Goal: Task Accomplishment & Management: Manage account settings

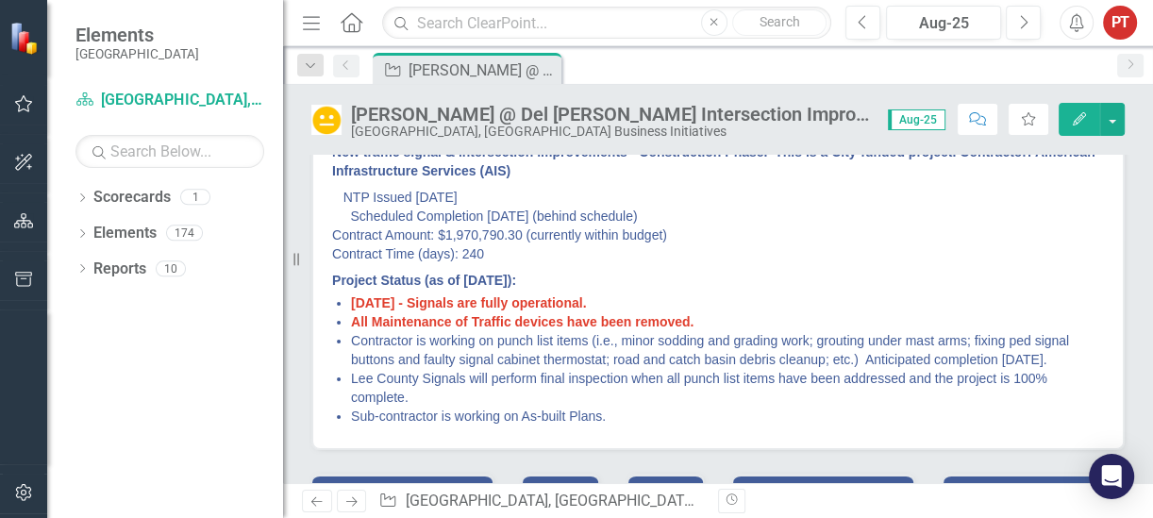
scroll to position [236, 0]
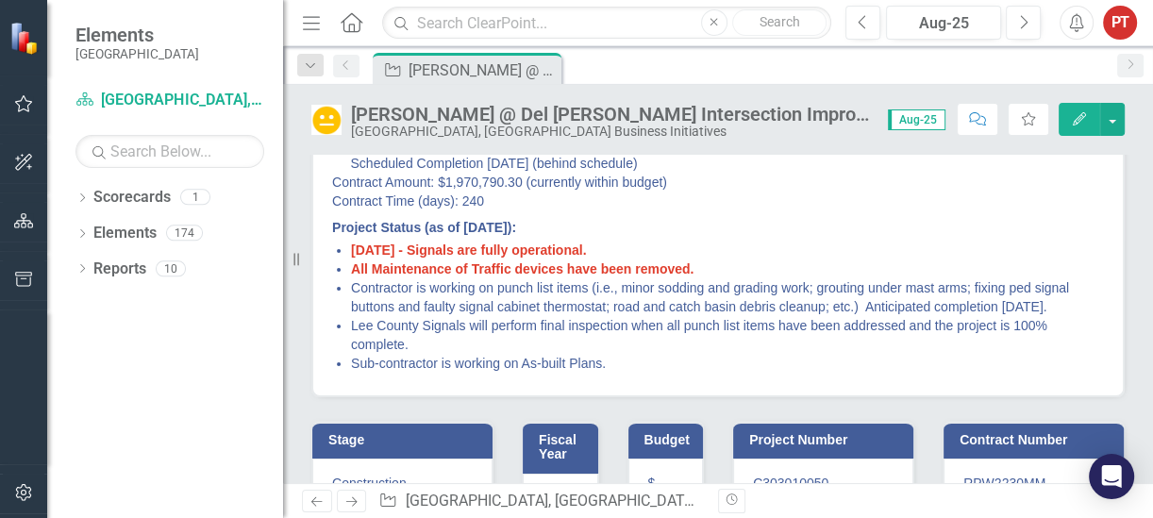
click at [491, 363] on li "Sub-contractor is working on As-built Plans." at bounding box center [727, 363] width 753 height 19
click at [485, 360] on li "Sub-contractor is working on As-built Plans." at bounding box center [727, 363] width 753 height 19
click at [642, 363] on li "Sub-contractor is working on As-built Plans." at bounding box center [727, 363] width 753 height 19
click at [601, 358] on li "Sub-contractor is working on As-built Plans." at bounding box center [727, 363] width 753 height 19
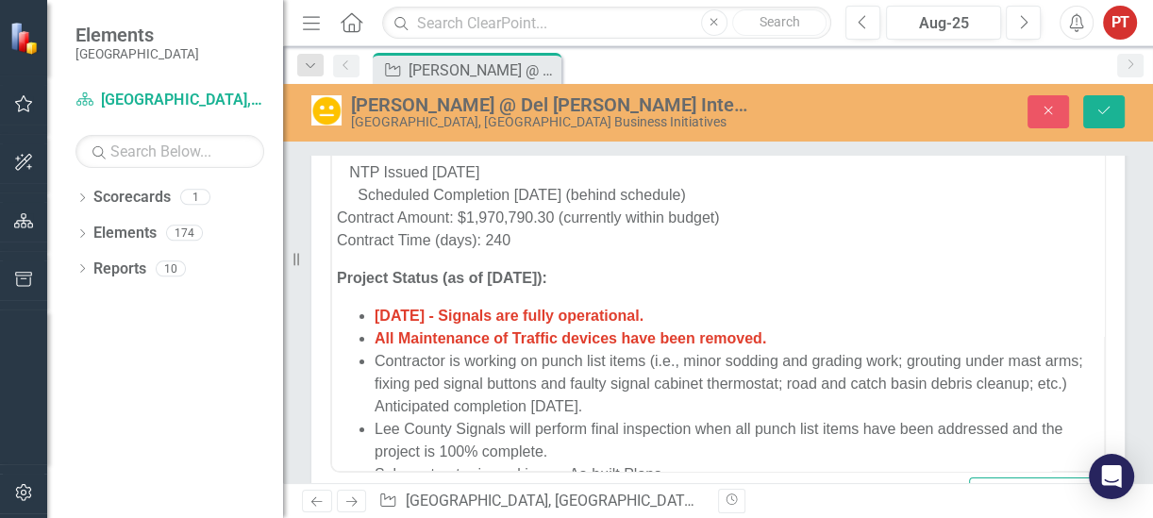
scroll to position [79, 0]
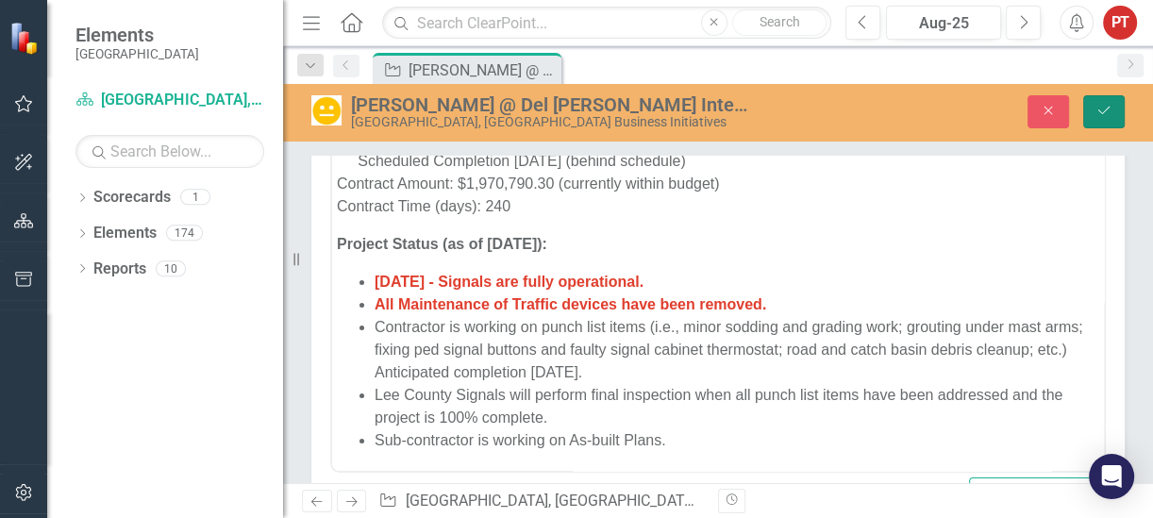
click at [1101, 107] on icon "Save" at bounding box center [1104, 110] width 17 height 13
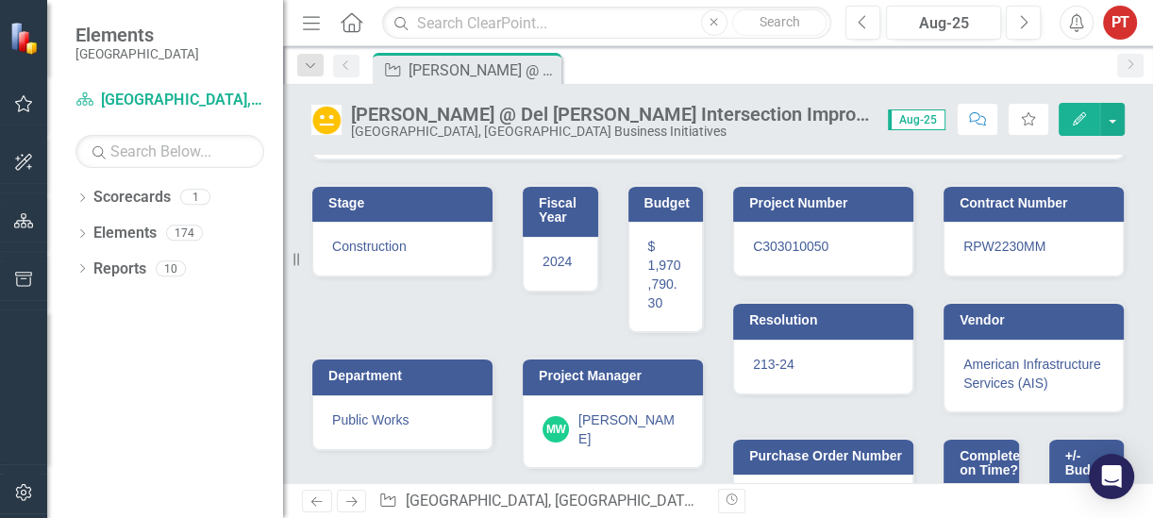
scroll to position [575, 0]
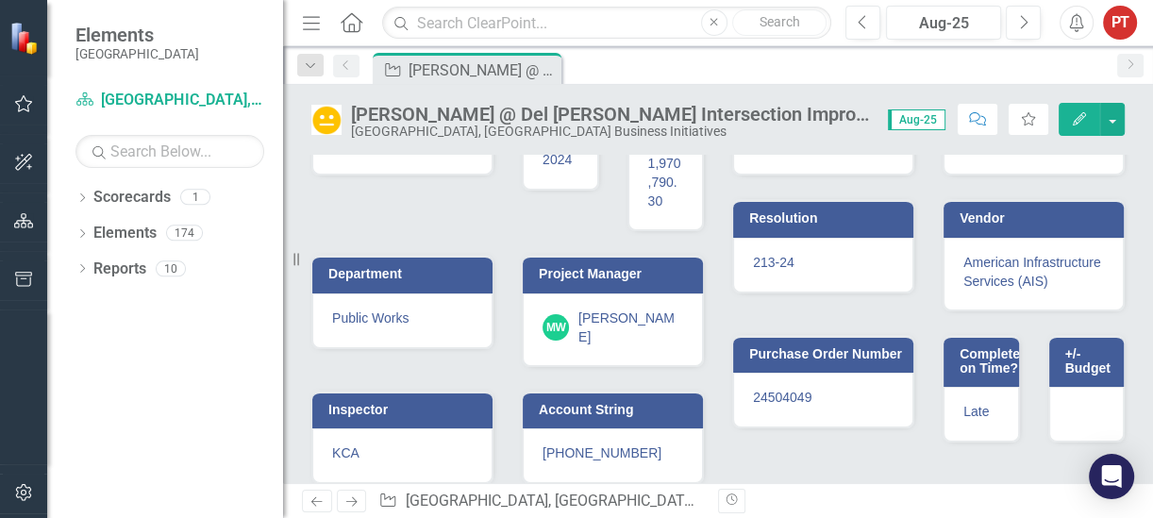
click at [1080, 407] on div at bounding box center [1086, 414] width 75 height 55
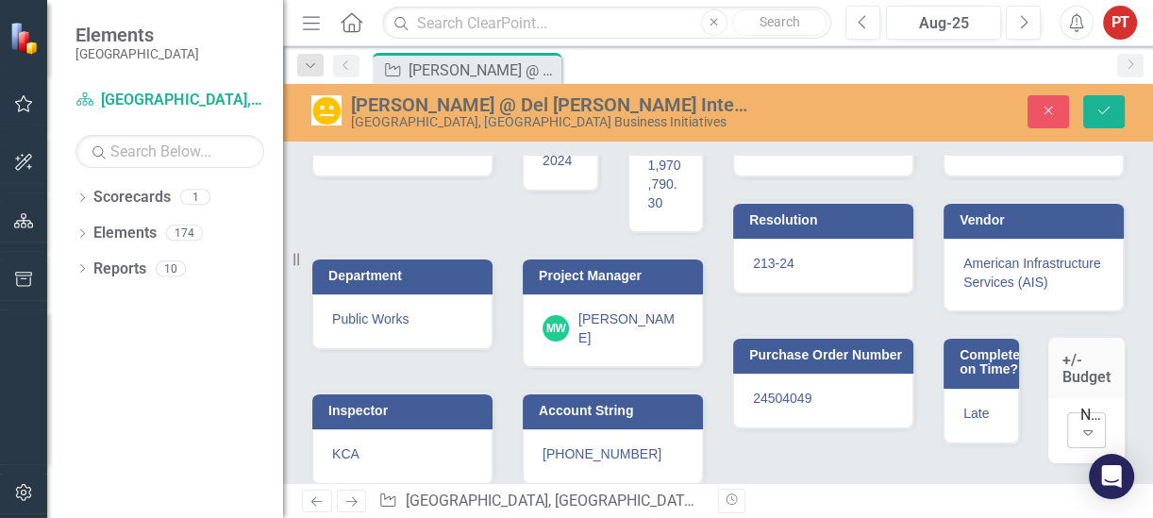
click at [1084, 428] on div "Expand" at bounding box center [1088, 432] width 34 height 30
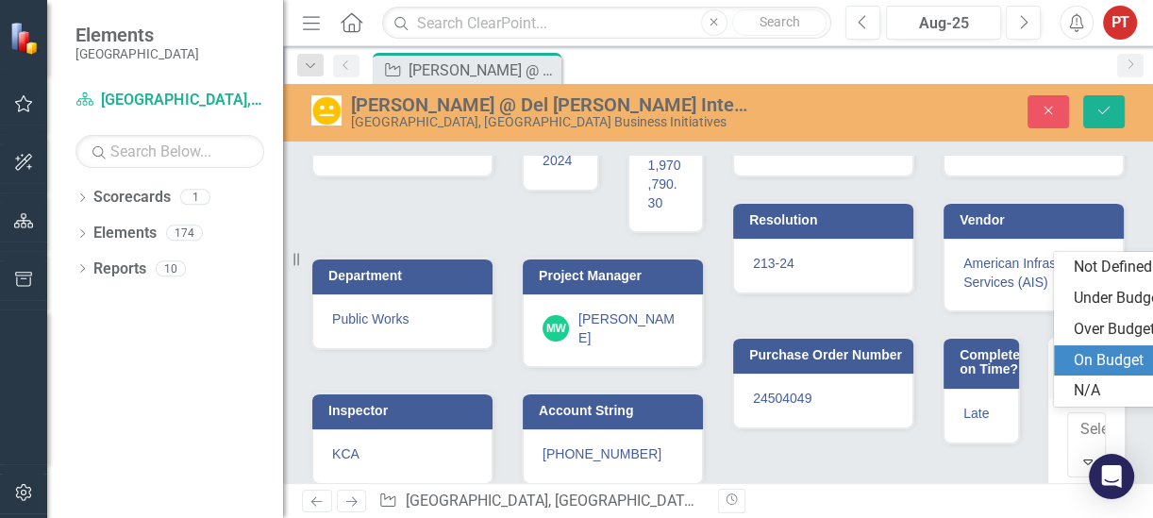
click at [1105, 361] on div "On Budget" at bounding box center [1133, 361] width 121 height 22
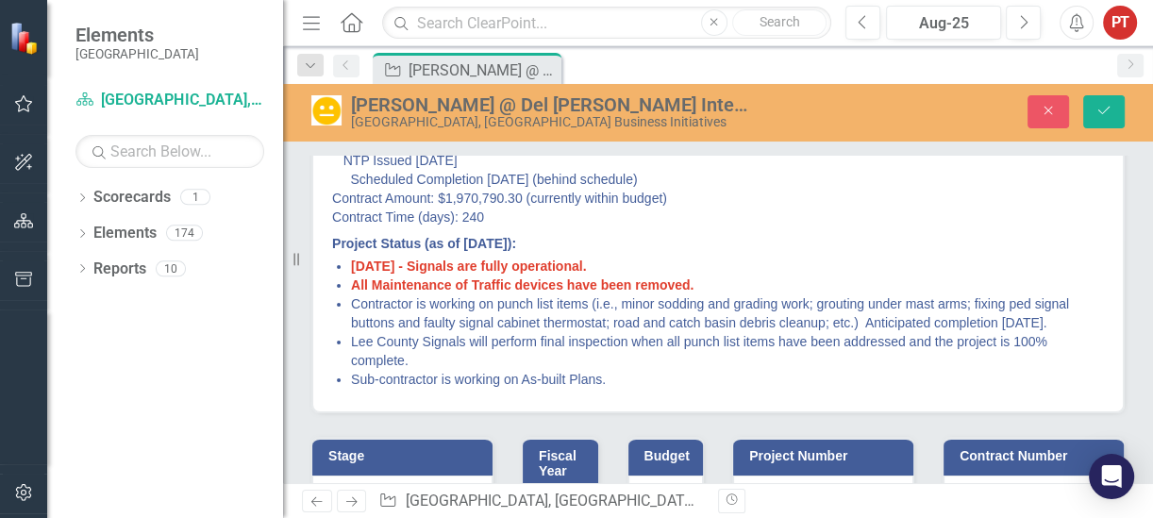
scroll to position [103, 0]
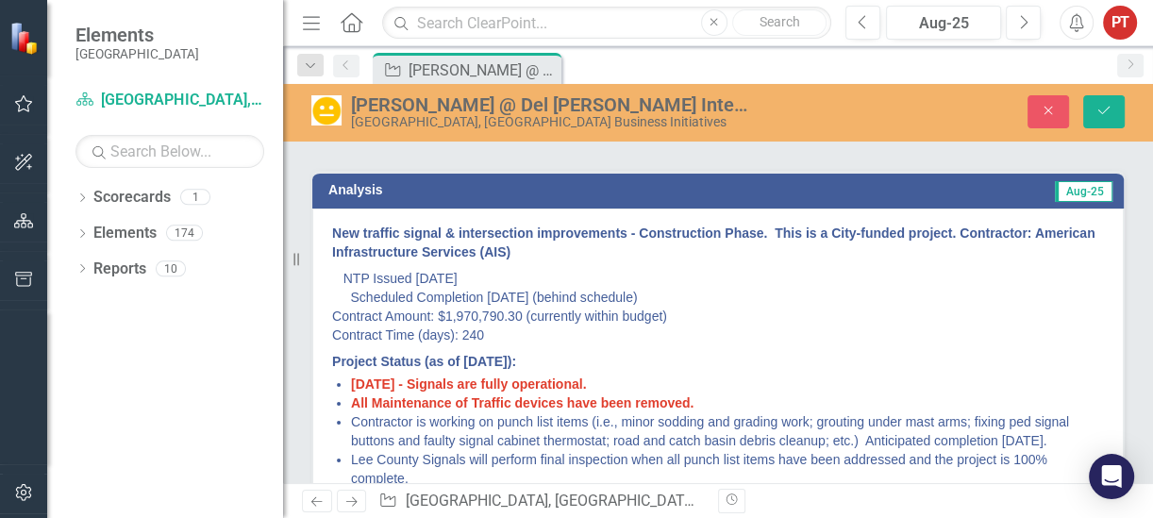
click at [634, 315] on p "NTP Issued [DATE] Scheduled Completion [DATE] (behind schedule) Contract Amount…" at bounding box center [718, 306] width 772 height 83
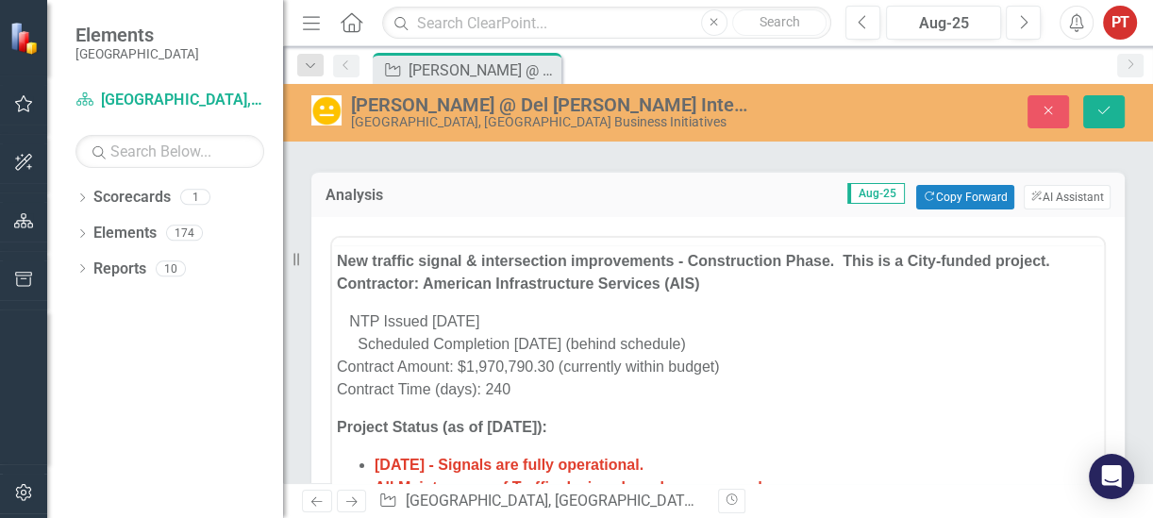
scroll to position [0, 0]
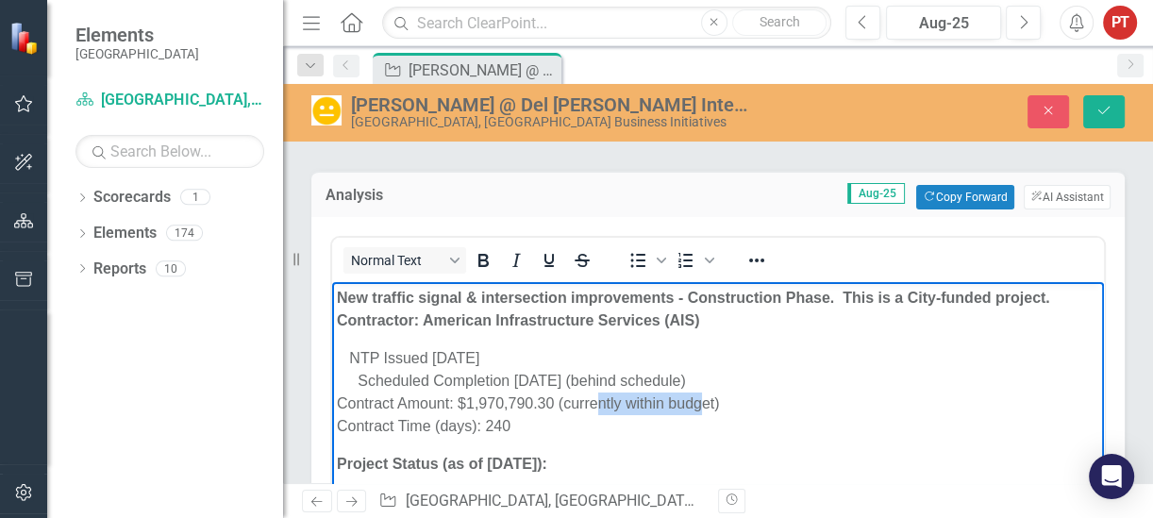
drag, startPoint x: 682, startPoint y: 403, endPoint x: 657, endPoint y: 437, distance: 42.5
click at [589, 403] on p "NTP Issued [DATE] Scheduled Completion [DATE] (behind schedule) Contract Amount…" at bounding box center [718, 391] width 763 height 91
drag, startPoint x: 716, startPoint y: 420, endPoint x: 725, endPoint y: 405, distance: 17.3
click at [716, 420] on p "NTP Issued [DATE] Scheduled Completion [DATE] (Behind schedule) Contract Amount…" at bounding box center [718, 391] width 763 height 91
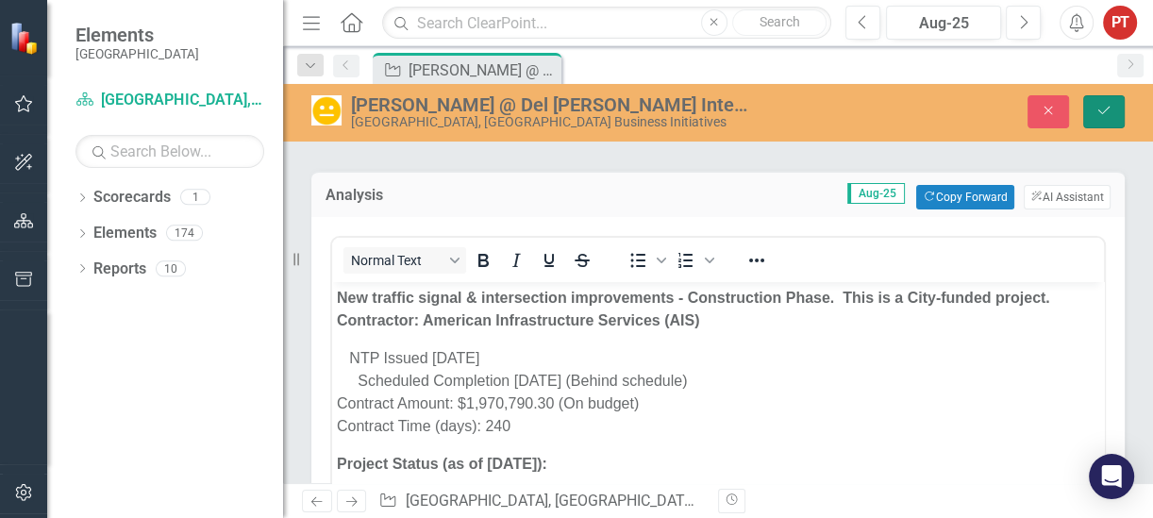
drag, startPoint x: 1106, startPoint y: 104, endPoint x: 1096, endPoint y: 126, distance: 24.9
click at [1106, 104] on icon "Save" at bounding box center [1104, 110] width 17 height 13
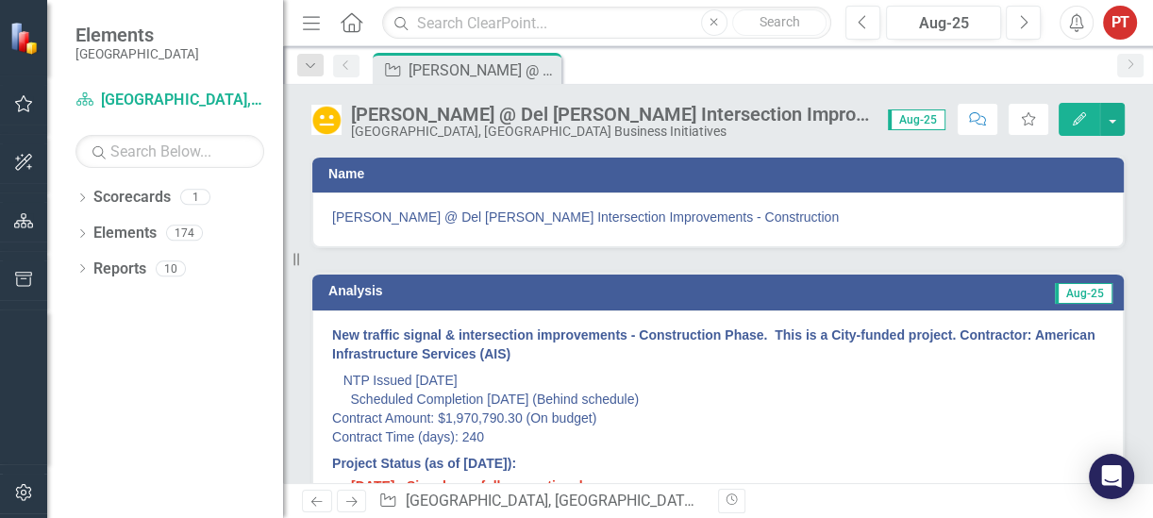
scroll to position [118, 0]
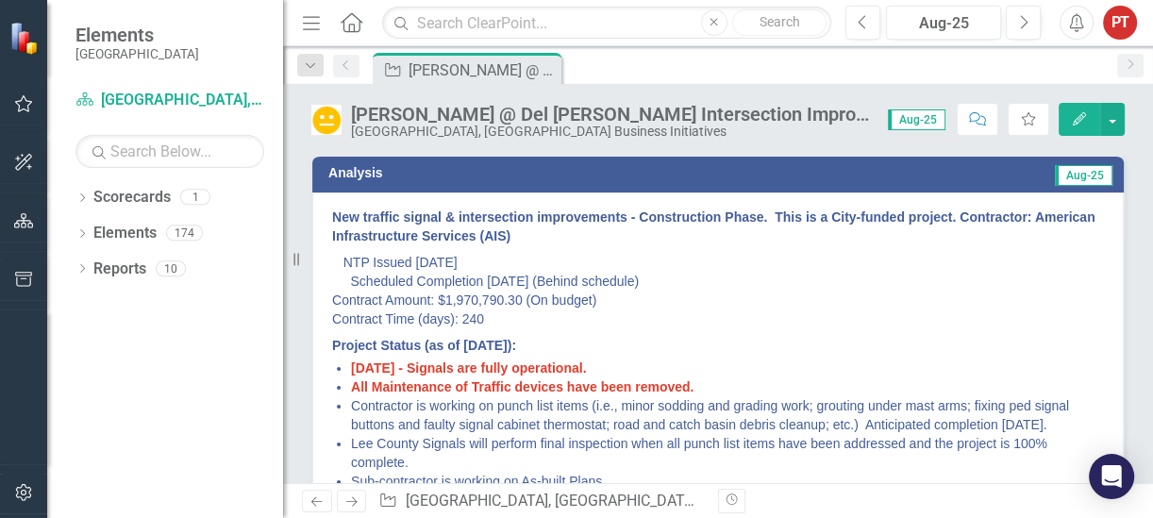
click at [581, 300] on p "NTP Issued [DATE] Scheduled Completion [DATE] (Behind schedule) Contract Amount…" at bounding box center [718, 290] width 772 height 83
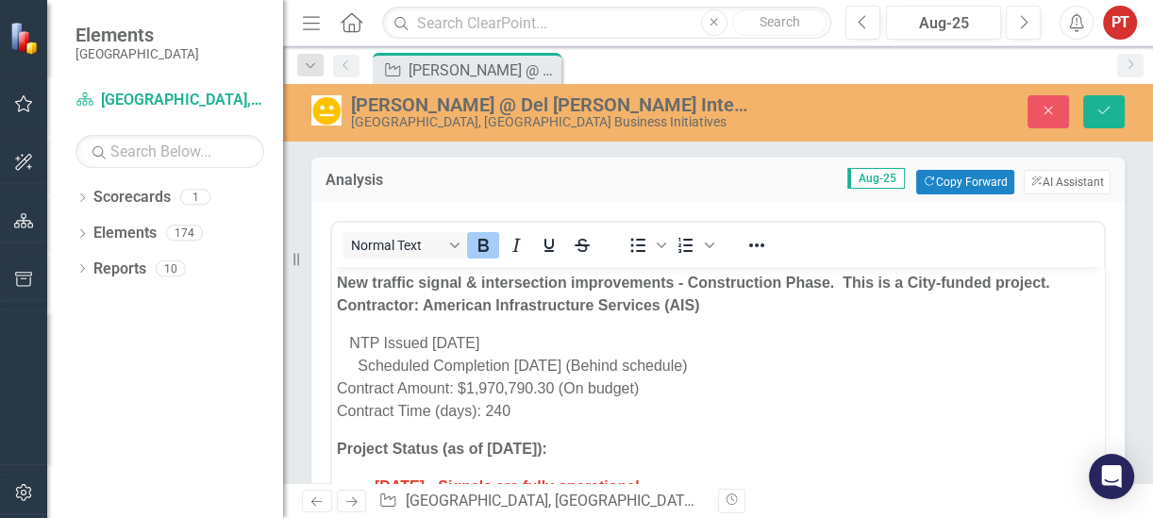
scroll to position [0, 0]
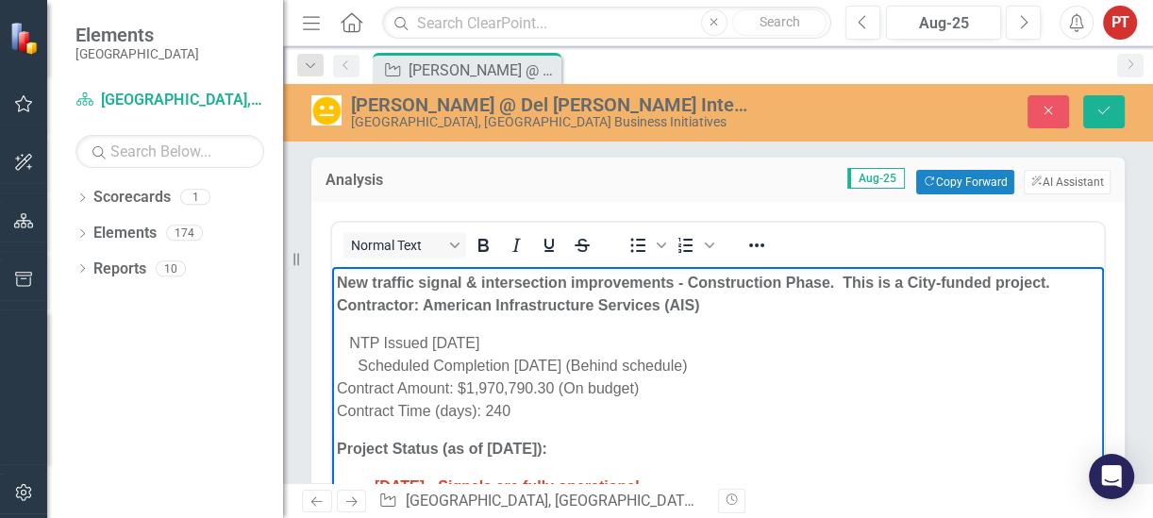
click at [617, 382] on p "NTP Issued [DATE] Scheduled Completion [DATE] (Behind schedule) Contract Amount…" at bounding box center [718, 376] width 763 height 91
click at [652, 366] on p "NTP Issued [DATE] Scheduled Completion [DATE] (Behind schedule) Contract Amount…" at bounding box center [718, 376] width 763 height 91
click at [678, 413] on p "NTP Issued [DATE] Scheduled Completion [DATE] (Behind Schedule) Contract Amount…" at bounding box center [718, 376] width 763 height 91
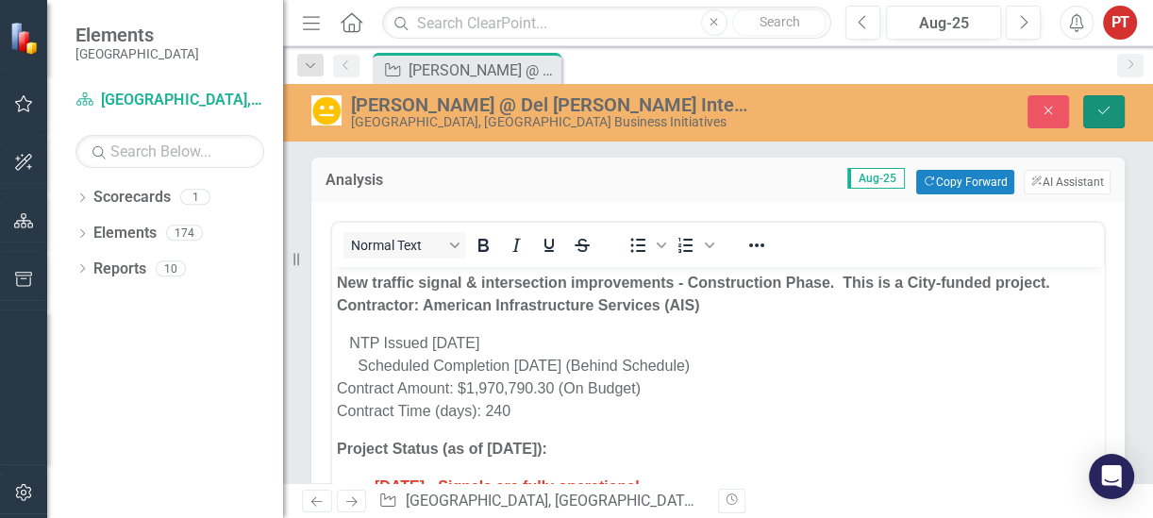
drag, startPoint x: 1104, startPoint y: 105, endPoint x: 1006, endPoint y: 158, distance: 111.5
click at [1104, 105] on icon "Save" at bounding box center [1104, 110] width 17 height 13
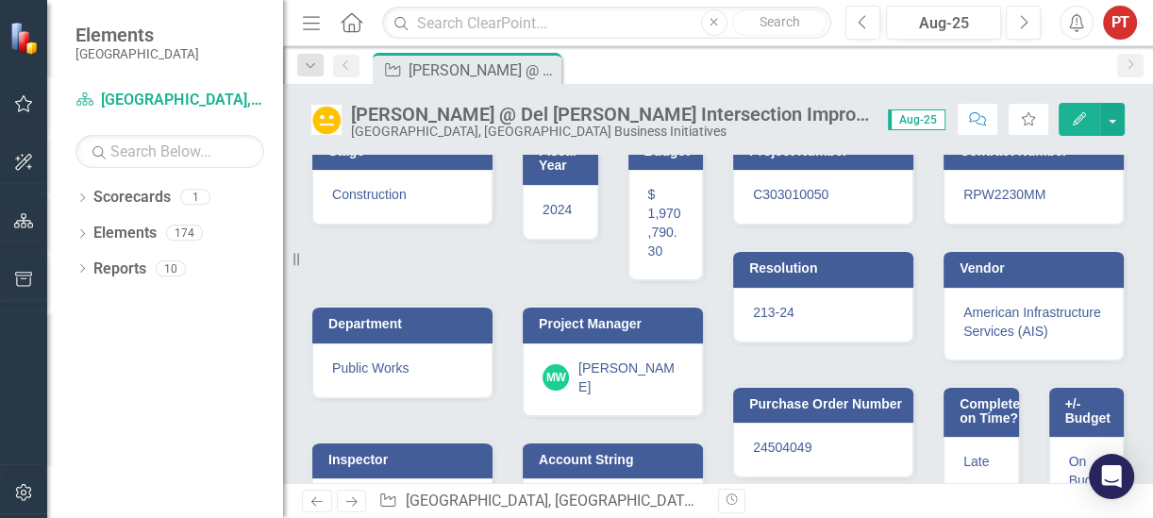
scroll to position [582, 0]
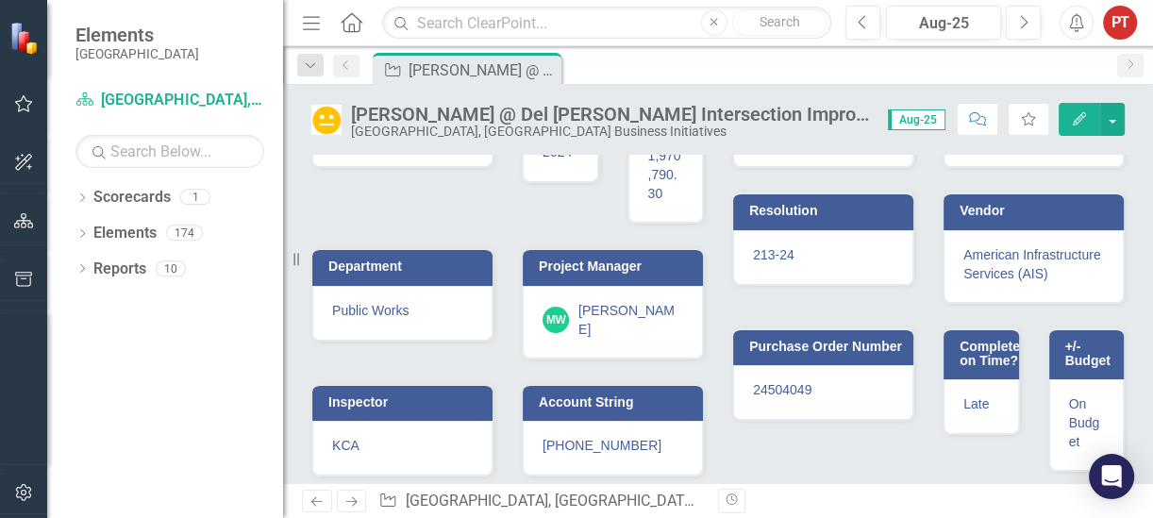
click at [1069, 413] on span "On Budget" at bounding box center [1084, 422] width 31 height 53
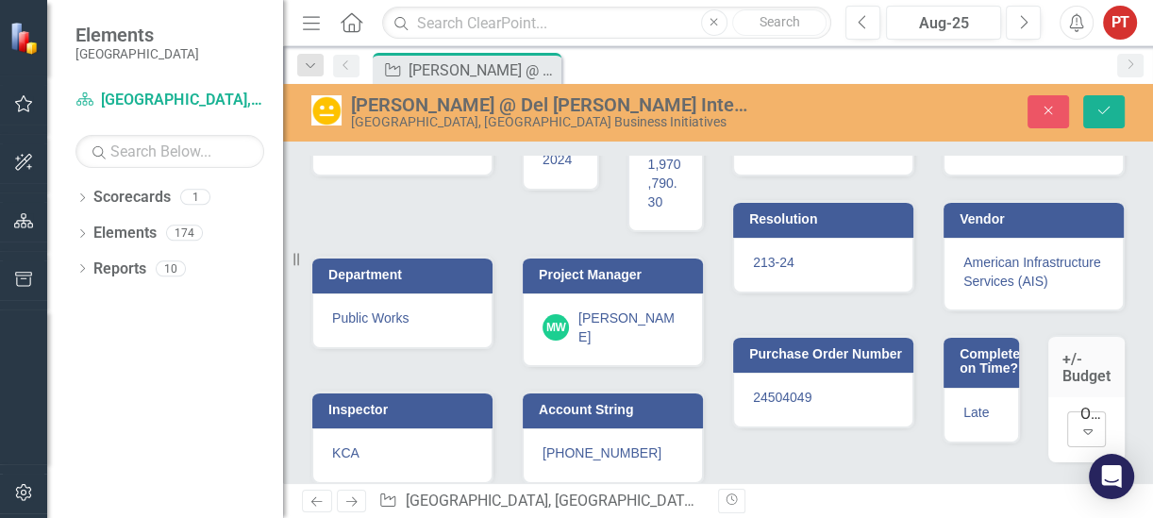
click at [1079, 427] on icon "Expand" at bounding box center [1088, 431] width 19 height 15
click at [916, 461] on div "Stage Construction Fiscal Year [DATE] Budget $ 1,970,790.30 Department Public W…" at bounding box center [718, 272] width 842 height 426
click at [1118, 95] on button "Save" at bounding box center [1104, 111] width 42 height 33
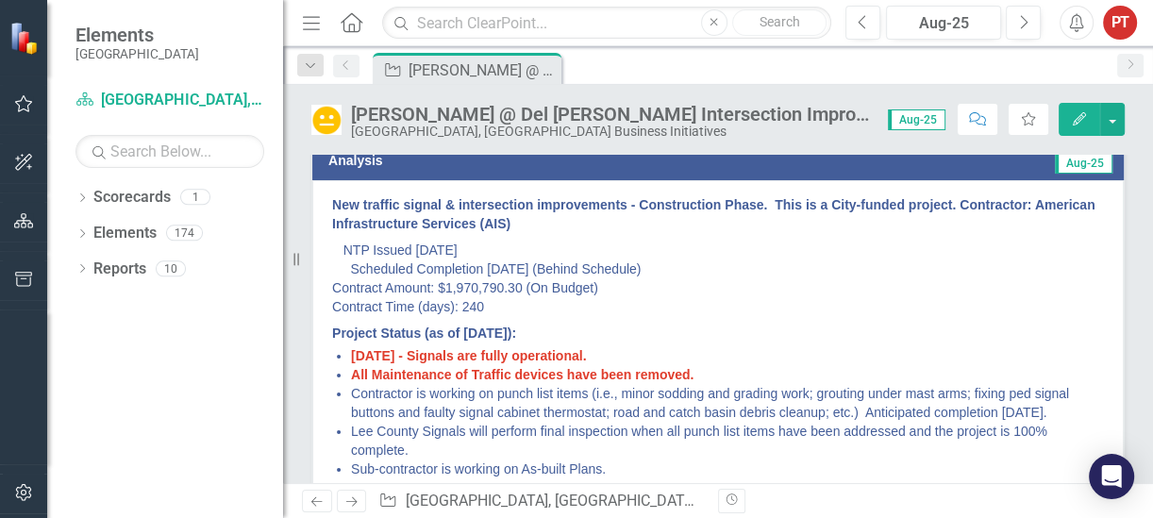
scroll to position [0, 0]
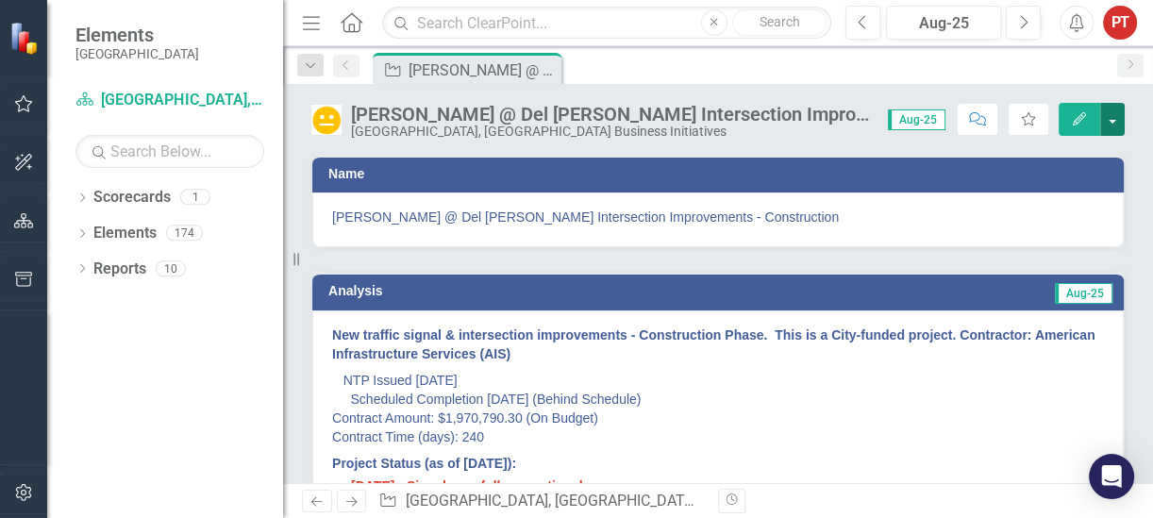
click at [1109, 117] on button "button" at bounding box center [1112, 119] width 25 height 33
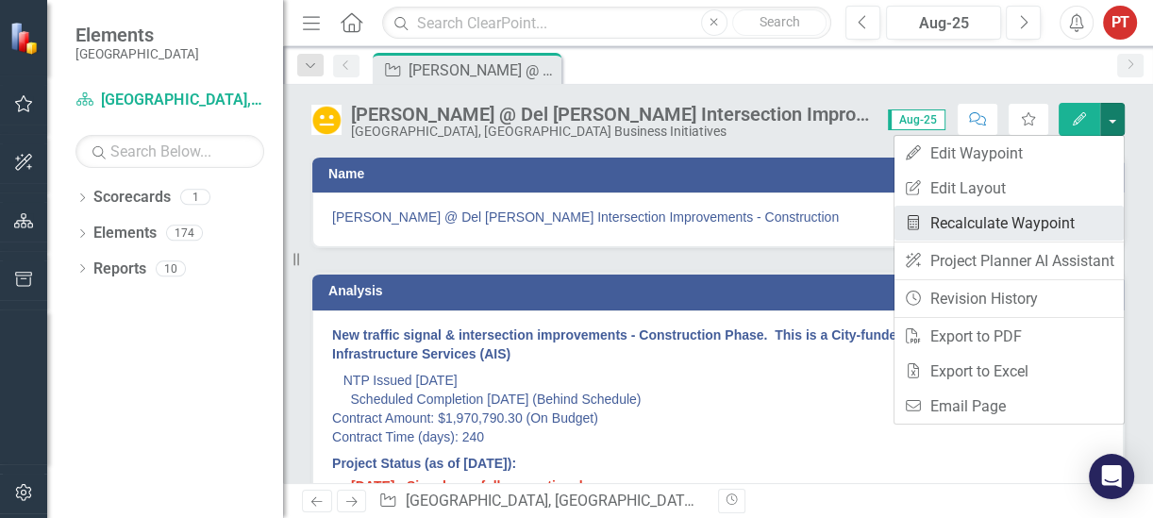
click at [981, 228] on link "Recalculate Measure Recalculate Waypoint" at bounding box center [1009, 223] width 229 height 35
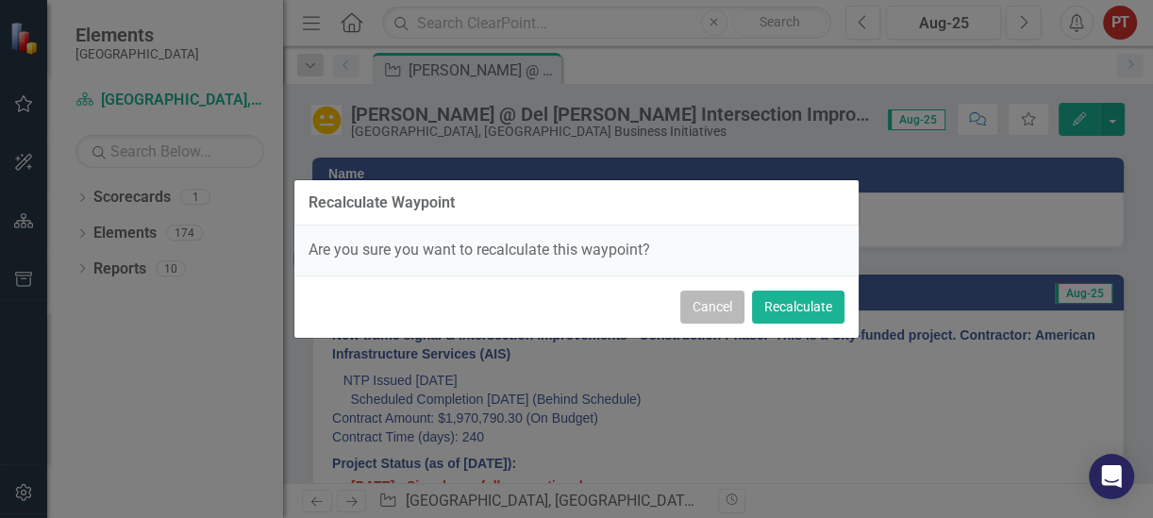
click at [714, 305] on button "Cancel" at bounding box center [712, 307] width 64 height 33
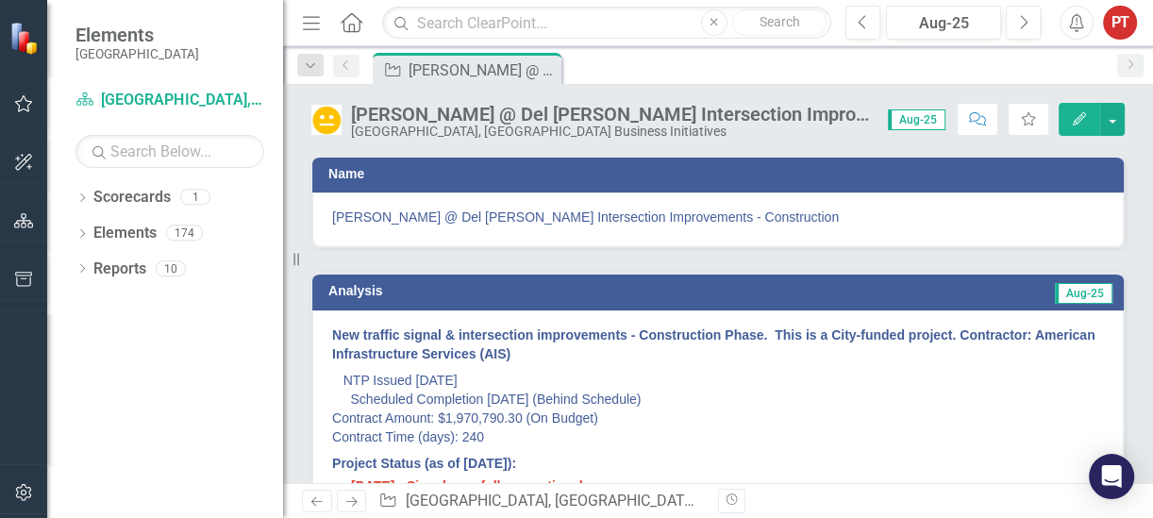
click at [369, 352] on strong "New traffic signal & intersection improvements - Construction Phase. This is a …" at bounding box center [713, 344] width 763 height 34
click at [26, 111] on icon "button" at bounding box center [24, 103] width 18 height 17
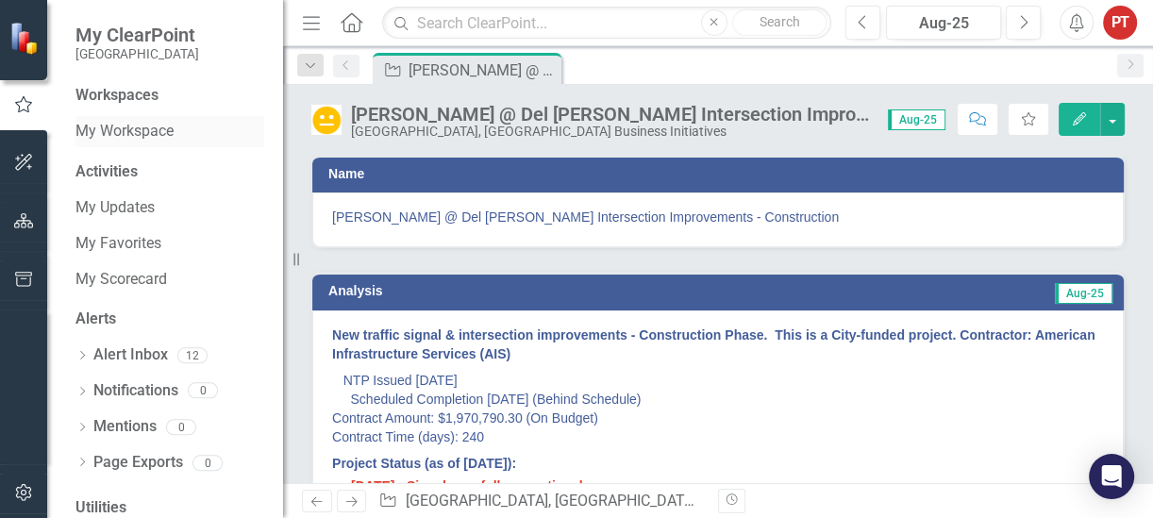
click at [157, 133] on link "My Workspace" at bounding box center [169, 132] width 189 height 22
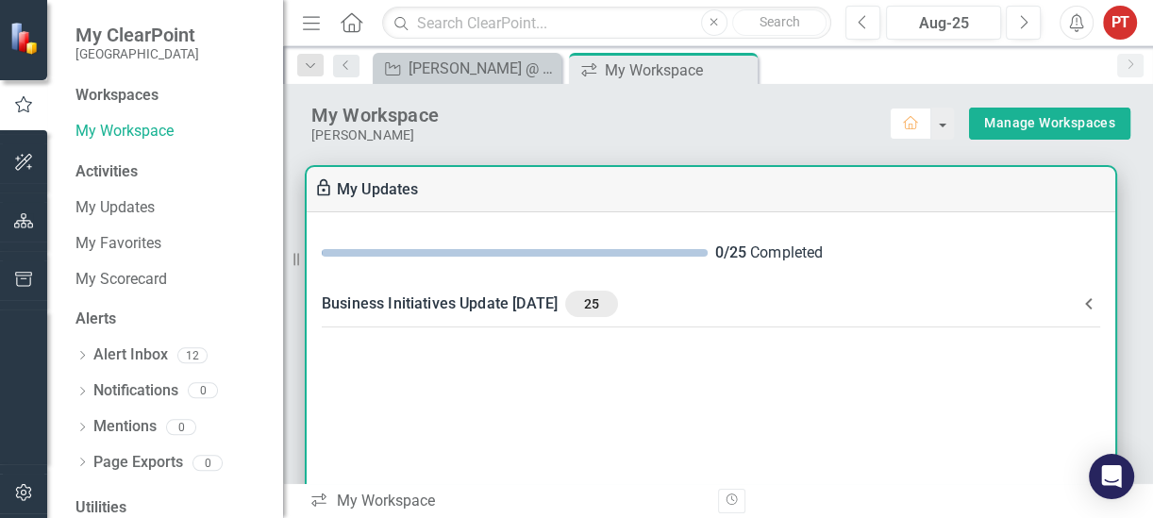
click at [1090, 304] on icon at bounding box center [1089, 304] width 23 height 23
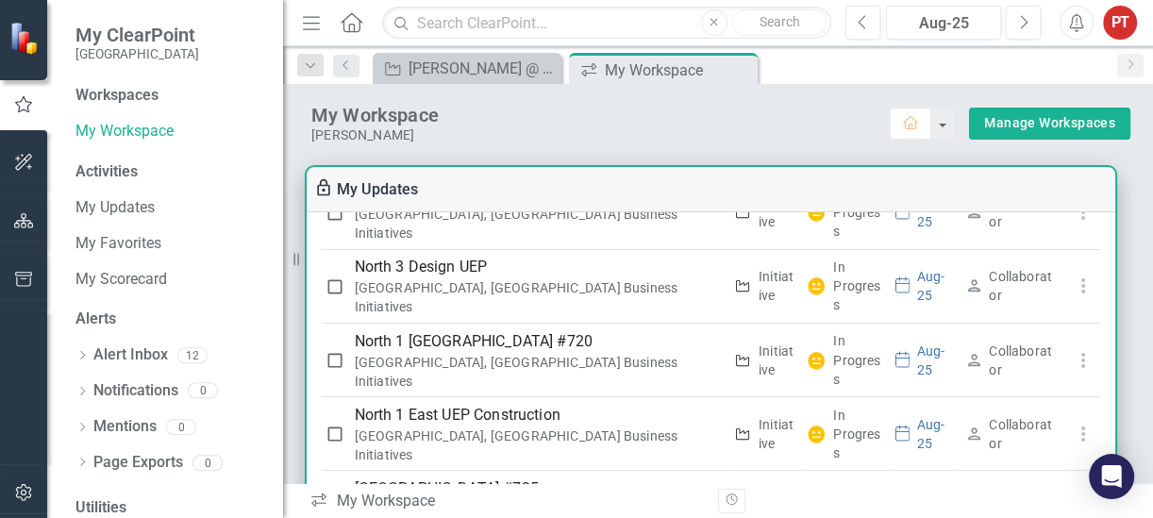
scroll to position [236, 0]
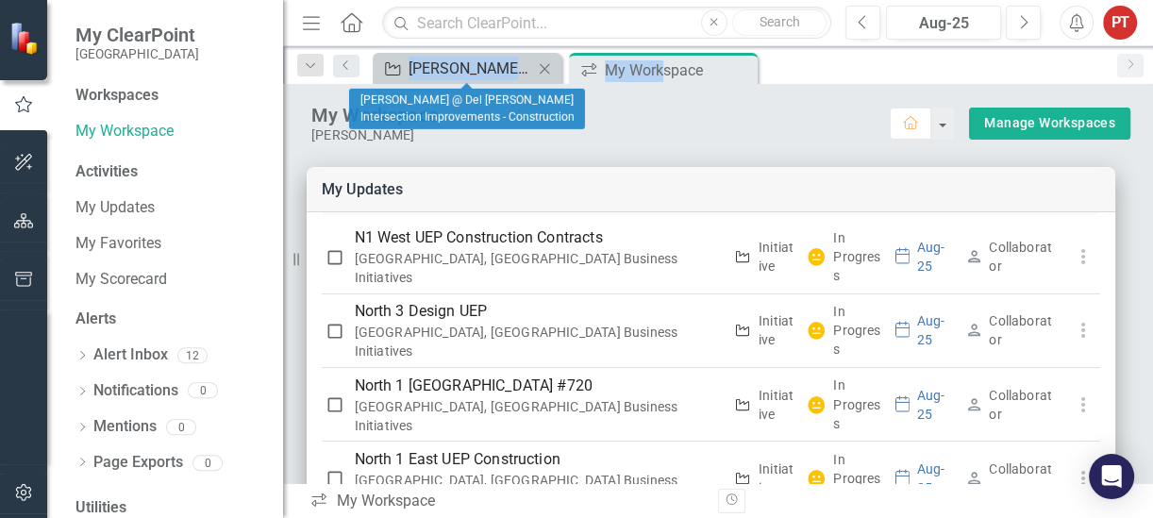
drag, startPoint x: 664, startPoint y: 74, endPoint x: 377, endPoint y: 75, distance: 287.8
click at [377, 75] on div "[GEOGRAPHIC_DATA][PERSON_NAME] @ [GEOGRAPHIC_DATA][PERSON_NAME] Intersection Im…" at bounding box center [738, 68] width 739 height 30
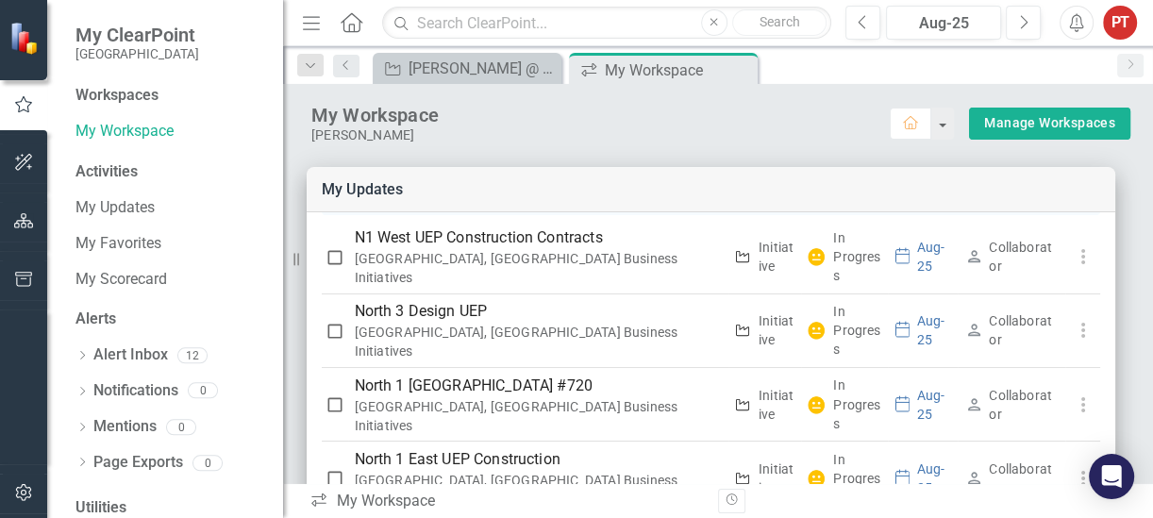
click at [629, 117] on div "My Workspace" at bounding box center [600, 115] width 579 height 25
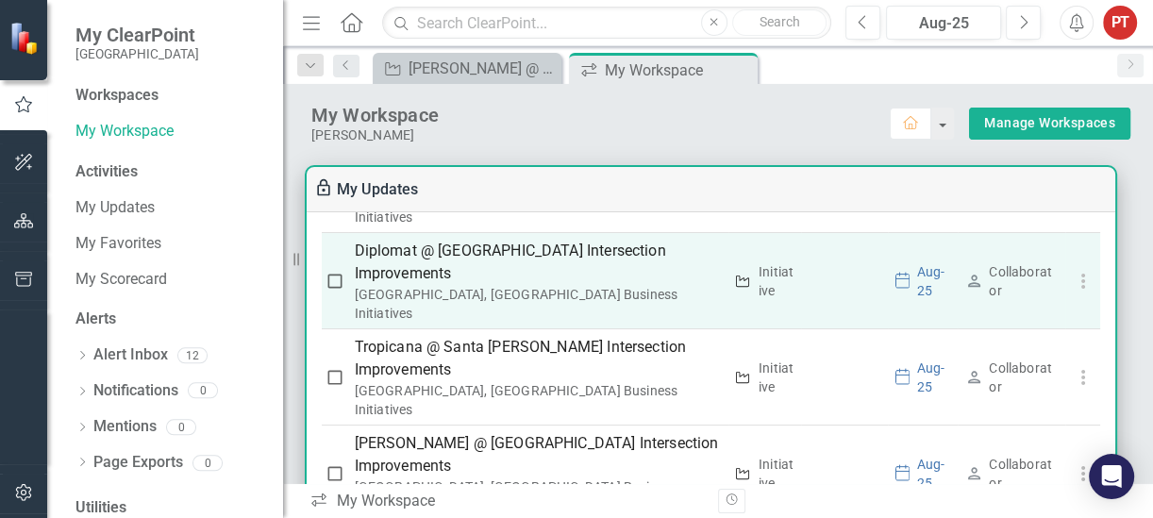
scroll to position [944, 0]
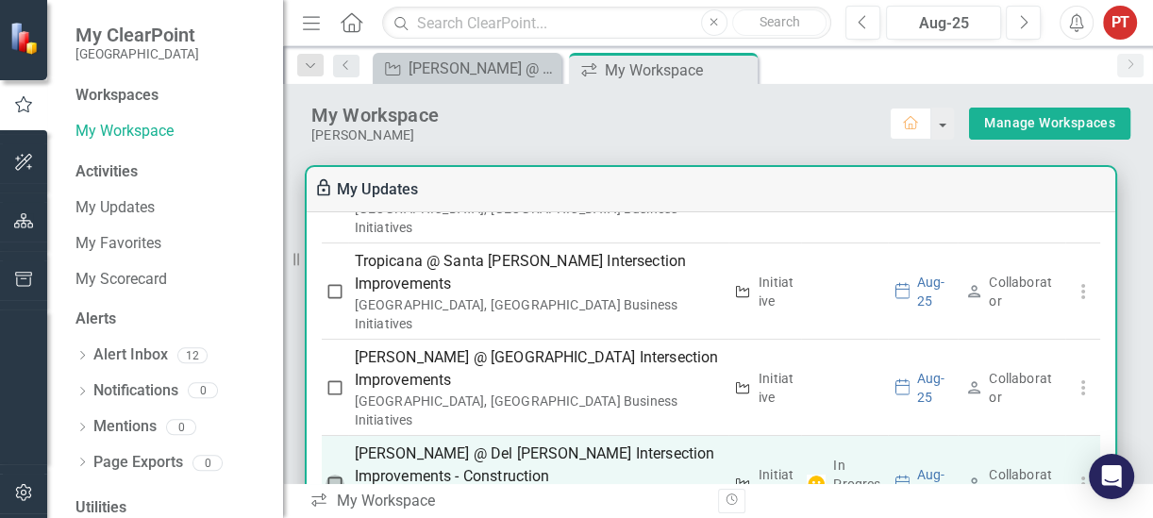
click at [332, 475] on input "checkbox" at bounding box center [335, 484] width 19 height 19
checkbox input "true"
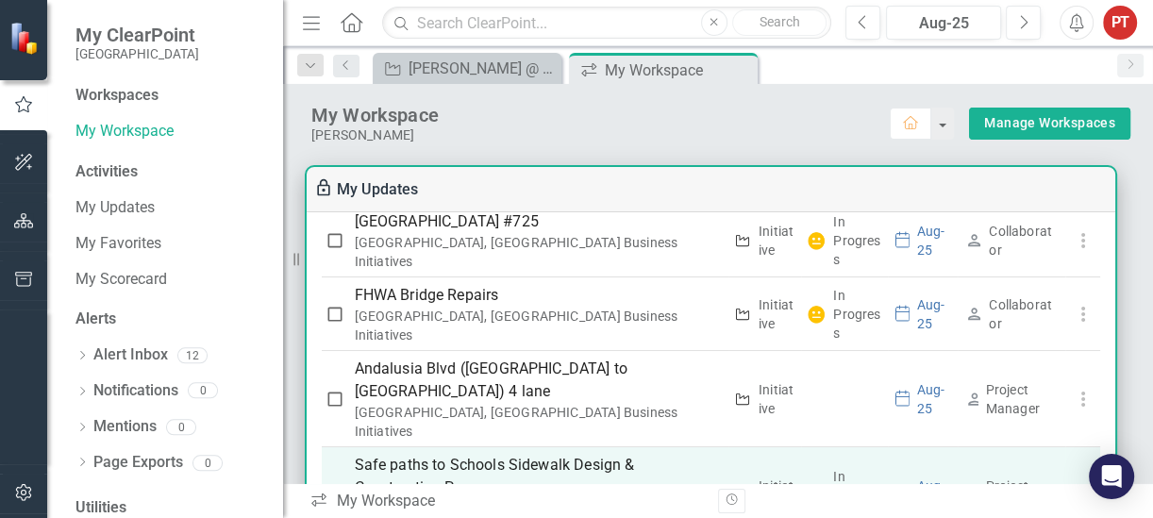
scroll to position [590, 0]
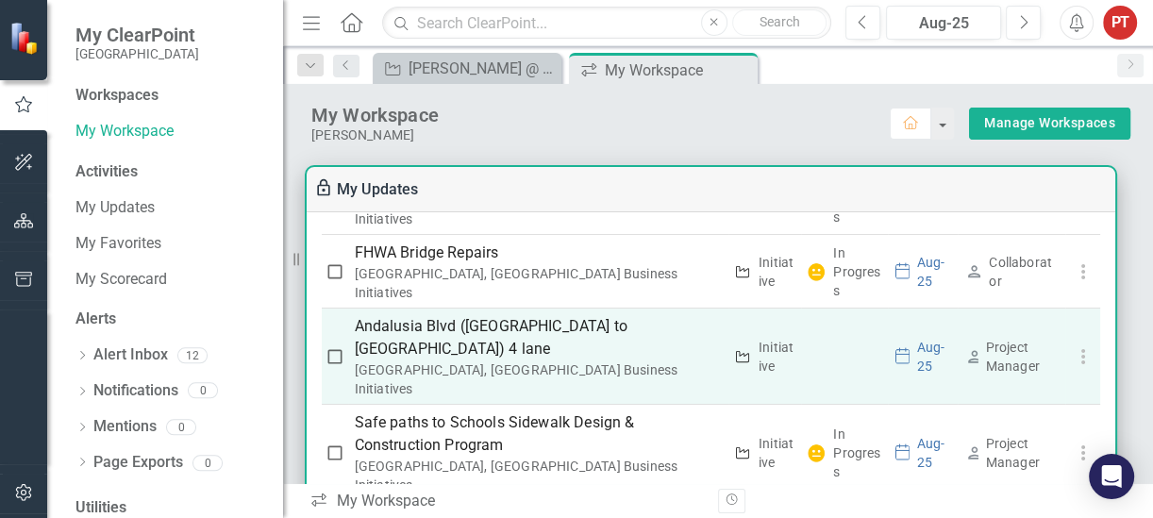
click at [447, 315] on p "Andalusia Blvd ([GEOGRAPHIC_DATA] to [GEOGRAPHIC_DATA]) 4 lane" at bounding box center [539, 337] width 368 height 45
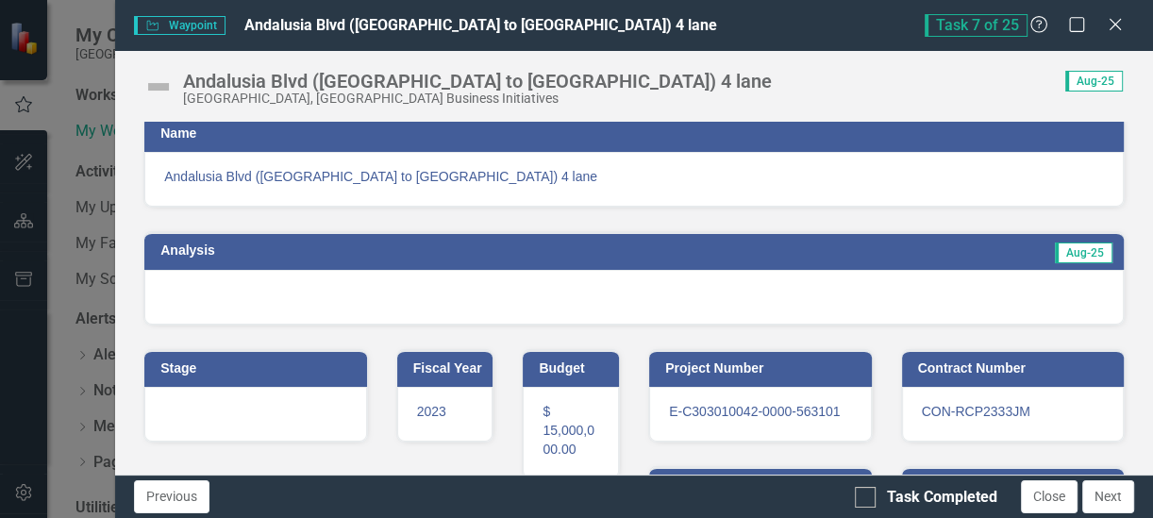
scroll to position [0, 0]
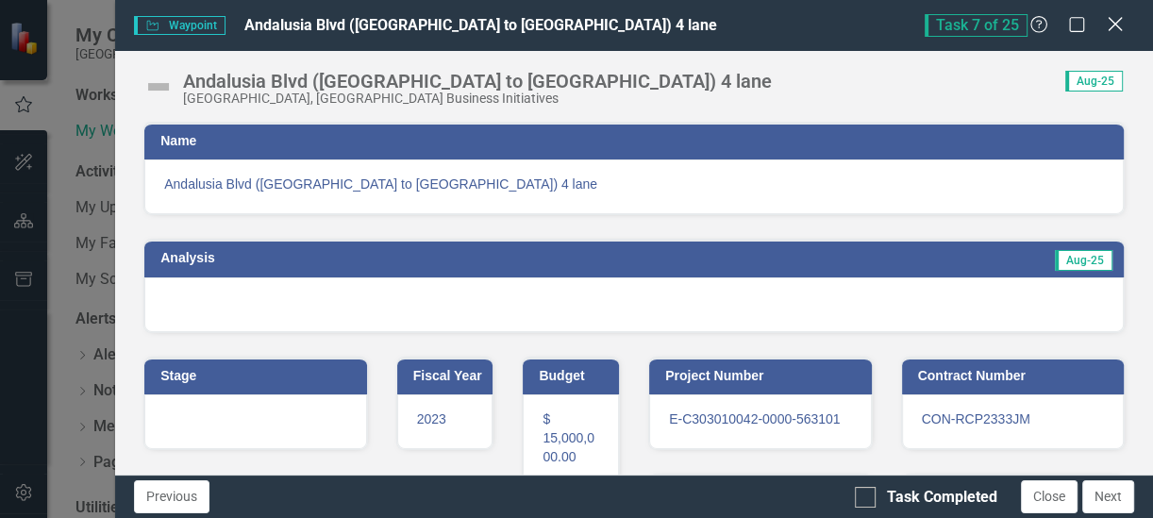
click at [1123, 26] on icon "Close" at bounding box center [1115, 24] width 24 height 18
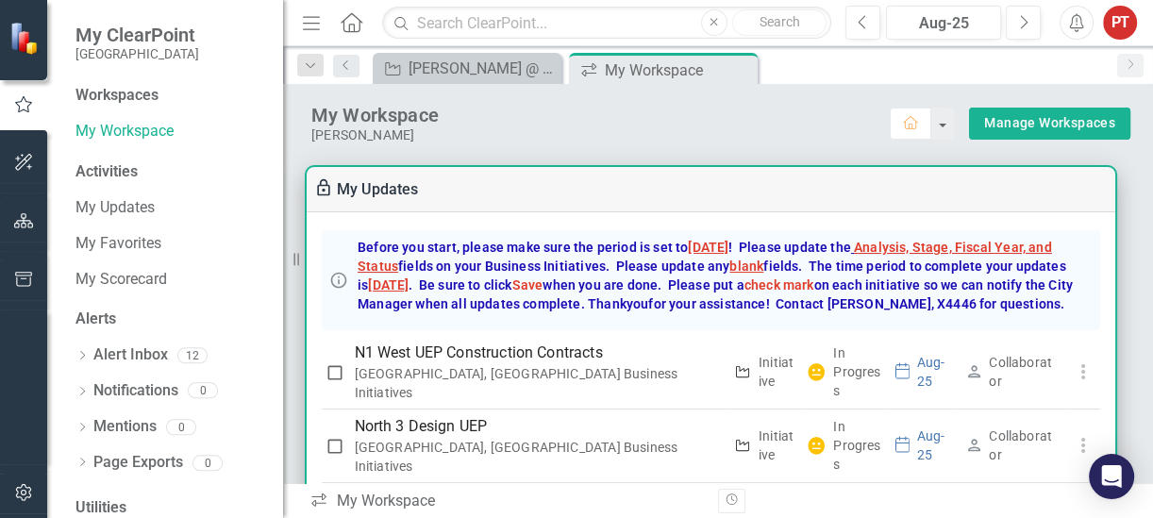
scroll to position [118, 0]
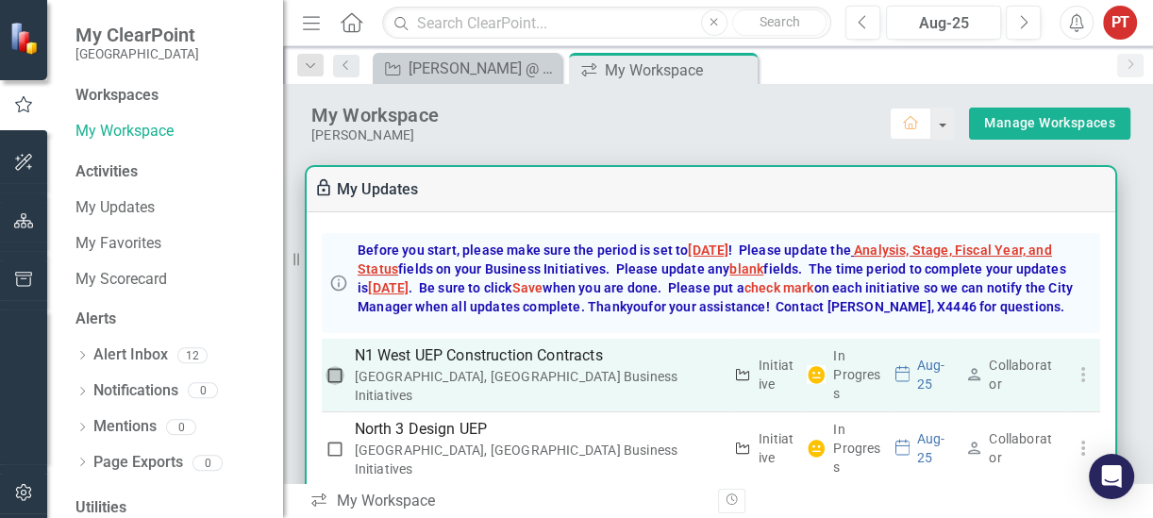
click at [339, 376] on input "checkbox" at bounding box center [335, 375] width 19 height 19
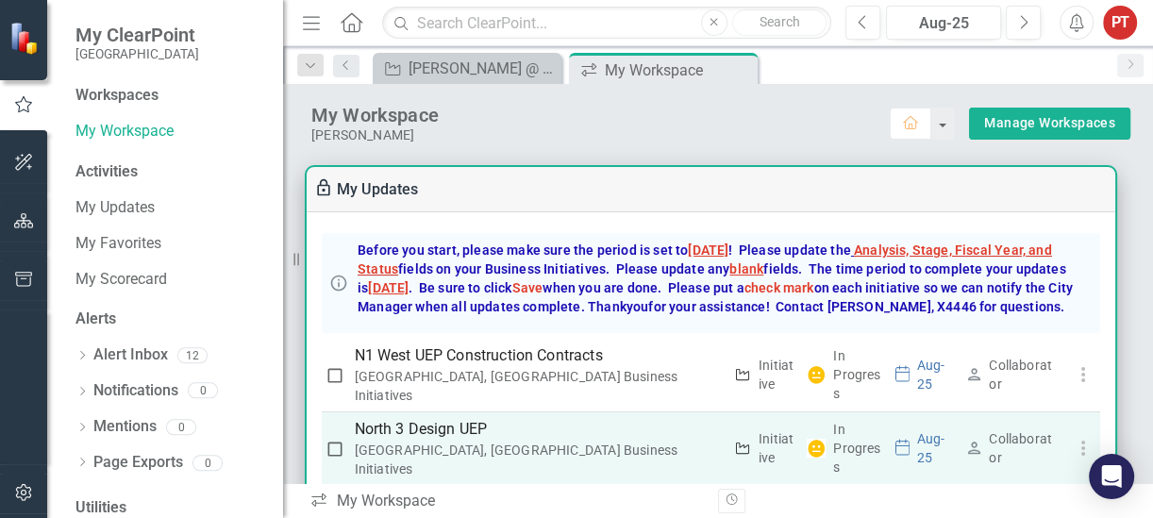
checkbox input "true"
click at [330, 443] on input "checkbox" at bounding box center [335, 449] width 19 height 19
checkbox input "true"
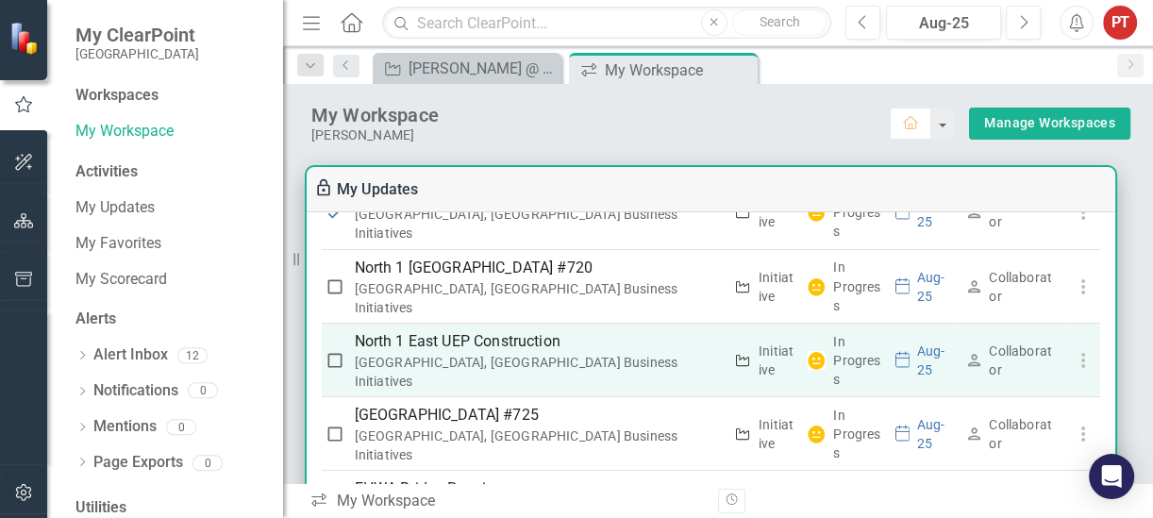
scroll to position [236, 0]
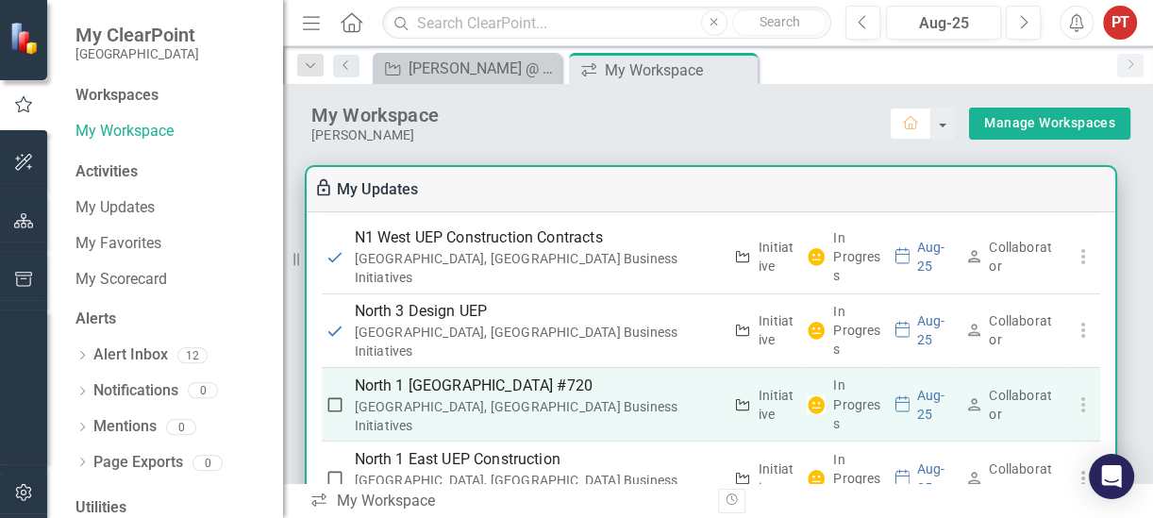
drag, startPoint x: 339, startPoint y: 390, endPoint x: 325, endPoint y: 415, distance: 29.1
click at [337, 395] on input "checkbox" at bounding box center [335, 404] width 19 height 19
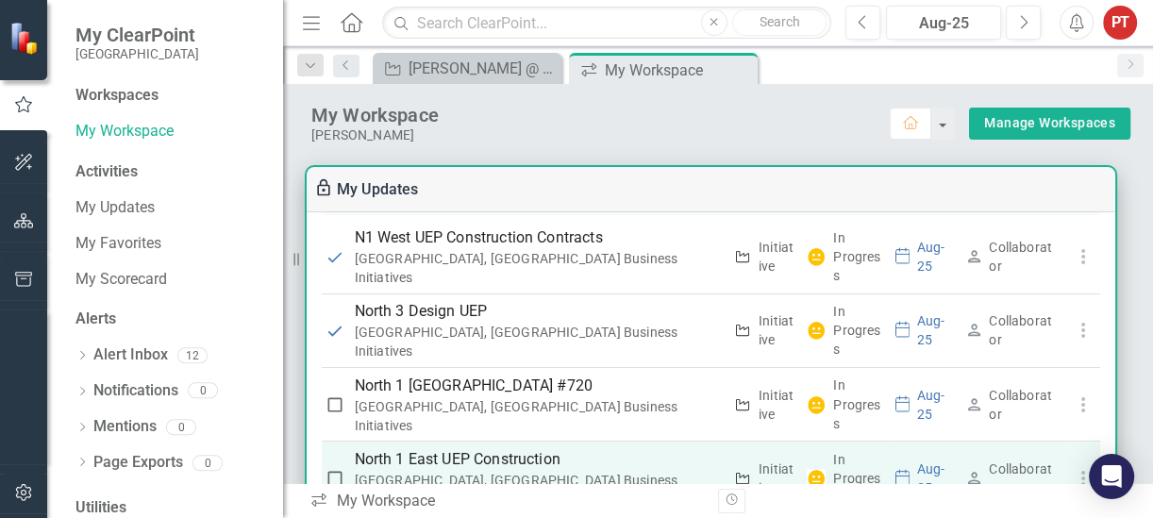
checkbox input "true"
click at [333, 469] on input "checkbox" at bounding box center [335, 478] width 19 height 19
checkbox input "true"
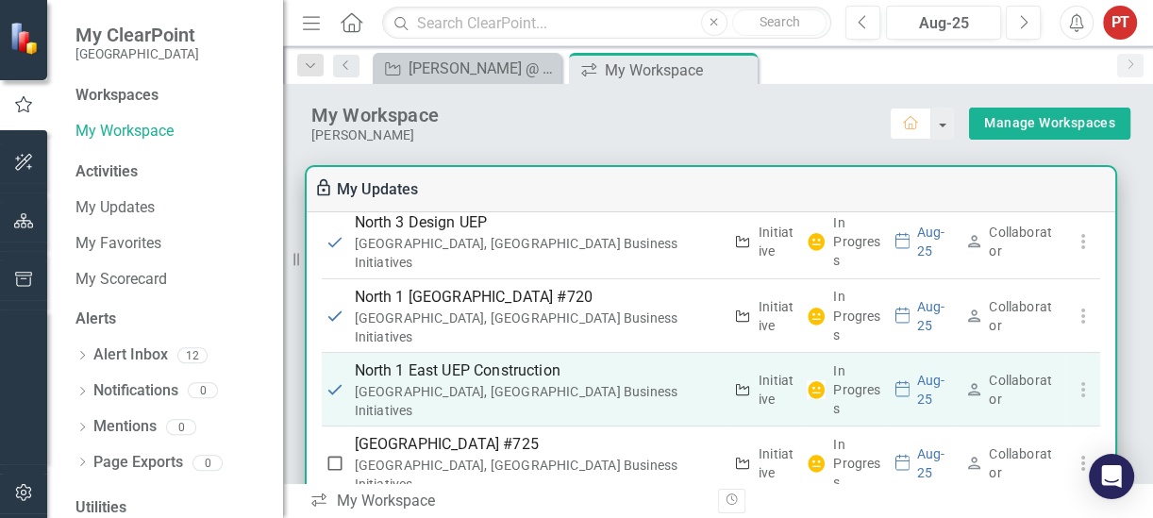
scroll to position [354, 0]
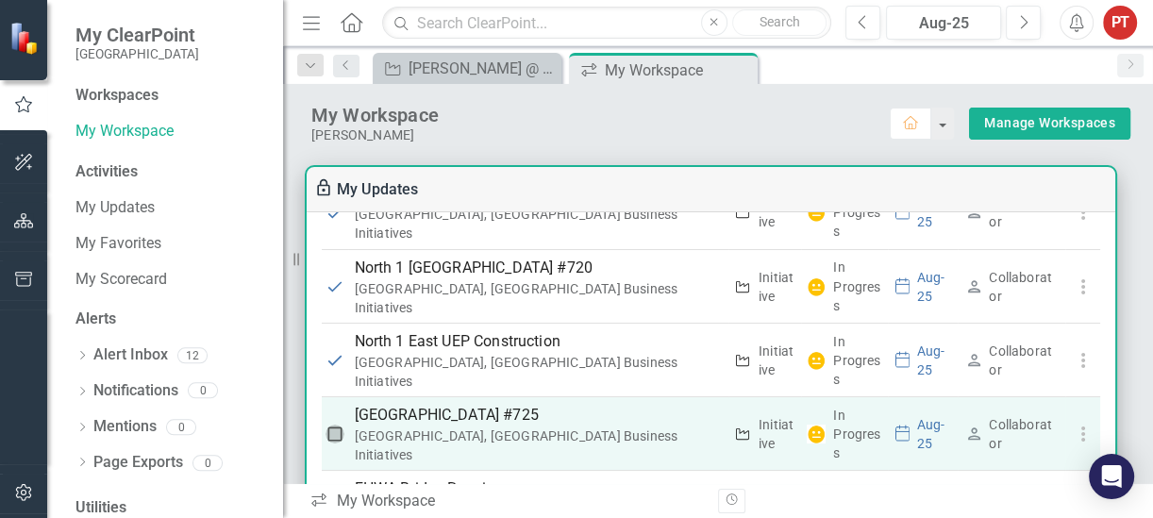
click at [330, 425] on input "checkbox" at bounding box center [335, 434] width 19 height 19
checkbox input "true"
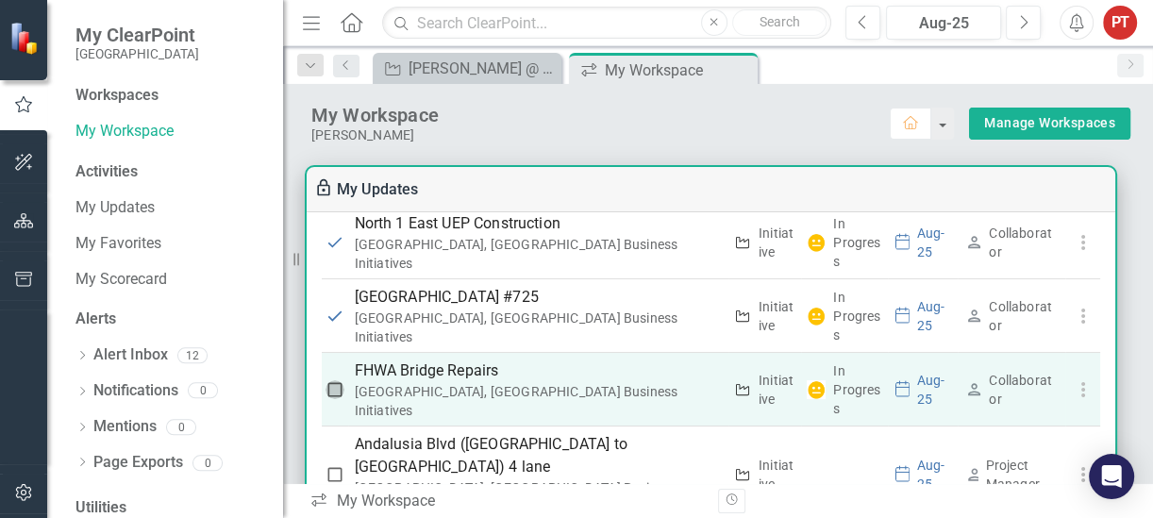
click at [334, 380] on input "checkbox" at bounding box center [335, 389] width 19 height 19
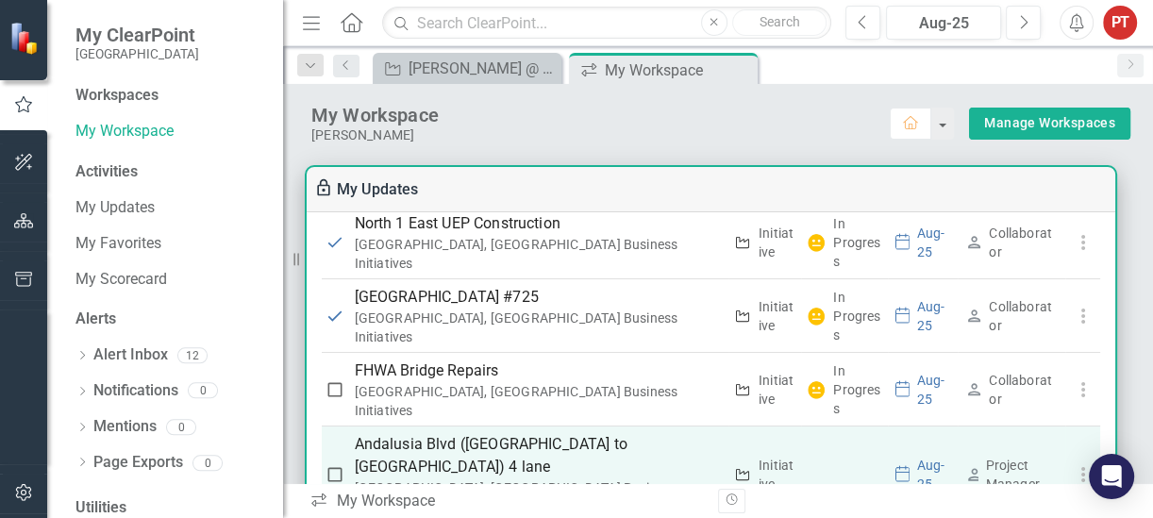
checkbox input "true"
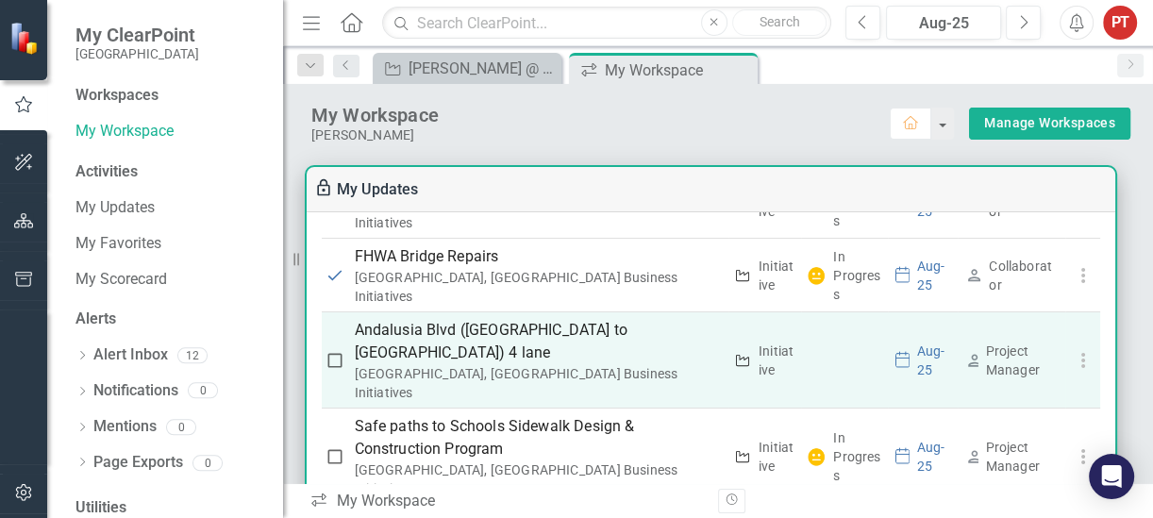
scroll to position [590, 0]
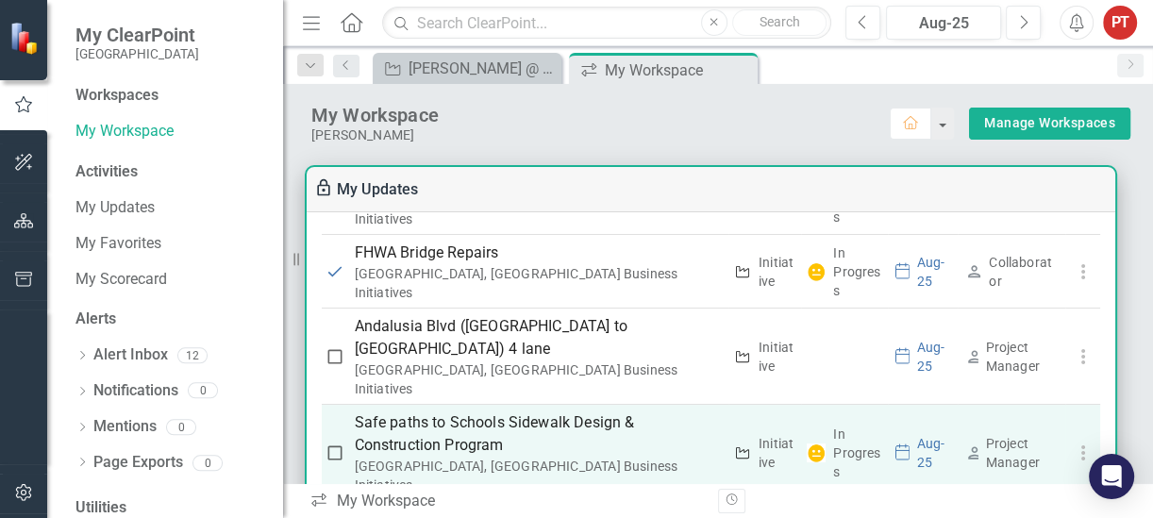
click at [383, 411] on p "Safe paths to Schools Sidewalk Design & Construction Program" at bounding box center [539, 433] width 368 height 45
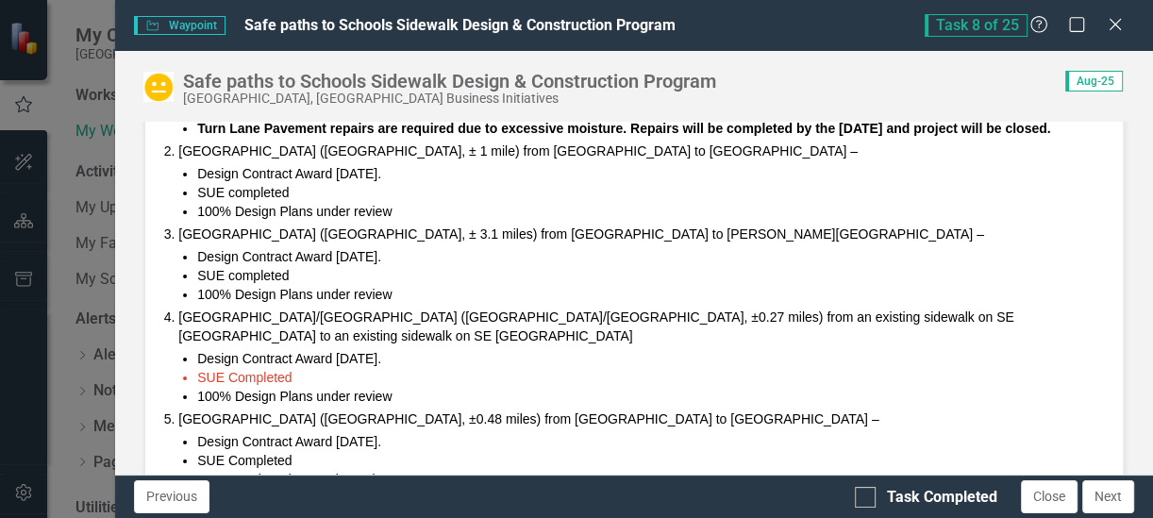
scroll to position [354, 0]
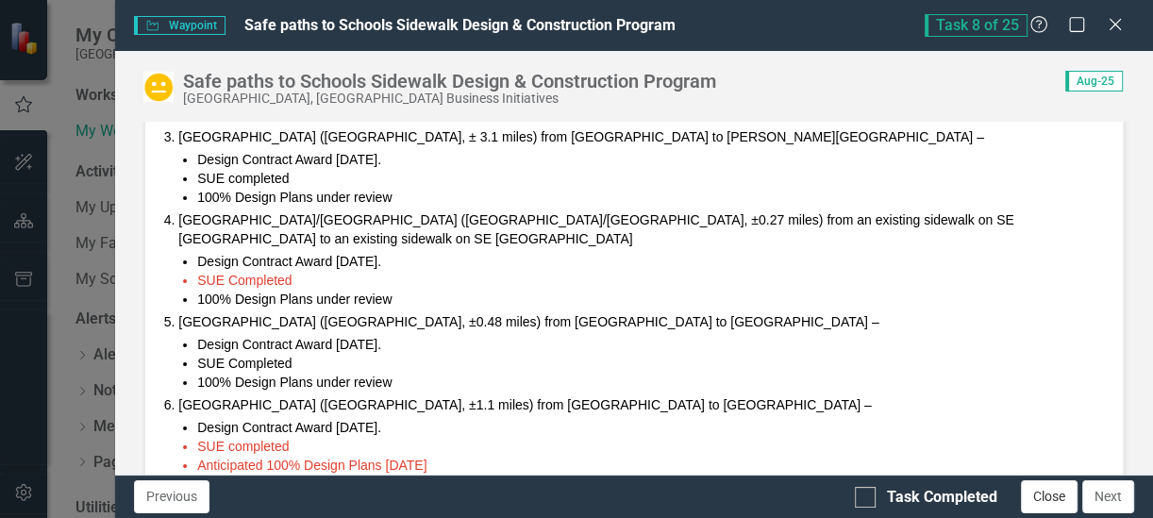
click at [1040, 501] on button "Close" at bounding box center [1049, 496] width 57 height 33
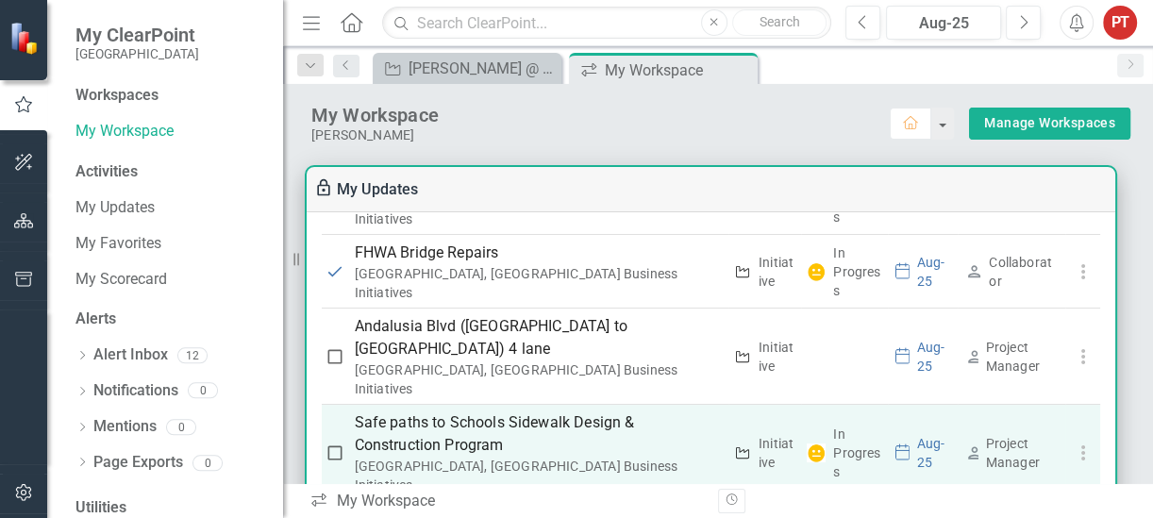
scroll to position [708, 0]
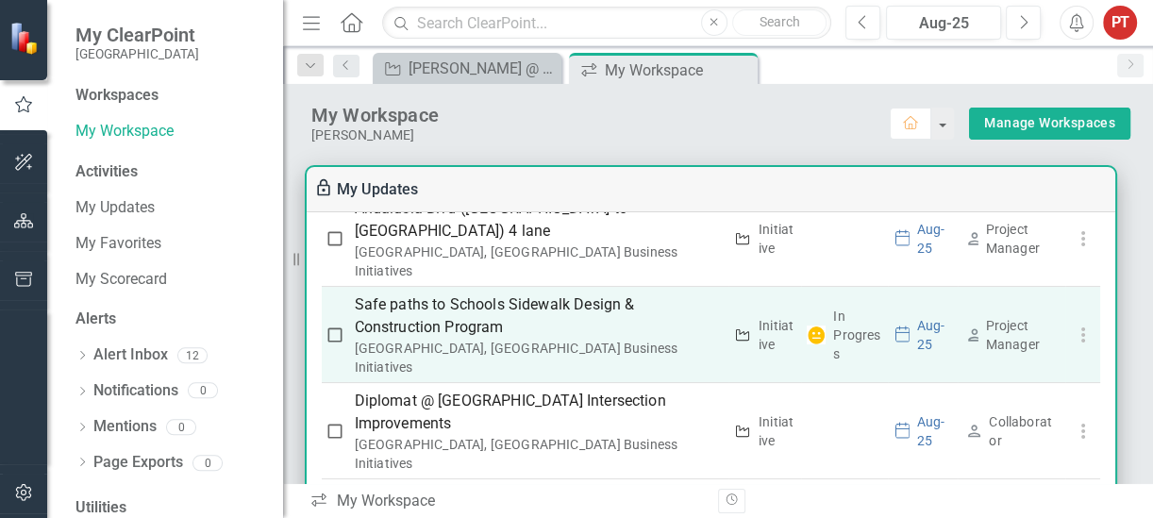
click at [433, 294] on p "Safe paths to Schools Sidewalk Design & Construction Program" at bounding box center [539, 316] width 368 height 45
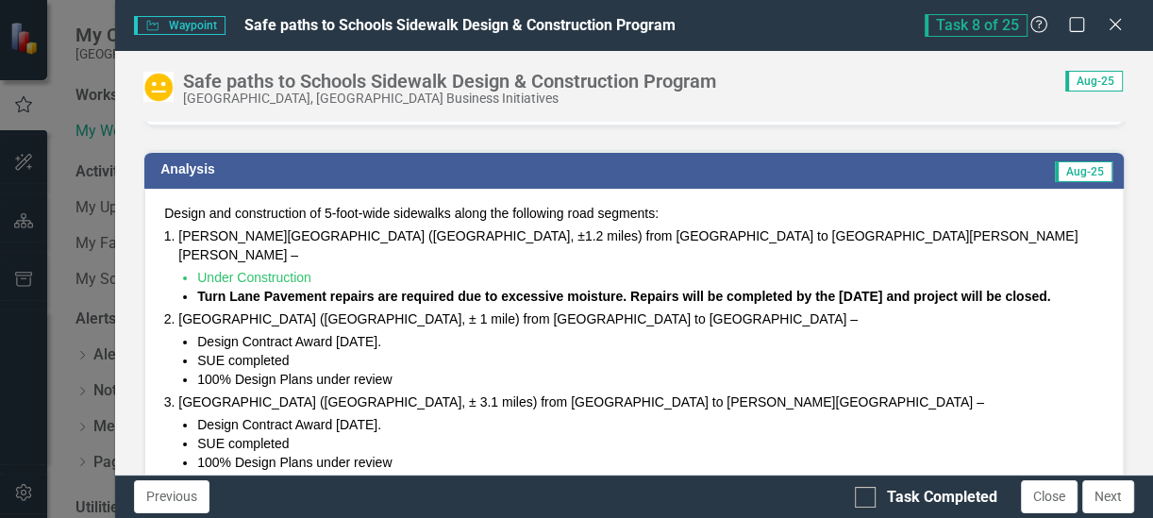
scroll to position [118, 0]
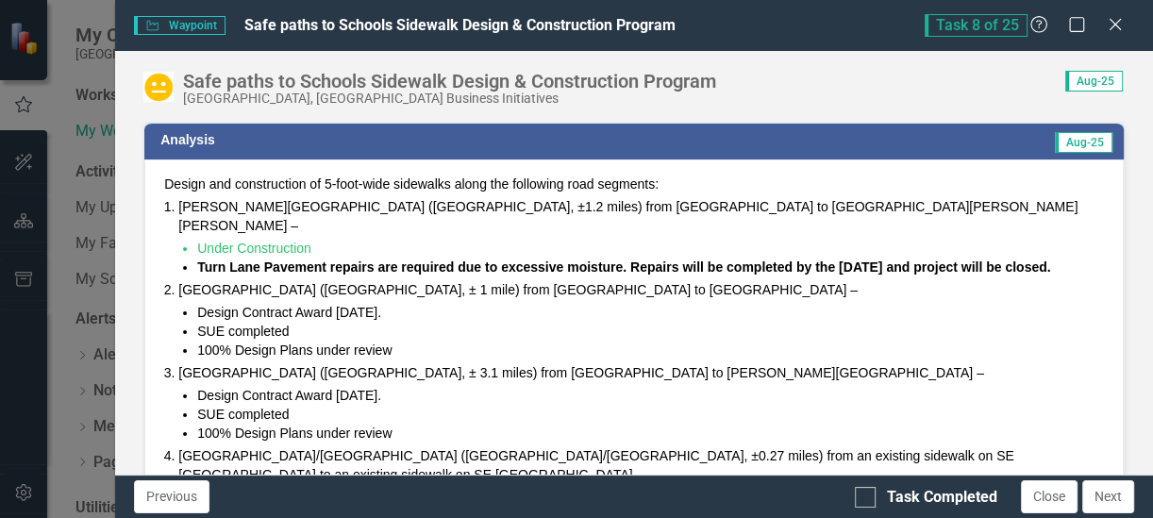
click at [408, 386] on li "Design Contract Award [DATE]." at bounding box center [650, 395] width 907 height 19
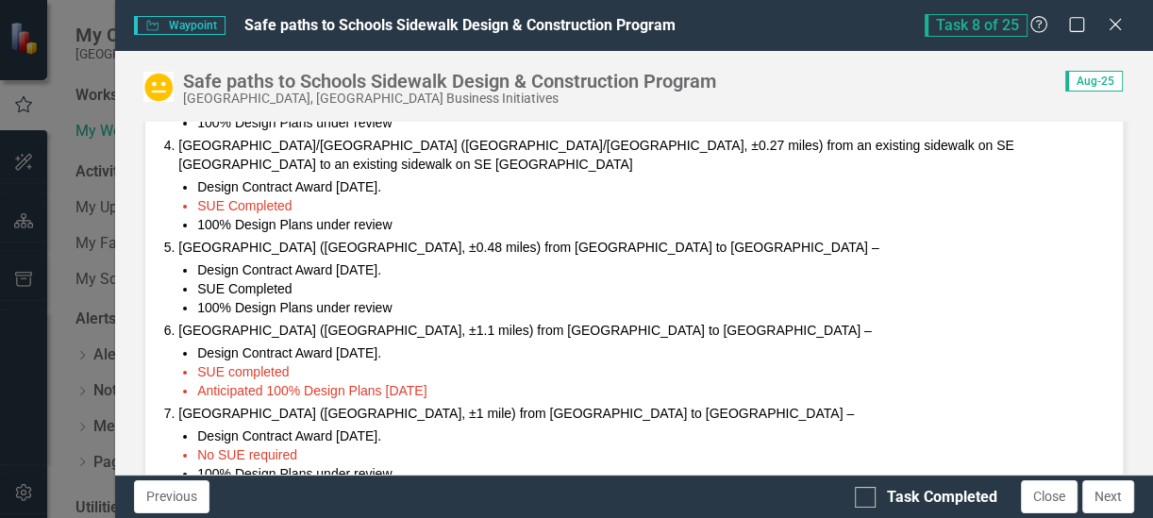
scroll to position [472, 0]
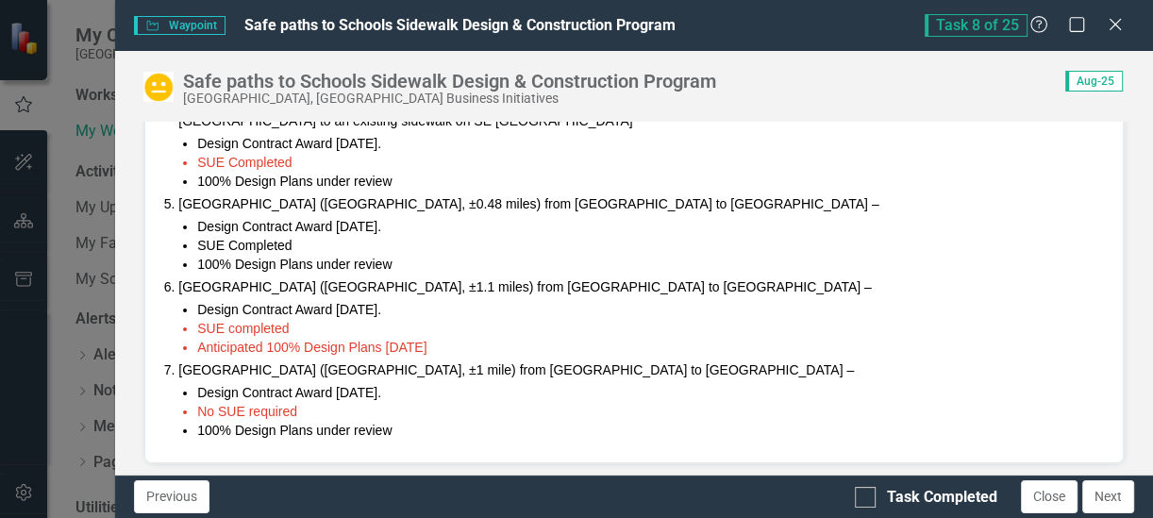
click at [364, 255] on li "100% Design Plans under review" at bounding box center [650, 264] width 907 height 19
click at [361, 255] on li "100% Design Plans under review" at bounding box center [650, 264] width 907 height 19
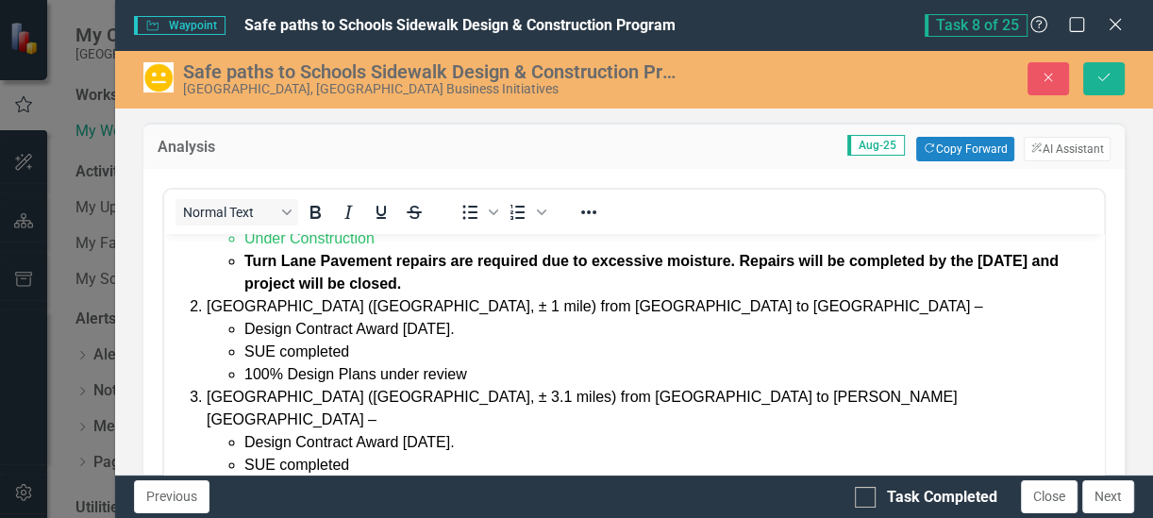
scroll to position [118, 0]
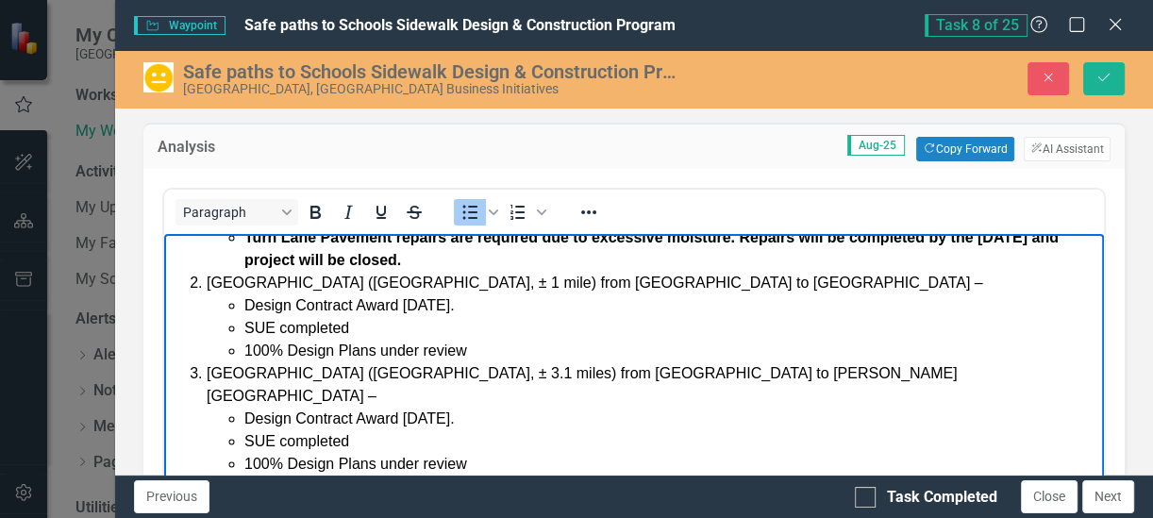
click at [519, 339] on li "100% Design Plans under review" at bounding box center [671, 350] width 855 height 23
click at [494, 452] on li "100% Design Plans under review" at bounding box center [671, 463] width 855 height 23
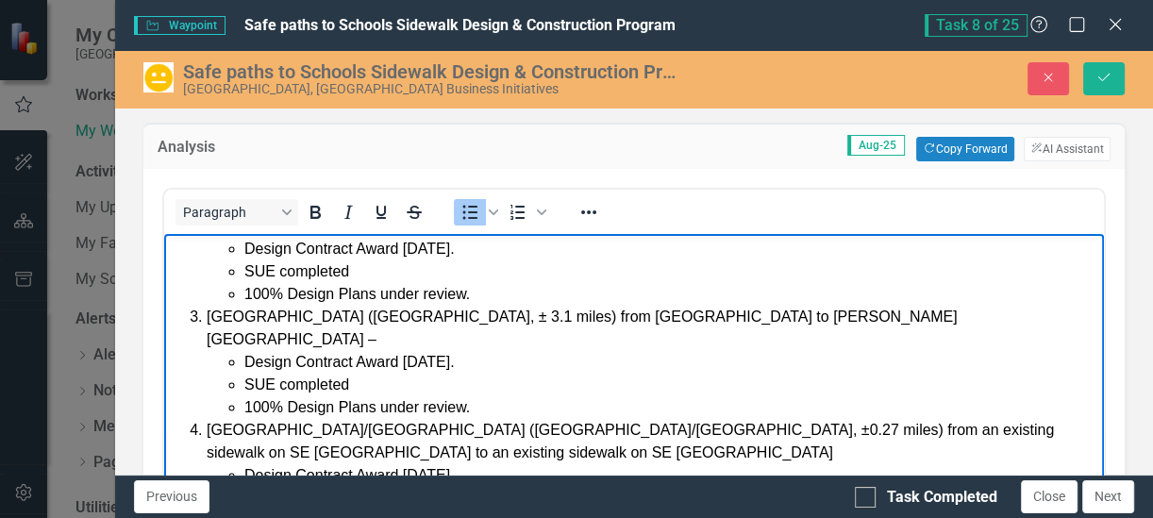
scroll to position [153, 0]
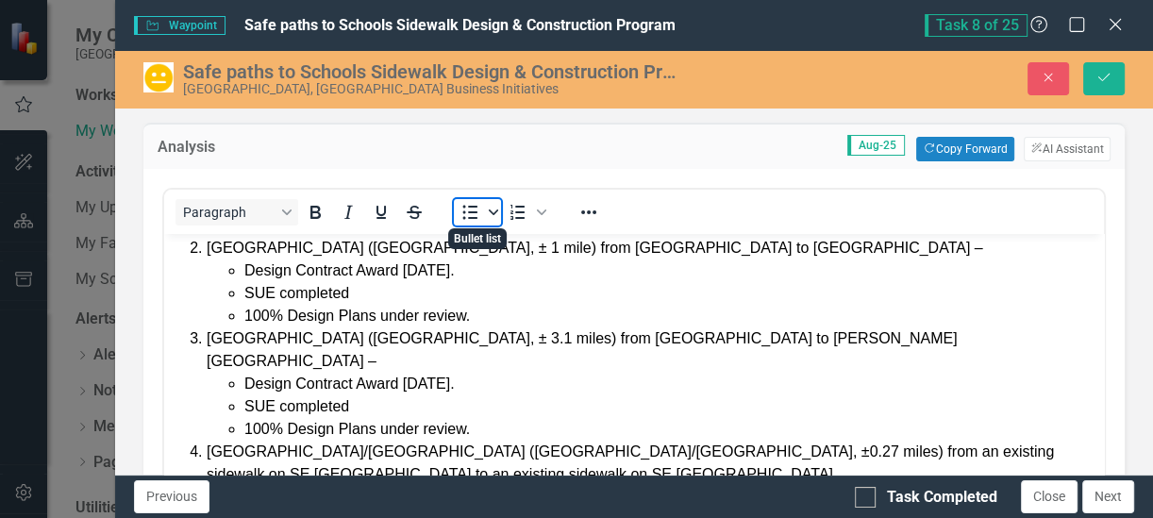
click at [495, 211] on icon "Bullet list" at bounding box center [493, 212] width 9 height 9
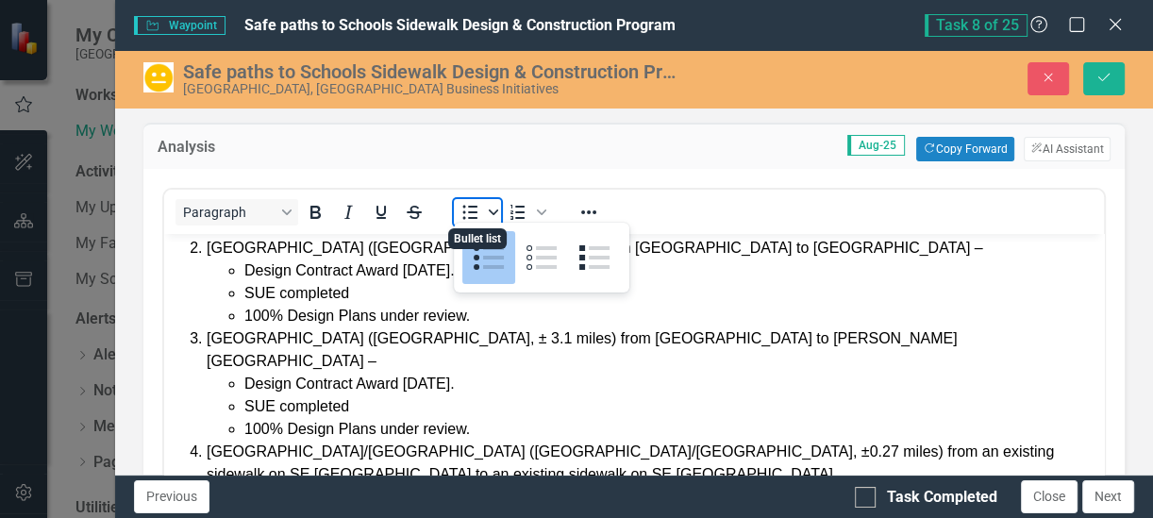
click at [495, 211] on icon "Bullet list" at bounding box center [493, 212] width 9 height 9
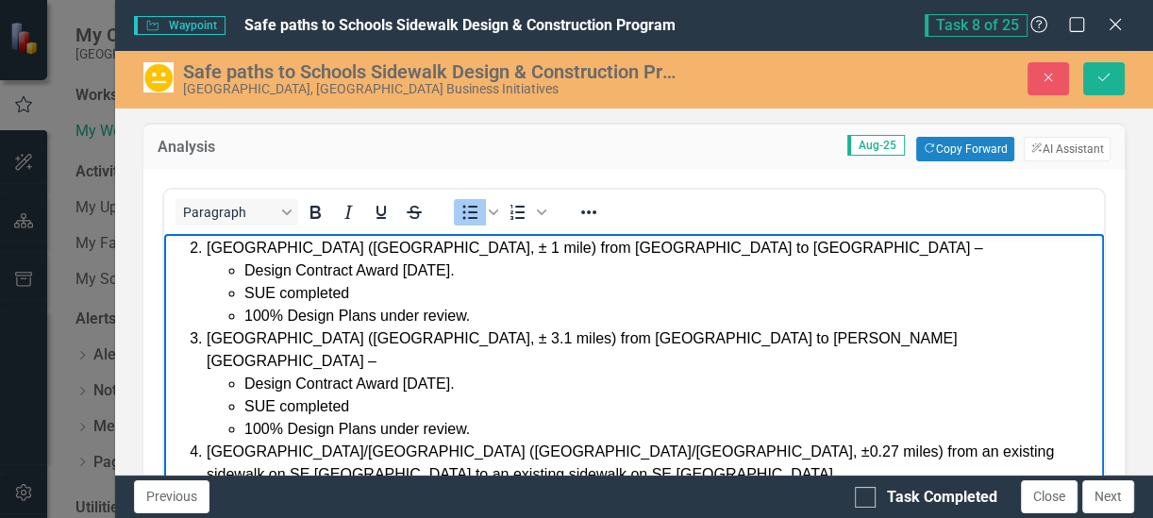
click at [601, 281] on li "SUE completed" at bounding box center [671, 292] width 855 height 23
click at [587, 207] on icon "Reveal or hide additional toolbar items" at bounding box center [589, 212] width 23 height 23
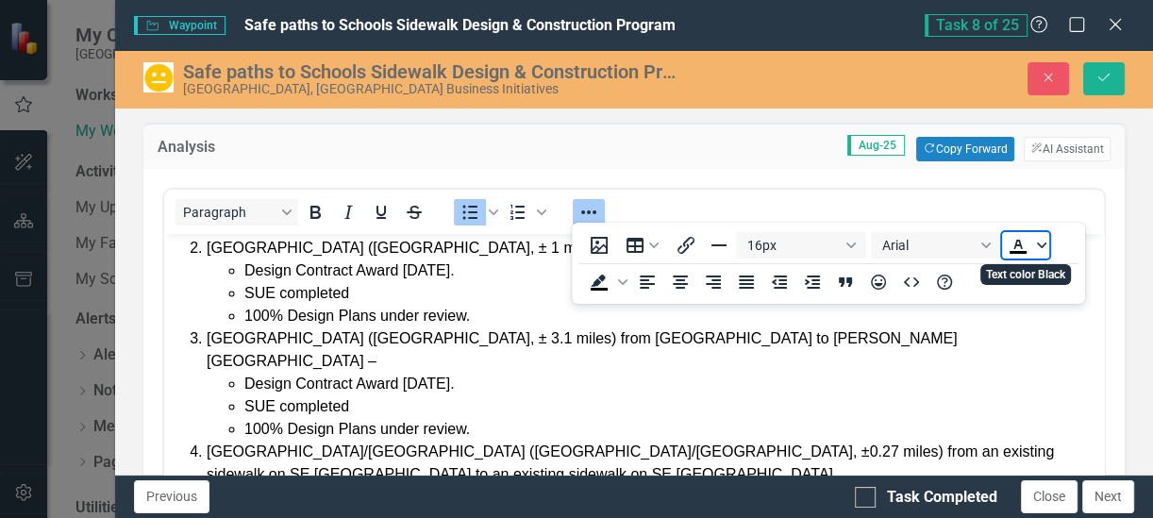
click at [1040, 243] on icon "Text color Black" at bounding box center [1041, 245] width 9 height 9
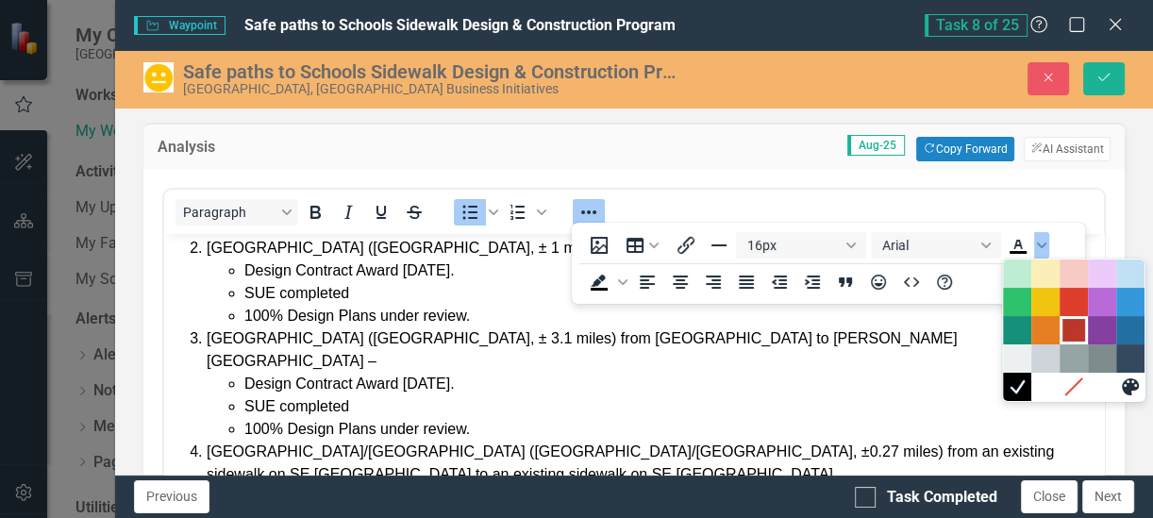
click at [1082, 329] on div "Dark Red" at bounding box center [1074, 330] width 23 height 23
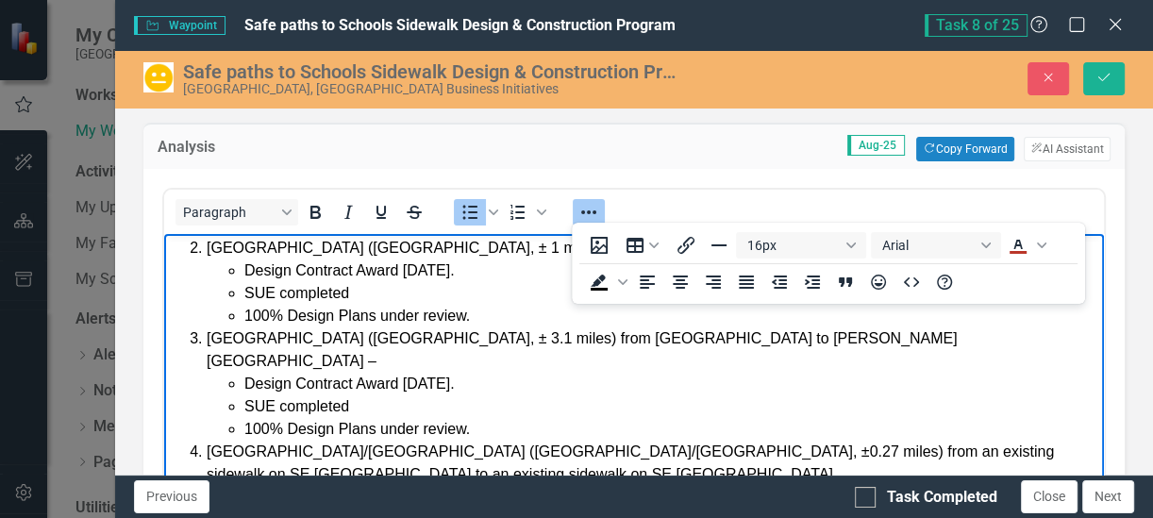
click at [500, 304] on li "100% Design Plans under review." at bounding box center [671, 315] width 855 height 23
click at [526, 417] on li "100% Design Plans under review." at bounding box center [671, 428] width 855 height 23
click at [1019, 245] on icon "Text color Dark Red" at bounding box center [1018, 244] width 8 height 9
click at [551, 417] on li "100% Design Plans Responses to Comments [DATE]" at bounding box center [671, 428] width 855 height 23
drag, startPoint x: 661, startPoint y: 377, endPoint x: 245, endPoint y: 376, distance: 415.2
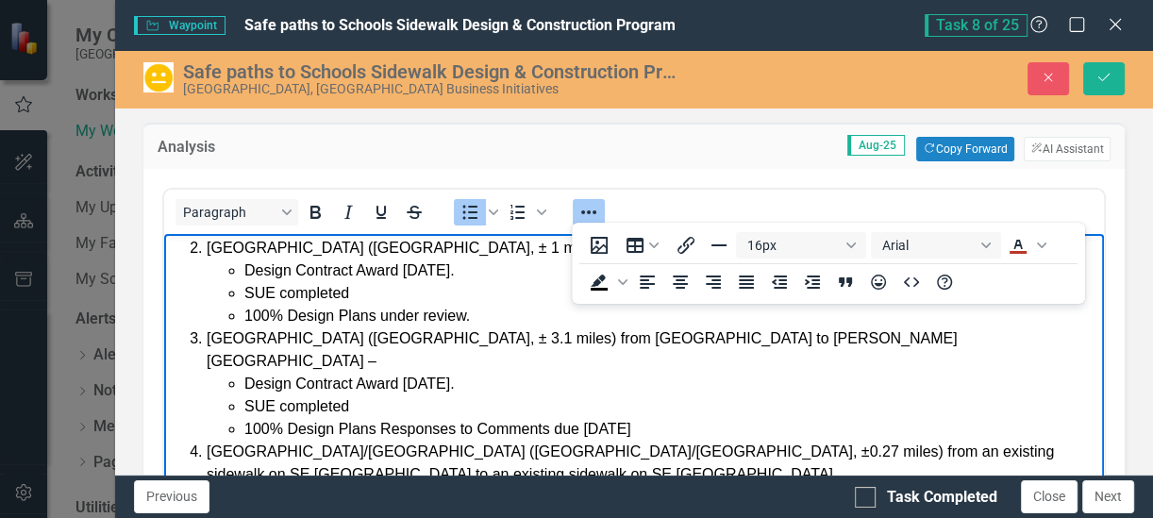
click at [245, 417] on li "100% Design Plans Responses to Comments due [DATE]" at bounding box center [671, 428] width 855 height 23
drag, startPoint x: 1017, startPoint y: 249, endPoint x: 989, endPoint y: 288, distance: 47.9
click at [1016, 248] on icon "Text color Dark Red" at bounding box center [1018, 245] width 23 height 23
click at [702, 417] on li "100% Design Plans Responses to Comments due [DATE]" at bounding box center [671, 428] width 855 height 23
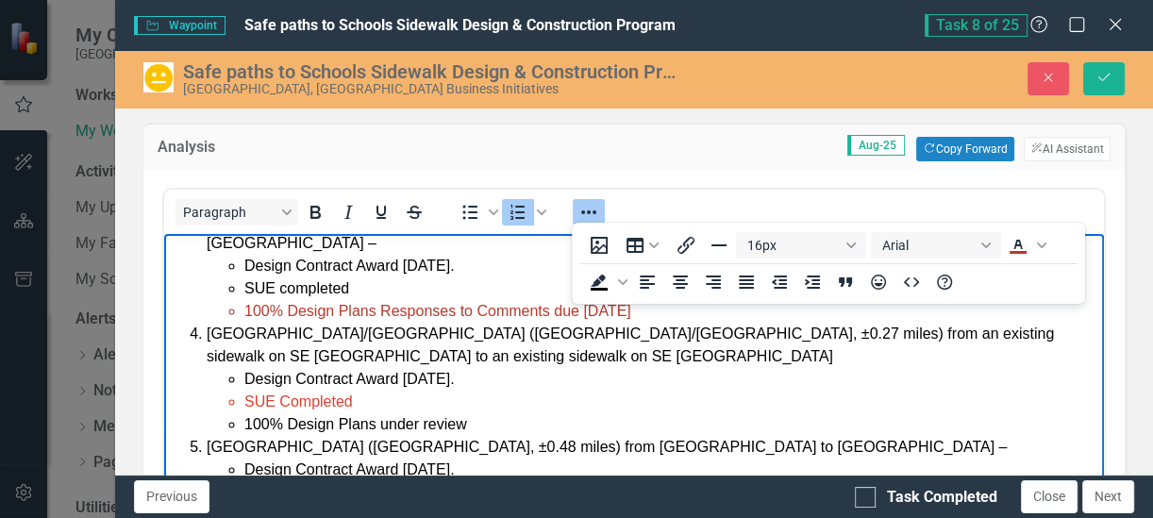
scroll to position [142, 0]
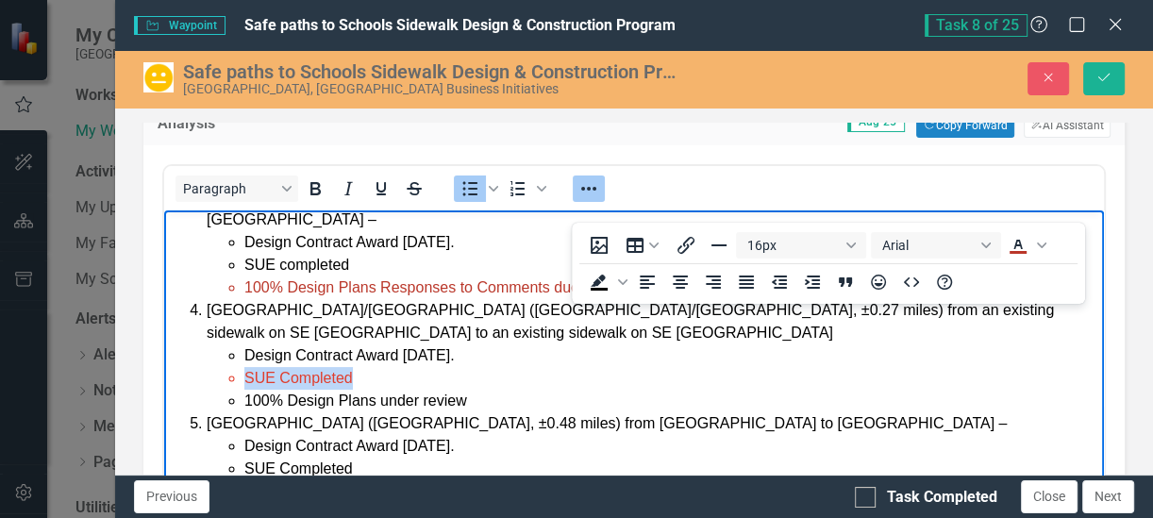
drag, startPoint x: 378, startPoint y: 324, endPoint x: 221, endPoint y: 334, distance: 157.9
click at [221, 344] on ul "Design Contract Award [DATE]. SUE Completed 100% Design Plans under review" at bounding box center [653, 378] width 893 height 68
click at [1043, 246] on icon "Text color Dark Red" at bounding box center [1041, 246] width 9 height 6
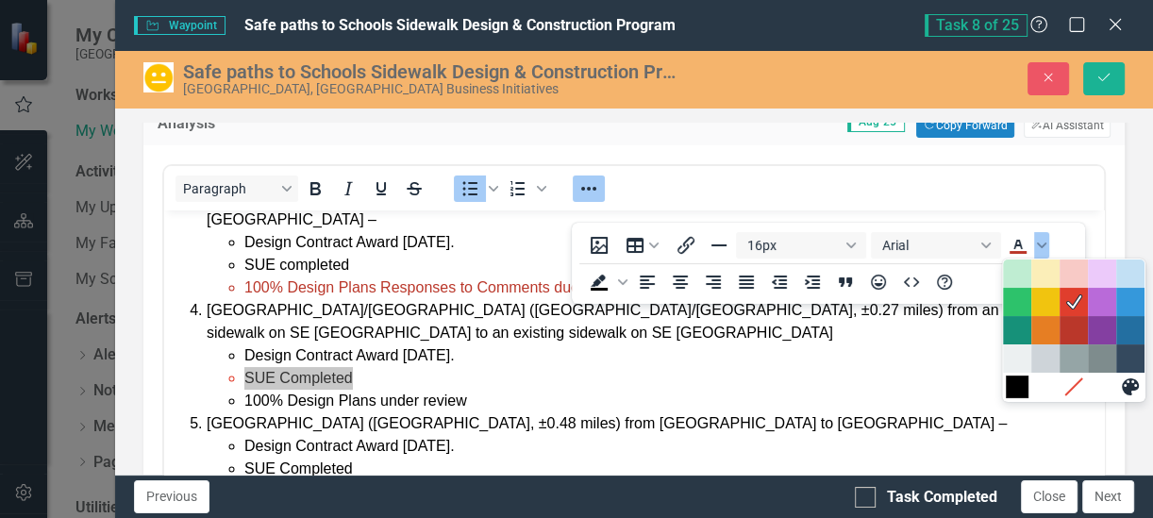
click at [1025, 388] on div "Black" at bounding box center [1017, 387] width 23 height 23
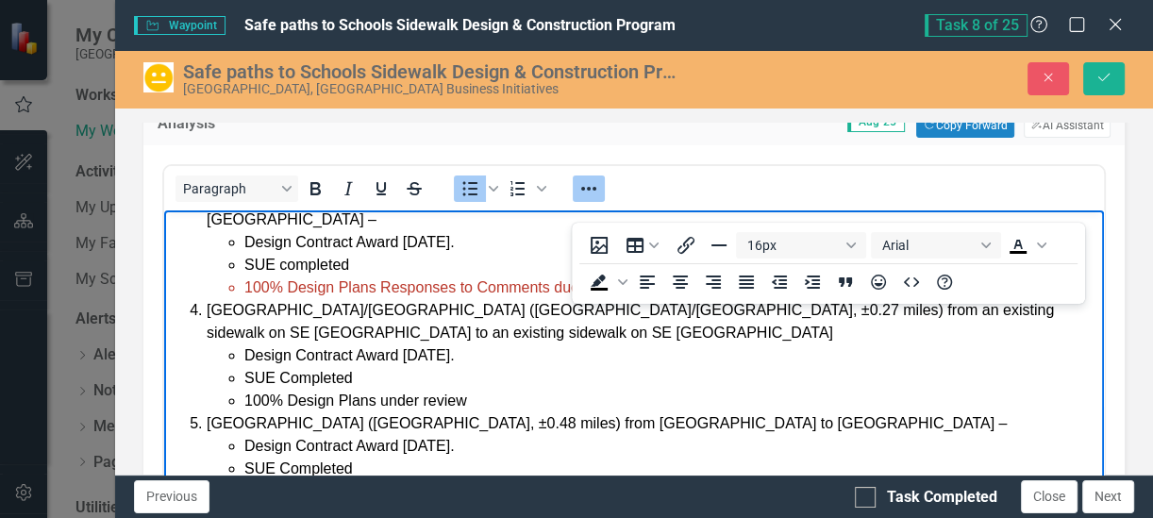
click at [385, 366] on li "SUE Completed" at bounding box center [671, 377] width 855 height 23
click at [497, 389] on li "100% Design Plans under review" at bounding box center [671, 400] width 855 height 23
drag, startPoint x: 243, startPoint y: 242, endPoint x: 810, endPoint y: 238, distance: 566.3
click at [810, 276] on li "100% Design Plans Responses to Comments due [DATE]" at bounding box center [671, 287] width 855 height 23
click at [473, 389] on li "100% Design Plans under review" at bounding box center [671, 400] width 855 height 23
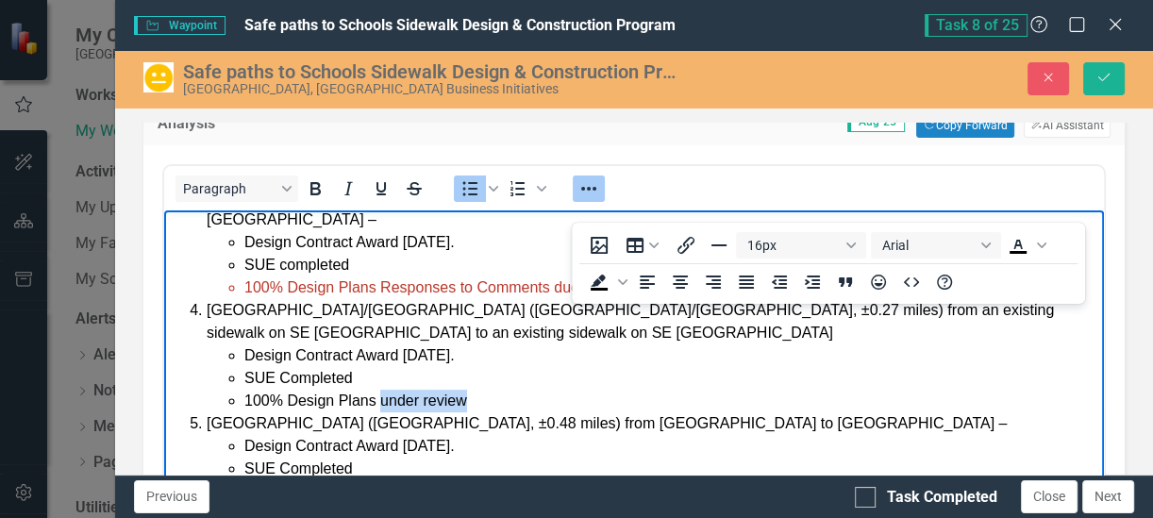
drag, startPoint x: 500, startPoint y: 354, endPoint x: 380, endPoint y: 361, distance: 120.1
click at [380, 389] on li "100% Design Plans under review" at bounding box center [671, 400] width 855 height 23
drag, startPoint x: 679, startPoint y: 351, endPoint x: 237, endPoint y: 355, distance: 441.7
click at [237, 355] on ul "Design Contract Award [DATE]. SUE Completed 100% Design Plans Responses to Comm…" at bounding box center [653, 378] width 893 height 68
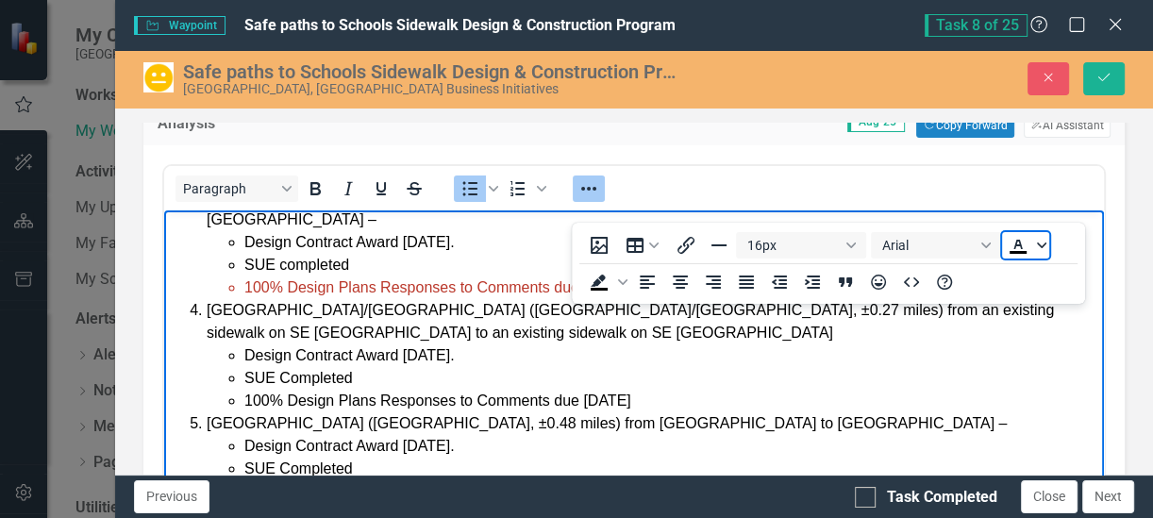
click at [1040, 246] on icon "Text color Black" at bounding box center [1041, 246] width 9 height 6
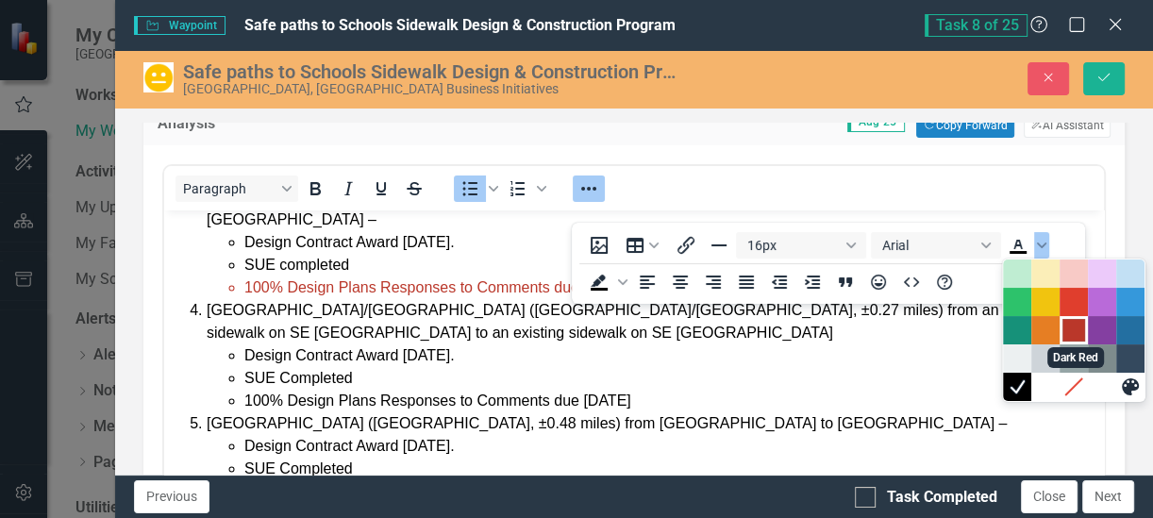
click at [1068, 333] on div "Dark Red" at bounding box center [1074, 330] width 23 height 23
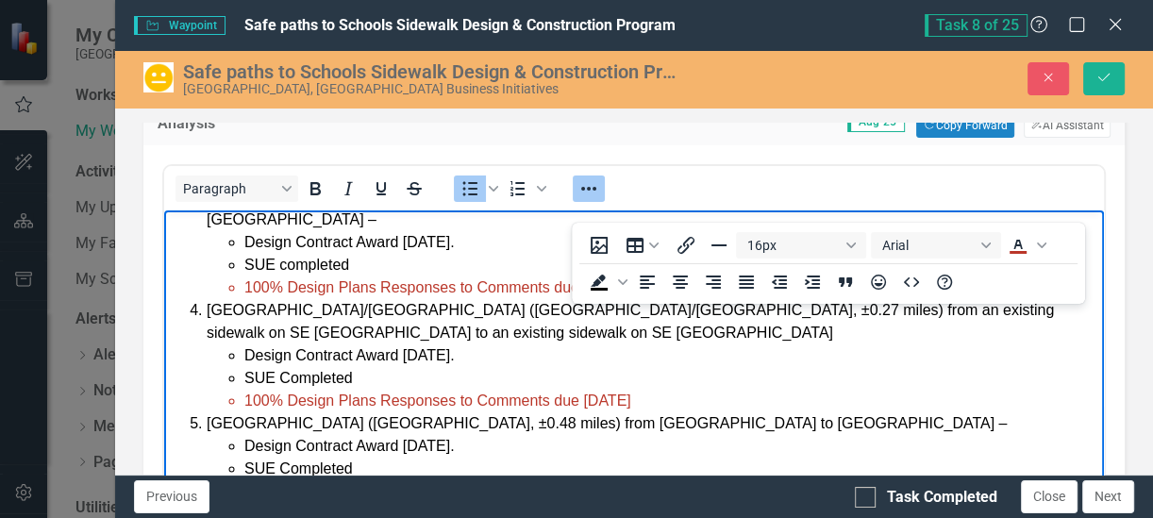
click at [760, 479] on li "100% Design Plans under review" at bounding box center [671, 490] width 855 height 23
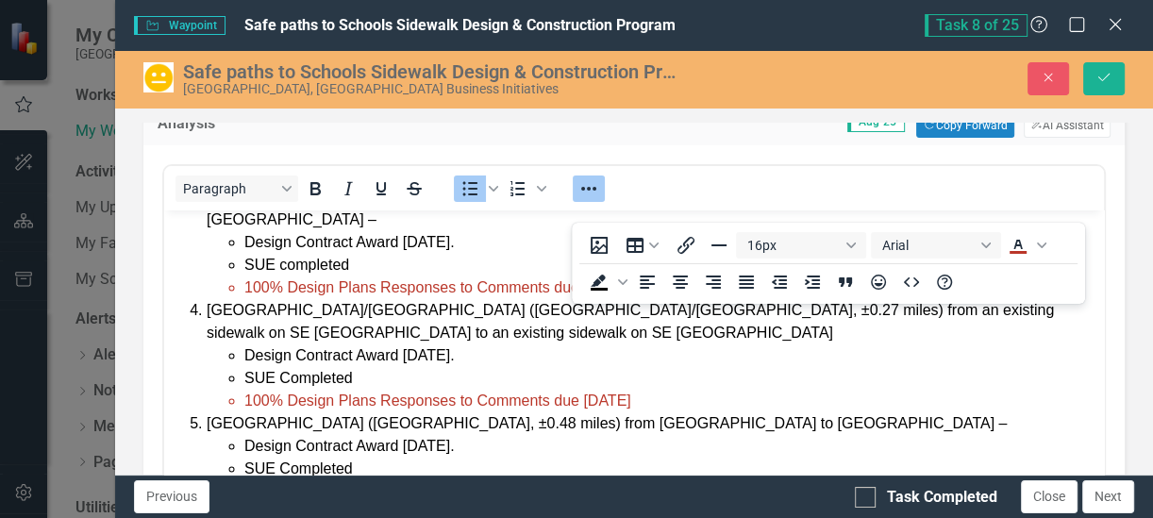
drag, startPoint x: 1066, startPoint y: 235, endPoint x: 1061, endPoint y: 271, distance: 36.3
click at [1061, 271] on div "16px Arial To open the popup, press Shift+Enter To open the popup, press Shift+…" at bounding box center [828, 263] width 513 height 74
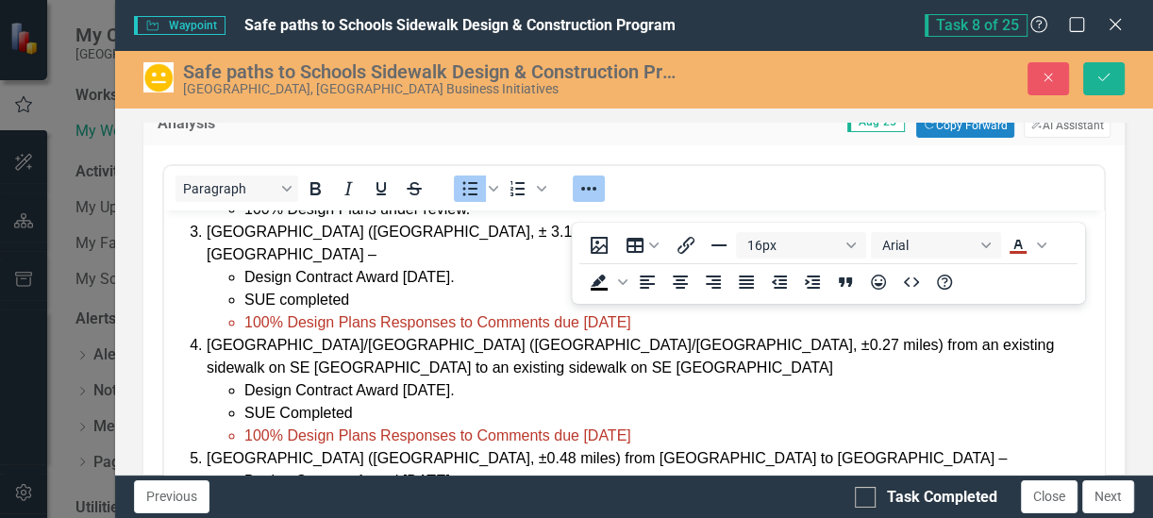
scroll to position [236, 0]
click at [627, 427] on span "100% Design Plans Responses to Comments due [DATE]" at bounding box center [437, 435] width 387 height 16
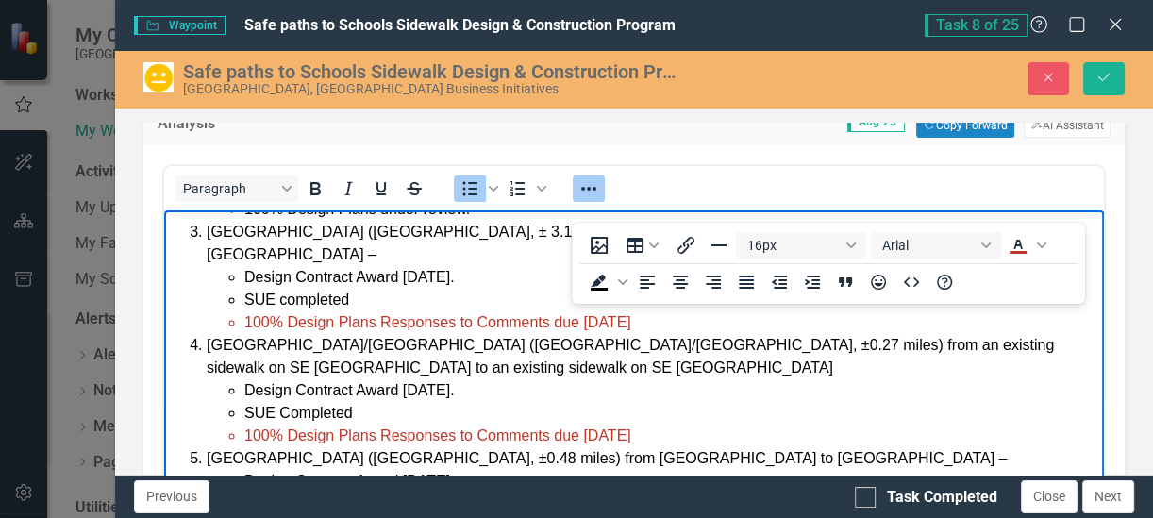
click at [717, 424] on li "100% Design Plans Responses to Comments due [DATE]" at bounding box center [671, 435] width 855 height 23
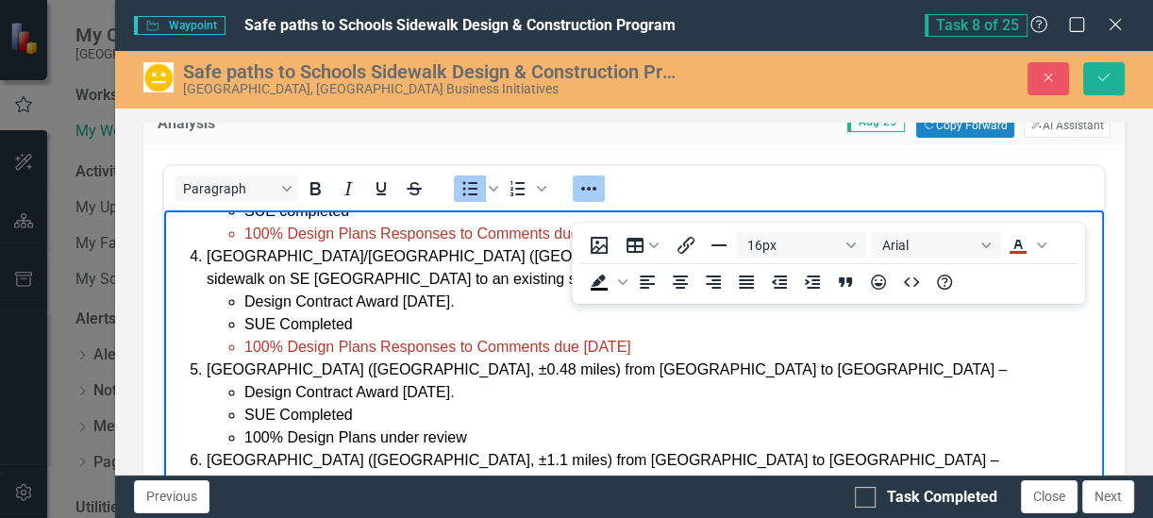
scroll to position [354, 0]
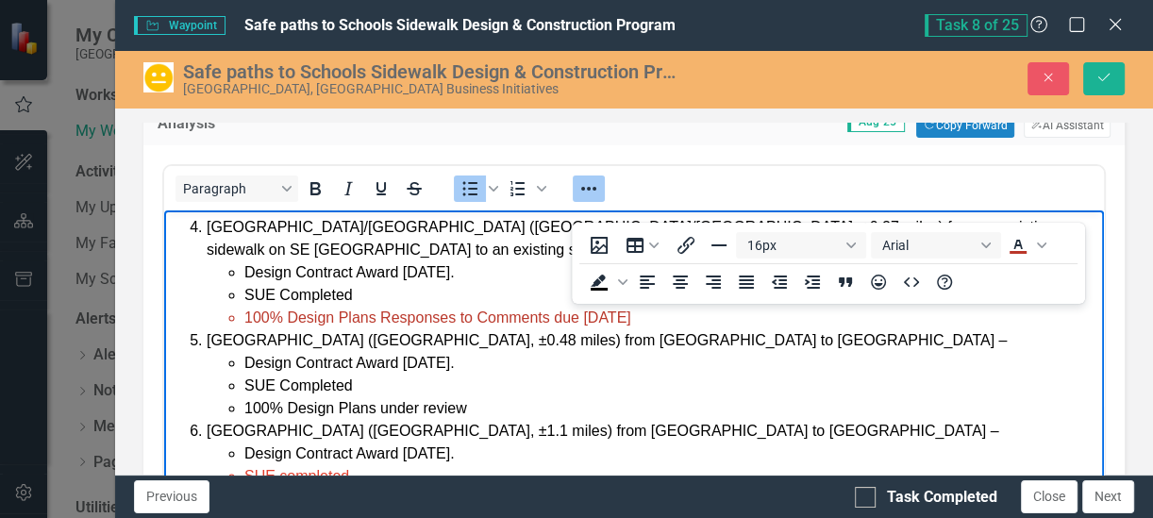
click at [511, 396] on li "100% Design Plans under review" at bounding box center [671, 407] width 855 height 23
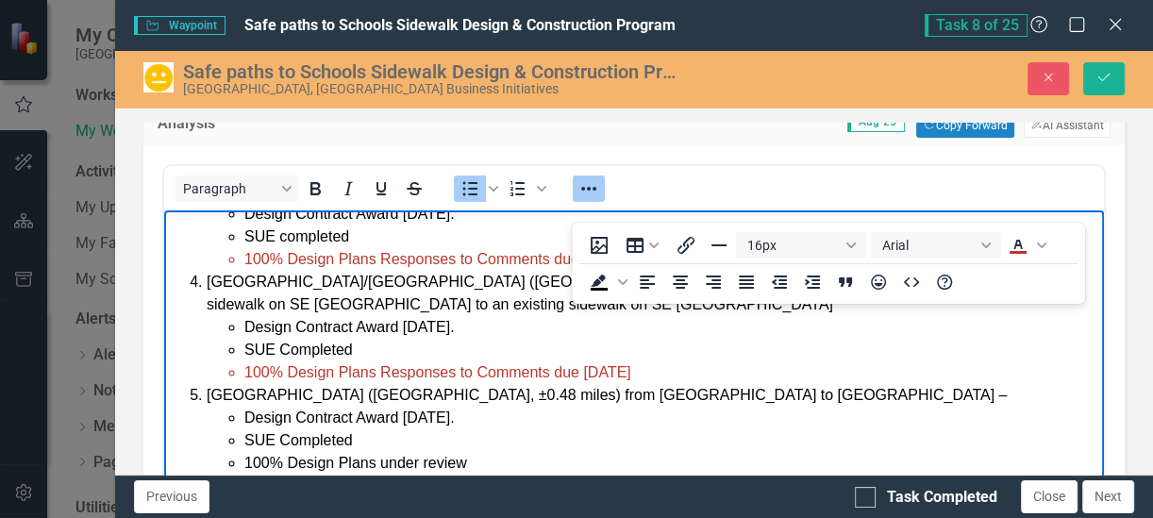
scroll to position [271, 0]
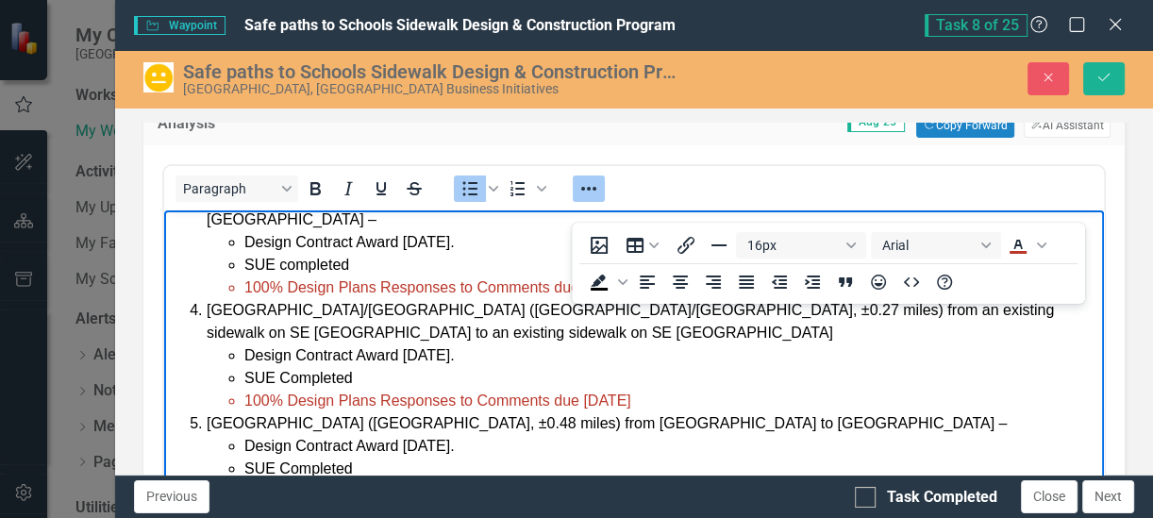
click at [478, 392] on span "100% Design Plans Responses to Comments due [DATE]" at bounding box center [437, 400] width 387 height 16
click at [625, 434] on li "Design Contract Award [DATE]." at bounding box center [671, 445] width 855 height 23
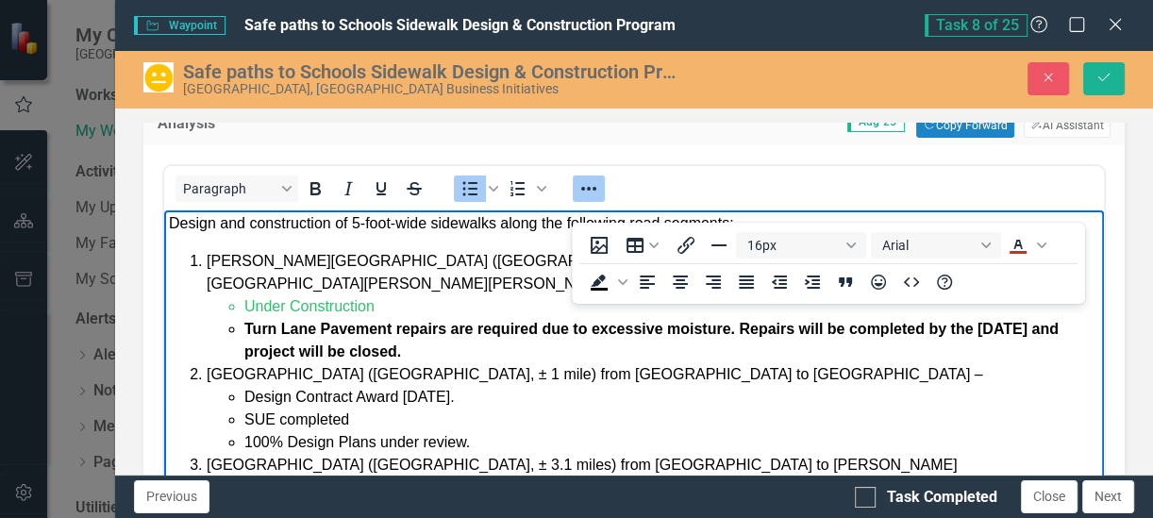
scroll to position [0, 0]
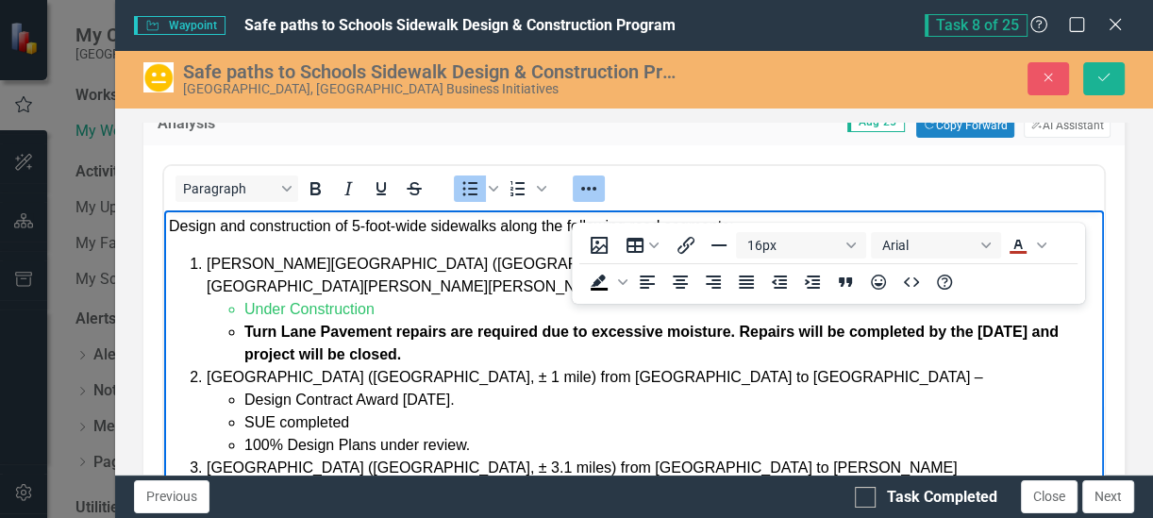
click at [483, 433] on li "100% Design Plans under review." at bounding box center [671, 444] width 855 height 23
drag, startPoint x: 668, startPoint y: 414, endPoint x: 472, endPoint y: 428, distance: 196.7
click at [472, 433] on li "100% Design Plans under review. Comments Due [DATE]" at bounding box center [671, 444] width 855 height 23
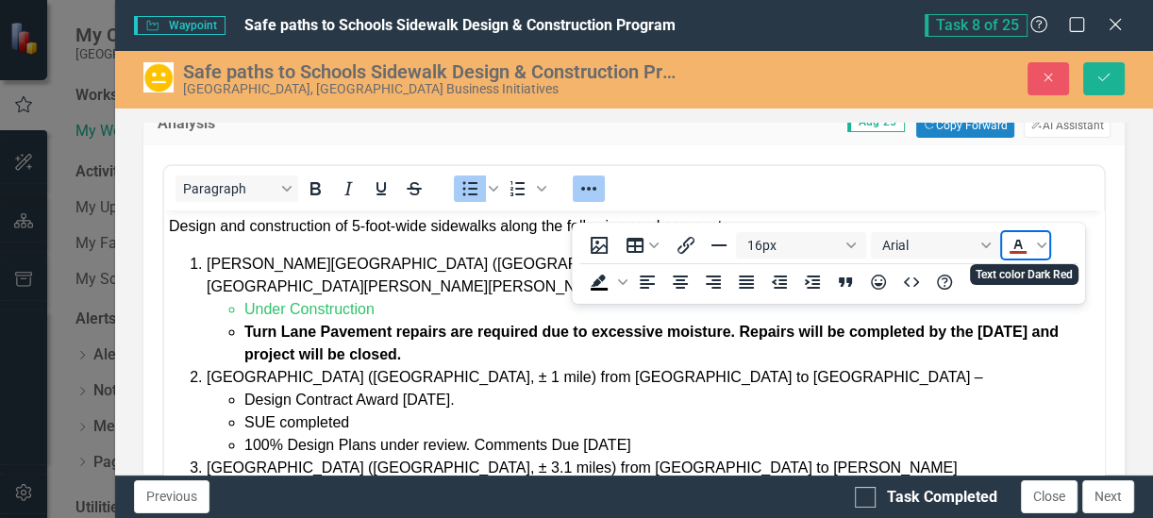
drag, startPoint x: 1023, startPoint y: 249, endPoint x: 998, endPoint y: 292, distance: 49.5
click at [1022, 248] on icon "Text color Dark Red" at bounding box center [1018, 245] width 23 height 23
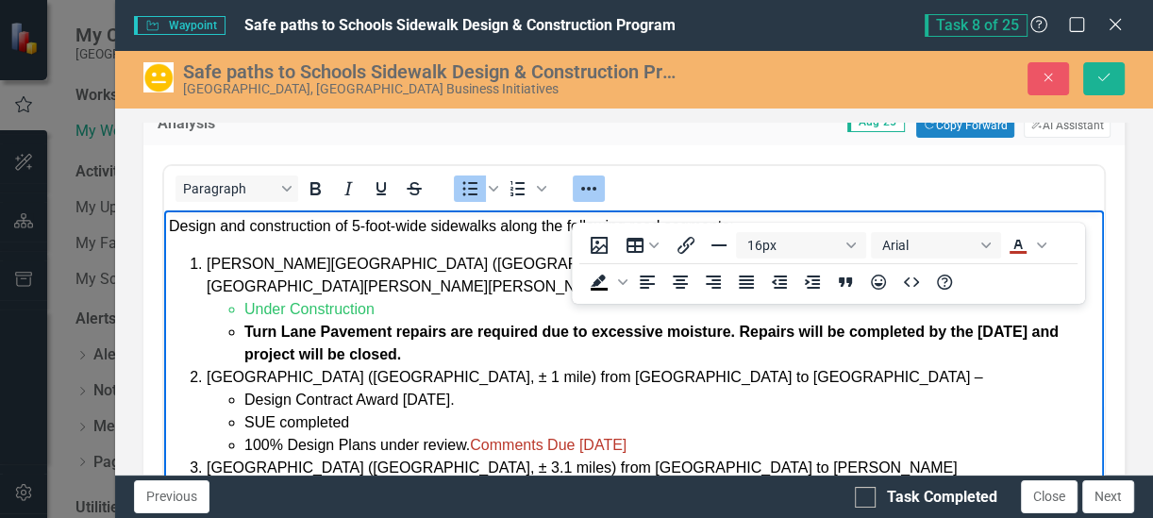
click at [750, 411] on li "SUE completed" at bounding box center [671, 422] width 855 height 23
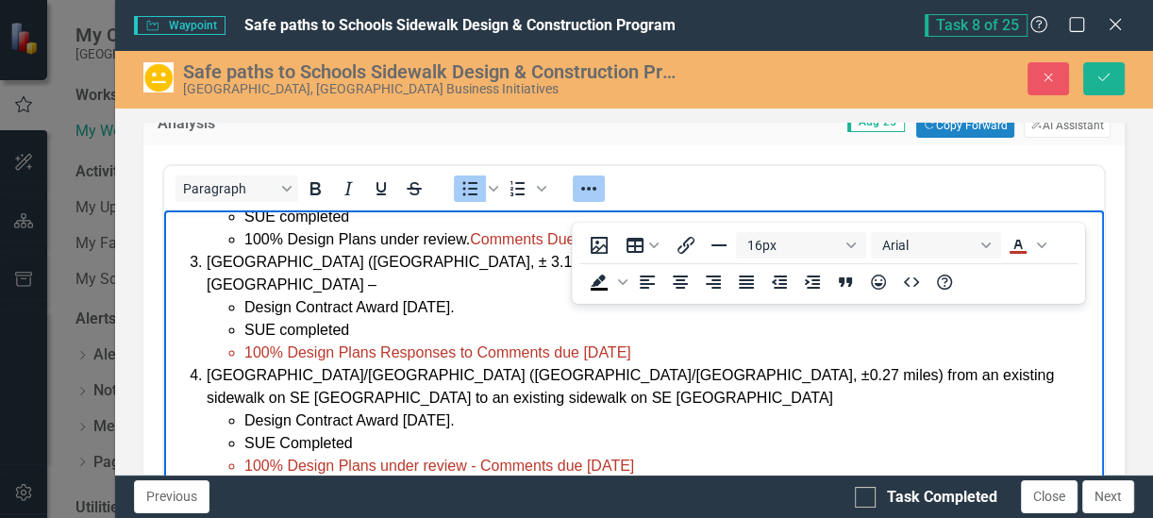
scroll to position [236, 0]
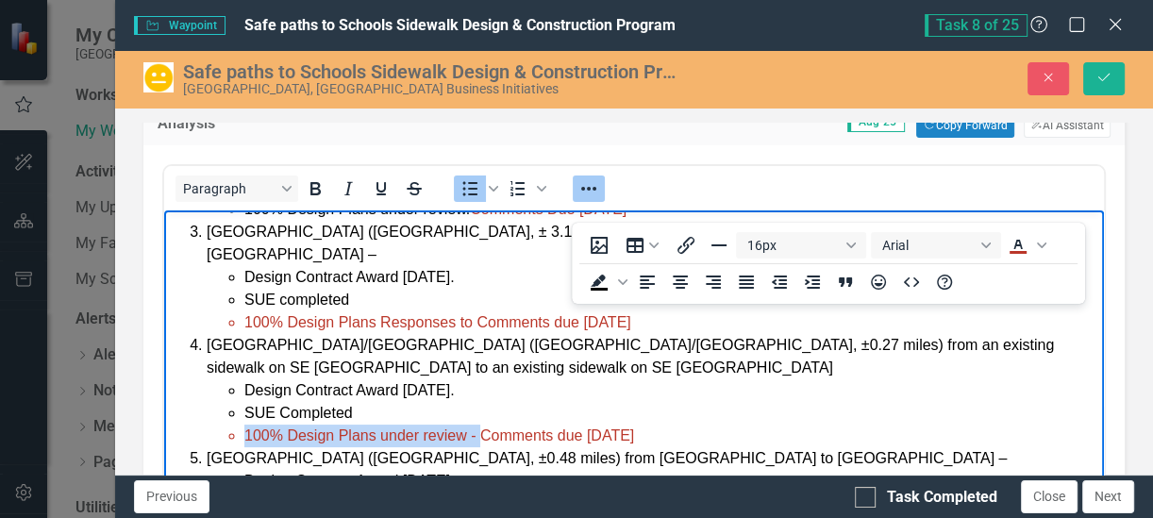
drag, startPoint x: 483, startPoint y: 384, endPoint x: 228, endPoint y: 395, distance: 255.1
click at [212, 394] on ul "Design Contract Award [DATE]. SUE Completed 100% Design Plans under review - Co…" at bounding box center [653, 412] width 893 height 68
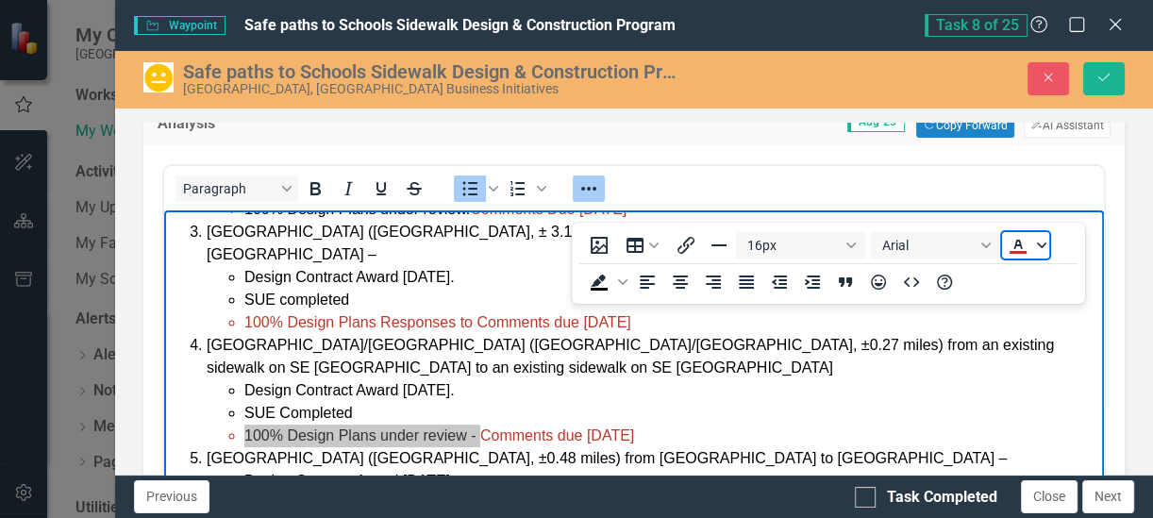
click at [1047, 245] on span "Text color Dark Red" at bounding box center [1041, 245] width 15 height 26
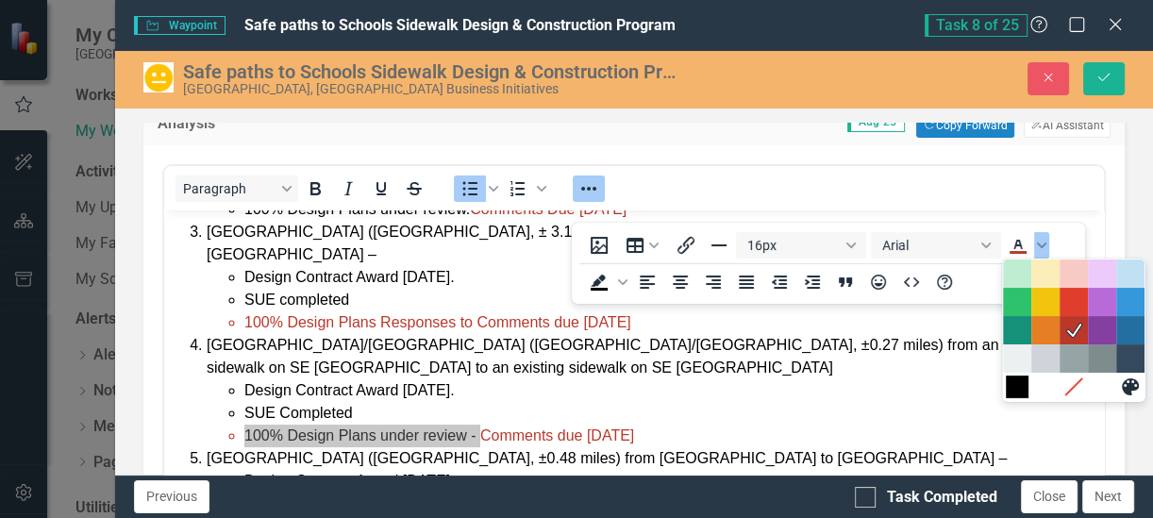
drag, startPoint x: 1028, startPoint y: 385, endPoint x: 727, endPoint y: 210, distance: 348.5
click at [1028, 385] on div at bounding box center [1074, 387] width 142 height 28
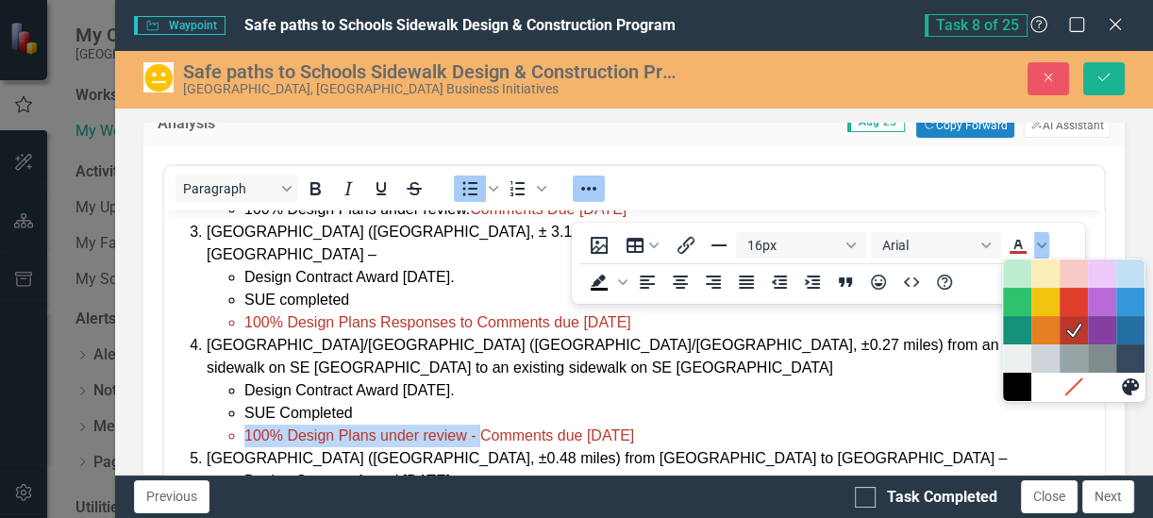
click at [477, 427] on span "100% Design Plans under review - Comments due [DATE]" at bounding box center [439, 435] width 390 height 16
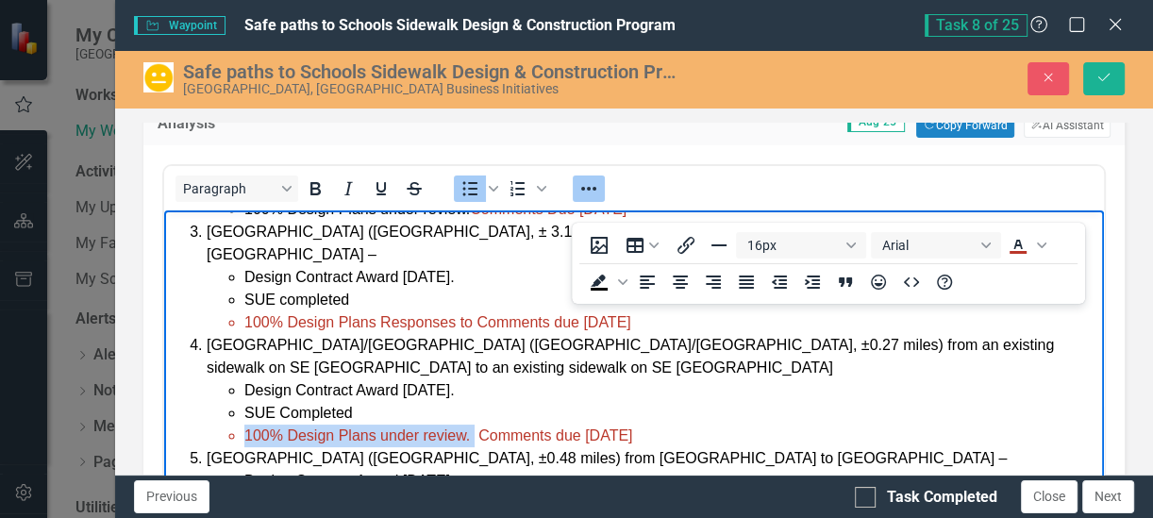
drag, startPoint x: 473, startPoint y: 390, endPoint x: 228, endPoint y: 383, distance: 244.5
click at [228, 383] on ul "Design Contract Award [DATE]. SUE Completed 100% Design Plans under review. Com…" at bounding box center [653, 412] width 893 height 68
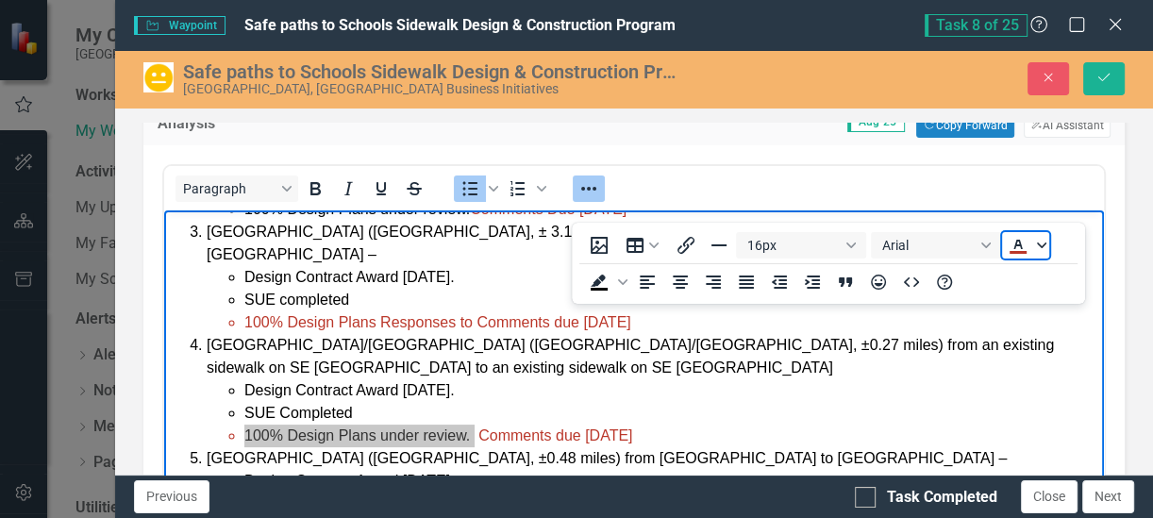
click at [1043, 255] on span "Text color Dark Red" at bounding box center [1041, 245] width 15 height 26
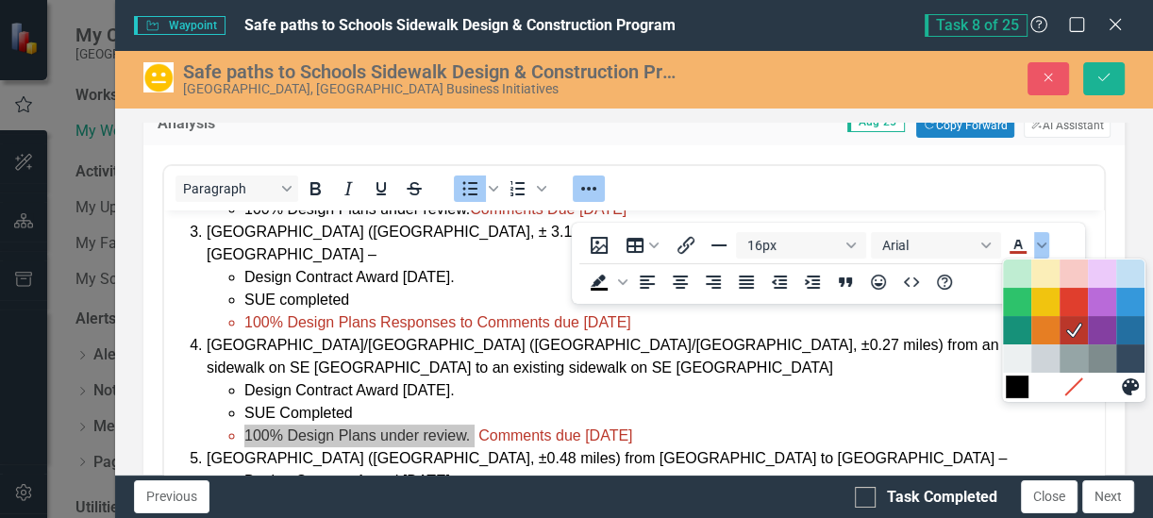
click at [1018, 388] on div "Black" at bounding box center [1017, 387] width 23 height 23
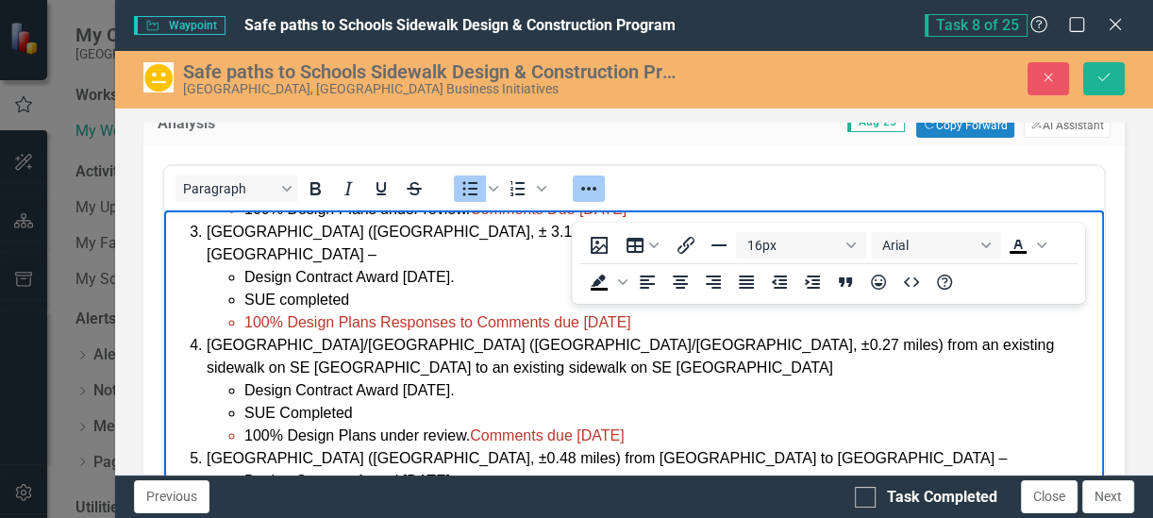
click at [736, 469] on li "Design Contract Award [DATE]." at bounding box center [671, 480] width 855 height 23
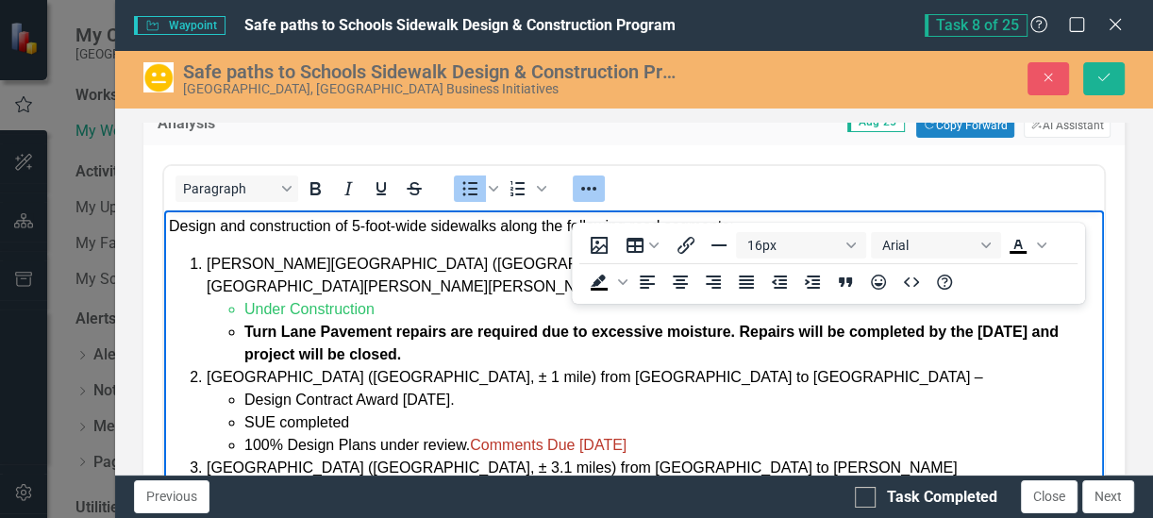
scroll to position [118, 0]
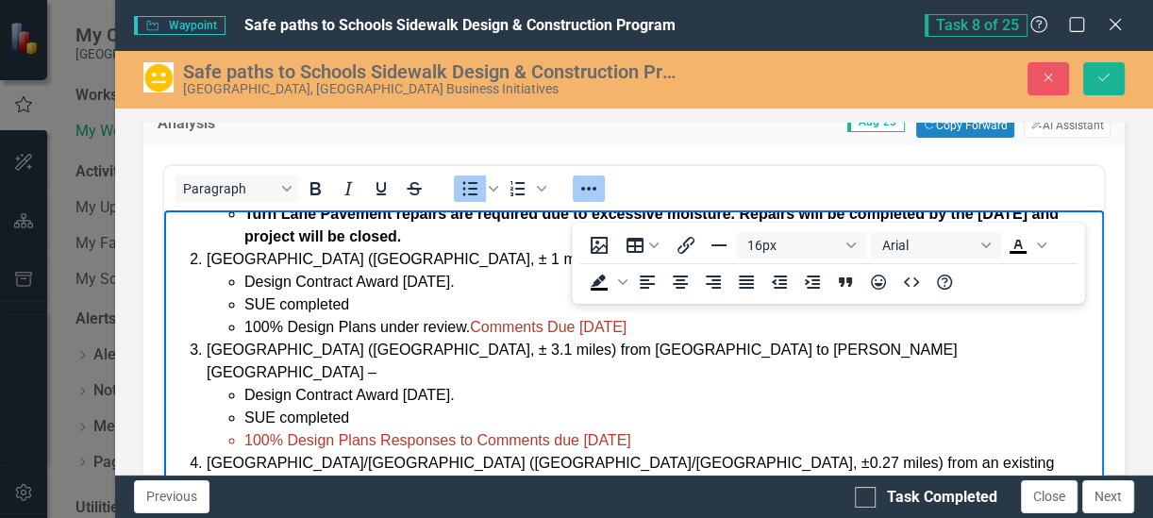
click at [378, 431] on span "100% Design Plans Responses to Comments due [DATE]" at bounding box center [437, 439] width 387 height 16
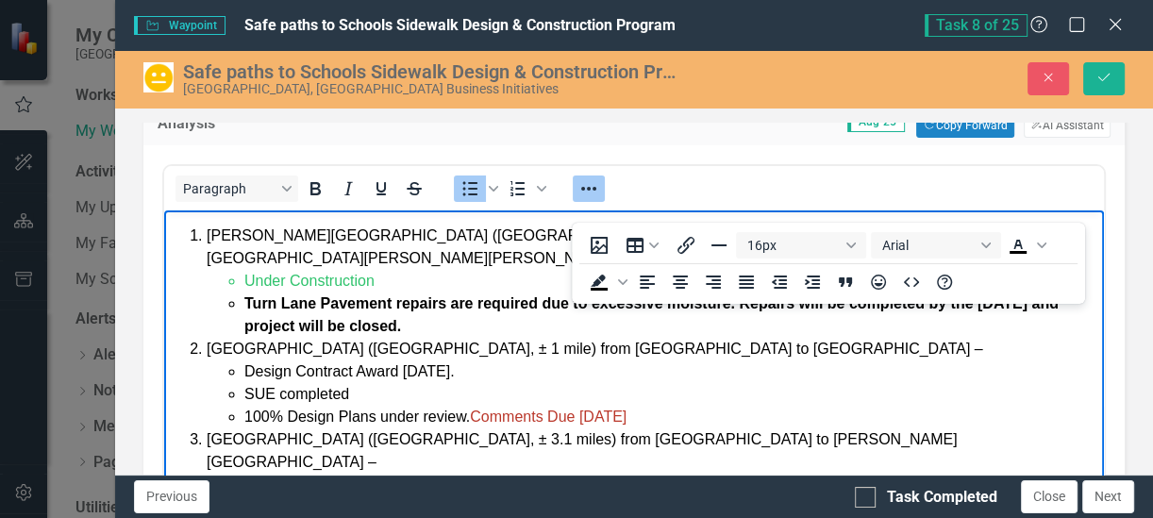
scroll to position [0, 0]
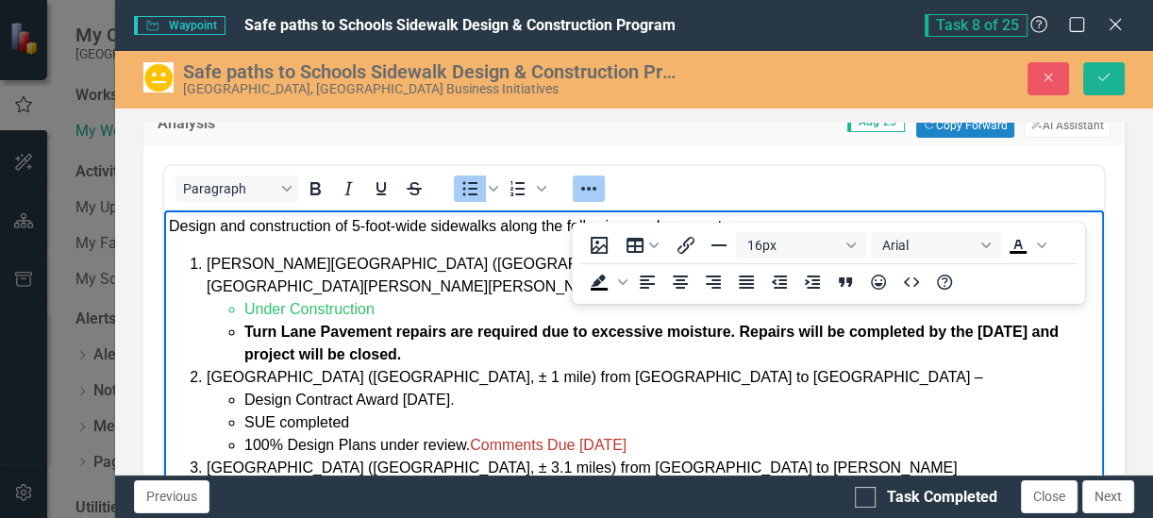
click at [613, 436] on span "Comments Due [DATE]" at bounding box center [548, 444] width 157 height 16
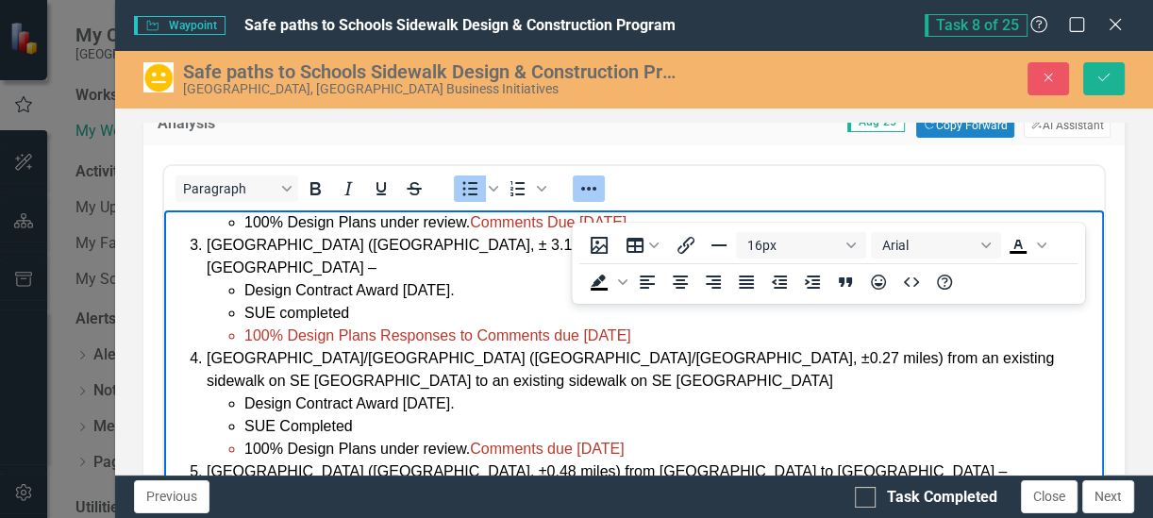
scroll to position [236, 0]
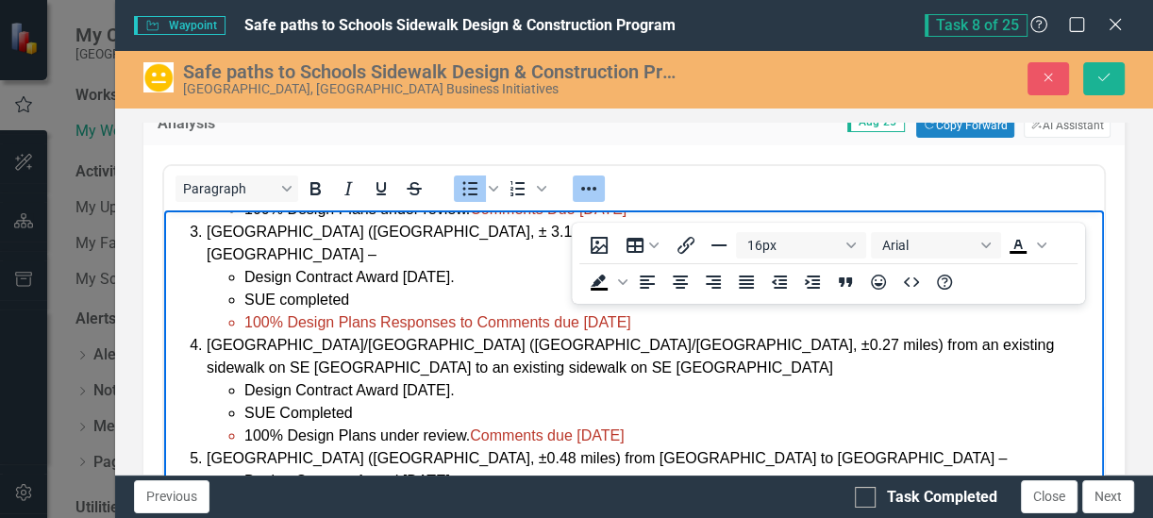
drag, startPoint x: 615, startPoint y: 391, endPoint x: 792, endPoint y: 407, distance: 177.2
click at [620, 427] on span "100% Design Plans under review. Comments due [DATE]" at bounding box center [434, 435] width 380 height 16
click at [614, 446] on li "[GEOGRAPHIC_DATA] ([GEOGRAPHIC_DATA], ±0.48 miles) from [GEOGRAPHIC_DATA] to [G…" at bounding box center [653, 491] width 893 height 91
click at [612, 427] on span "100% Design Plans under review. Comments due [DATE]" at bounding box center [434, 435] width 380 height 16
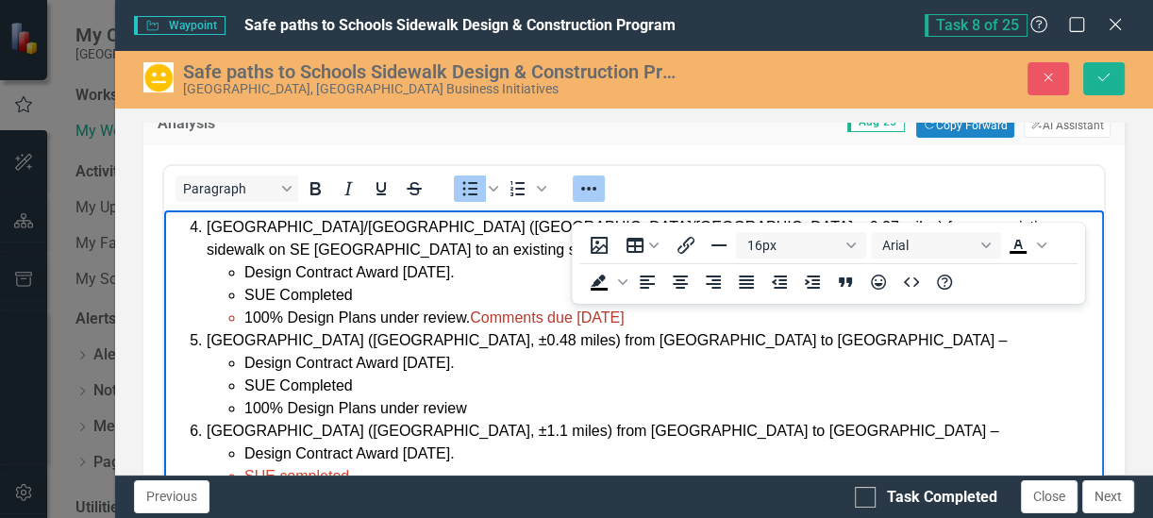
click at [528, 396] on li "100% Design Plans under review" at bounding box center [671, 407] width 855 height 23
drag, startPoint x: 478, startPoint y: 362, endPoint x: 381, endPoint y: 361, distance: 96.3
click at [381, 396] on li "100% Design Plans under review" at bounding box center [671, 407] width 855 height 23
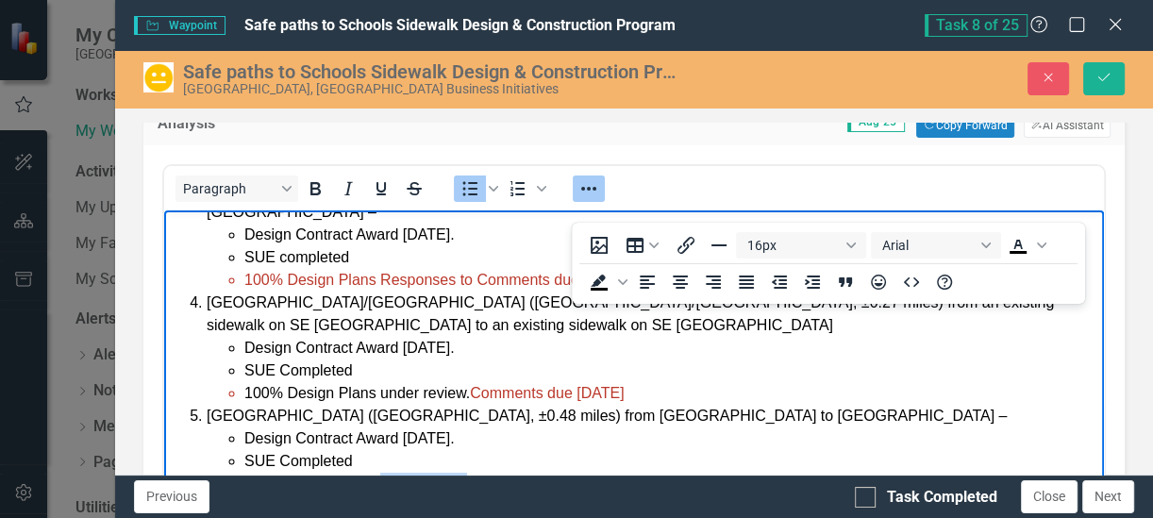
scroll to position [236, 0]
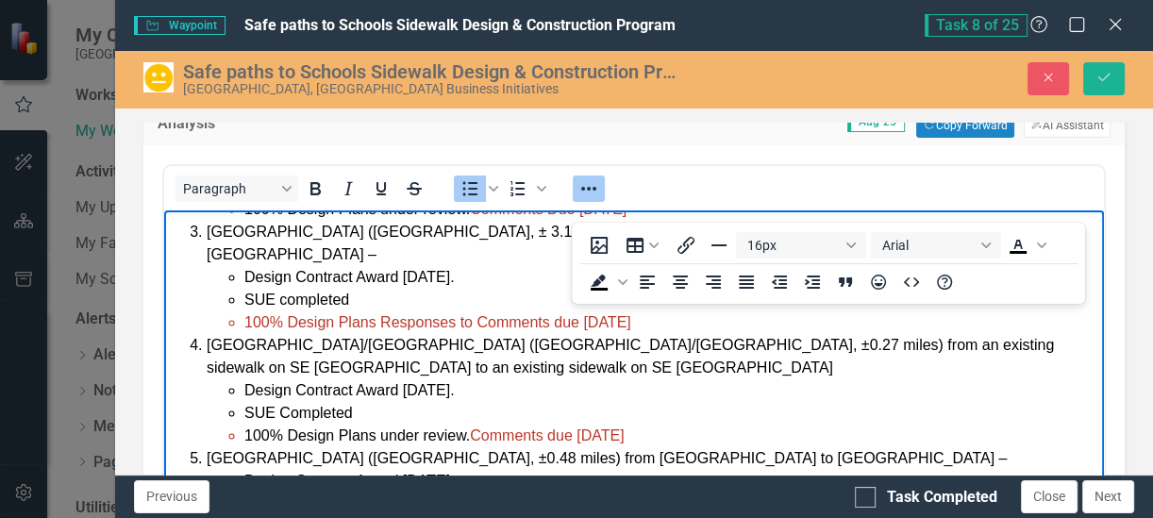
drag, startPoint x: 661, startPoint y: 378, endPoint x: 483, endPoint y: 383, distance: 177.5
click at [483, 424] on li "100% Design Plans under review. Comments due [DATE]" at bounding box center [671, 435] width 855 height 23
copy span "Comments due [DATE]"
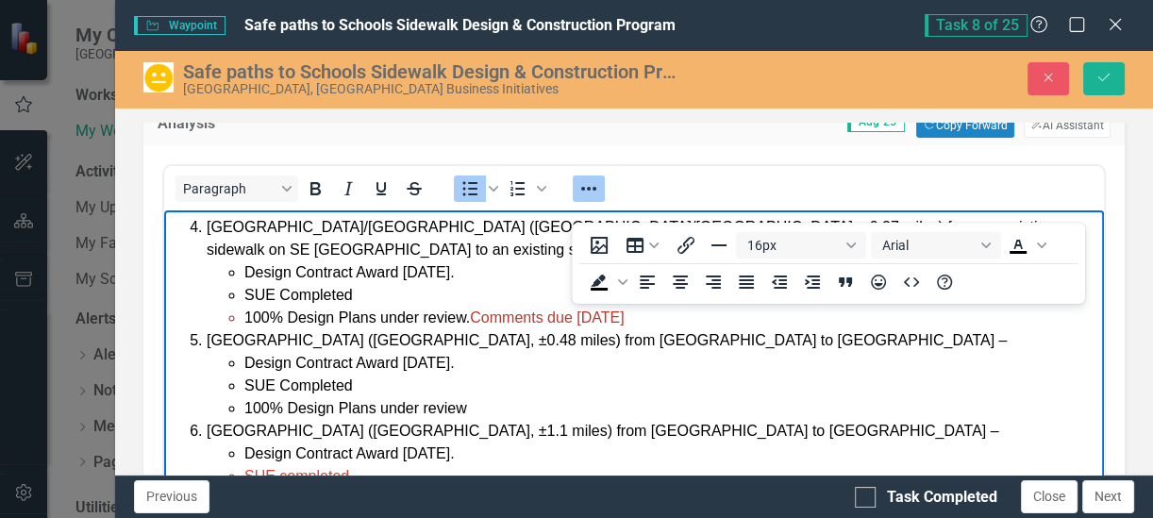
click at [502, 396] on li "100% Design Plans under review" at bounding box center [671, 407] width 855 height 23
drag, startPoint x: 669, startPoint y: 360, endPoint x: 478, endPoint y: 360, distance: 190.6
click at [478, 396] on li "100% Design Plans under review. Comments due [DATE]" at bounding box center [671, 407] width 855 height 23
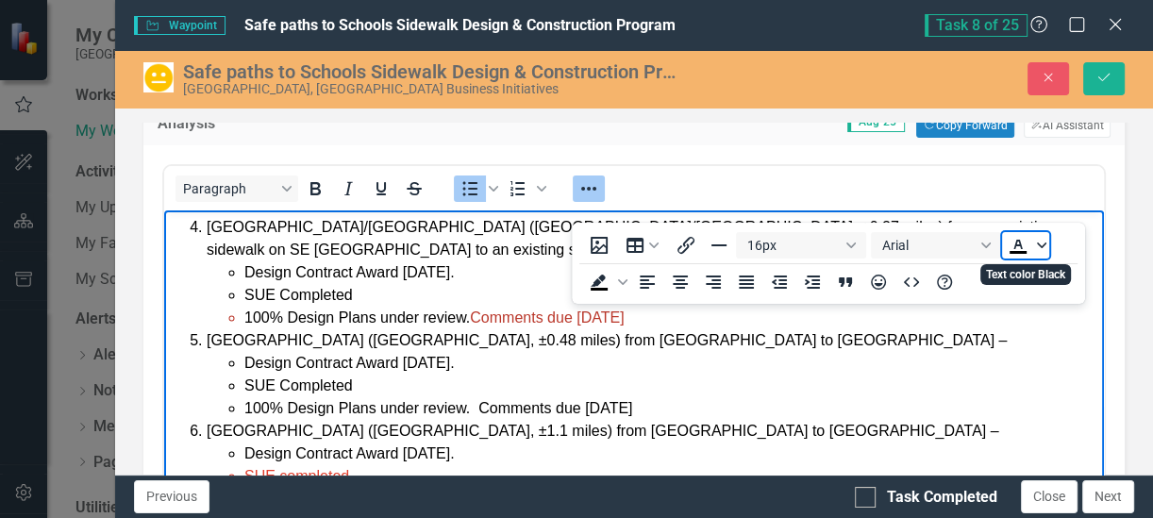
click at [1047, 243] on span "Text color Black" at bounding box center [1041, 245] width 15 height 26
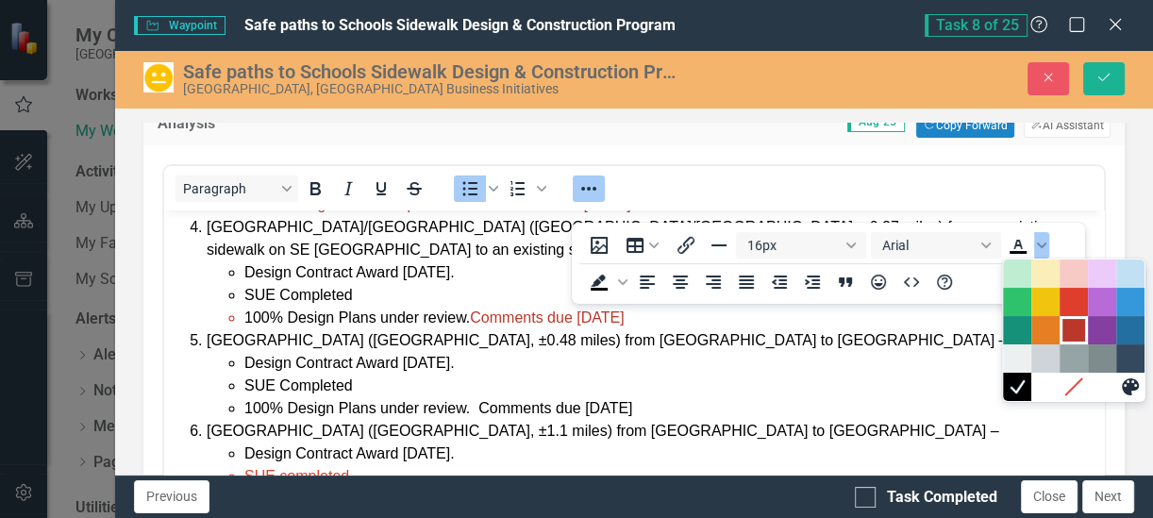
click at [1070, 329] on div "Dark Red" at bounding box center [1074, 330] width 23 height 23
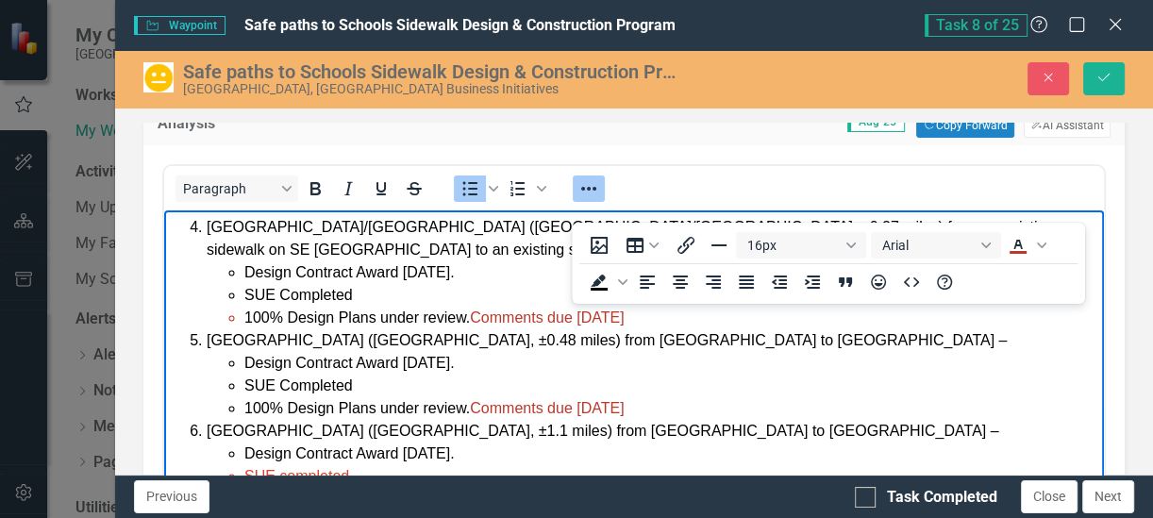
click at [479, 422] on span "[GEOGRAPHIC_DATA] ([GEOGRAPHIC_DATA], ±1.1 miles) from [GEOGRAPHIC_DATA] to [GE…" at bounding box center [603, 430] width 792 height 16
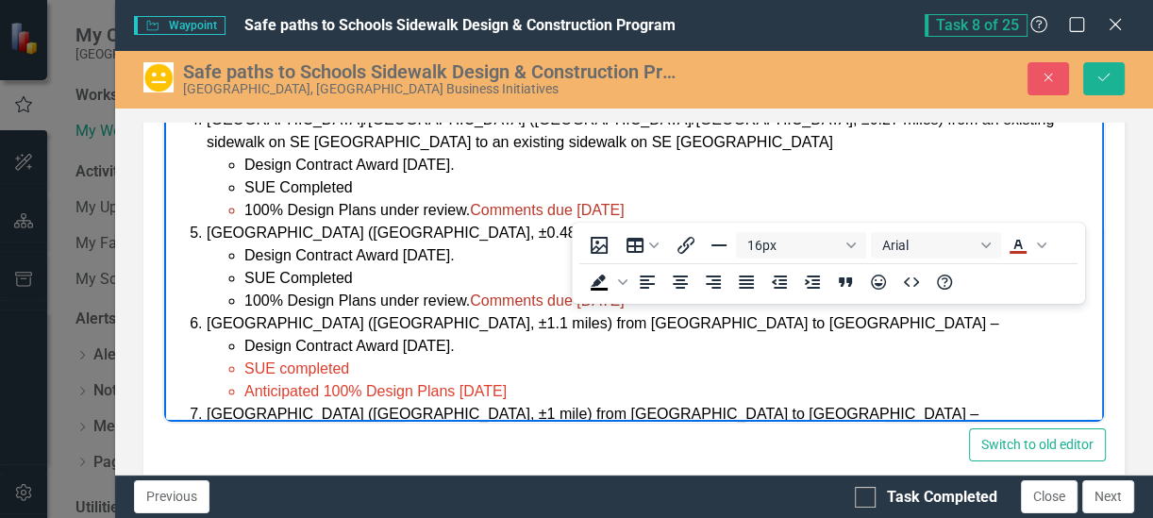
scroll to position [389, 0]
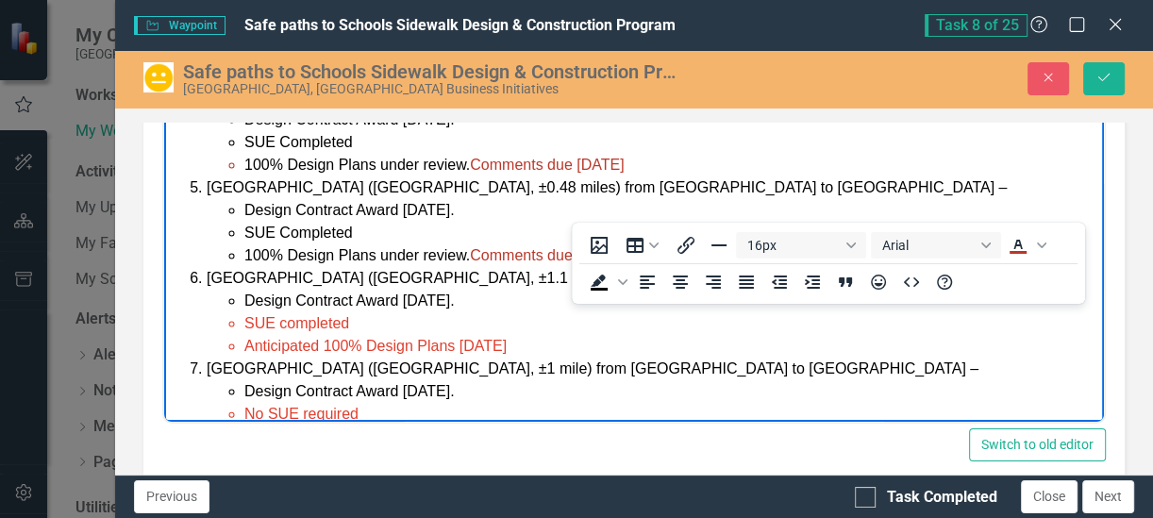
click at [478, 425] on li "100% Design Plans under review" at bounding box center [671, 436] width 855 height 23
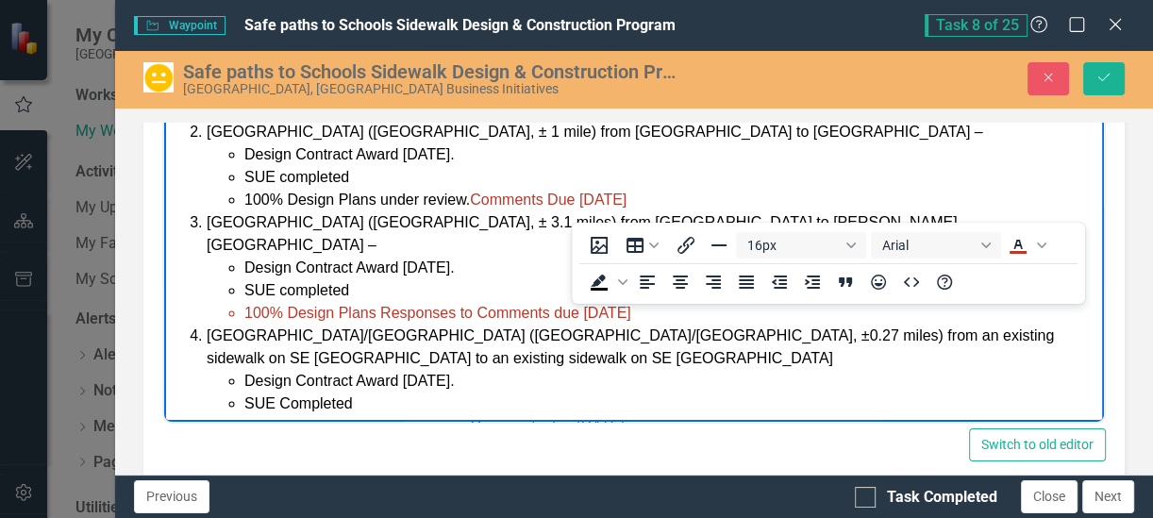
scroll to position [153, 0]
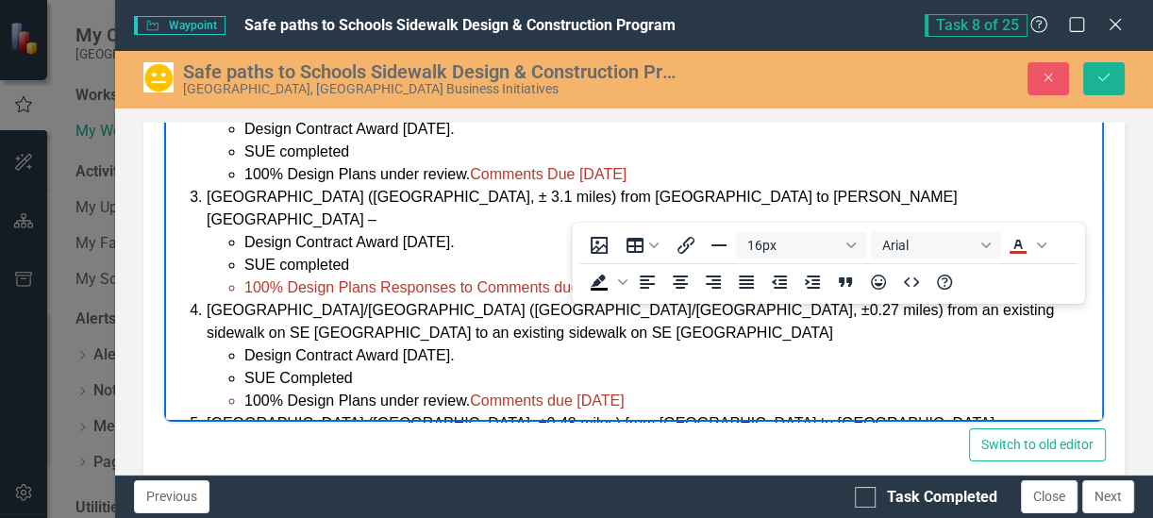
drag, startPoint x: 655, startPoint y: 145, endPoint x: 475, endPoint y: 159, distance: 180.7
click at [475, 162] on li "100% Design Plans under review. Comments Due [DATE]" at bounding box center [671, 173] width 855 height 23
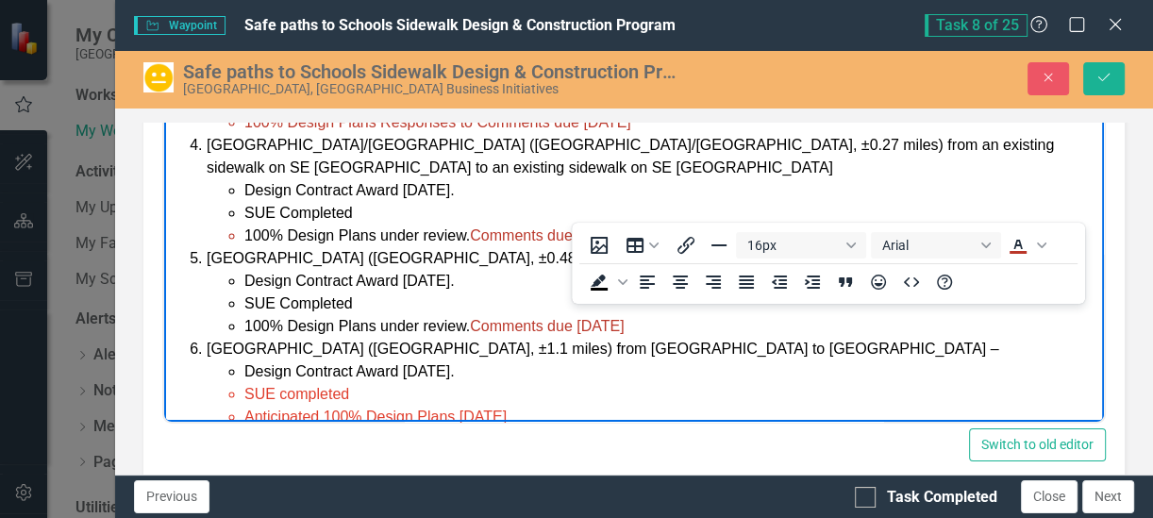
scroll to position [389, 0]
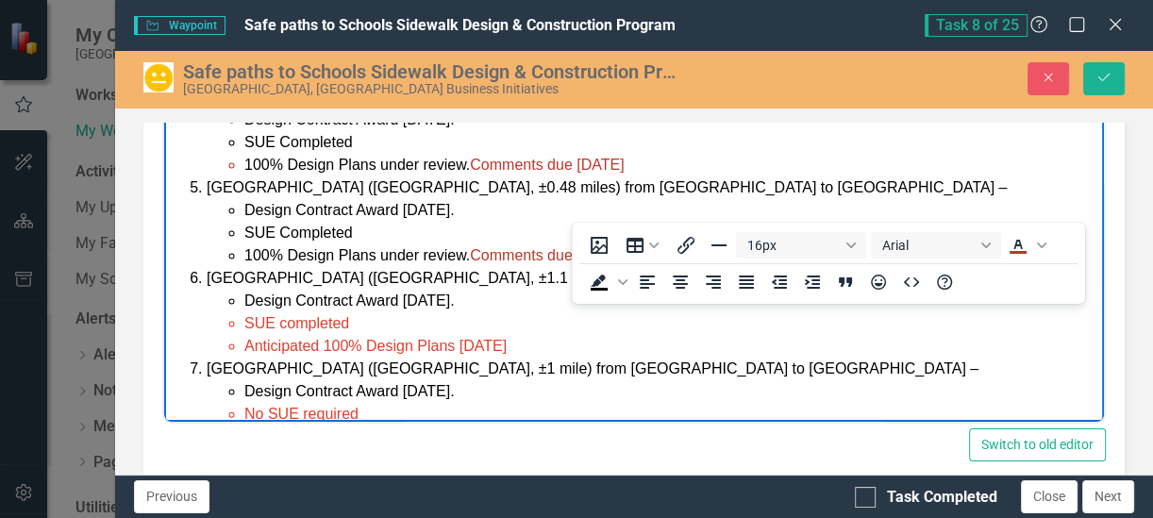
click at [423, 243] on li "100% Design Plans under review. Comments due [DATE]" at bounding box center [671, 254] width 855 height 23
click at [466, 243] on li "100% Design Plans under review. Comments due [DATE]" at bounding box center [671, 254] width 855 height 23
drag, startPoint x: 247, startPoint y: 210, endPoint x: 530, endPoint y: 209, distance: 283.1
click at [530, 243] on li "100% Design Plans submitted [DATE]. Comments due [DATE]" at bounding box center [671, 254] width 855 height 23
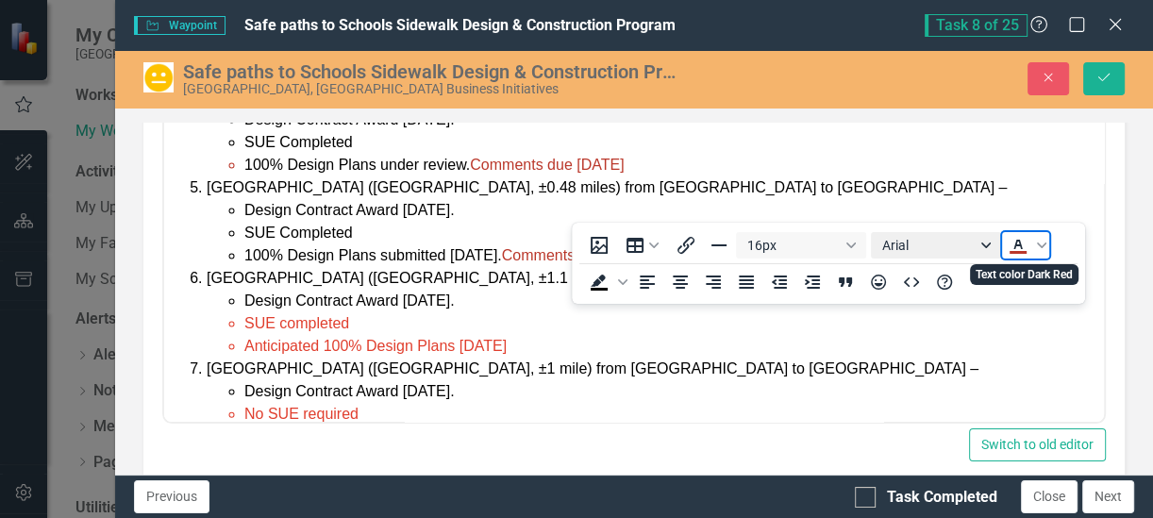
drag, startPoint x: 1011, startPoint y: 243, endPoint x: 994, endPoint y: 249, distance: 17.9
click at [1011, 243] on icon "Text color Dark Red" at bounding box center [1018, 245] width 23 height 23
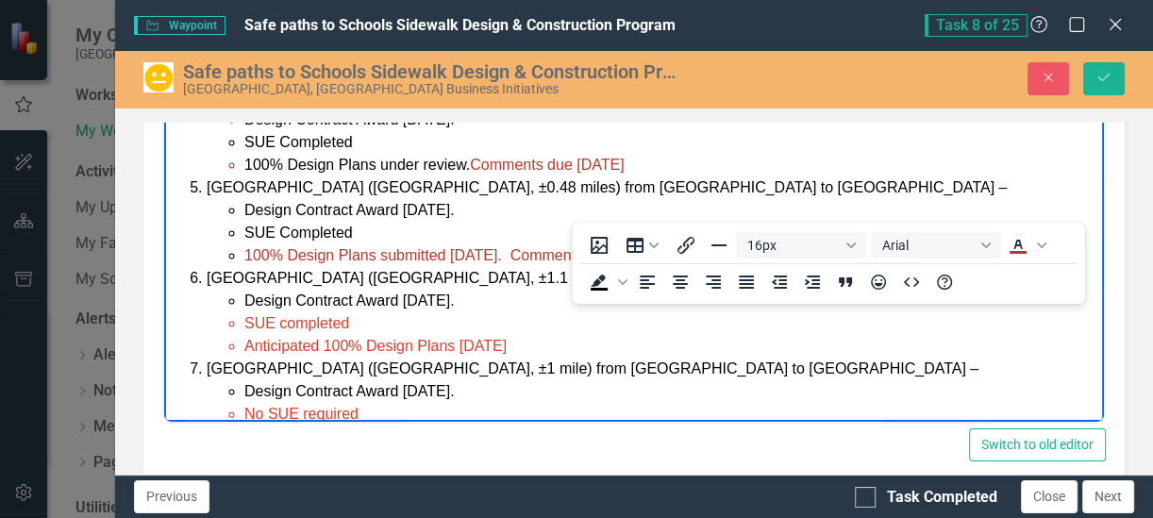
click at [490, 425] on li "100% Design Plans under review" at bounding box center [671, 436] width 855 height 23
click at [245, 337] on span "Anticipated 100% Design Plans [DATE]" at bounding box center [375, 345] width 262 height 16
click at [487, 334] on li "100% Design Plans submitted 8//25" at bounding box center [671, 345] width 855 height 23
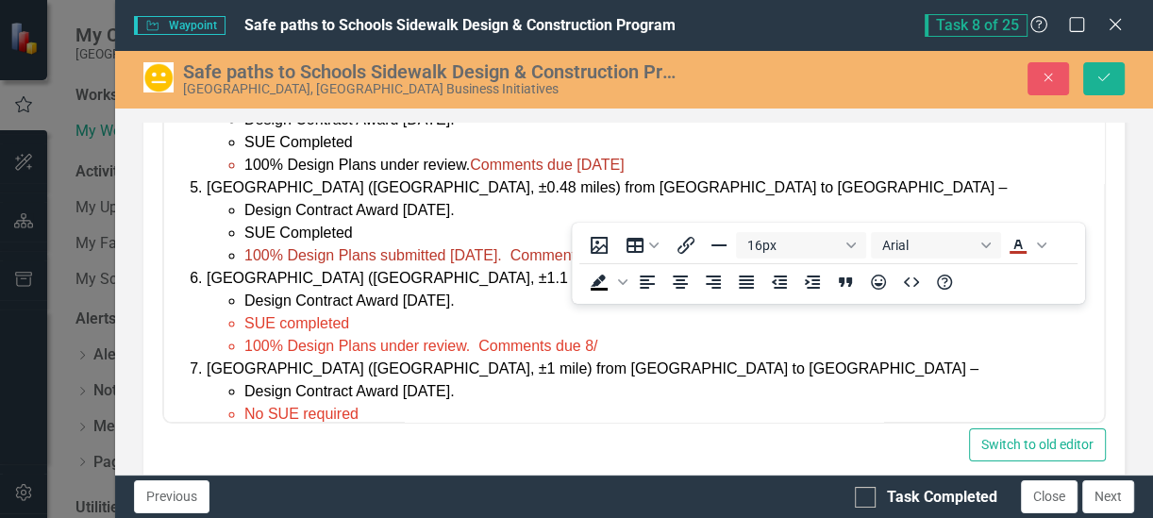
drag, startPoint x: 1066, startPoint y: 233, endPoint x: 1060, endPoint y: 224, distance: 11.5
click at [1060, 224] on div "16px Arial To open the popup, press Shift+Enter To open the popup, press Shift+…" at bounding box center [828, 263] width 513 height 81
drag, startPoint x: 1218, startPoint y: 321, endPoint x: 1077, endPoint y: 207, distance: 181.9
drag, startPoint x: 1083, startPoint y: 209, endPoint x: 1085, endPoint y: 179, distance: 29.3
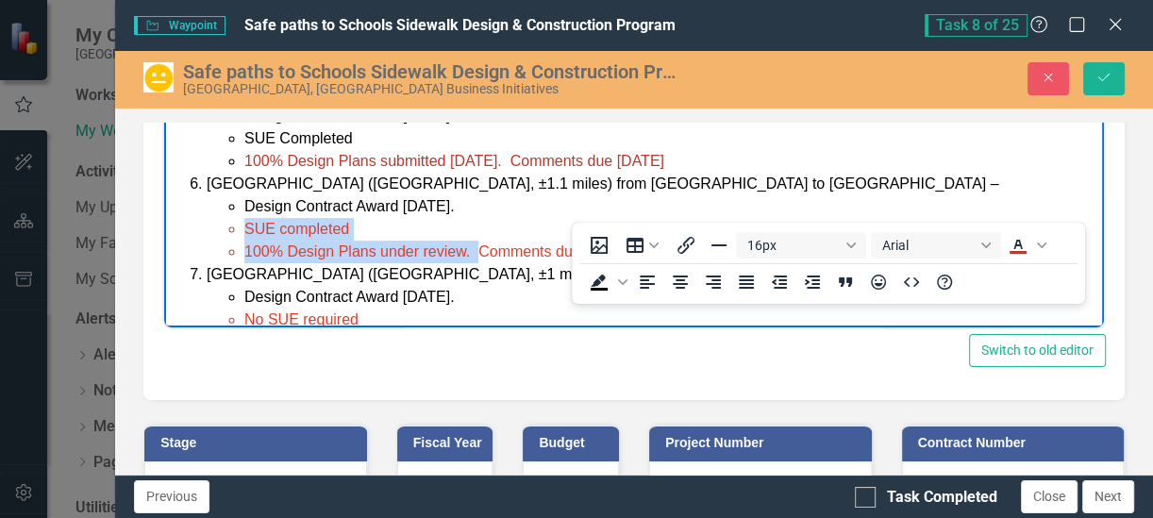
drag, startPoint x: 478, startPoint y: 206, endPoint x: 198, endPoint y: 174, distance: 281.2
click at [198, 174] on ol "[PERSON_NAME][GEOGRAPHIC_DATA] ([GEOGRAPHIC_DATA], ±1.2 miles) from [GEOGRAPHIC…" at bounding box center [634, 3] width 931 height 702
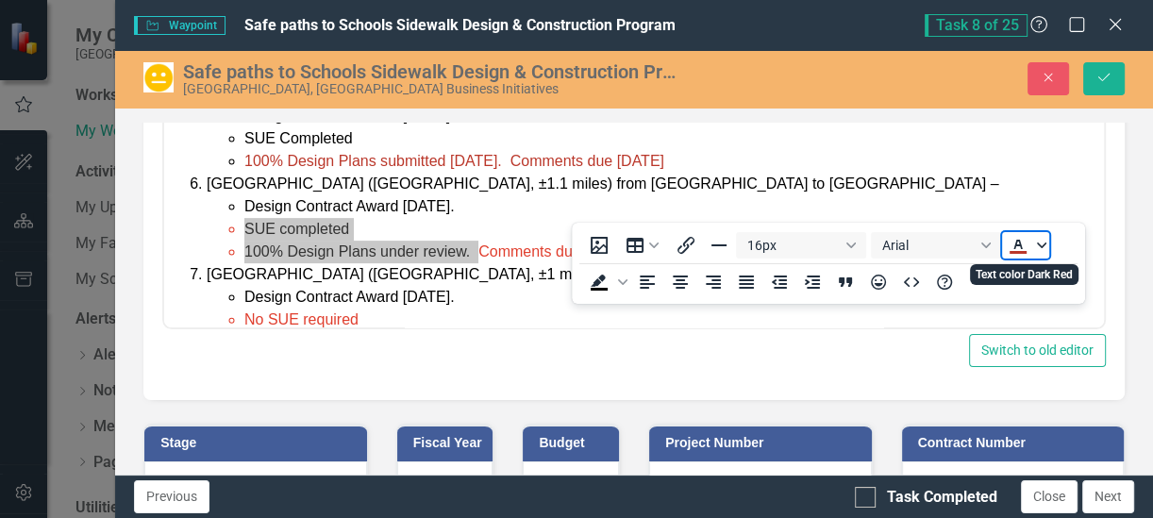
click at [1047, 246] on span "Text color Dark Red" at bounding box center [1041, 245] width 15 height 26
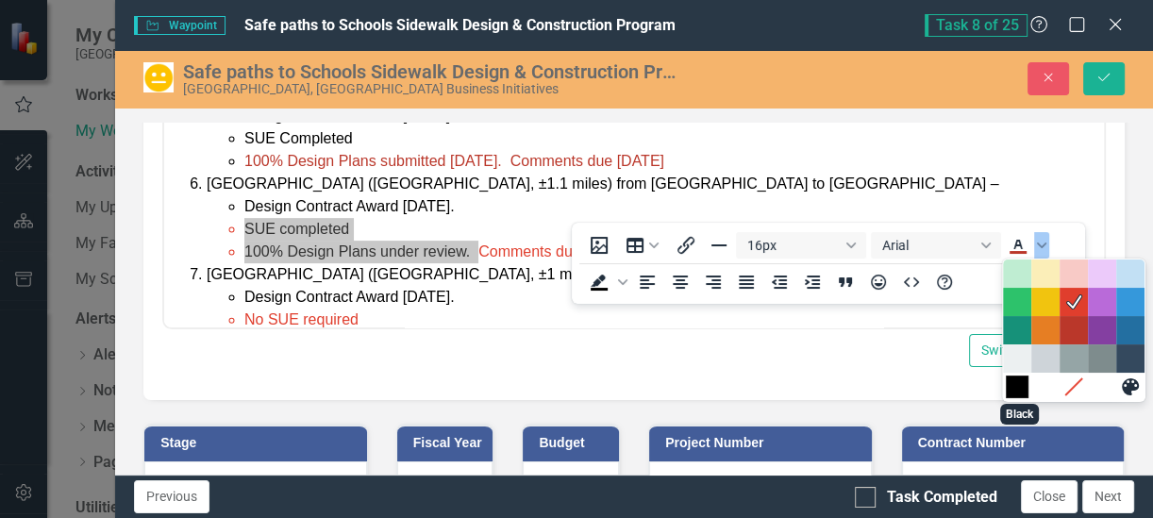
click at [1016, 390] on div "Black" at bounding box center [1017, 387] width 23 height 23
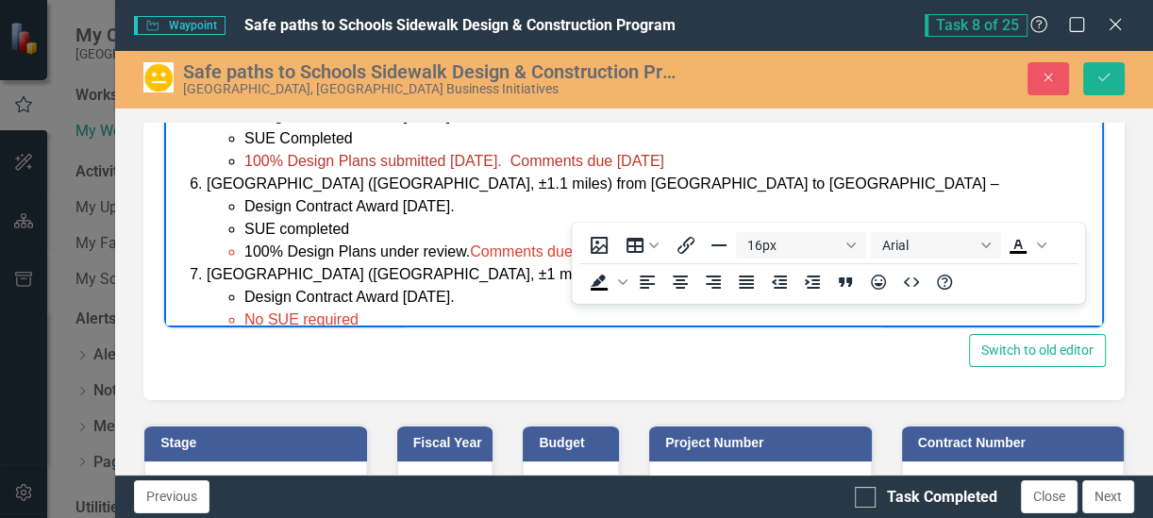
click at [363, 309] on li "No SUE required" at bounding box center [671, 320] width 855 height 23
drag, startPoint x: 363, startPoint y: 270, endPoint x: 216, endPoint y: 274, distance: 147.3
click at [216, 286] on ul "Design Contract Award [DATE]. No SUE required 100% Design Plans under review" at bounding box center [653, 320] width 893 height 68
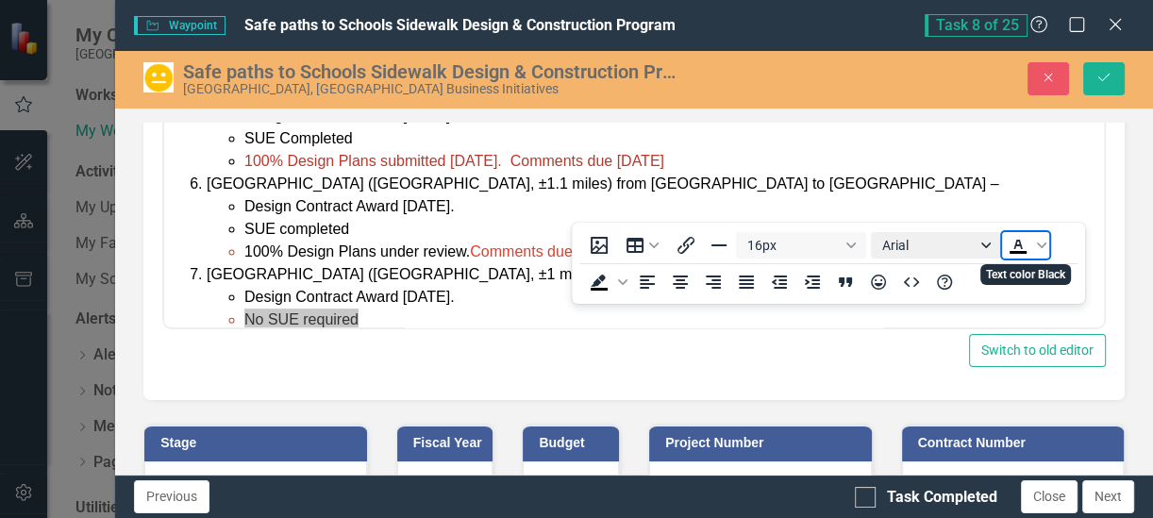
drag, startPoint x: 1021, startPoint y: 249, endPoint x: 998, endPoint y: 249, distance: 23.6
click at [1022, 248] on icon "Text color Black" at bounding box center [1018, 244] width 8 height 9
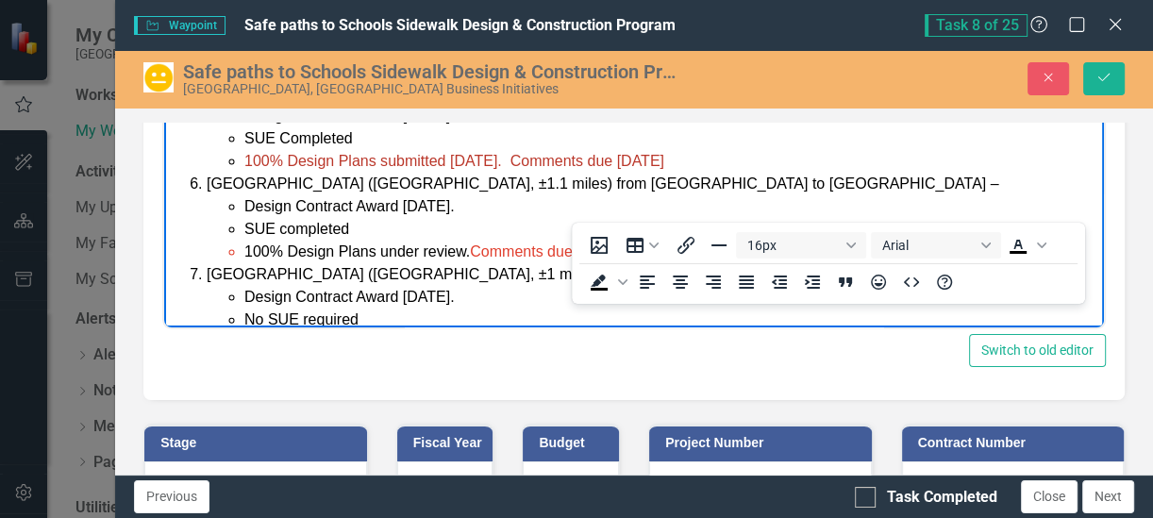
click at [281, 286] on li "Design Contract Award [DATE]." at bounding box center [671, 297] width 855 height 23
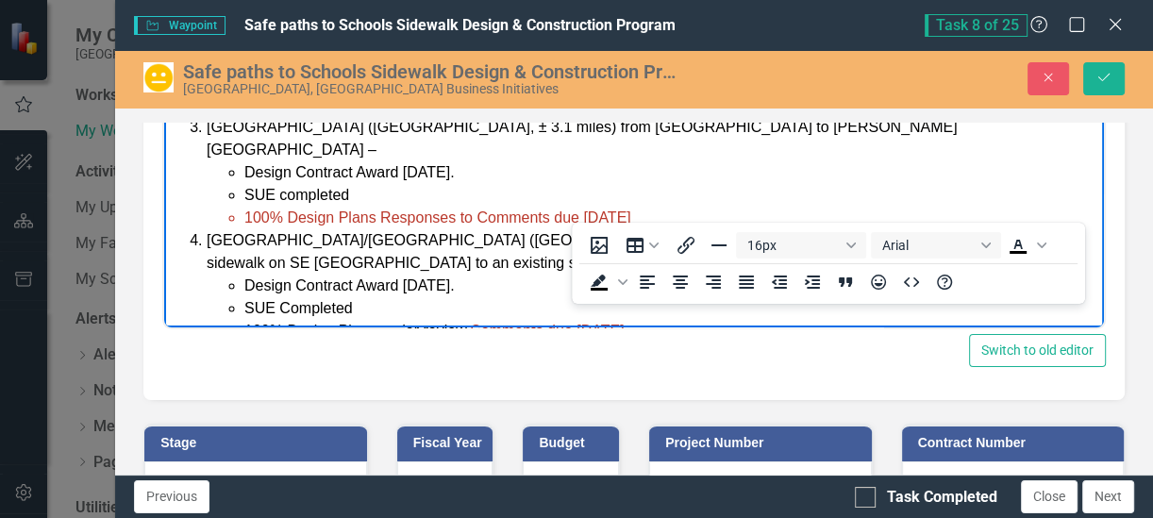
scroll to position [153, 0]
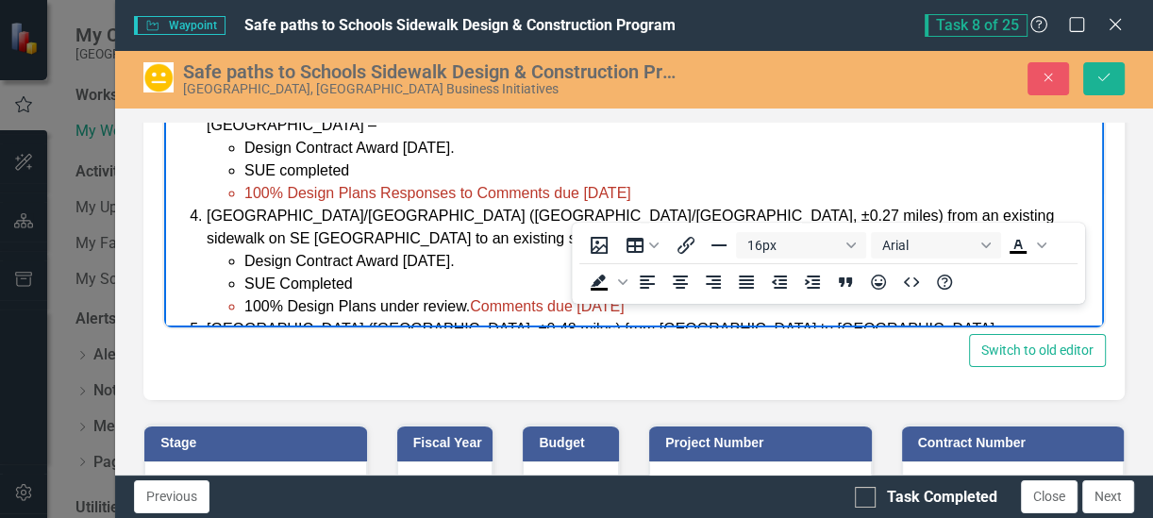
click at [382, 185] on span "100% Design Plans Responses to Comments due [DATE]" at bounding box center [437, 193] width 387 height 16
drag, startPoint x: 382, startPoint y: 145, endPoint x: 286, endPoint y: 151, distance: 96.4
click at [286, 185] on span "100% Design Plans Responses to Comments due [DATE]" at bounding box center [437, 193] width 387 height 16
click at [498, 273] on li "SUE Completed" at bounding box center [671, 284] width 855 height 23
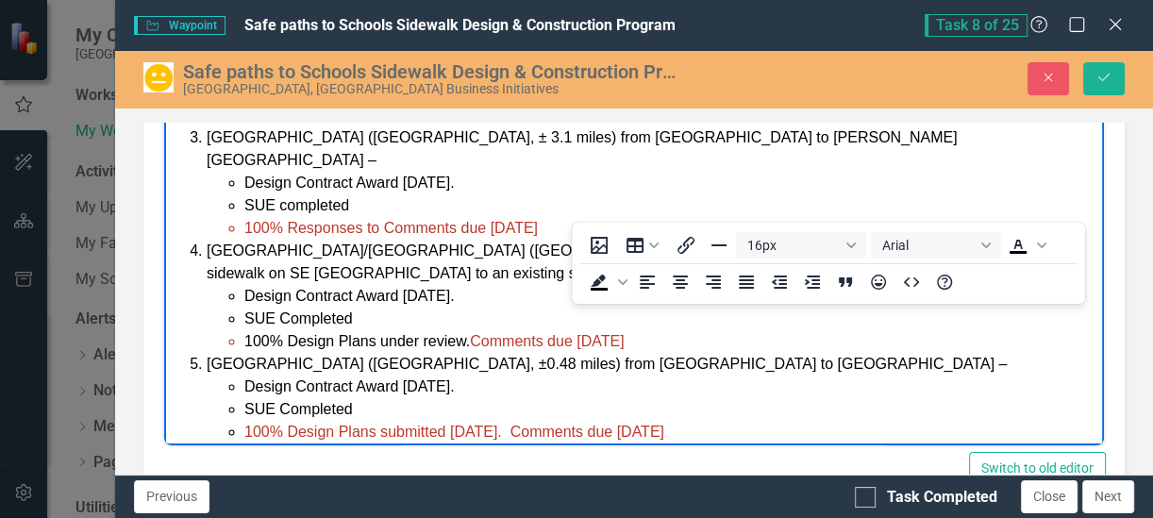
scroll to position [118, 0]
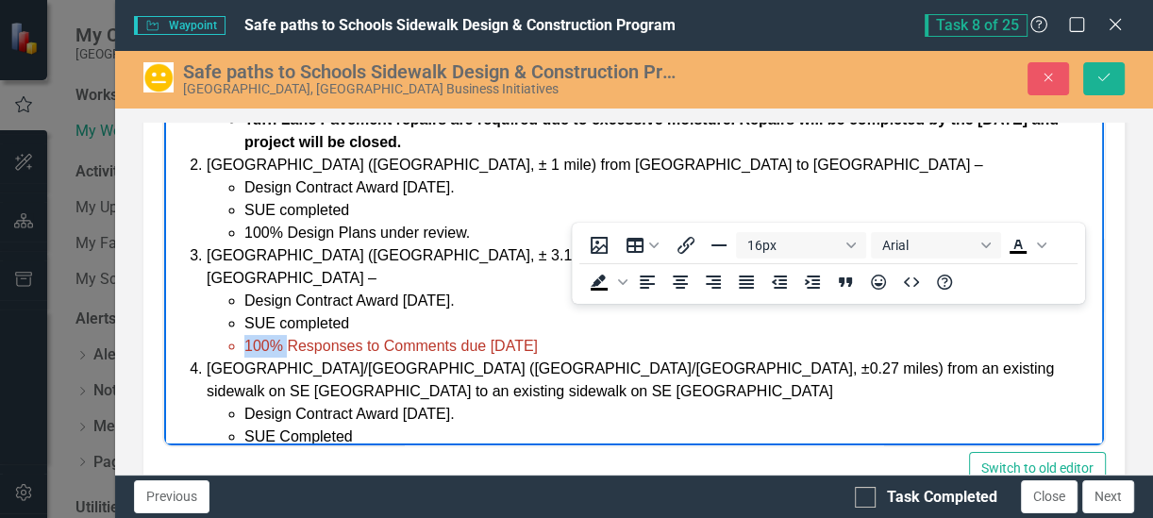
drag, startPoint x: 288, startPoint y: 299, endPoint x: 243, endPoint y: 293, distance: 45.8
click at [243, 293] on ul "Design Contract Award [DATE]. [PERSON_NAME] completed 100% Responses to Comment…" at bounding box center [653, 323] width 893 height 68
click at [350, 334] on li "100% Responses to Comments due [DATE]" at bounding box center [671, 345] width 855 height 23
click at [501, 221] on li "100% Design Plans under review." at bounding box center [671, 232] width 855 height 23
drag, startPoint x: 661, startPoint y: 207, endPoint x: 477, endPoint y: 210, distance: 184.1
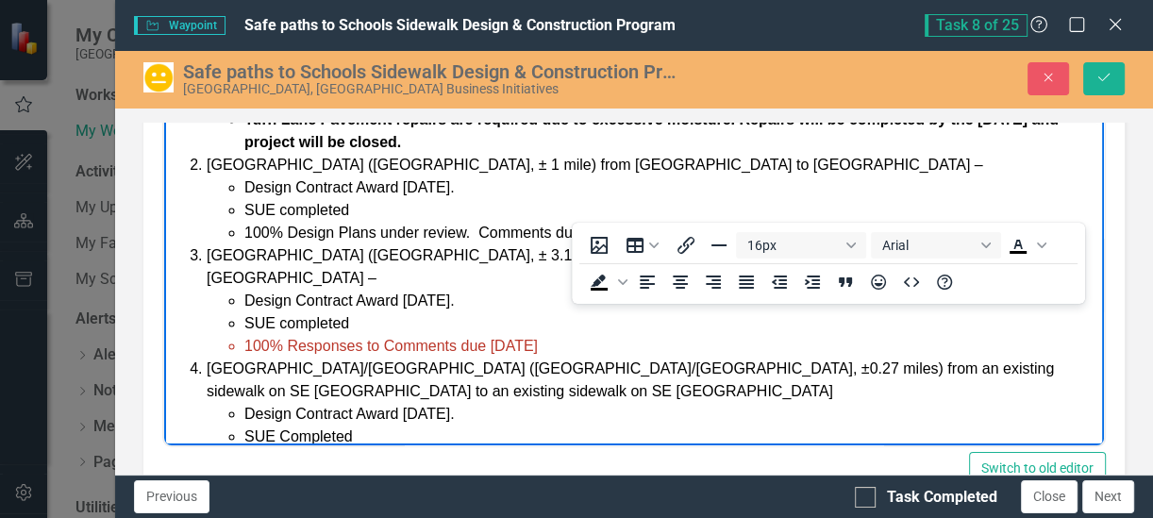
click at [477, 221] on li "100% Design Plans under review. Comments due [DATE]." at bounding box center [671, 232] width 855 height 23
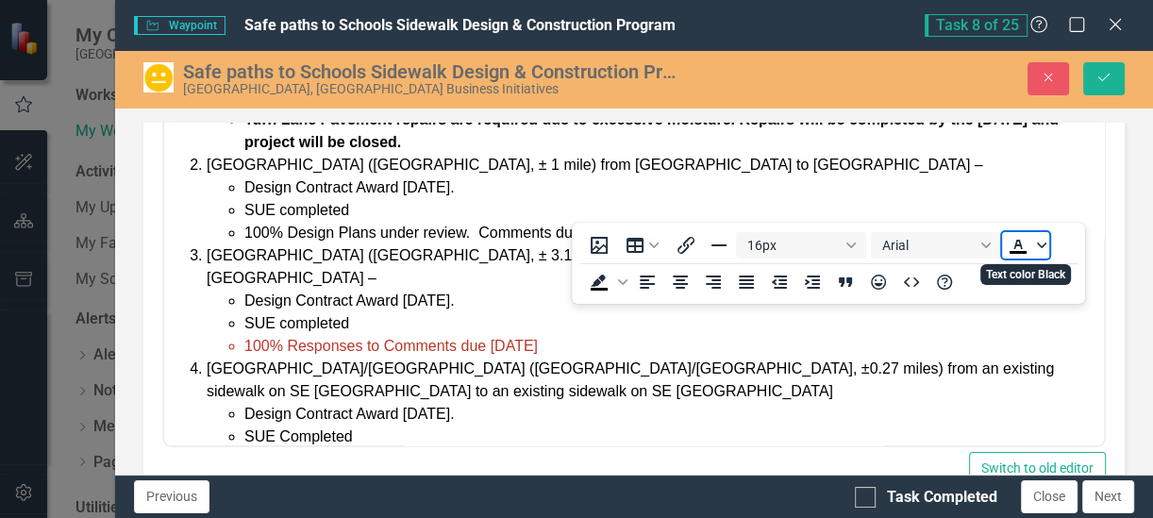
click at [1045, 242] on icon "Text color Black" at bounding box center [1041, 245] width 9 height 9
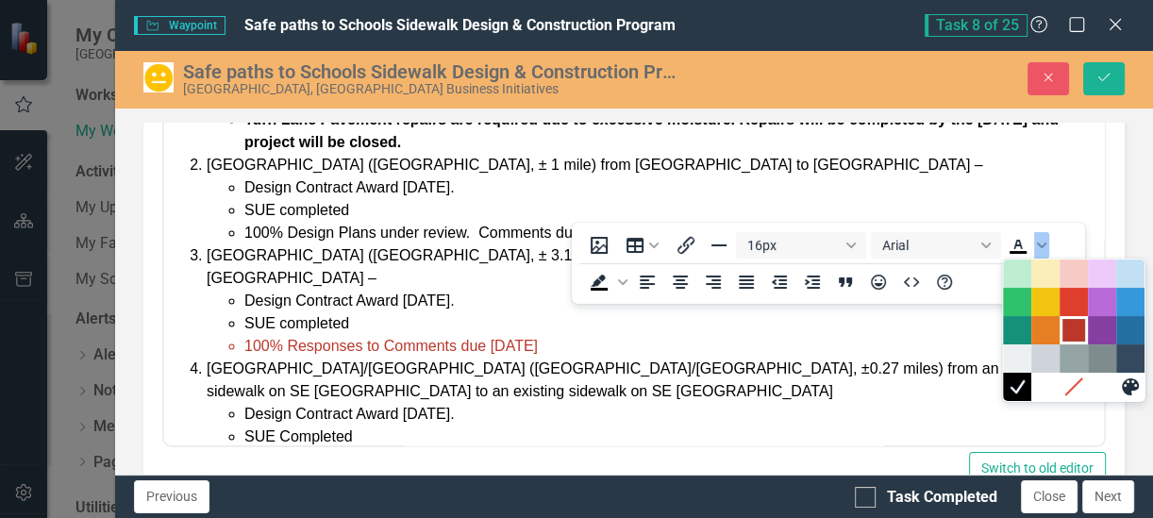
drag, startPoint x: 753, startPoint y: 223, endPoint x: 1079, endPoint y: 333, distance: 343.8
click at [1079, 333] on div "Dark Red" at bounding box center [1074, 330] width 23 height 23
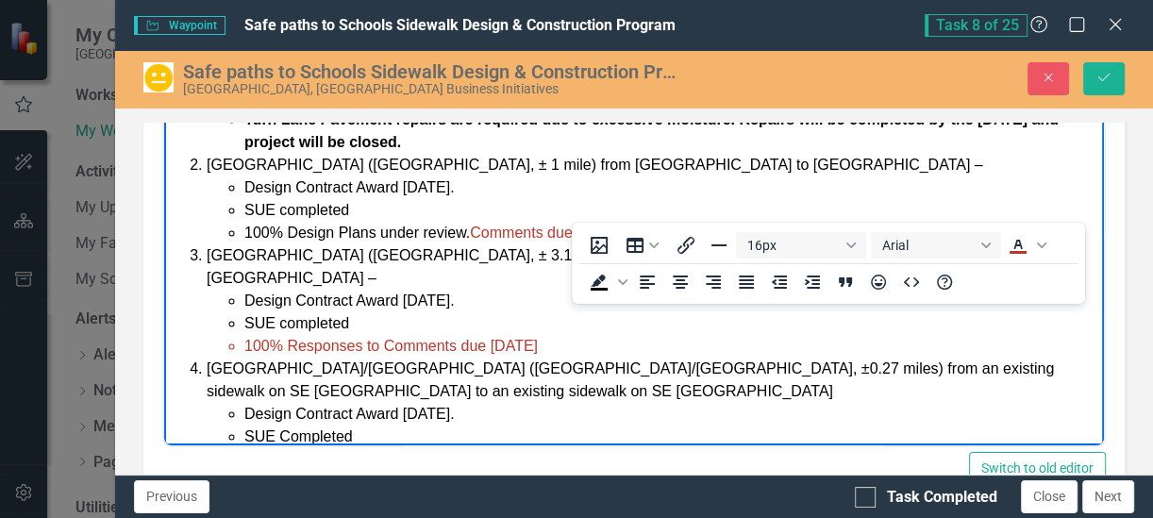
click at [495, 402] on li "Design Contract Award [DATE]." at bounding box center [671, 413] width 855 height 23
click at [458, 337] on span "100% Responses to Comments due [DATE]" at bounding box center [391, 345] width 294 height 16
click at [423, 334] on li "100% Responses due [DATE]" at bounding box center [671, 345] width 855 height 23
click at [292, 337] on span "100% Responses due [DATE]" at bounding box center [343, 345] width 199 height 16
click at [360, 337] on span "100% Responses due [DATE]" at bounding box center [343, 345] width 199 height 16
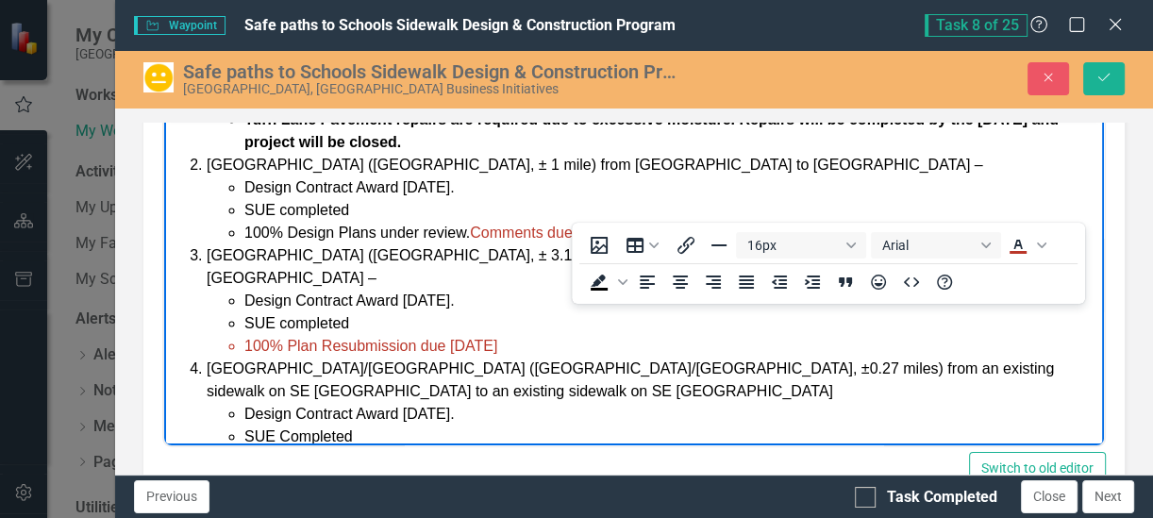
click at [463, 357] on li "[GEOGRAPHIC_DATA]/[GEOGRAPHIC_DATA] ([GEOGRAPHIC_DATA]/[GEOGRAPHIC_DATA], ±0.27…" at bounding box center [653, 413] width 893 height 113
drag, startPoint x: 522, startPoint y: 294, endPoint x: 325, endPoint y: 308, distance: 197.7
click at [325, 334] on li "100% Plan Resubmission due [DATE]" at bounding box center [671, 345] width 855 height 23
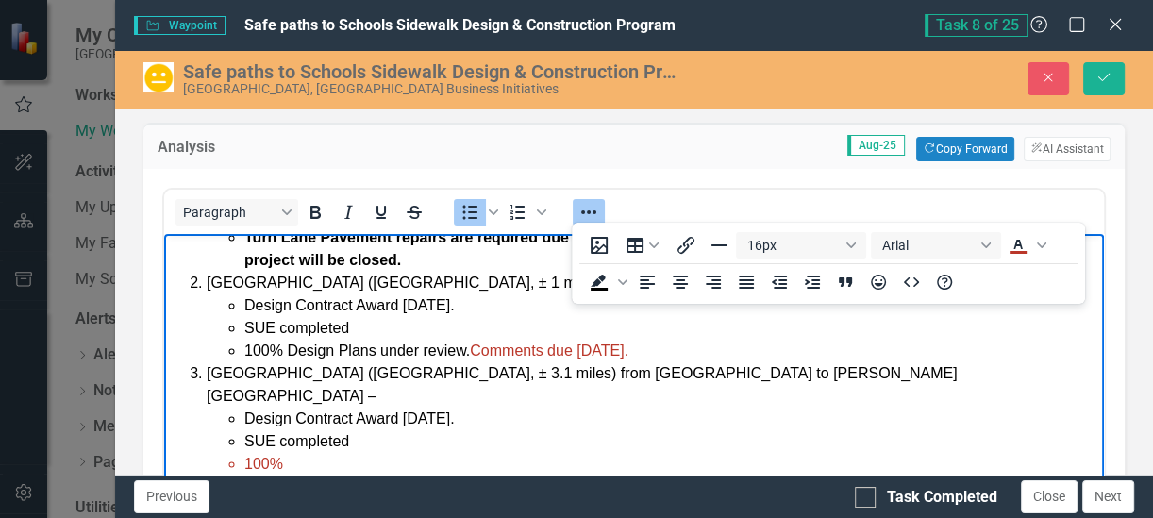
click at [409, 452] on li "100%" at bounding box center [671, 463] width 855 height 23
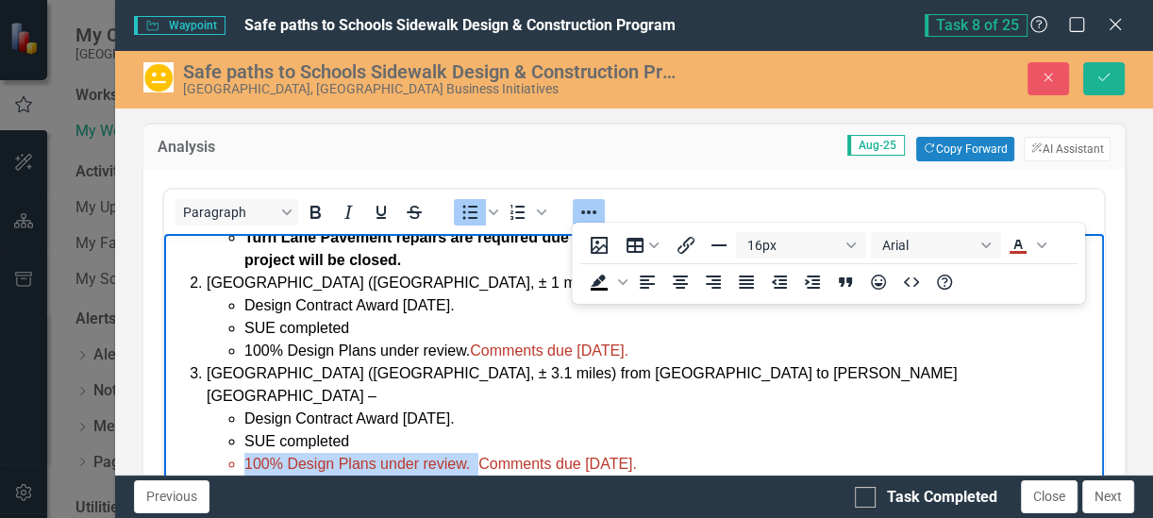
drag, startPoint x: 478, startPoint y: 417, endPoint x: 203, endPoint y: 409, distance: 275.7
click at [203, 409] on ol "[PERSON_NAME][GEOGRAPHIC_DATA] ([GEOGRAPHIC_DATA], ±1.2 miles) from [GEOGRAPHIC…" at bounding box center [634, 509] width 931 height 702
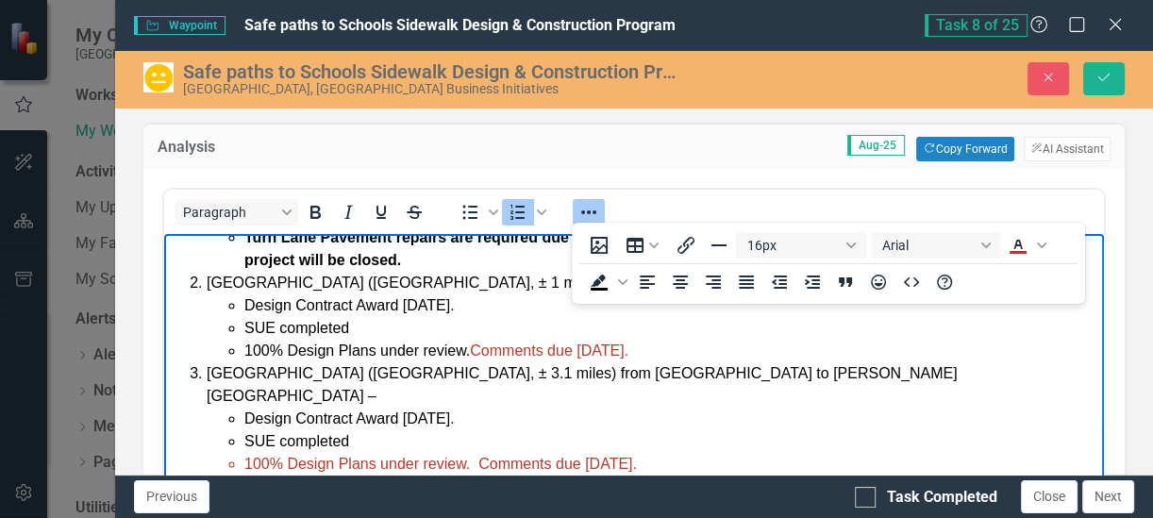
drag, startPoint x: 411, startPoint y: 432, endPoint x: 422, endPoint y: 415, distance: 20.4
click at [411, 478] on span "[GEOGRAPHIC_DATA]/[GEOGRAPHIC_DATA] ([GEOGRAPHIC_DATA]/[GEOGRAPHIC_DATA], ±0.27…" at bounding box center [630, 497] width 847 height 39
drag, startPoint x: 480, startPoint y: 327, endPoint x: 200, endPoint y: 330, distance: 280.3
click at [200, 330] on ol "[PERSON_NAME][GEOGRAPHIC_DATA] ([GEOGRAPHIC_DATA], ±1.2 miles) from [GEOGRAPHIC…" at bounding box center [634, 509] width 931 height 702
click at [1021, 246] on icon "Text color Dark Red" at bounding box center [1018, 244] width 8 height 9
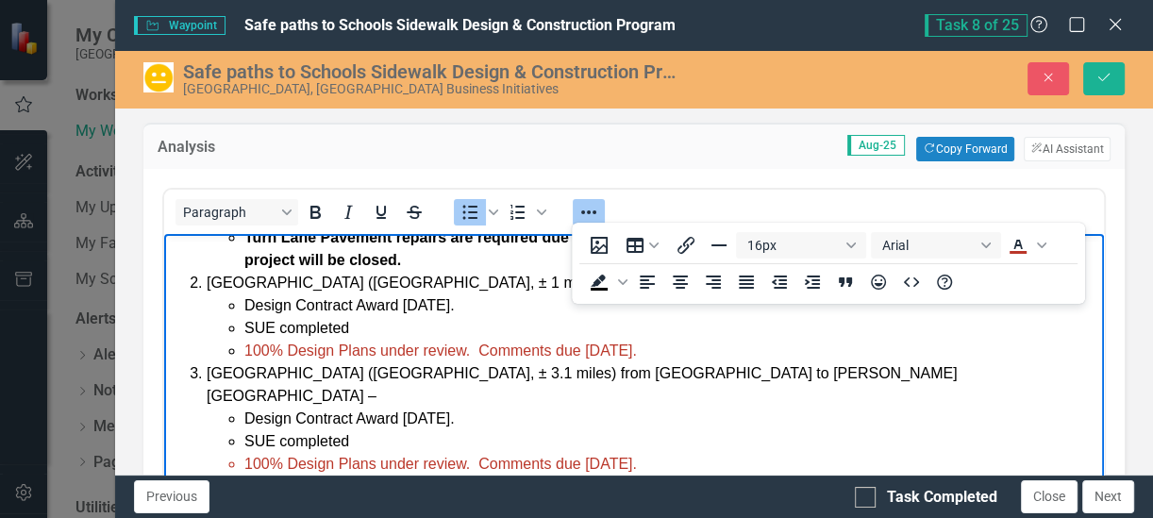
click at [463, 429] on li "SUE completed" at bounding box center [671, 440] width 855 height 23
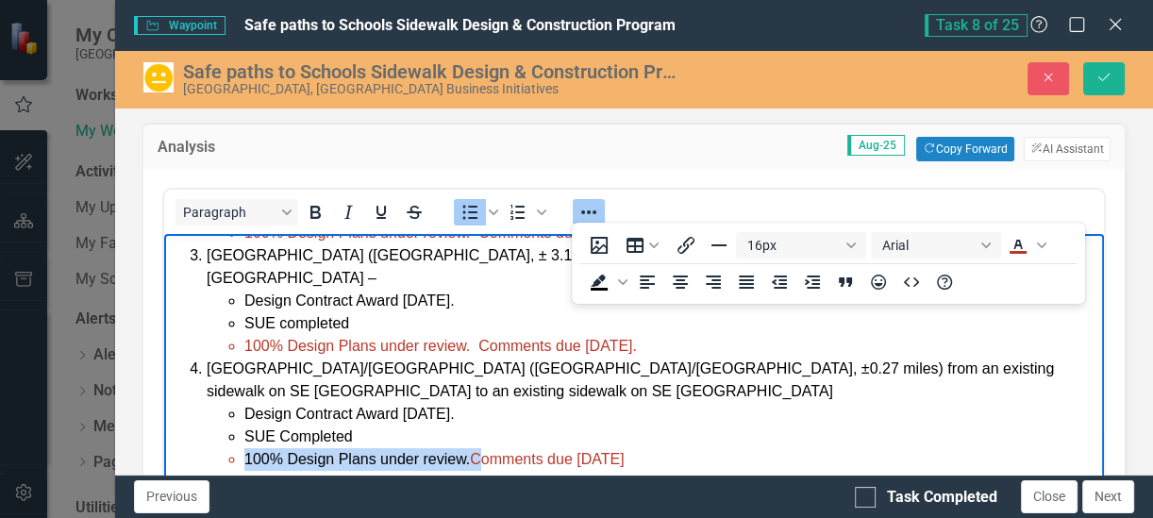
drag, startPoint x: 478, startPoint y: 411, endPoint x: 127, endPoint y: 419, distance: 351.2
click at [164, 419] on html "Design and construction of 5-foot-wide sidewalks along the following road segme…" at bounding box center [634, 379] width 940 height 764
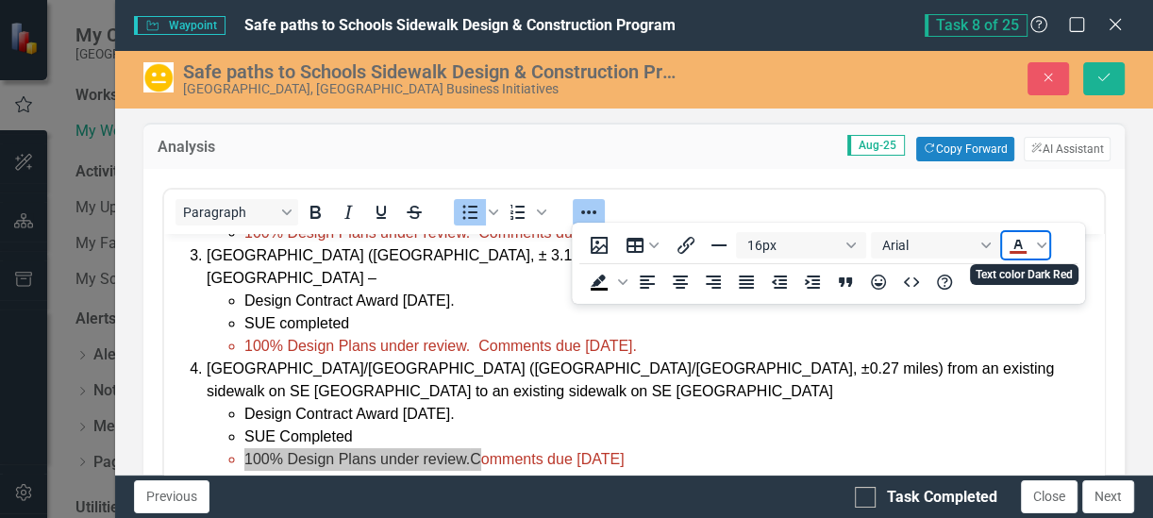
click at [1017, 252] on icon "Text color Dark Red" at bounding box center [1018, 252] width 17 height 3
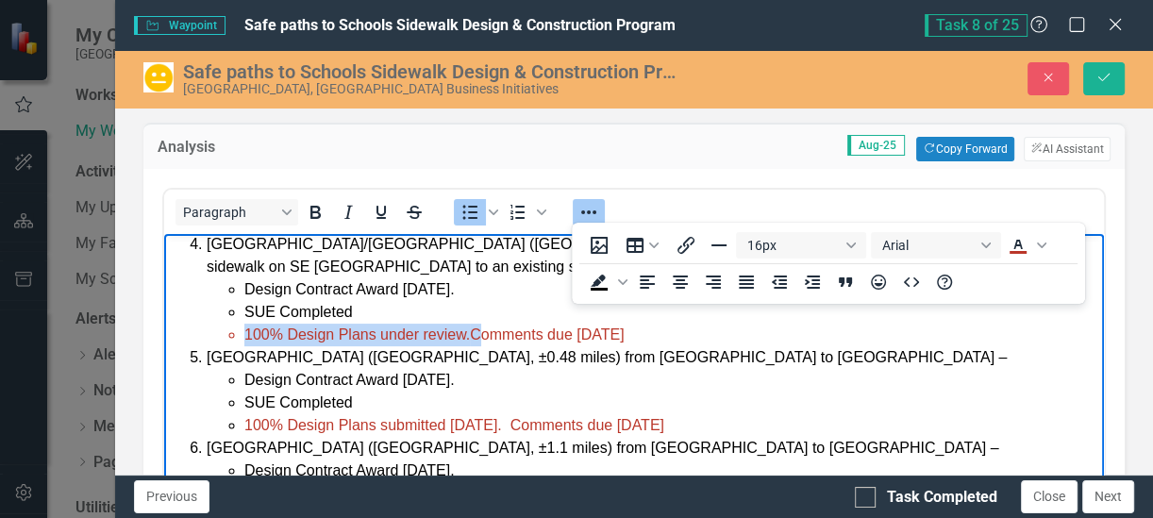
scroll to position [389, 0]
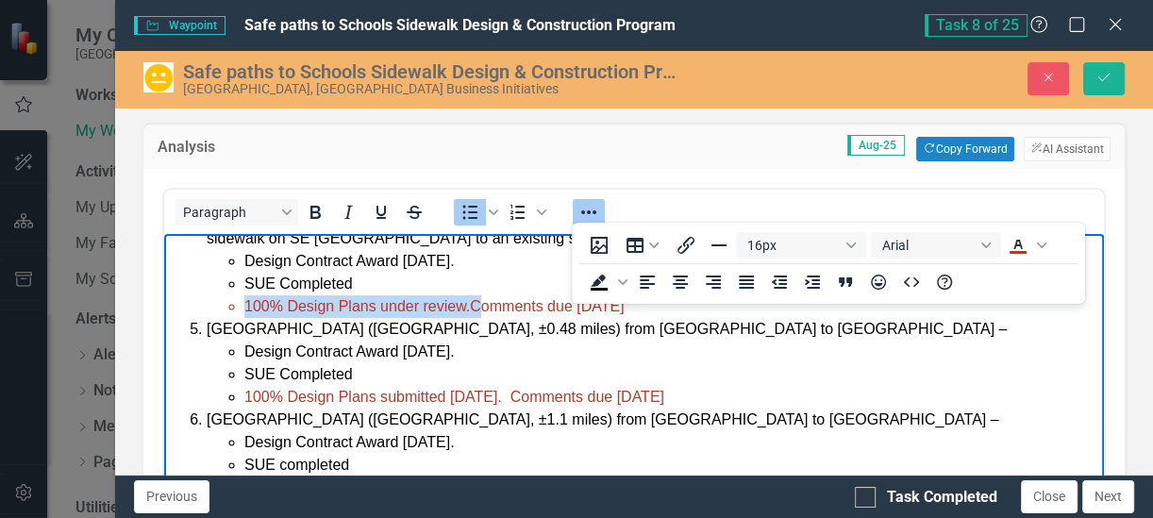
drag, startPoint x: 481, startPoint y: 441, endPoint x: 244, endPoint y: 427, distance: 237.3
click at [227, 443] on ul "Design Contract Award [DATE]. [PERSON_NAME] completed 100% Design Plans under r…" at bounding box center [653, 464] width 893 height 68
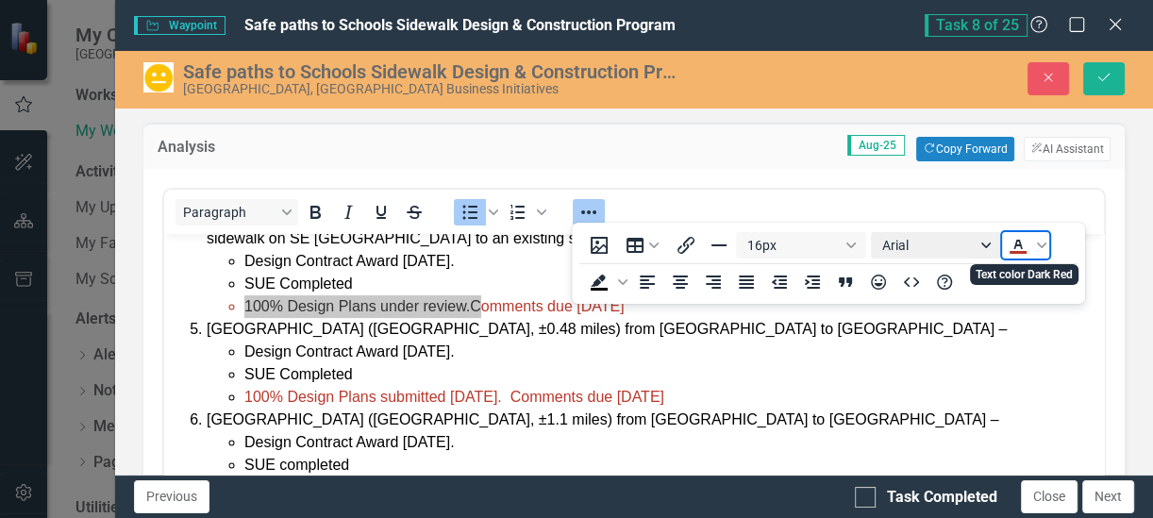
drag, startPoint x: 1016, startPoint y: 248, endPoint x: 991, endPoint y: 253, distance: 25.9
click at [1015, 247] on icon "Text color Dark Red" at bounding box center [1018, 245] width 23 height 23
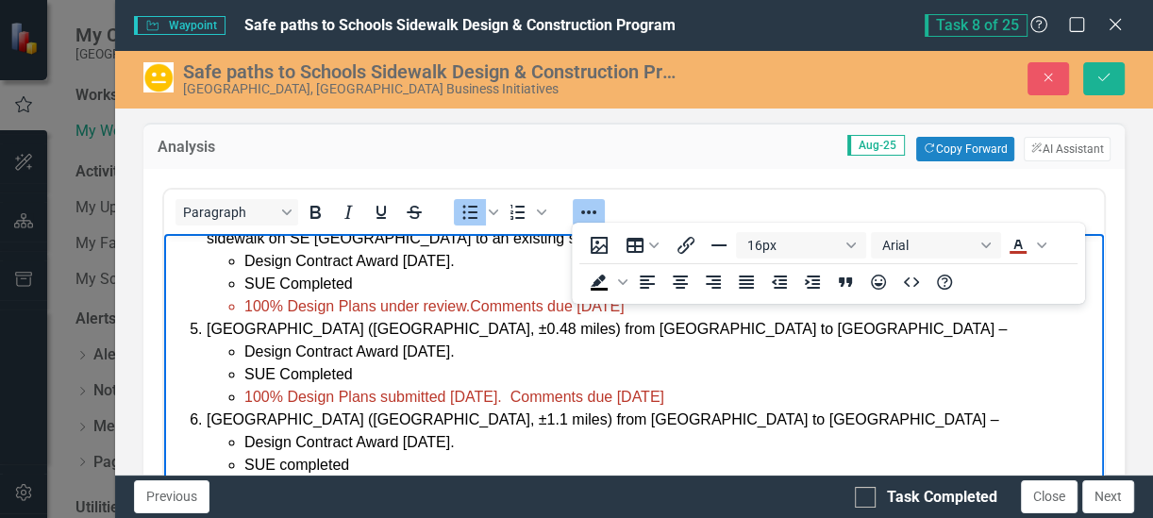
click at [682, 411] on span "[GEOGRAPHIC_DATA] ([GEOGRAPHIC_DATA], ±1.1 miles) from [GEOGRAPHIC_DATA] to [GE…" at bounding box center [603, 419] width 792 height 16
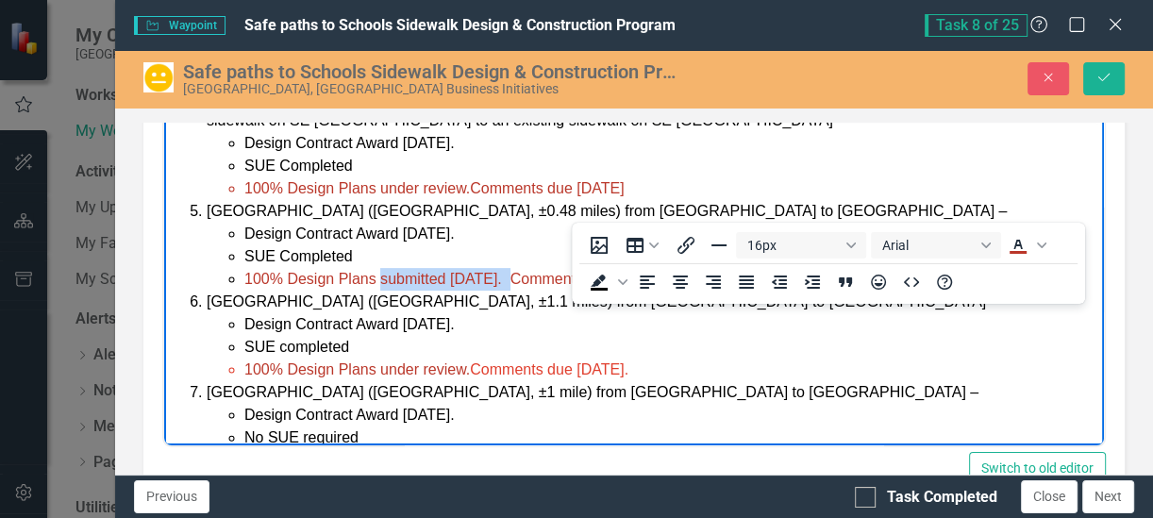
drag, startPoint x: 514, startPoint y: 233, endPoint x: 380, endPoint y: 236, distance: 134.0
click at [380, 270] on span "100% Design Plans submitted [DATE]. Comments due [DATE]" at bounding box center [454, 278] width 420 height 16
click at [475, 426] on li "No SUE required" at bounding box center [671, 437] width 855 height 23
drag, startPoint x: 468, startPoint y: 415, endPoint x: 159, endPoint y: 419, distance: 308.6
click at [164, 419] on html "Design and construction of 5-foot-wide sidewalks along the following road segme…" at bounding box center [634, 108] width 940 height 764
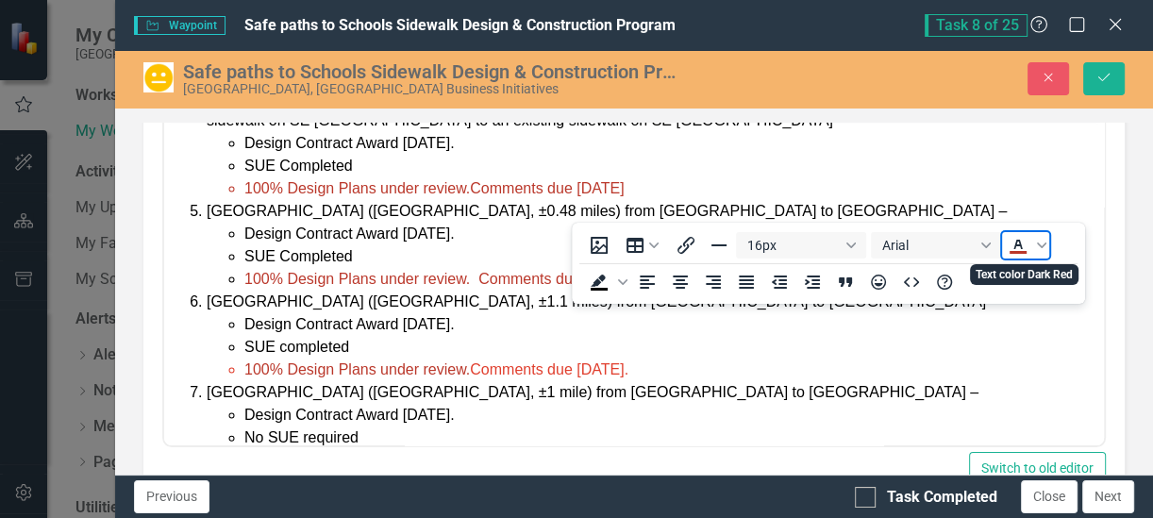
click at [1014, 247] on icon "Text color Dark Red" at bounding box center [1018, 245] width 23 height 23
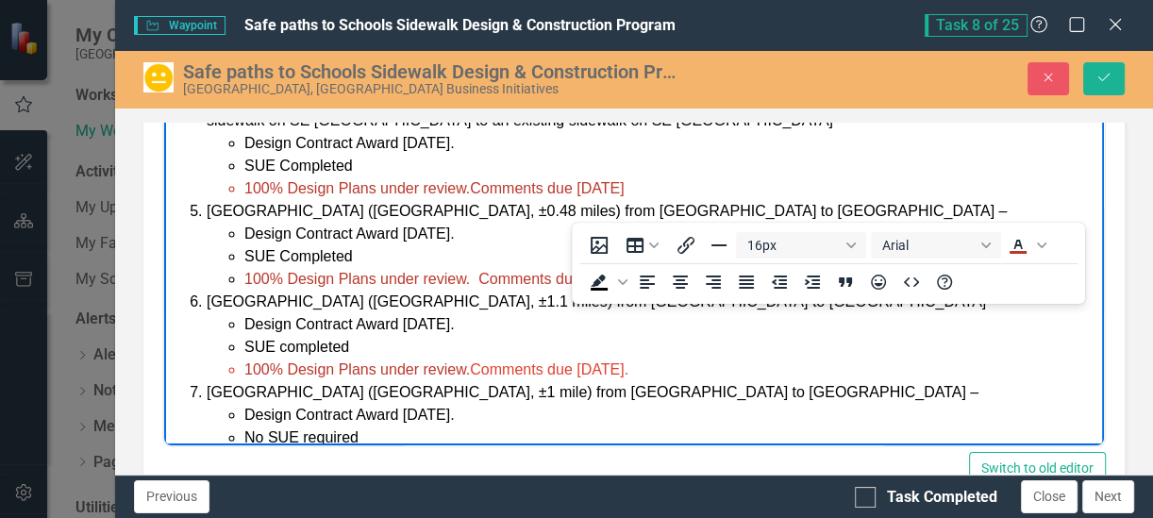
click at [596, 448] on li "100% Design Plans under review" at bounding box center [671, 459] width 855 height 23
click at [700, 448] on li "100% Design Plans under review. Comments due [DATE]." at bounding box center [671, 459] width 855 height 23
click at [1109, 80] on icon "Save" at bounding box center [1104, 77] width 17 height 13
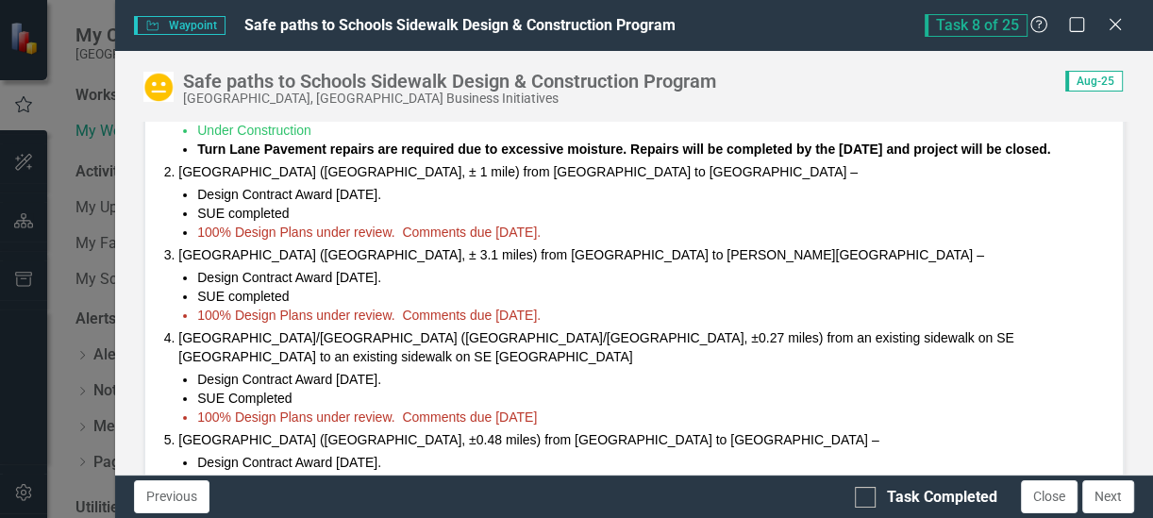
click at [305, 225] on span "100% Design Plans under review. Comments due [DATE]." at bounding box center [369, 232] width 344 height 15
click at [304, 225] on span "100% Design Plans under review. Comments due [DATE]." at bounding box center [369, 232] width 344 height 15
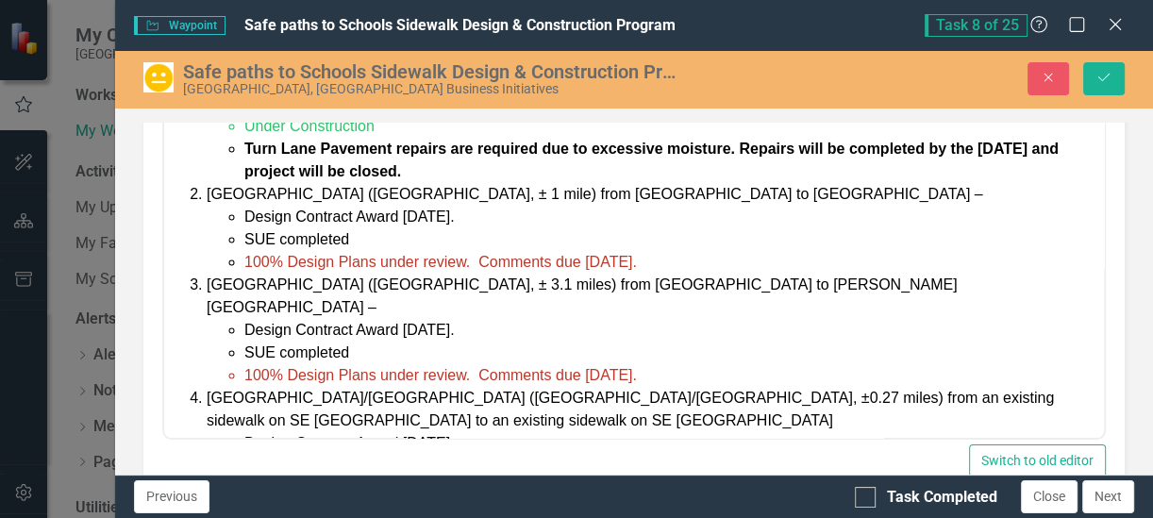
scroll to position [35, 0]
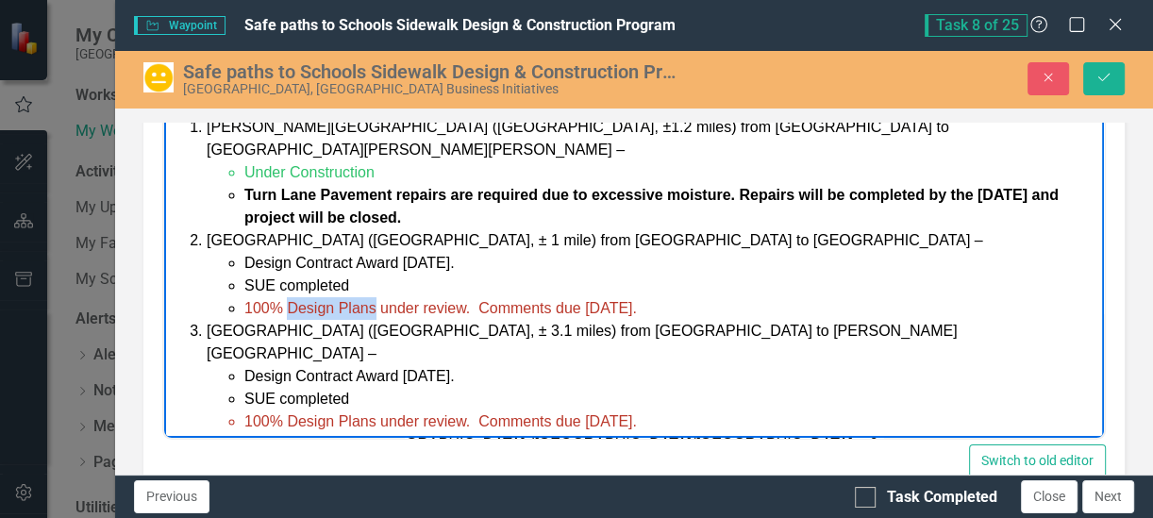
drag, startPoint x: 375, startPoint y: 279, endPoint x: 292, endPoint y: 290, distance: 83.7
click at [292, 299] on span "100% Design Plans under review. Comments due [DATE]." at bounding box center [440, 307] width 393 height 16
click at [491, 364] on li "Design Contract Award [DATE]." at bounding box center [671, 375] width 855 height 23
click at [1093, 75] on button "Save" at bounding box center [1104, 78] width 42 height 33
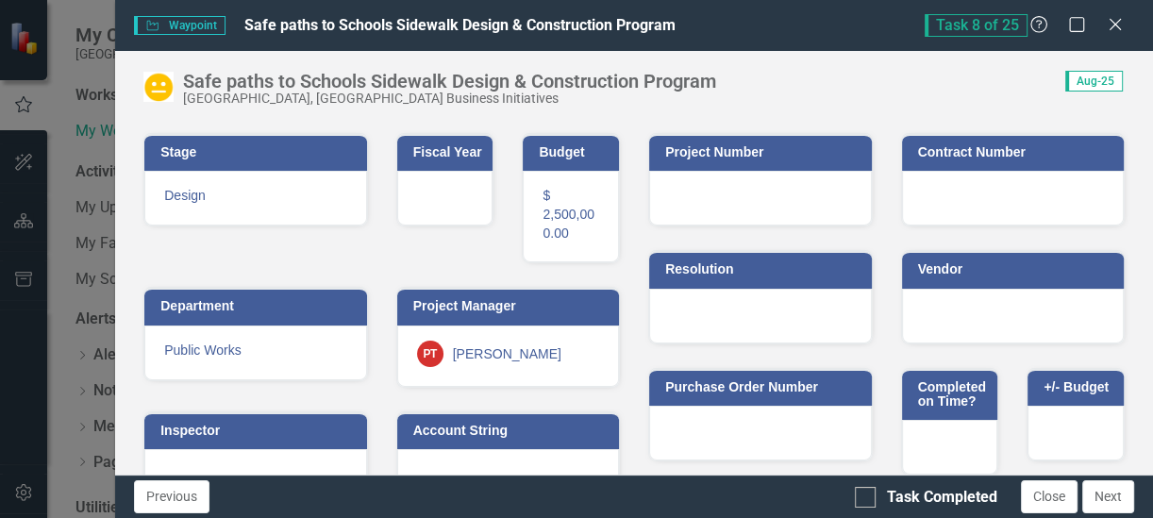
scroll to position [830, 0]
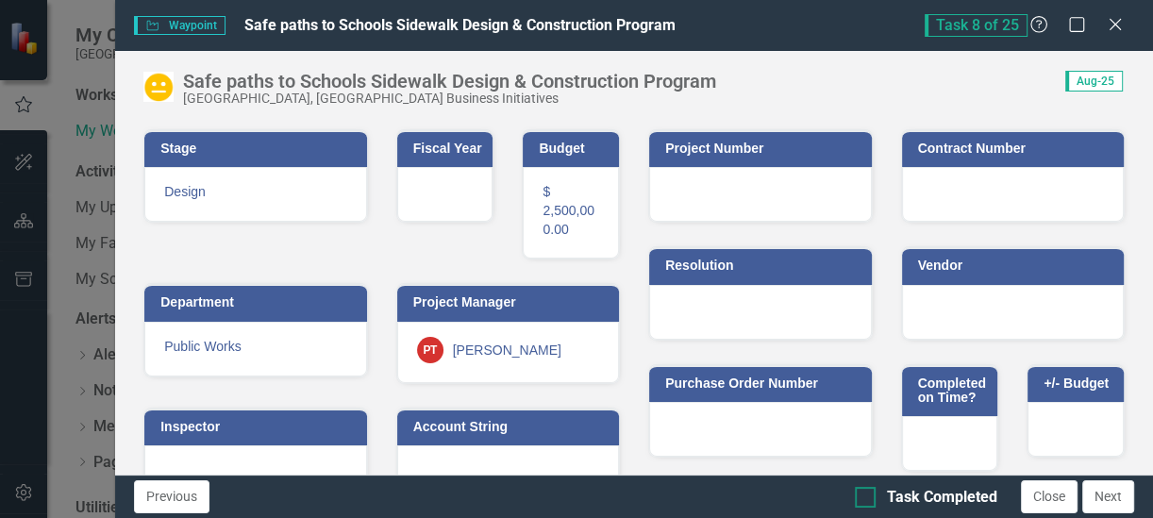
click at [863, 491] on input "Task Completed" at bounding box center [861, 493] width 12 height 12
checkbox input "true"
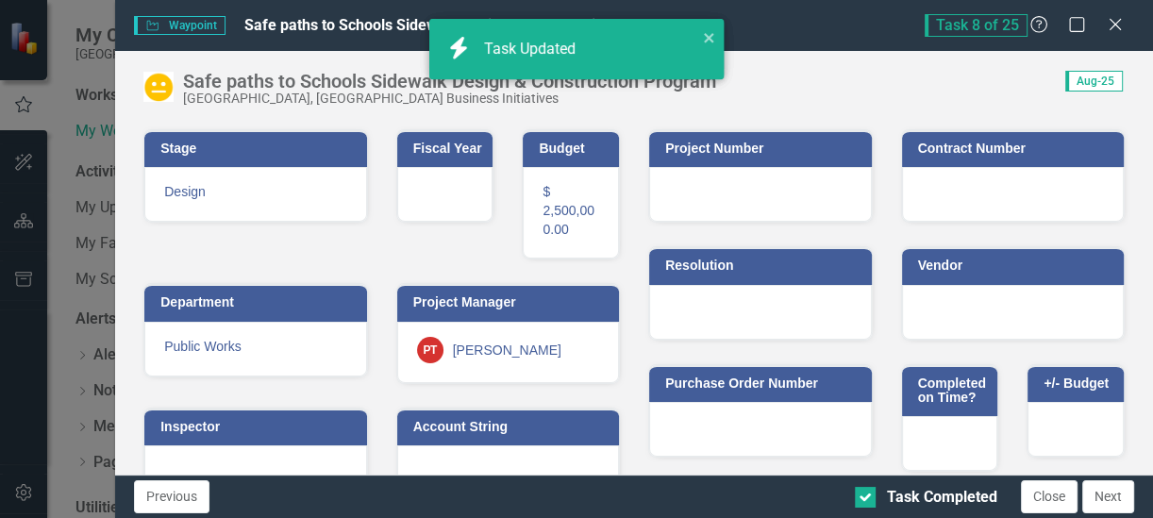
checkbox input "true"
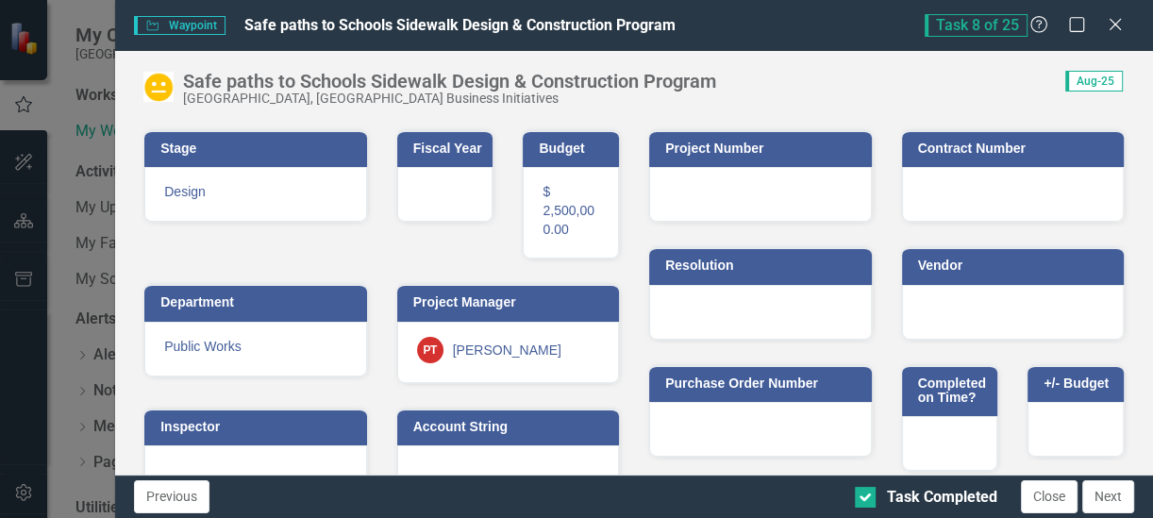
click at [1041, 501] on button "Close" at bounding box center [1049, 496] width 57 height 33
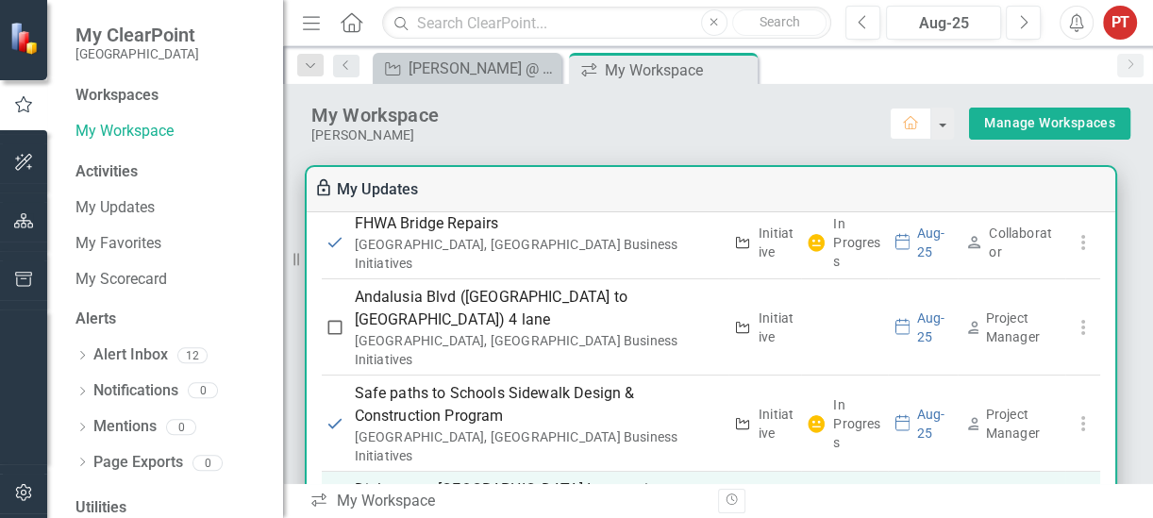
scroll to position [590, 0]
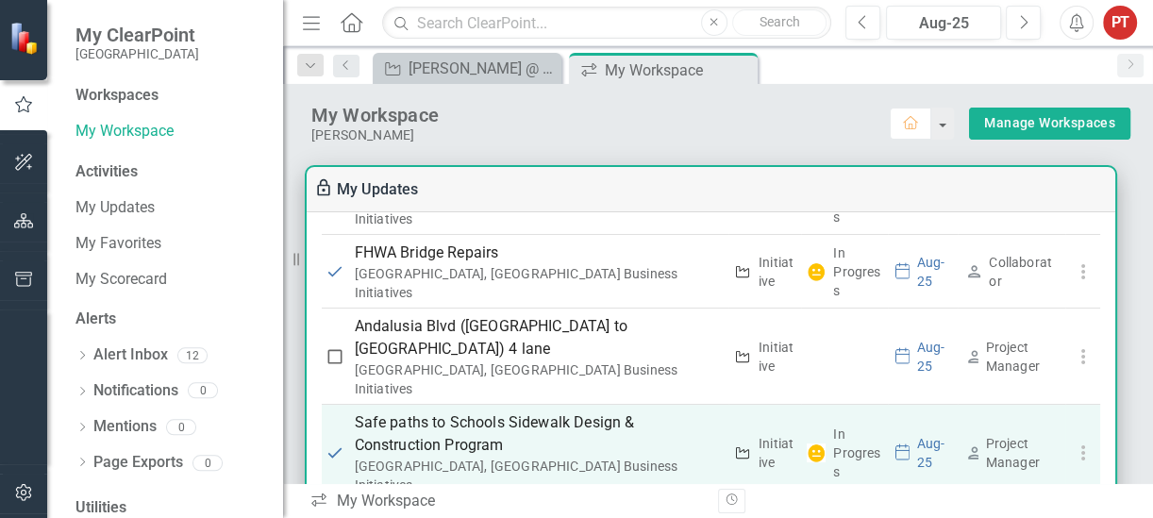
click at [516, 411] on p "Safe paths to Schools Sidewalk Design & Construction Program" at bounding box center [539, 433] width 368 height 45
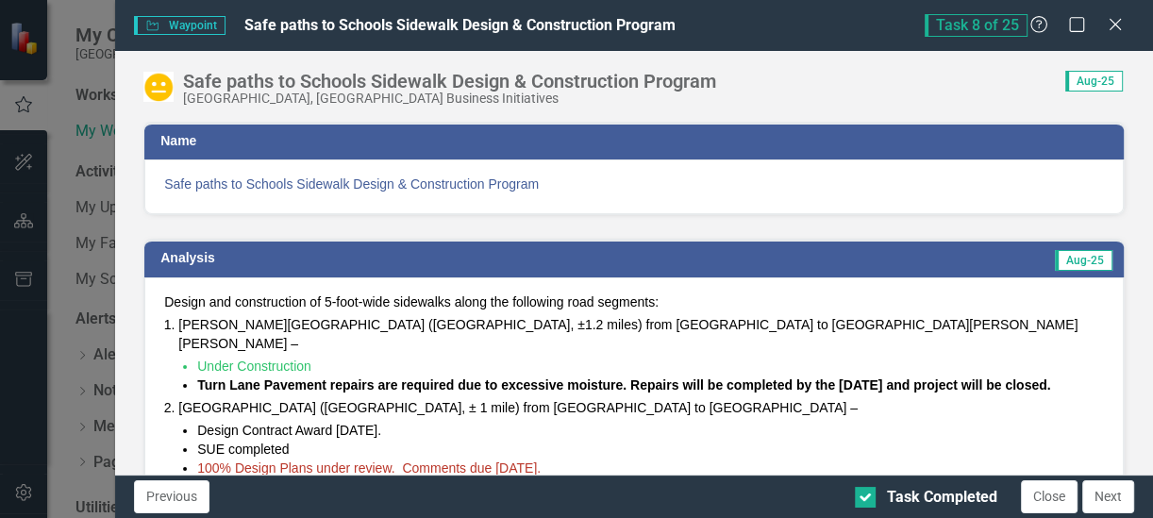
click at [516, 405] on div "Waypoint Waypoint Safe paths to Schools Sidewalk Design & Construction Program …" at bounding box center [576, 259] width 1153 height 518
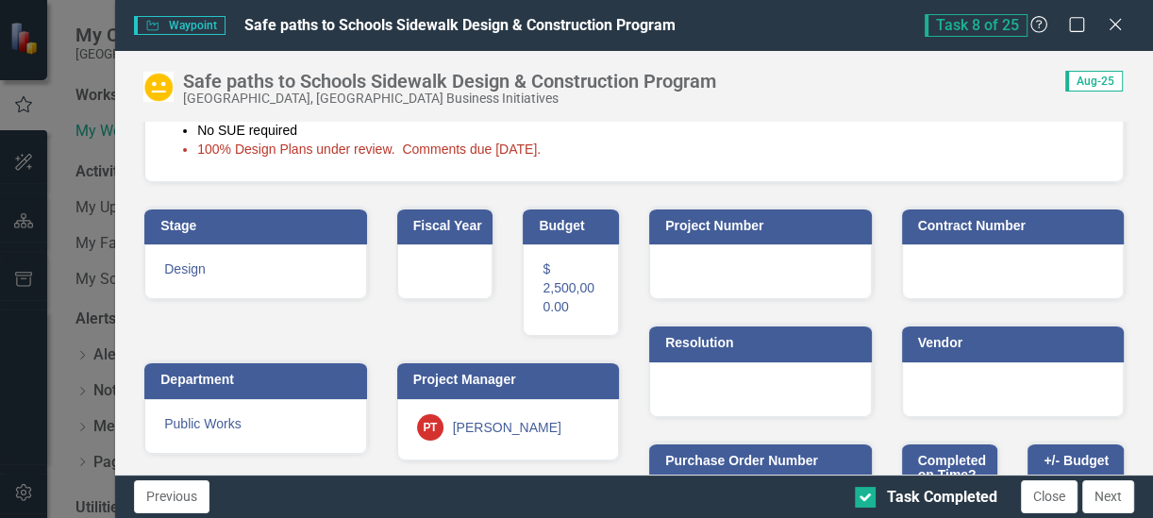
scroll to position [830, 0]
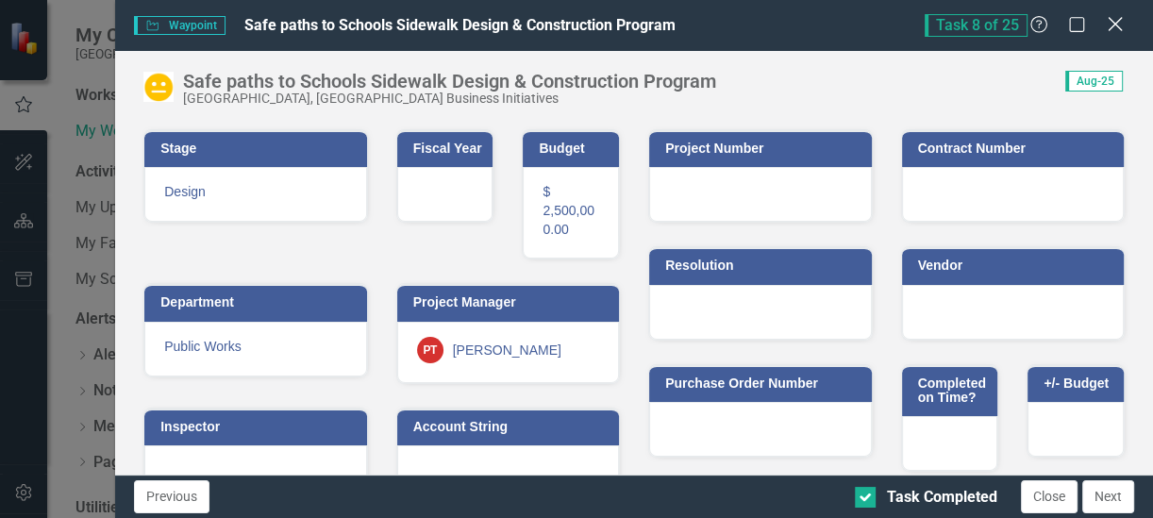
click at [1119, 29] on icon at bounding box center [1115, 24] width 14 height 14
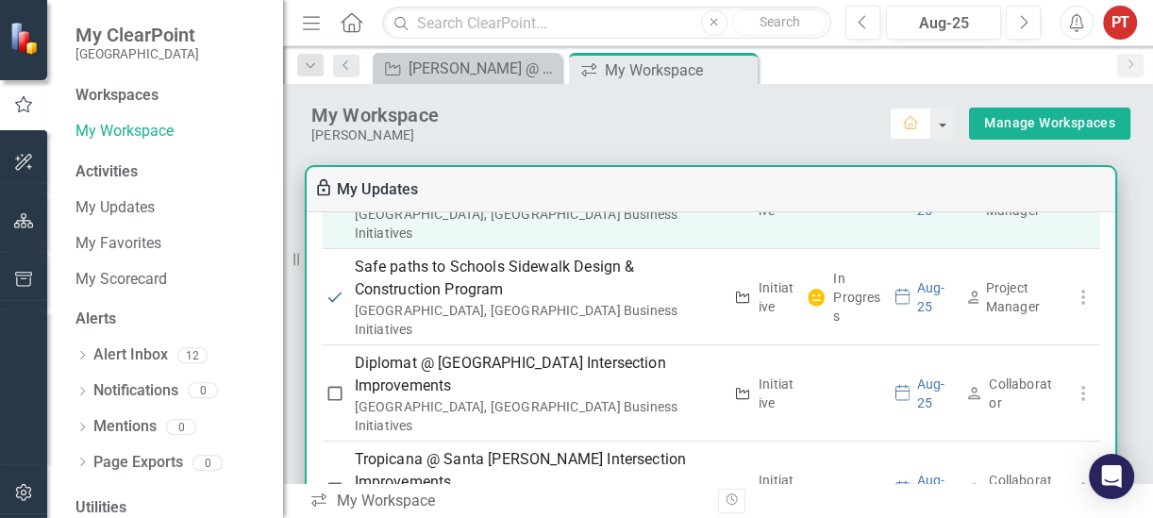
scroll to position [944, 0]
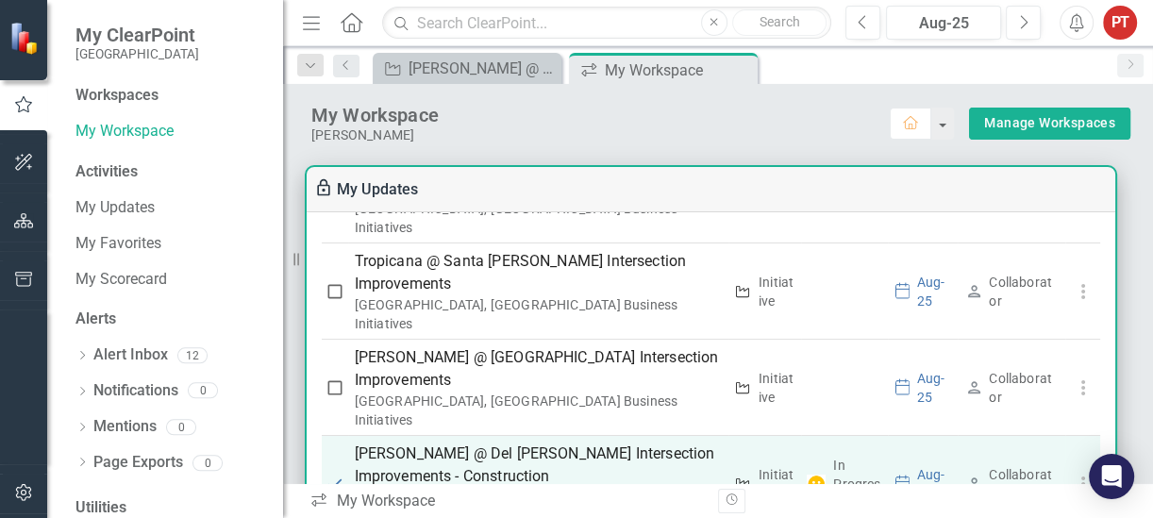
click at [480, 443] on p "[PERSON_NAME] @ Del [PERSON_NAME] Intersection Improvements - Construction" at bounding box center [539, 465] width 368 height 45
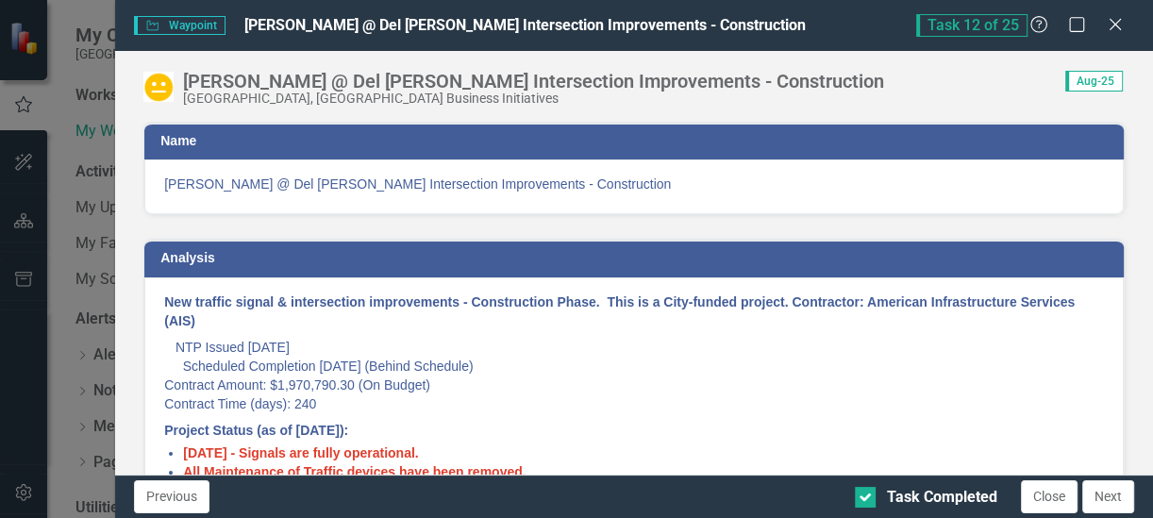
click at [480, 323] on div "[GEOGRAPHIC_DATA][PERSON_NAME] @ [GEOGRAPHIC_DATA][PERSON_NAME] Intersection Im…" at bounding box center [576, 259] width 1153 height 518
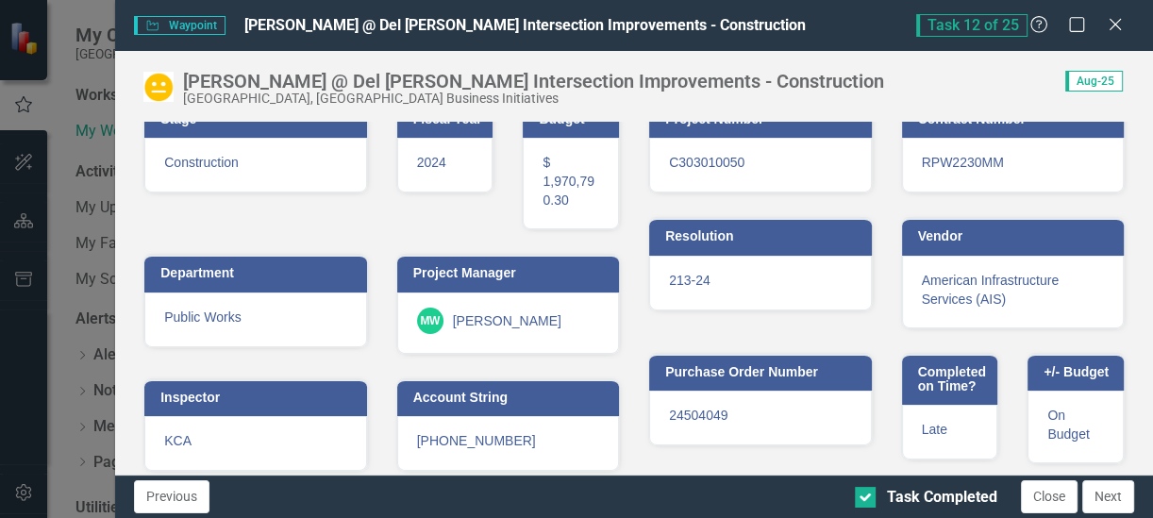
scroll to position [513, 0]
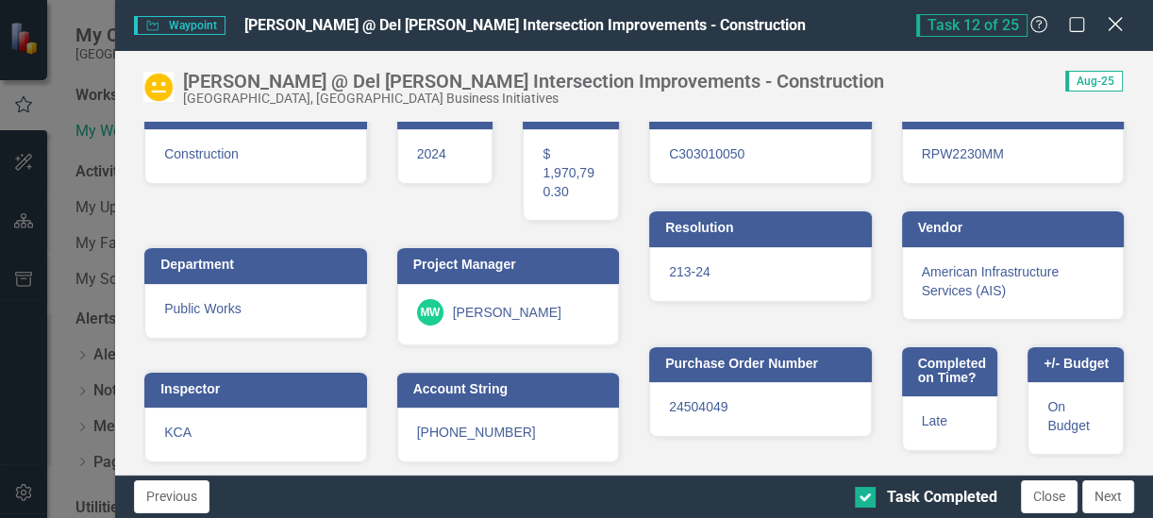
click at [1117, 30] on icon "Close" at bounding box center [1115, 24] width 24 height 18
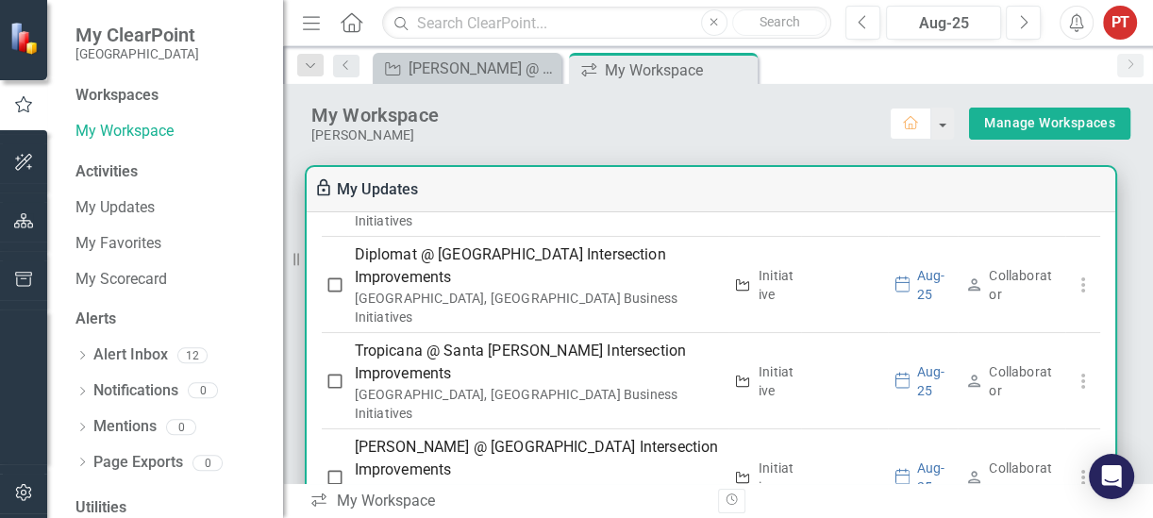
scroll to position [826, 0]
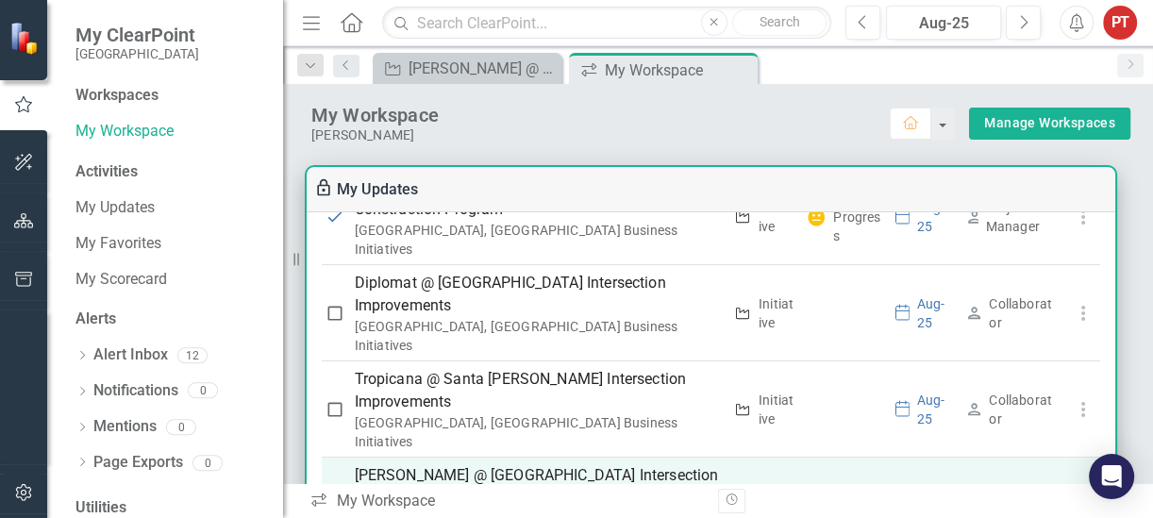
click at [526, 464] on p "[PERSON_NAME] @ [GEOGRAPHIC_DATA] Intersection Improvements" at bounding box center [539, 486] width 368 height 45
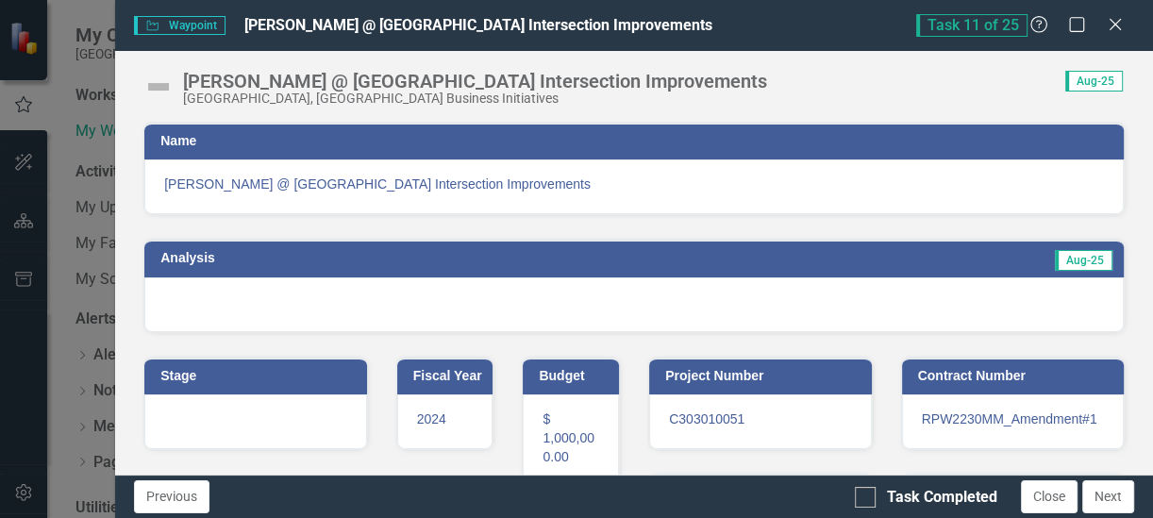
click at [1091, 74] on span "Aug-25" at bounding box center [1094, 81] width 58 height 21
click at [1115, 28] on icon "Close" at bounding box center [1115, 24] width 24 height 18
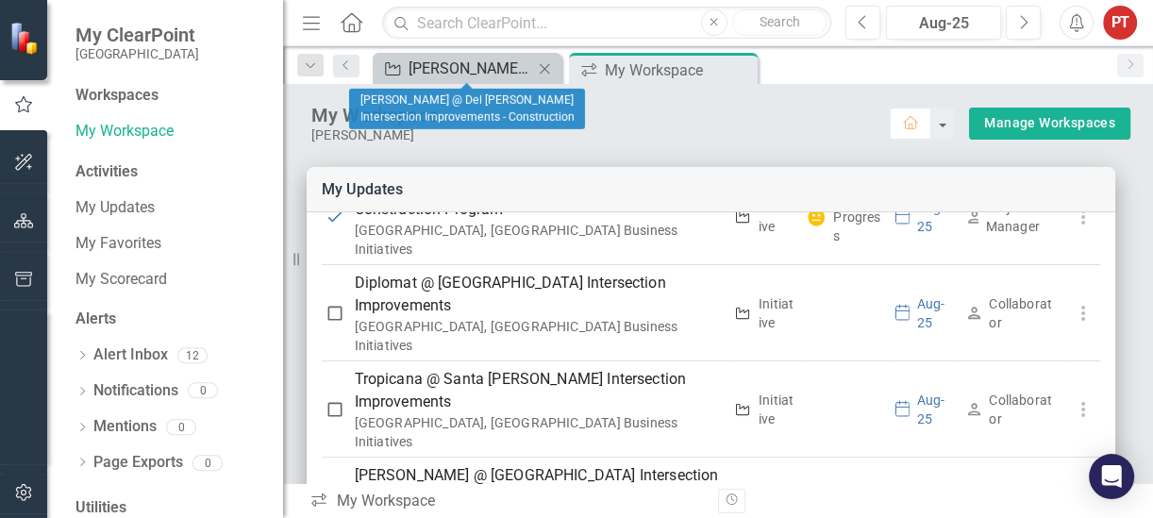
click at [478, 66] on div "[PERSON_NAME] @ Del [PERSON_NAME] Intersection Improvements - Construction" at bounding box center [471, 69] width 125 height 24
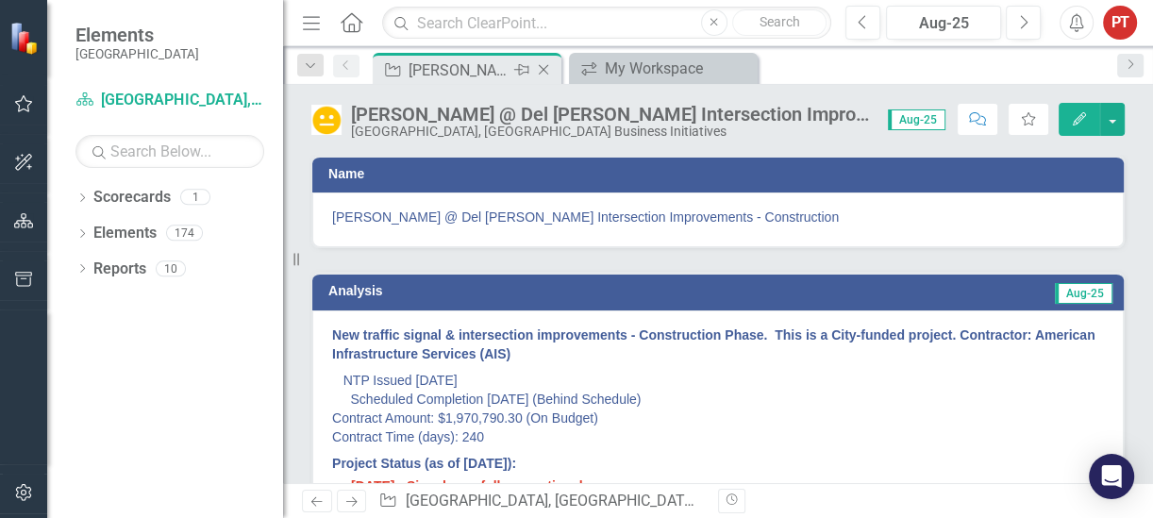
click at [541, 69] on icon "Close" at bounding box center [543, 69] width 19 height 15
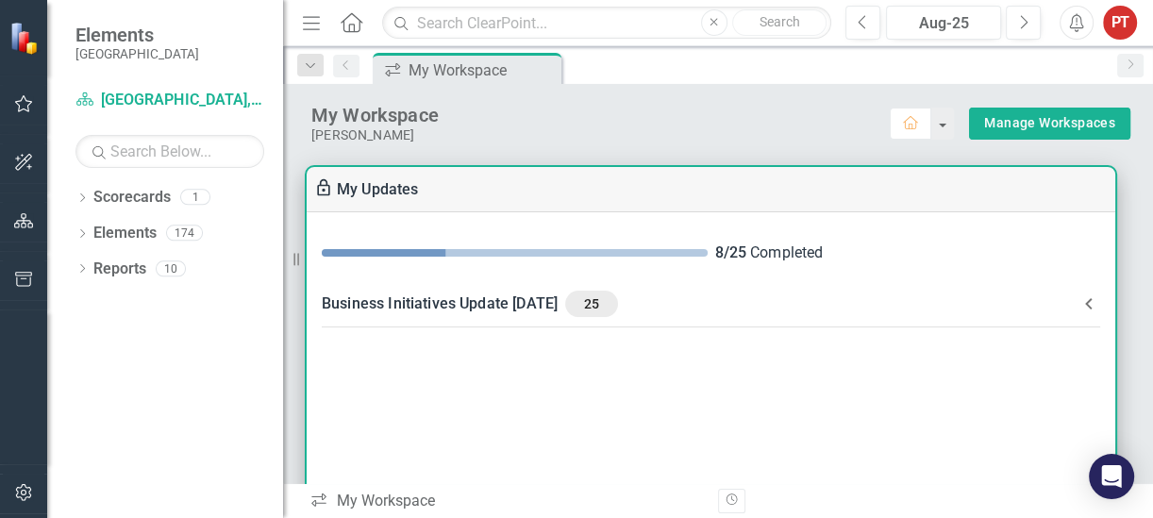
click at [578, 306] on div "Business Initiatives Update [DATE] 25" at bounding box center [700, 304] width 756 height 26
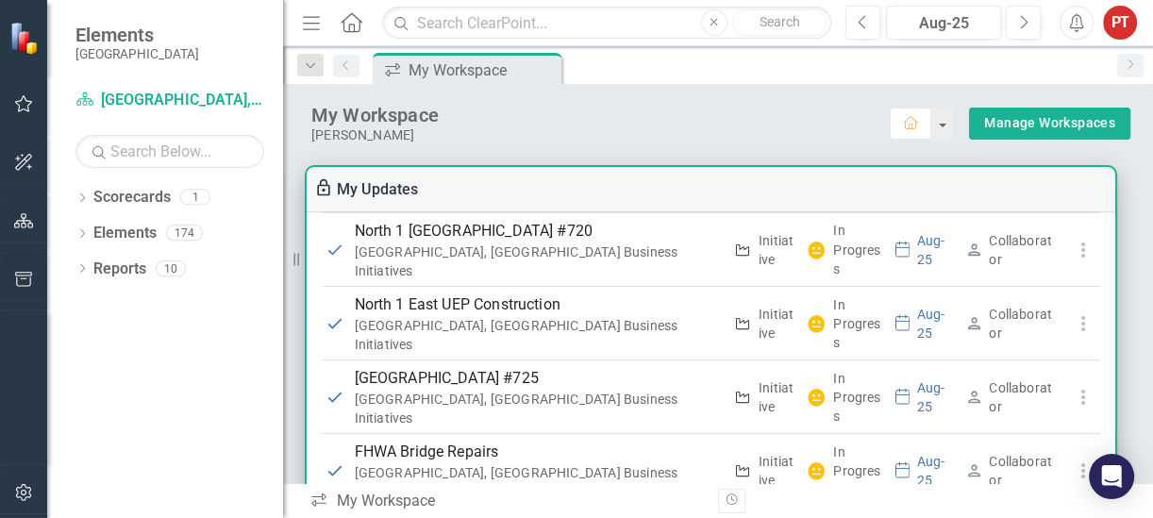
scroll to position [354, 0]
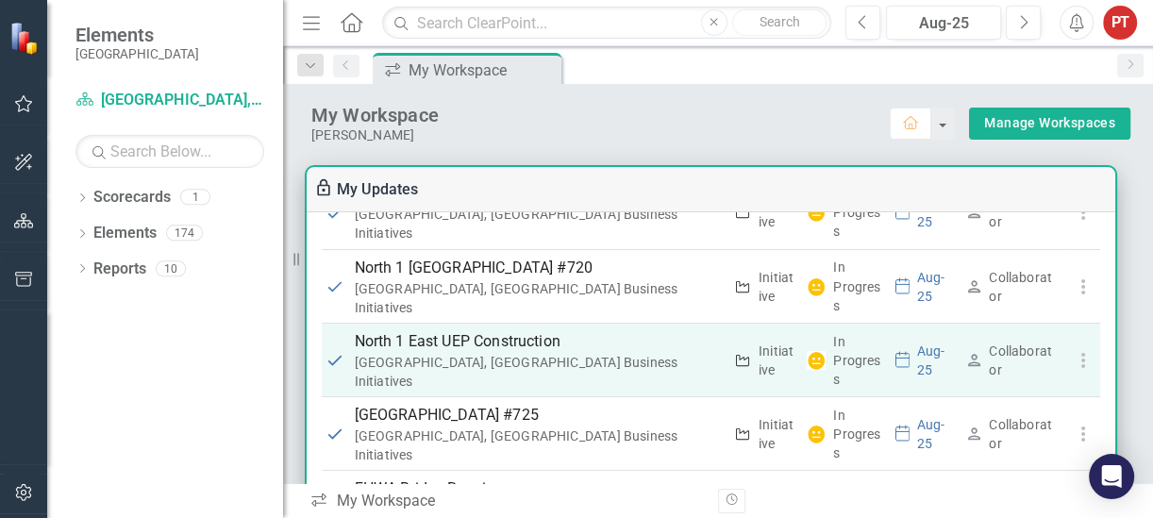
click at [391, 353] on div "[GEOGRAPHIC_DATA], [GEOGRAPHIC_DATA] Business Initiatives" at bounding box center [539, 372] width 368 height 38
click at [382, 336] on p "North 1 East UEP Construction" at bounding box center [539, 341] width 368 height 23
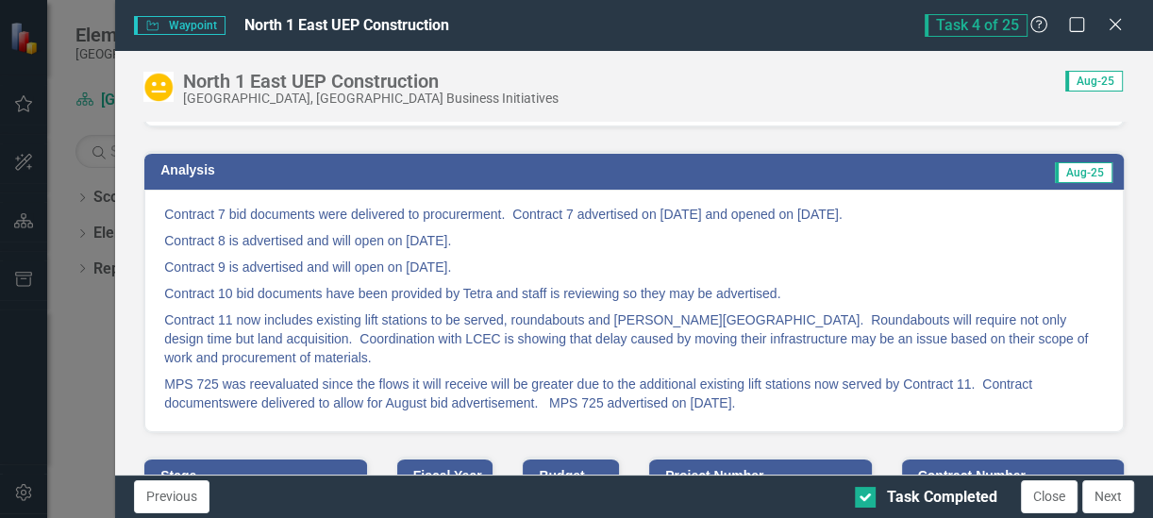
scroll to position [118, 0]
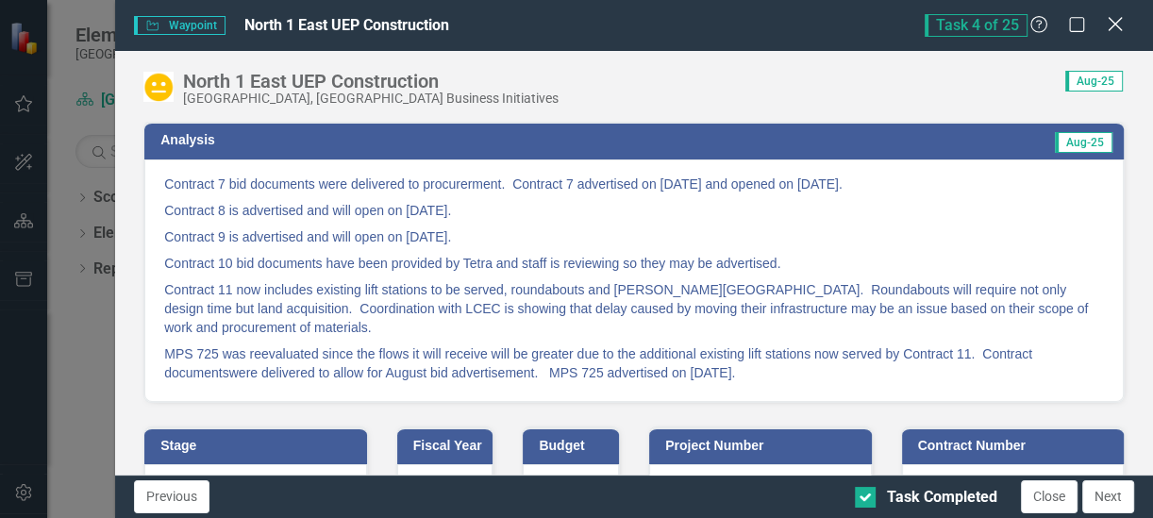
click at [1115, 25] on icon at bounding box center [1115, 24] width 14 height 14
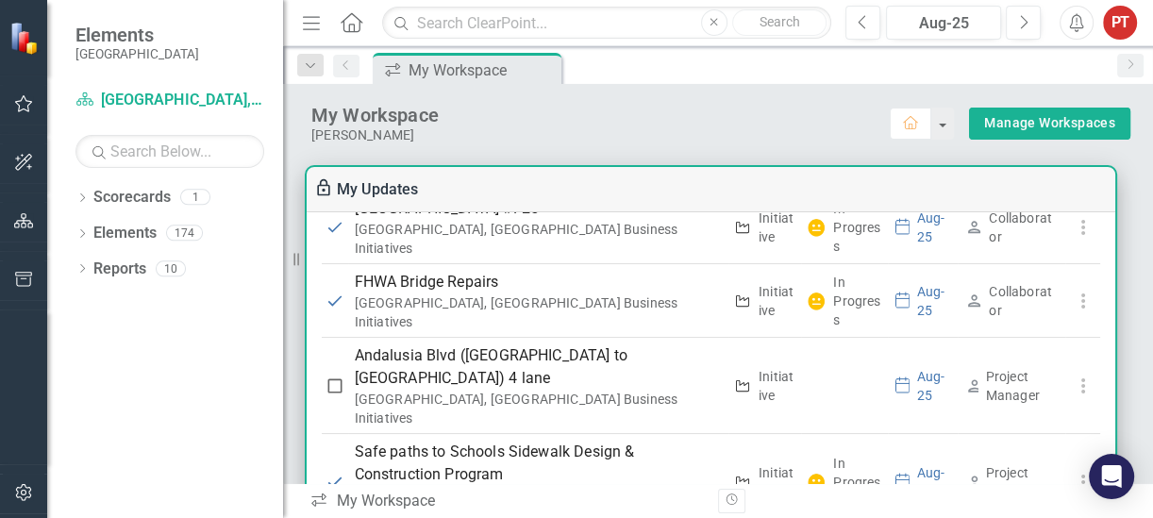
scroll to position [590, 0]
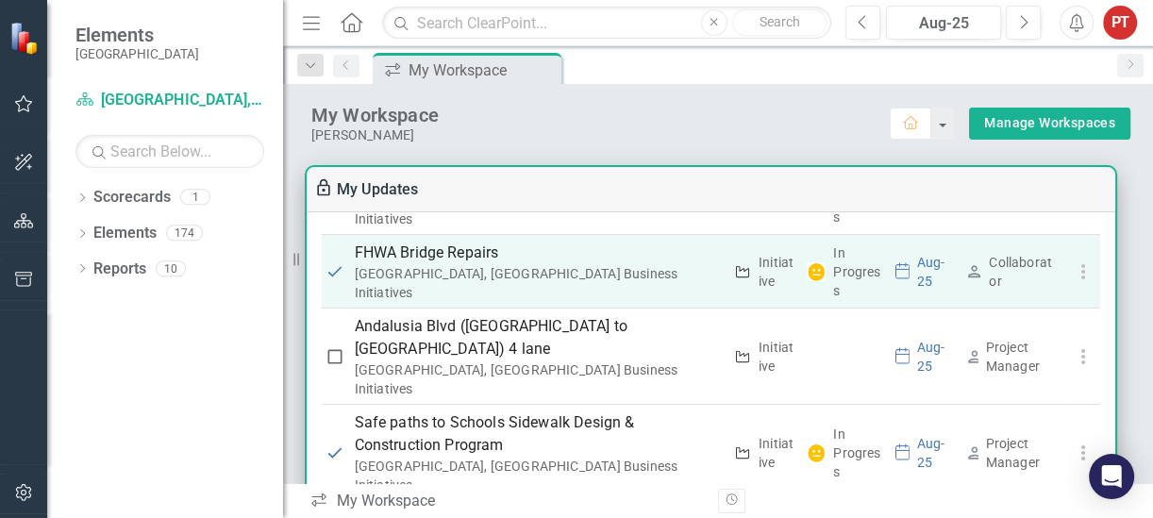
click at [473, 243] on p "FHWA Bridge Repairs" at bounding box center [539, 253] width 368 height 23
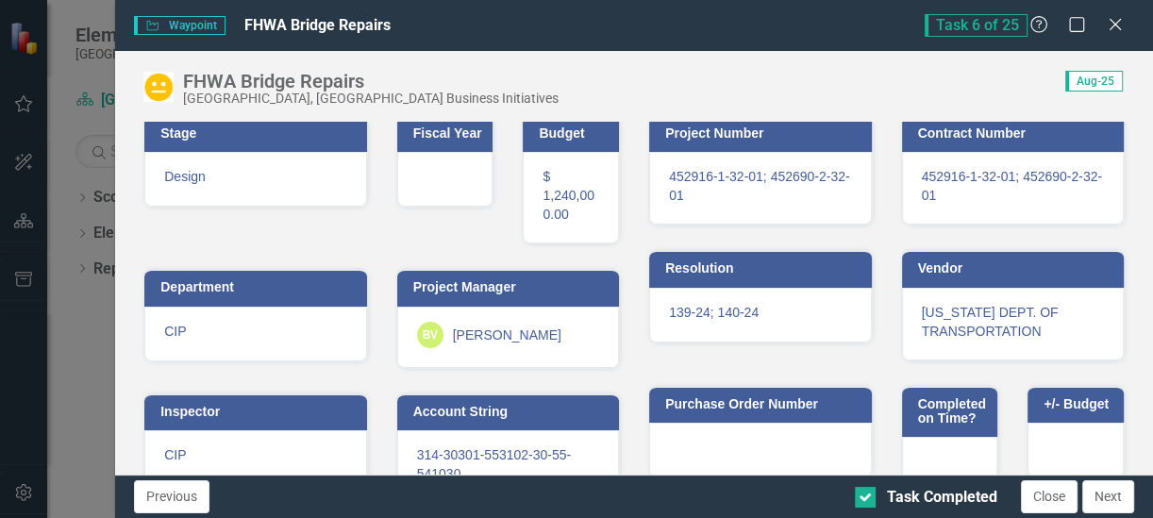
scroll to position [549, 0]
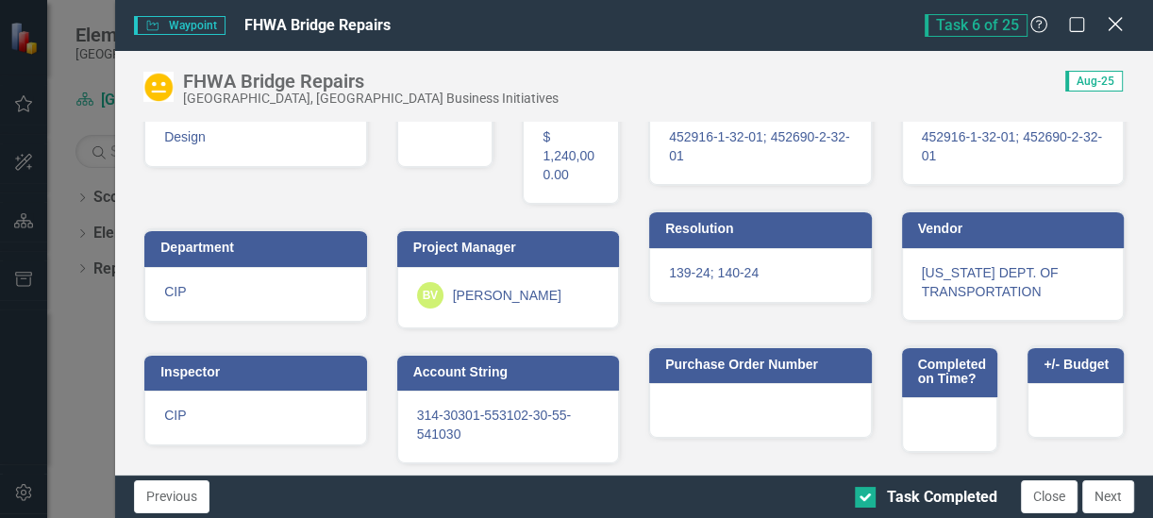
click at [1117, 28] on icon "Close" at bounding box center [1115, 24] width 24 height 18
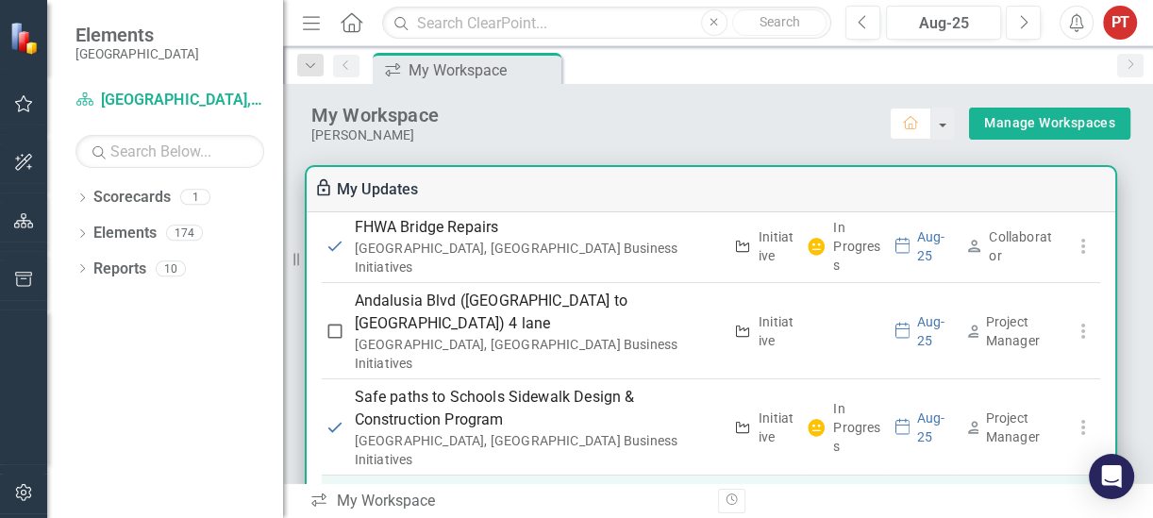
scroll to position [590, 0]
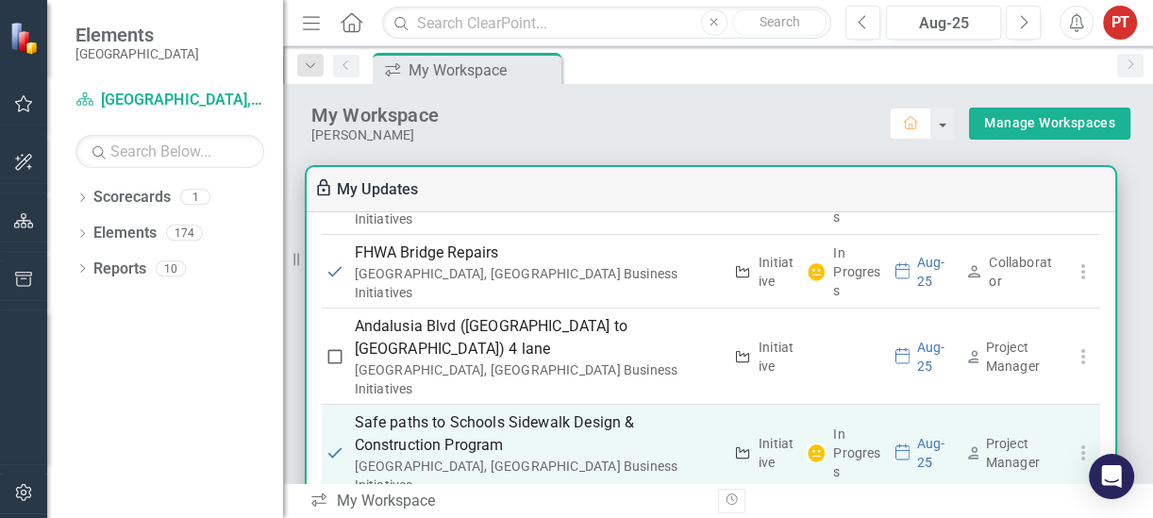
click at [384, 411] on p "Safe paths to Schools Sidewalk Design & Construction Program" at bounding box center [539, 433] width 368 height 45
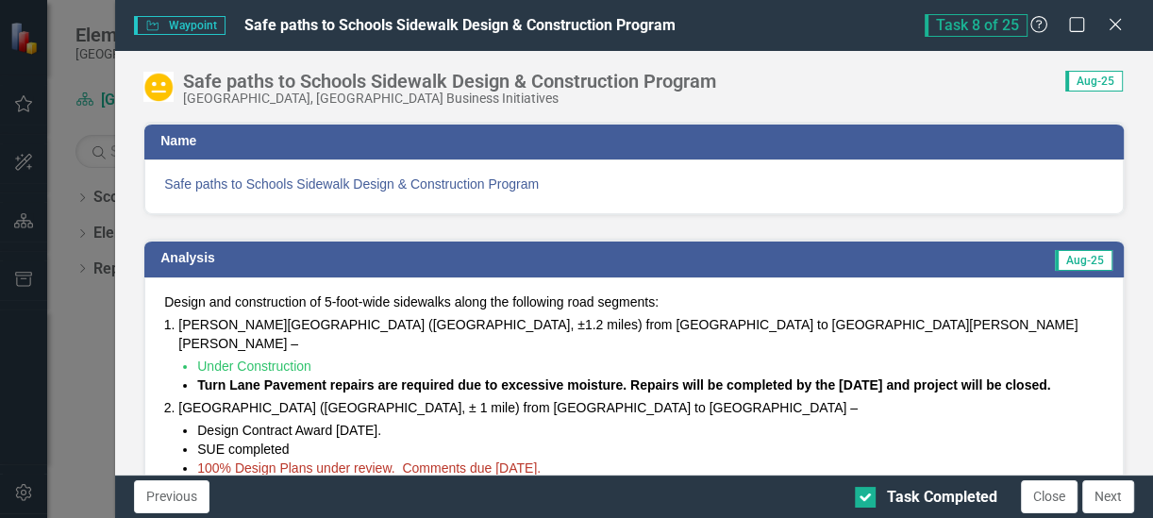
scroll to position [118, 0]
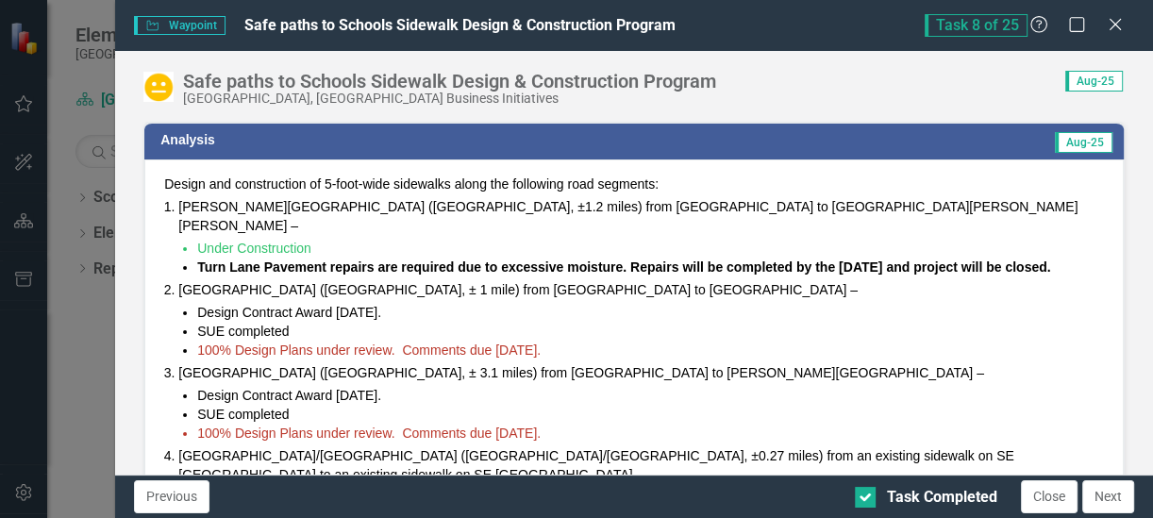
click at [517, 343] on span "100% Design Plans under review. Comments due [DATE]." at bounding box center [369, 350] width 344 height 15
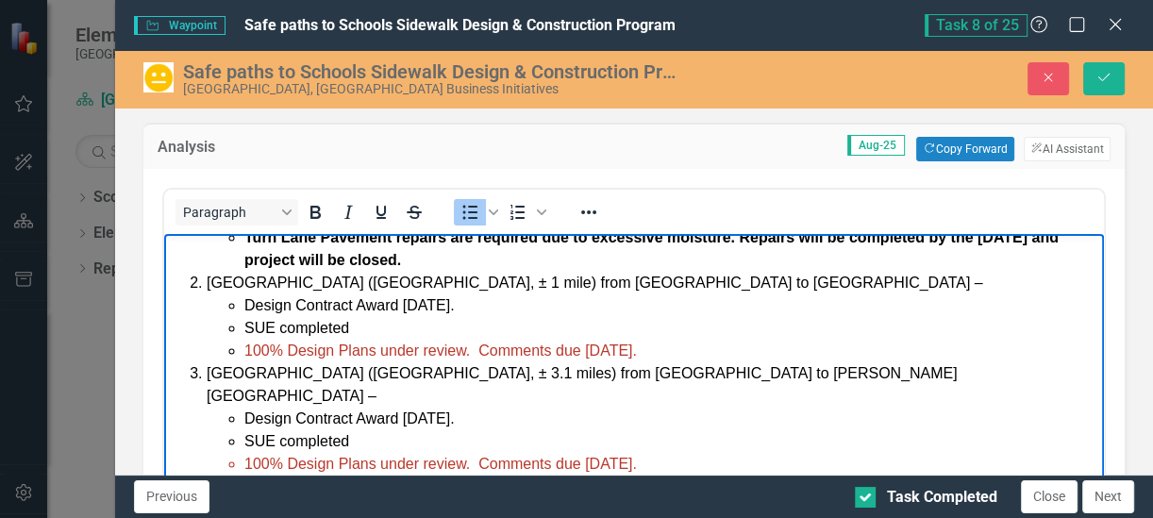
click at [579, 342] on span "100% Design Plans under review. Comments due [DATE]." at bounding box center [440, 350] width 393 height 16
click at [554, 342] on span "100% Design Plans under review. Comments to consultant [DATE]." at bounding box center [470, 350] width 453 height 16
click at [687, 429] on li "SUE completed" at bounding box center [671, 440] width 855 height 23
drag, startPoint x: 481, startPoint y: 325, endPoint x: 755, endPoint y: 316, distance: 273.8
click at [755, 339] on li "100% Design Plans under review. Comments due to consultant [DATE]." at bounding box center [671, 350] width 855 height 23
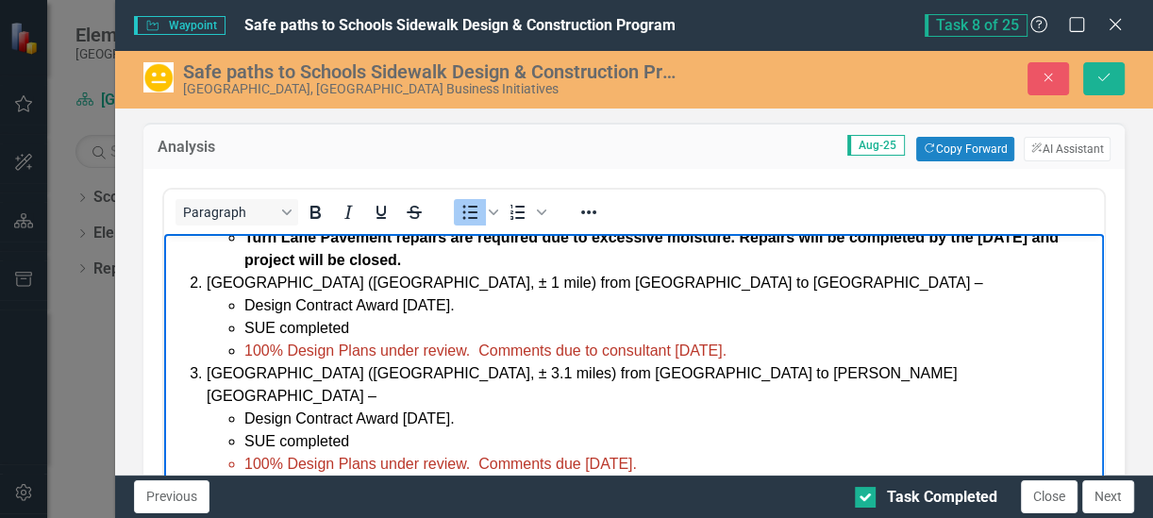
copy span "Comments due to consultant [DATE]."
drag, startPoint x: 483, startPoint y: 416, endPoint x: 696, endPoint y: 407, distance: 212.6
click at [696, 452] on li "100% Design Plans under review. Comments due [DATE]." at bounding box center [671, 463] width 855 height 23
click at [479, 342] on span "100% Design Plans under review. Comments due to consultant [DATE]." at bounding box center [485, 350] width 482 height 16
click at [556, 342] on span "100% Design Plans under review. Anticipated Comments to consultant [DATE]." at bounding box center [509, 350] width 531 height 16
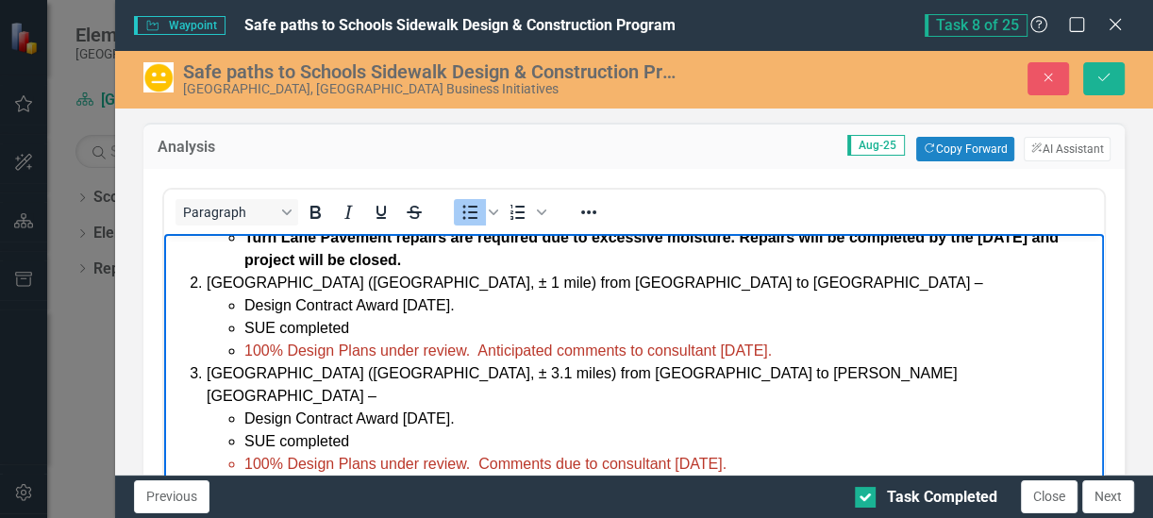
drag, startPoint x: 801, startPoint y: 321, endPoint x: 481, endPoint y: 327, distance: 320.0
click at [481, 339] on li "100% Design Plans under review. Anticipated comments to consultant [DATE]." at bounding box center [671, 350] width 855 height 23
copy span "Anticipated comments to consultant [DATE]."
drag, startPoint x: 483, startPoint y: 418, endPoint x: 762, endPoint y: 412, distance: 278.5
click at [762, 452] on li "100% Design Plans under review. Comments due to consultant [DATE]." at bounding box center [671, 463] width 855 height 23
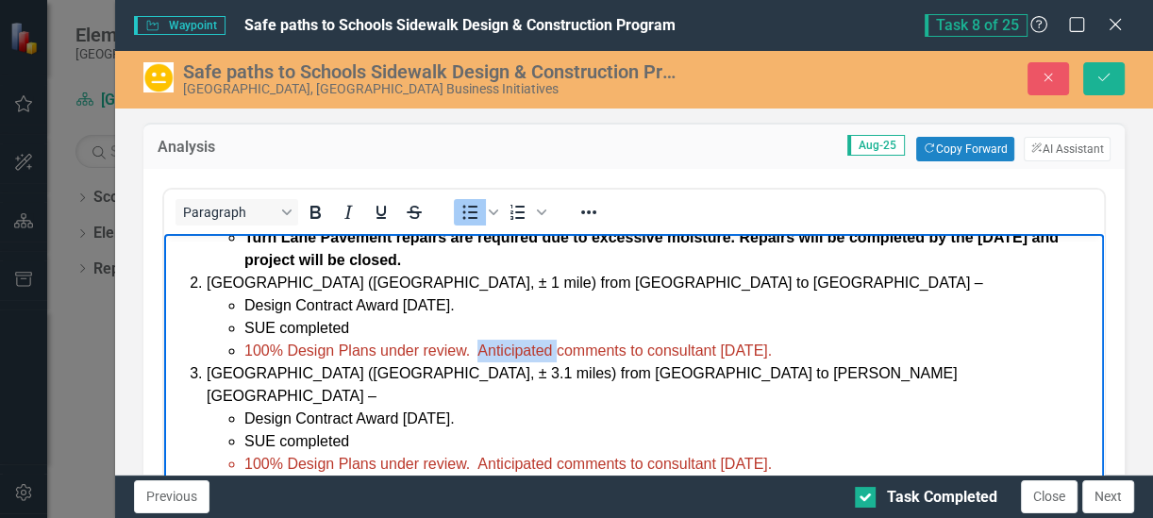
drag, startPoint x: 557, startPoint y: 325, endPoint x: 480, endPoint y: 333, distance: 76.9
click at [480, 342] on span "100% Design Plans under review. Anticipated comments to consultant [DATE]." at bounding box center [508, 350] width 528 height 16
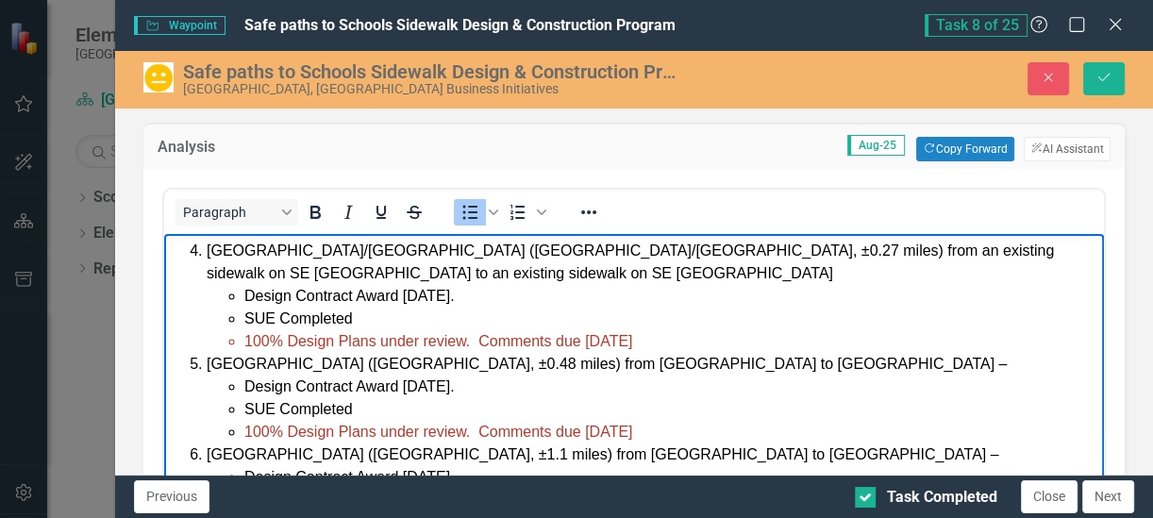
drag, startPoint x: 485, startPoint y: 294, endPoint x: 638, endPoint y: 290, distance: 153.0
click at [632, 332] on span "100% Design Plans under review. Comments due [DATE]" at bounding box center [438, 340] width 388 height 16
drag, startPoint x: 481, startPoint y: 292, endPoint x: 673, endPoint y: 291, distance: 191.6
click at [673, 329] on li "100% Design Plans under review. Comments due [DATE]" at bounding box center [671, 340] width 855 height 23
drag, startPoint x: 480, startPoint y: 385, endPoint x: 726, endPoint y: 383, distance: 245.4
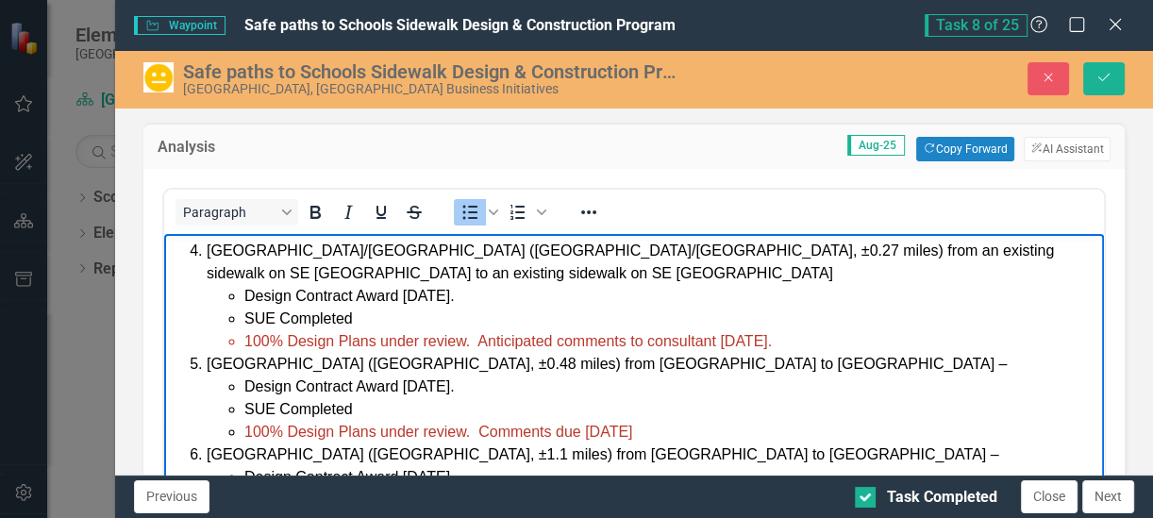
click at [726, 420] on li "100% Design Plans under review. Comments due [DATE]" at bounding box center [671, 431] width 855 height 23
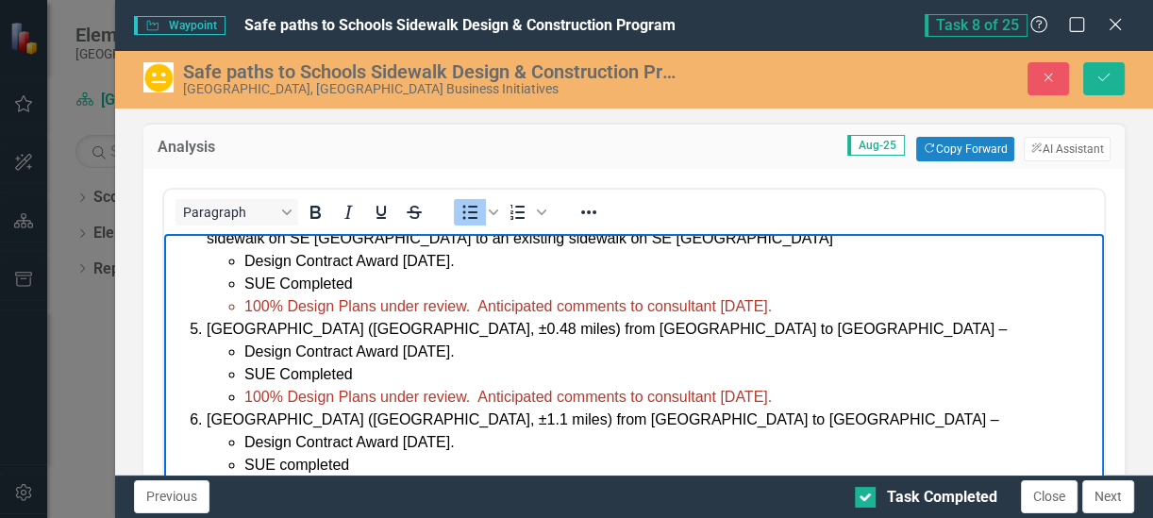
drag, startPoint x: 478, startPoint y: 439, endPoint x: 731, endPoint y: 443, distance: 252.9
click at [731, 476] on li "100% Design Plans under review. Comments due [DATE]." at bounding box center [671, 487] width 855 height 23
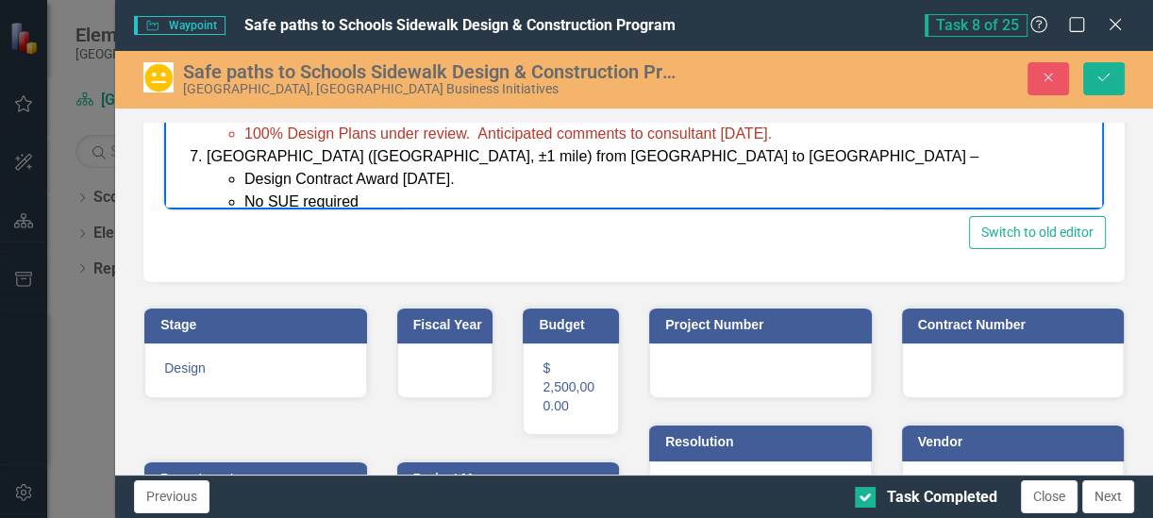
scroll to position [354, 0]
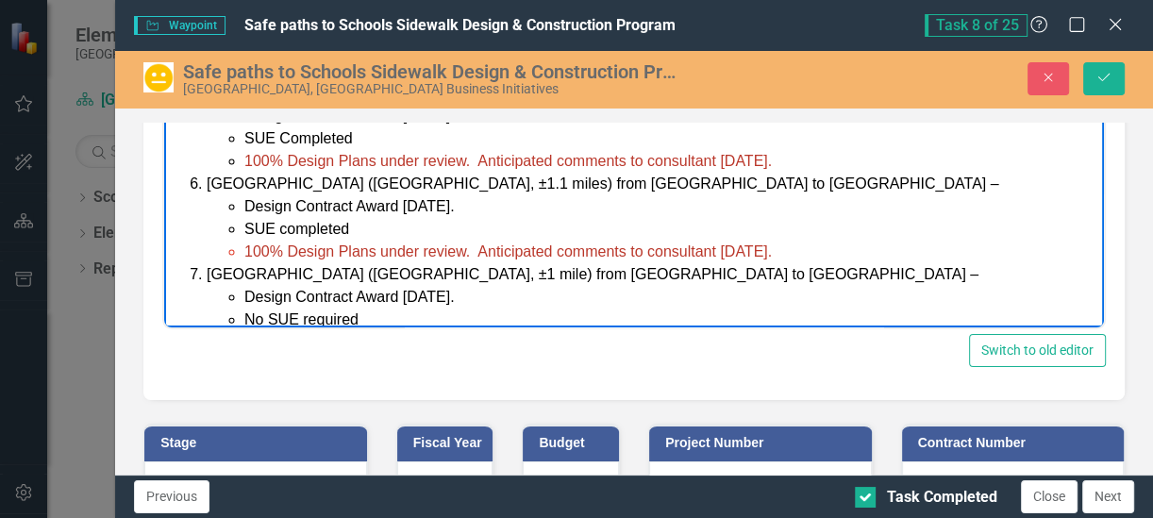
drag, startPoint x: 479, startPoint y: 297, endPoint x: 705, endPoint y: 309, distance: 225.8
click at [854, 286] on li "Design Contract Award [DATE]." at bounding box center [671, 297] width 855 height 23
drag, startPoint x: 1107, startPoint y: 78, endPoint x: 1099, endPoint y: 92, distance: 15.7
click at [1106, 79] on icon "Save" at bounding box center [1104, 77] width 17 height 13
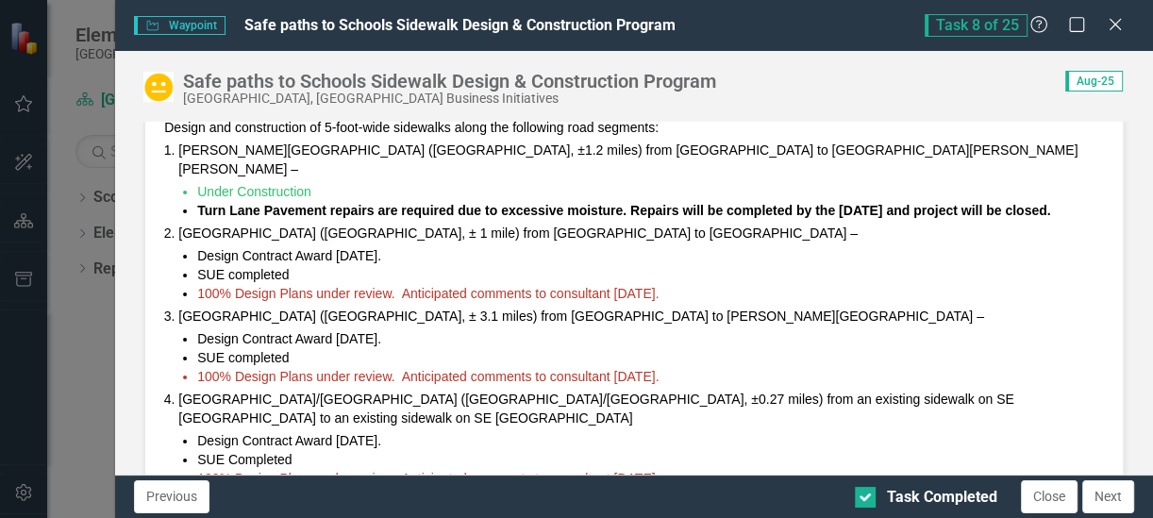
scroll to position [236, 0]
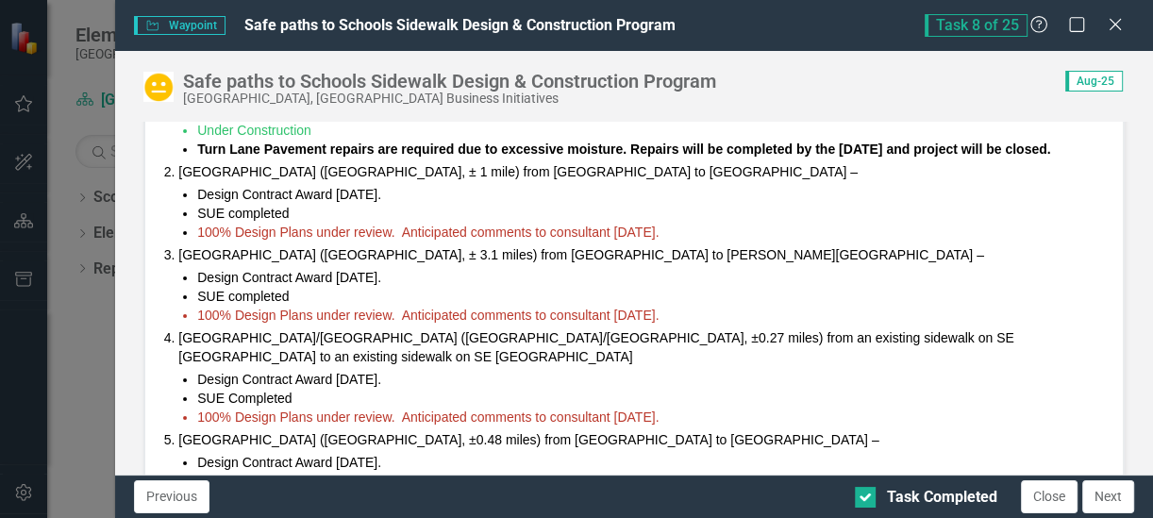
click at [628, 225] on span "100% Design Plans under review. Anticipated comments to consultant [DATE]." at bounding box center [427, 232] width 461 height 15
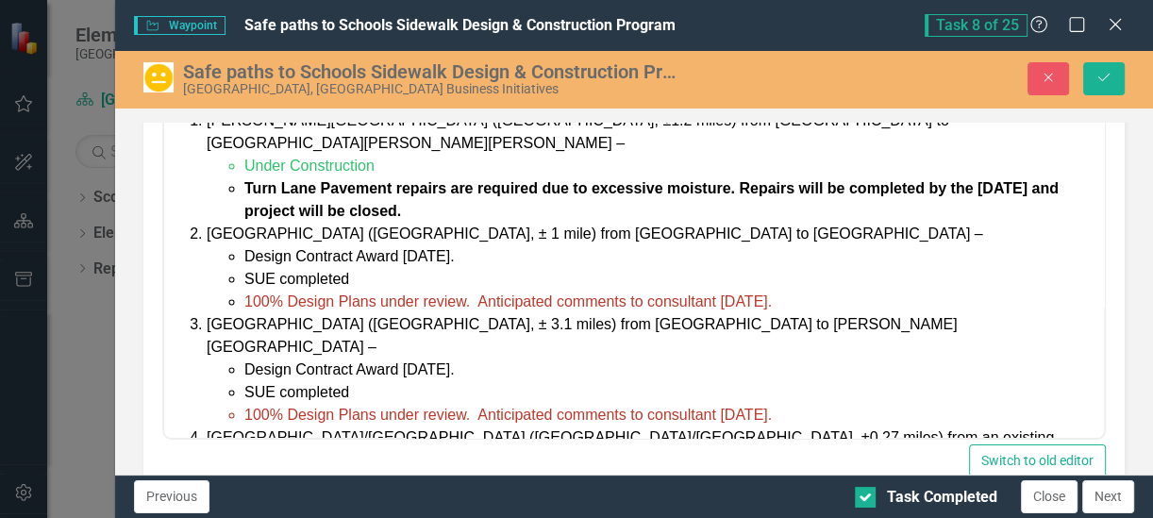
scroll to position [0, 0]
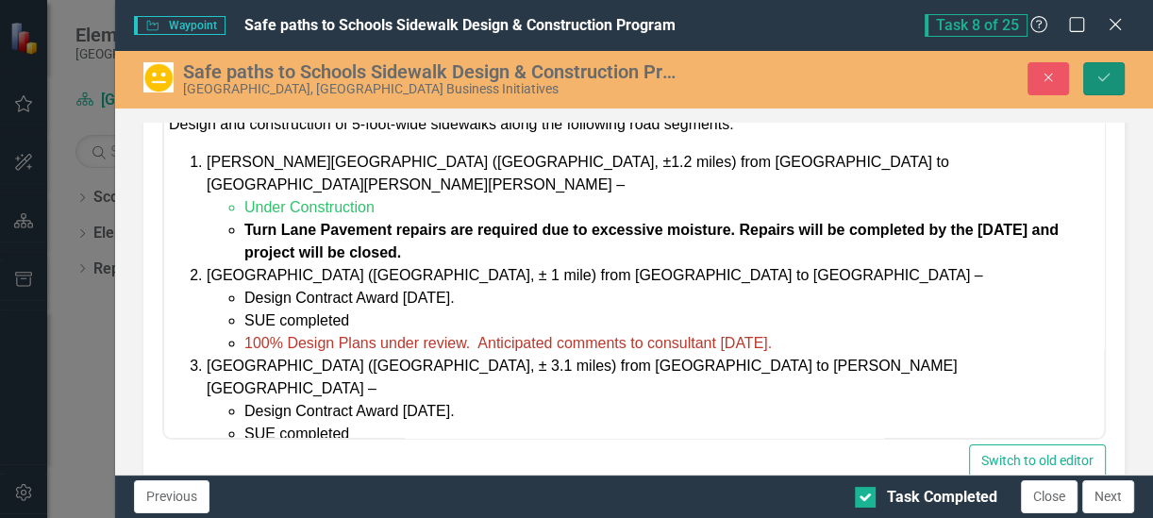
click at [1109, 78] on icon "Save" at bounding box center [1104, 77] width 17 height 13
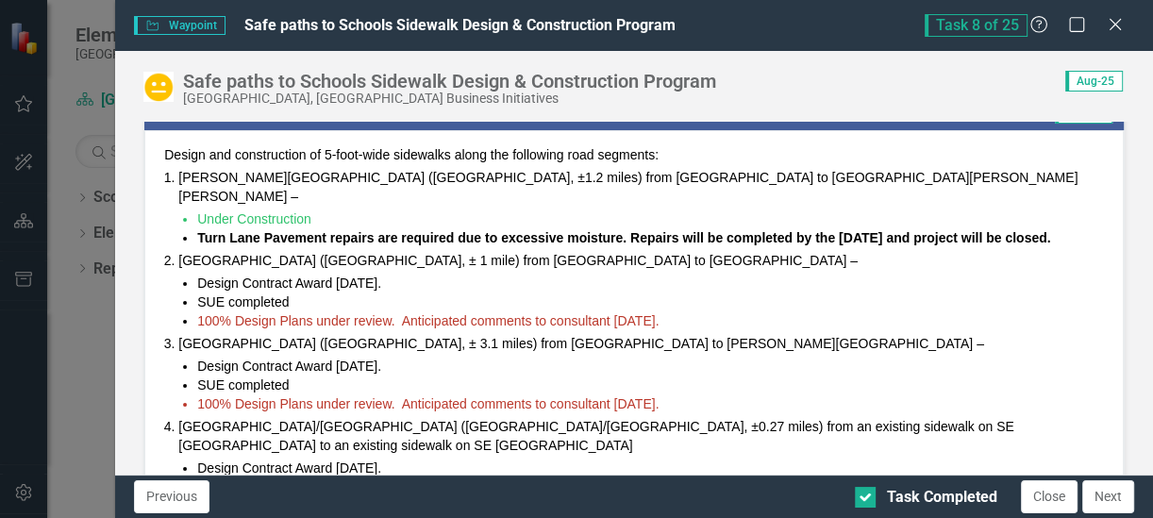
scroll to position [118, 0]
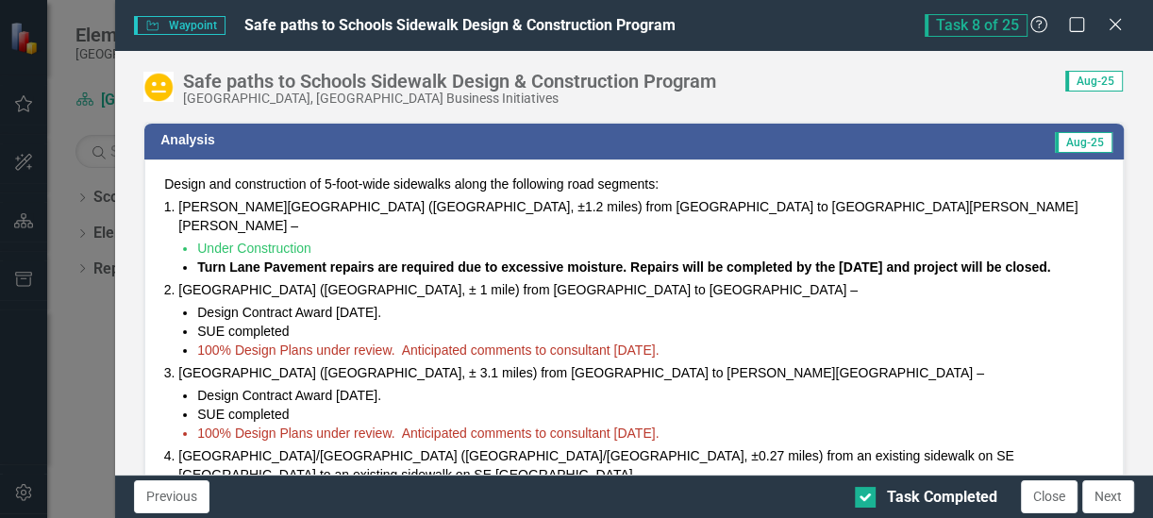
click at [631, 343] on span "100% Design Plans under review. Anticipated comments to consultant [DATE]." at bounding box center [427, 350] width 461 height 15
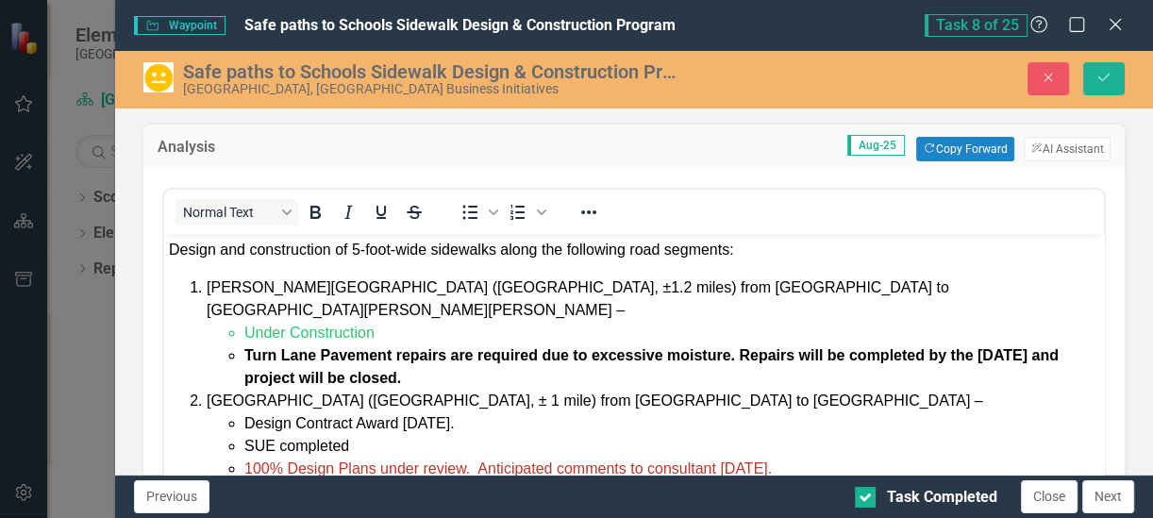
scroll to position [0, 0]
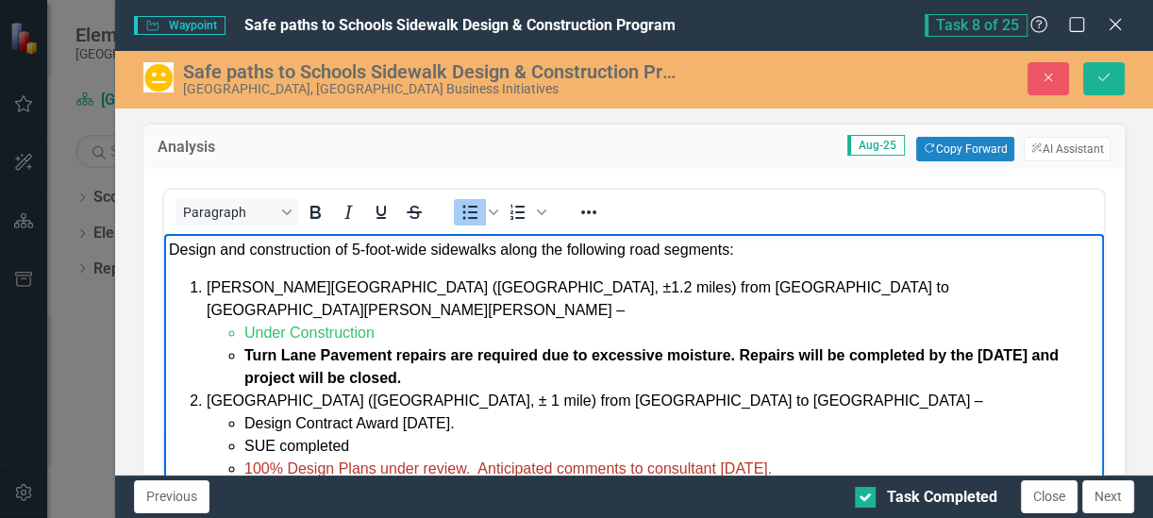
drag, startPoint x: 743, startPoint y: 440, endPoint x: 820, endPoint y: 397, distance: 88.3
click at [742, 460] on span "100% Design Plans under review. Anticipated comments to consultant [DATE]." at bounding box center [508, 468] width 528 height 16
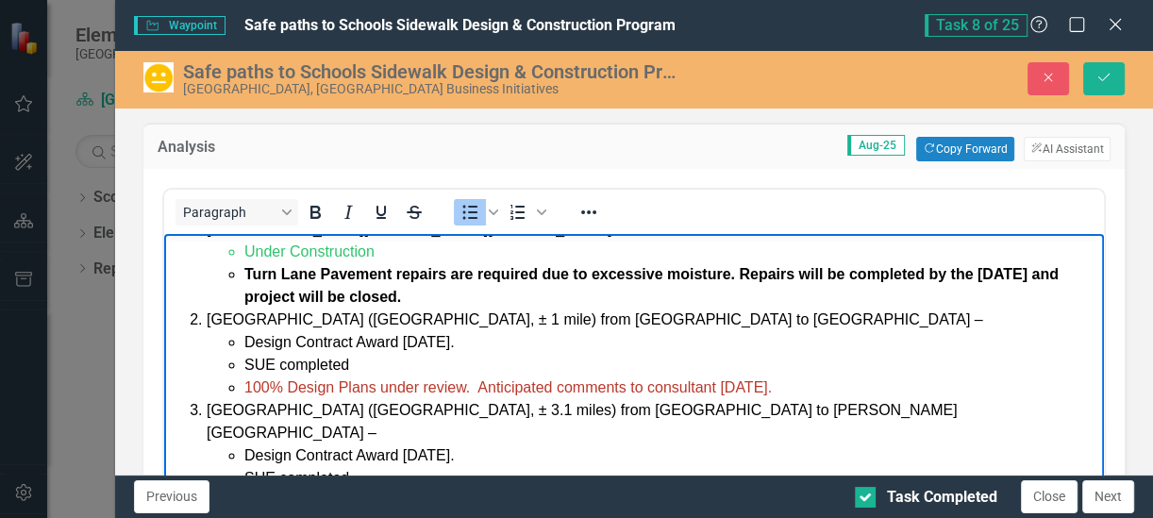
scroll to position [236, 0]
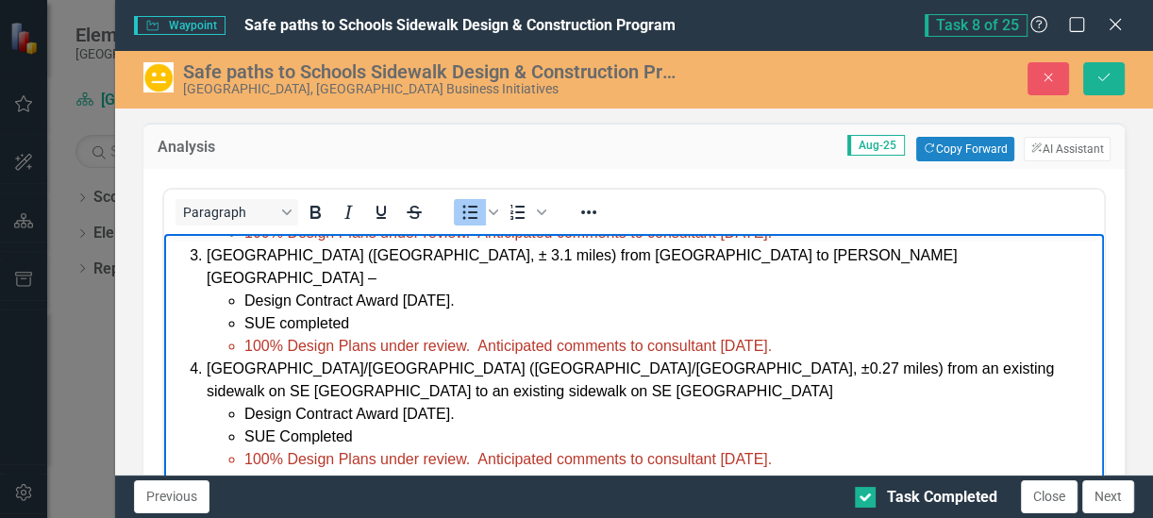
click at [741, 450] on span "100% Design Plans under review. Anticipated comments to consultant [DATE]." at bounding box center [508, 458] width 528 height 16
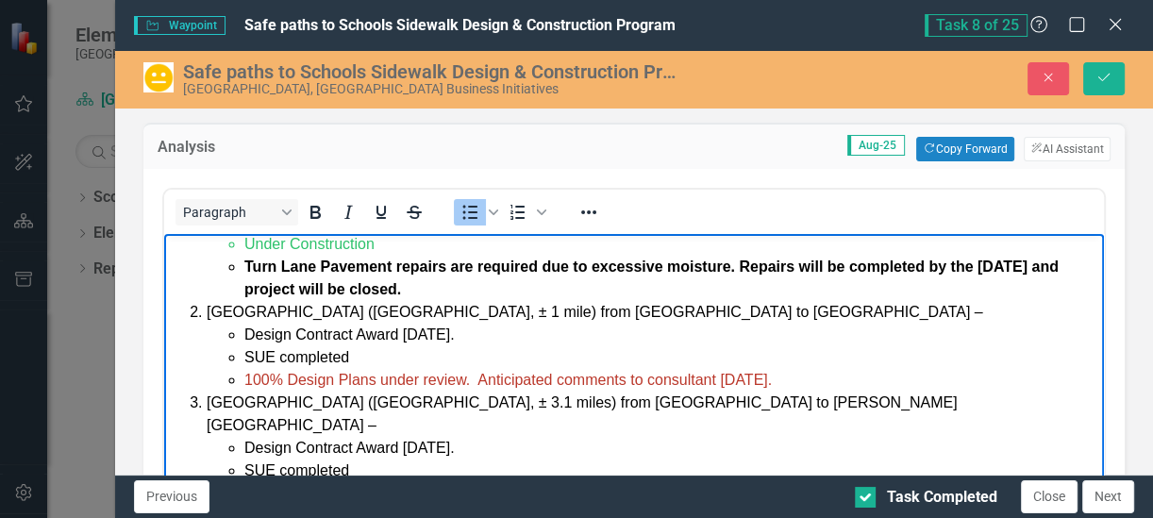
scroll to position [118, 0]
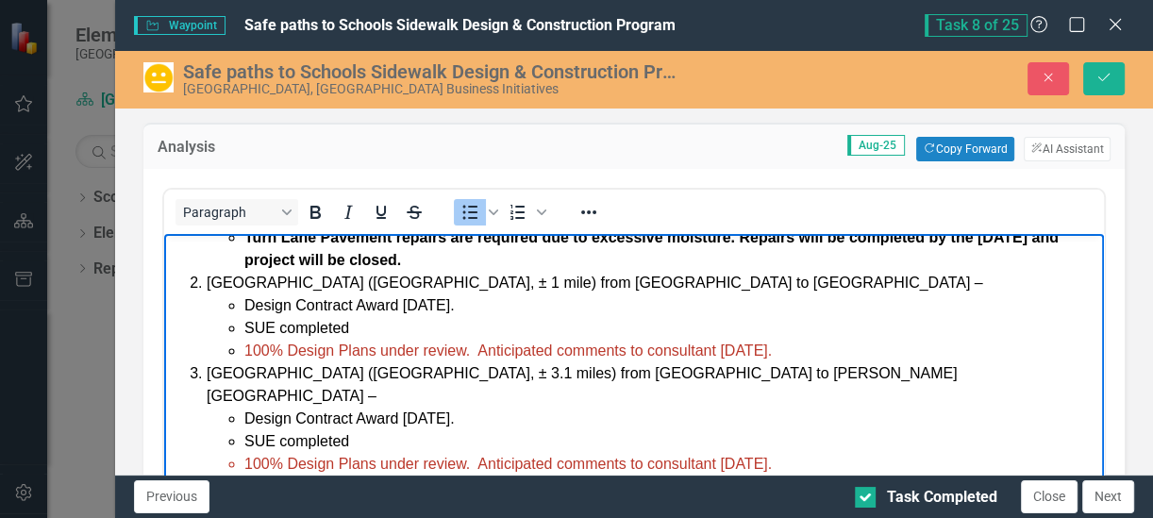
click at [741, 455] on span "100% Design Plans under review. Anticipated comments to consultant [DATE]." at bounding box center [508, 463] width 528 height 16
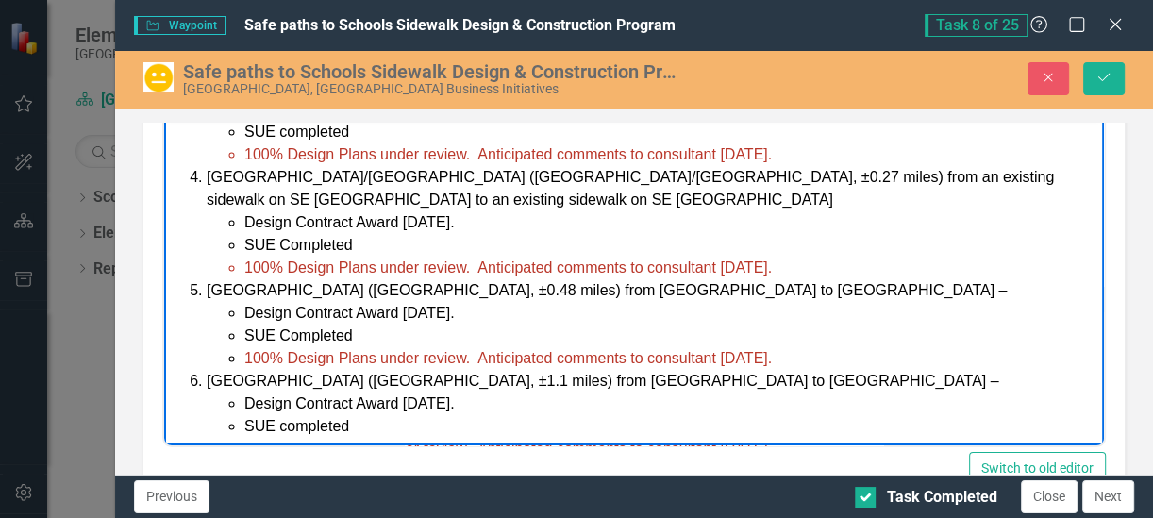
scroll to position [271, 0]
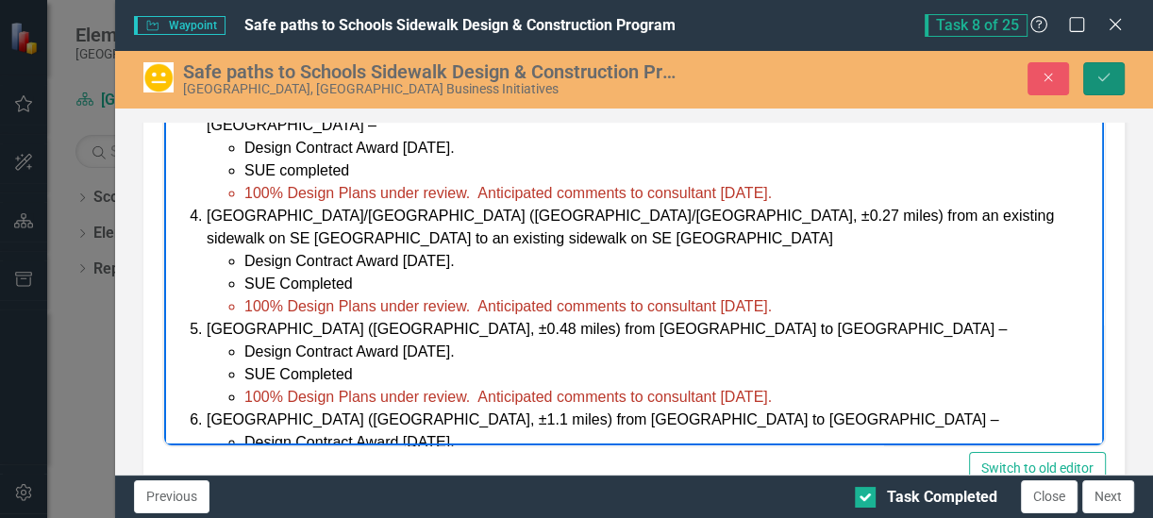
click at [1111, 76] on icon "Save" at bounding box center [1104, 77] width 17 height 13
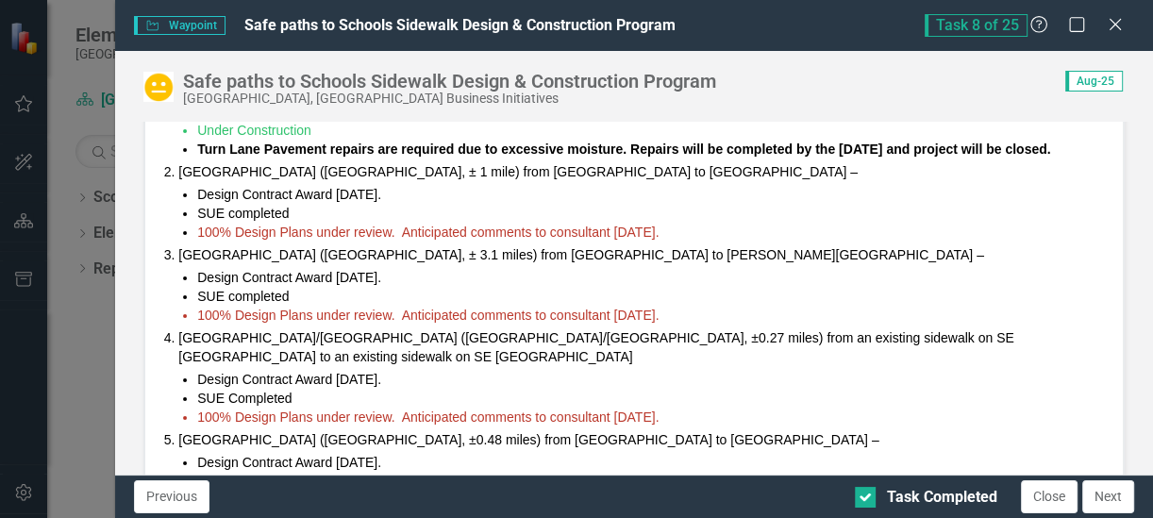
scroll to position [0, 0]
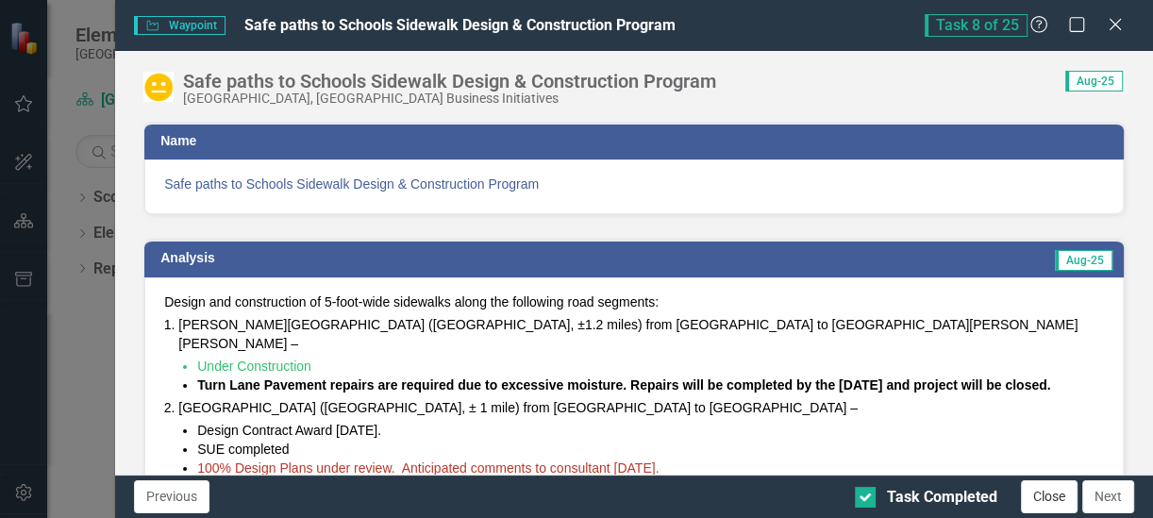
click at [1038, 497] on button "Close" at bounding box center [1049, 496] width 57 height 33
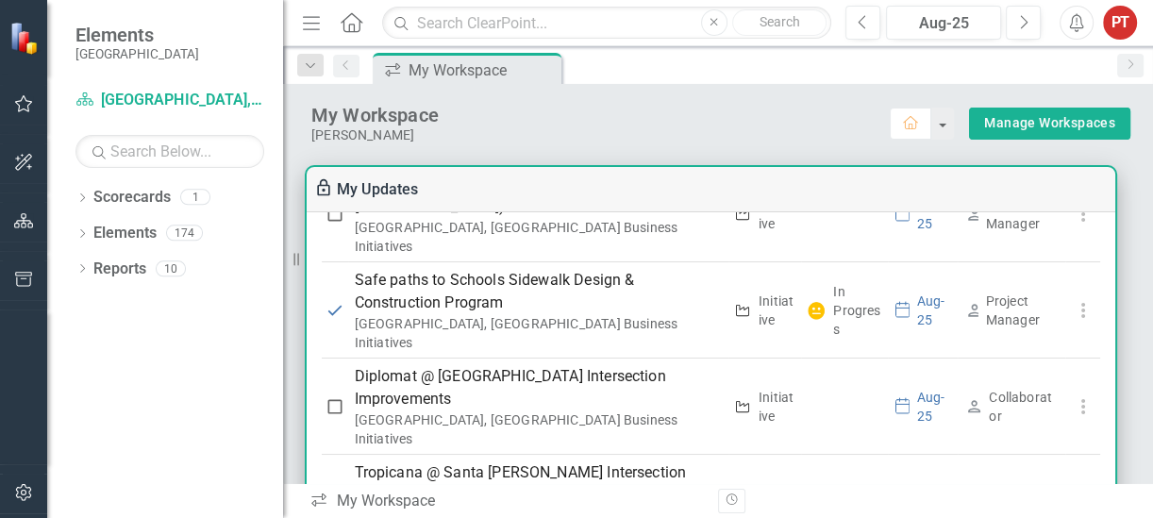
scroll to position [708, 0]
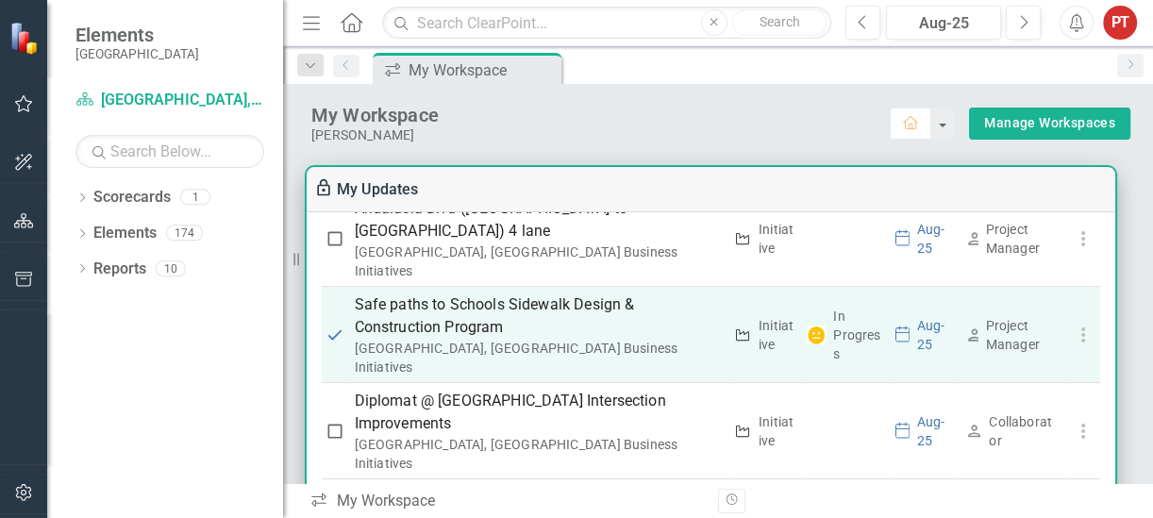
click at [538, 294] on p "Safe paths to Schools Sidewalk Design & Construction Program" at bounding box center [539, 316] width 368 height 45
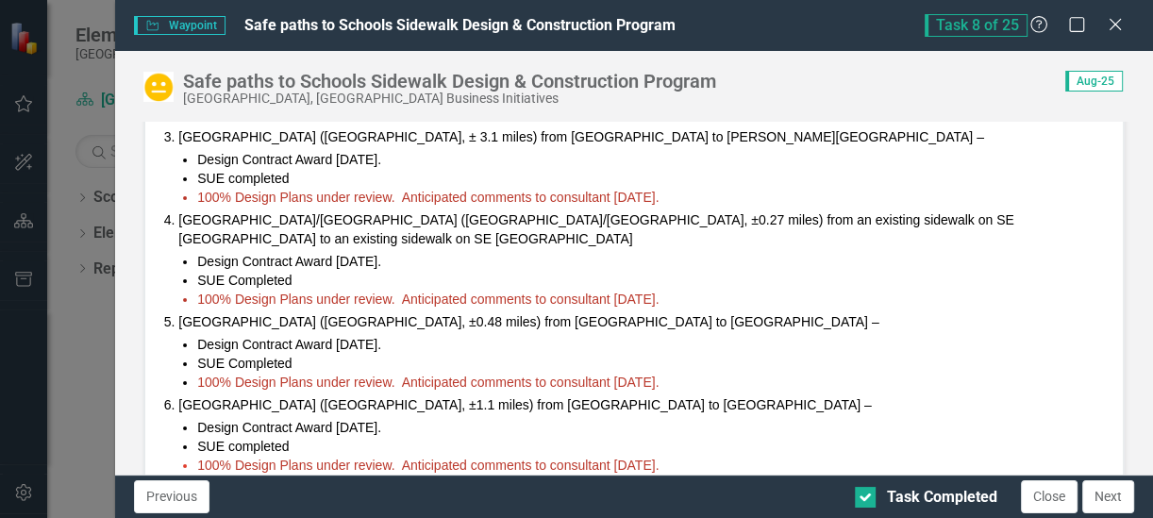
scroll to position [236, 0]
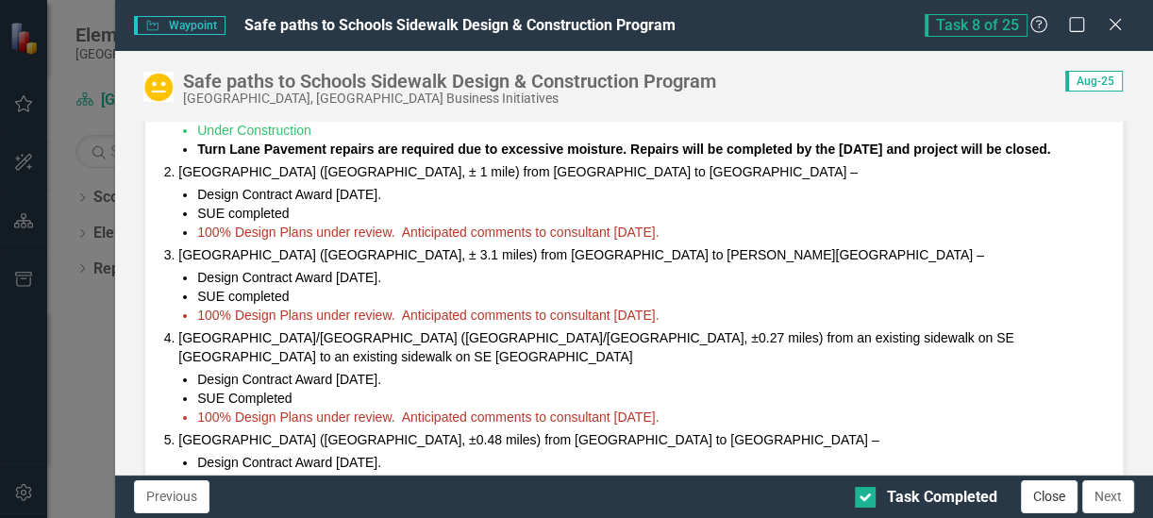
click at [1047, 492] on button "Close" at bounding box center [1049, 496] width 57 height 33
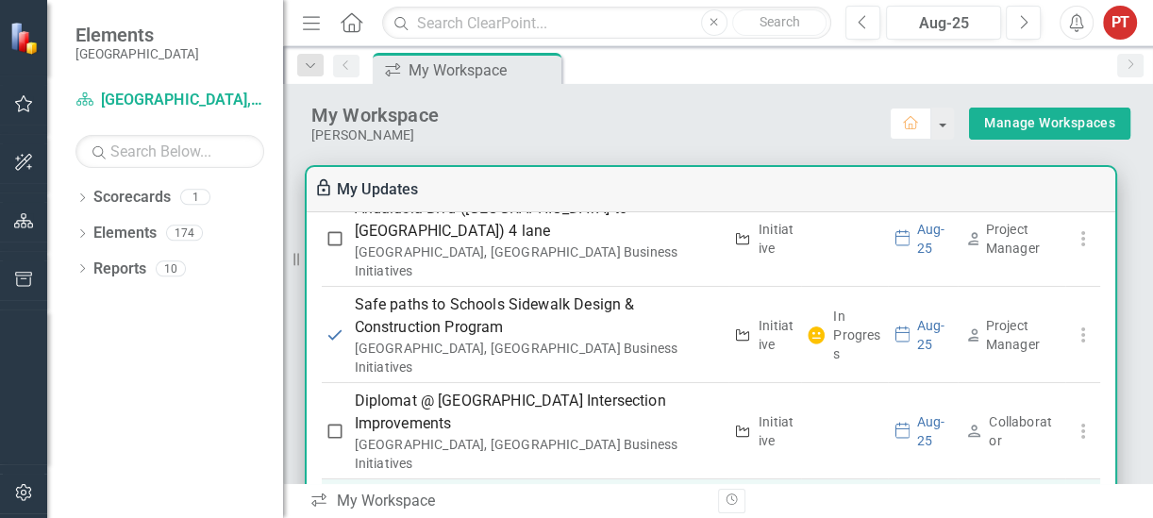
scroll to position [590, 0]
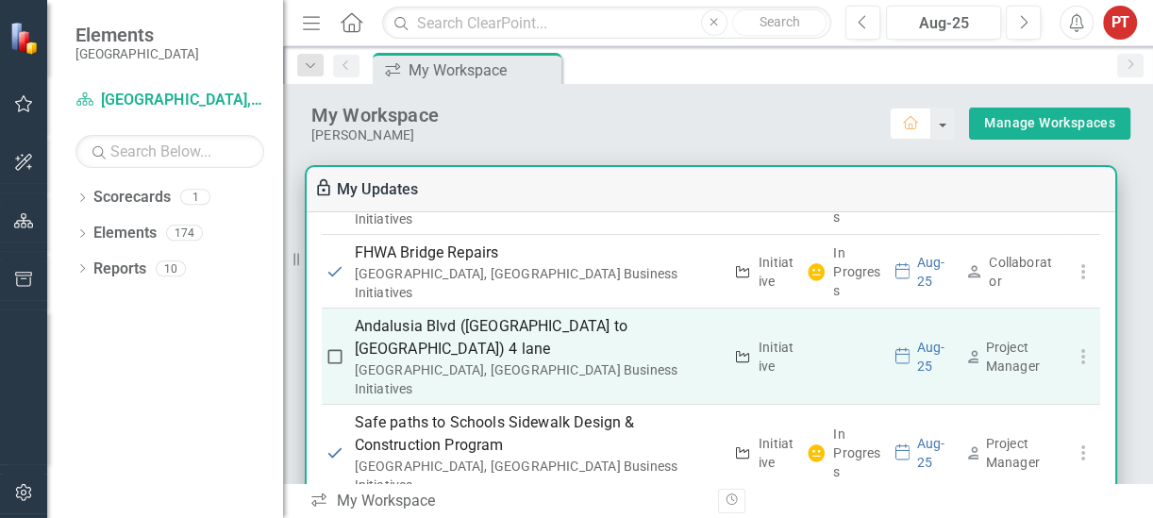
click at [470, 315] on p "Andalusia Blvd ([GEOGRAPHIC_DATA] to [GEOGRAPHIC_DATA]) 4 lane" at bounding box center [539, 337] width 368 height 45
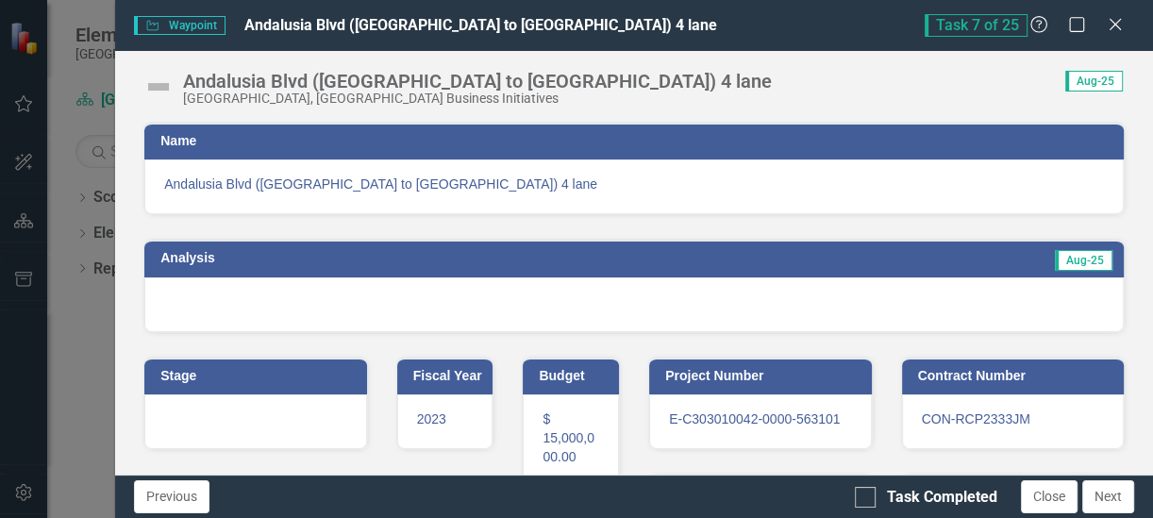
click at [1083, 80] on span "Aug-25" at bounding box center [1094, 81] width 58 height 21
click at [162, 499] on button "Previous" at bounding box center [171, 496] width 75 height 33
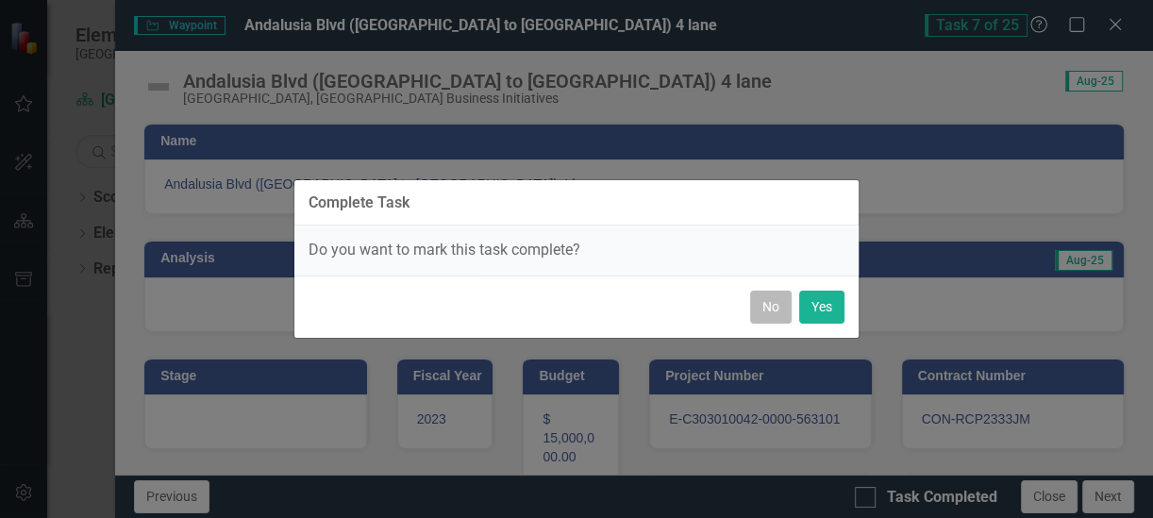
click at [767, 321] on button "No" at bounding box center [771, 307] width 42 height 33
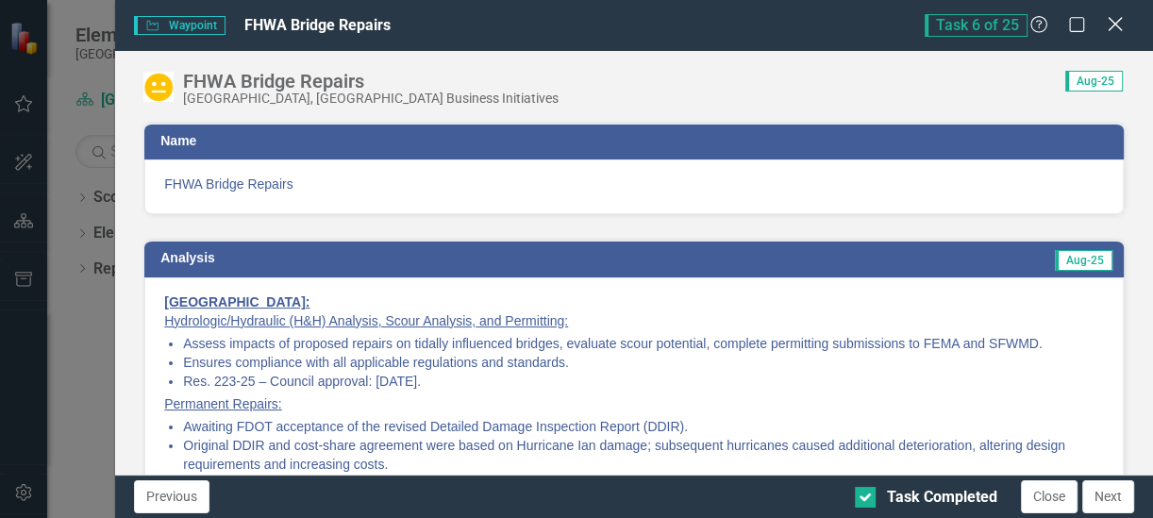
click at [1109, 27] on icon "Close" at bounding box center [1115, 24] width 24 height 18
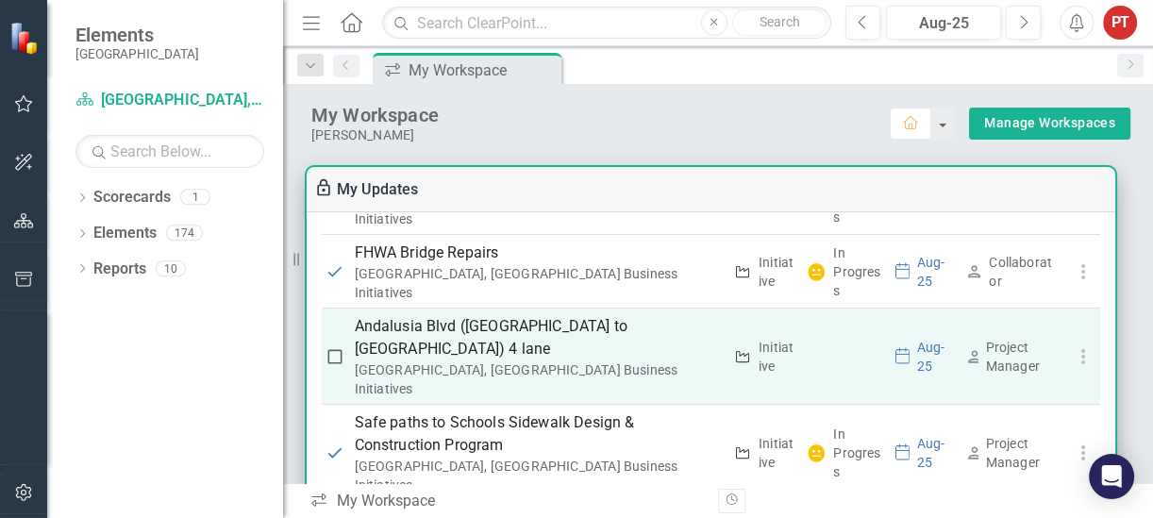
click at [895, 347] on icon at bounding box center [902, 356] width 15 height 19
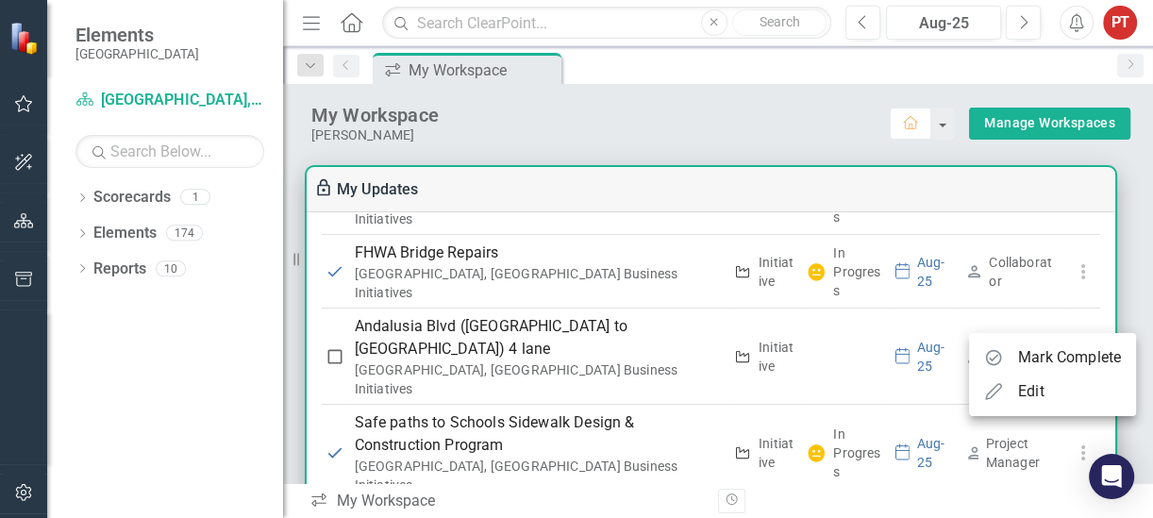
click at [832, 339] on div at bounding box center [576, 259] width 1153 height 518
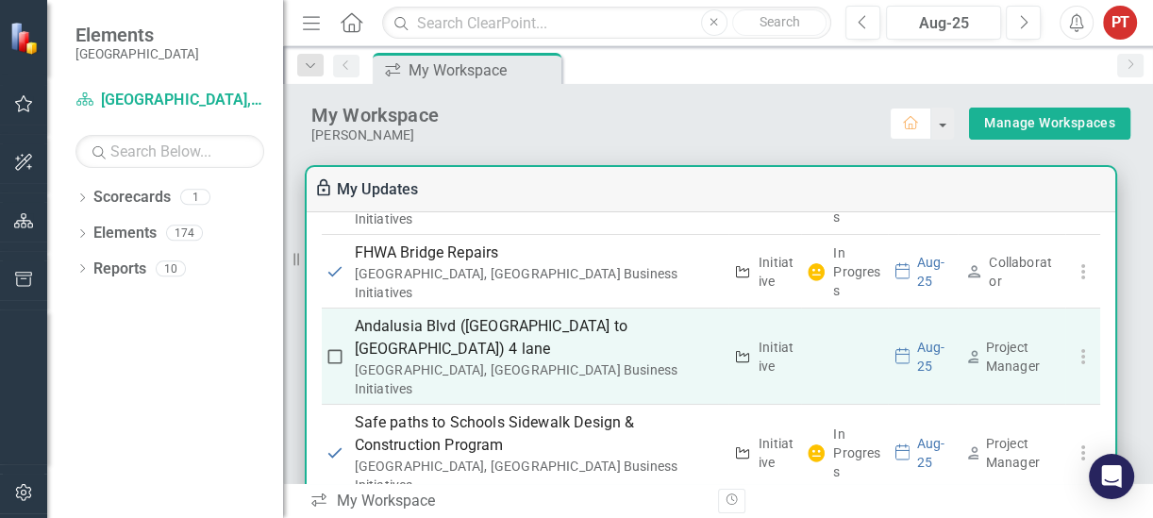
click at [399, 315] on p "Andalusia Blvd ([GEOGRAPHIC_DATA] to [GEOGRAPHIC_DATA]) 4 lane" at bounding box center [539, 337] width 368 height 45
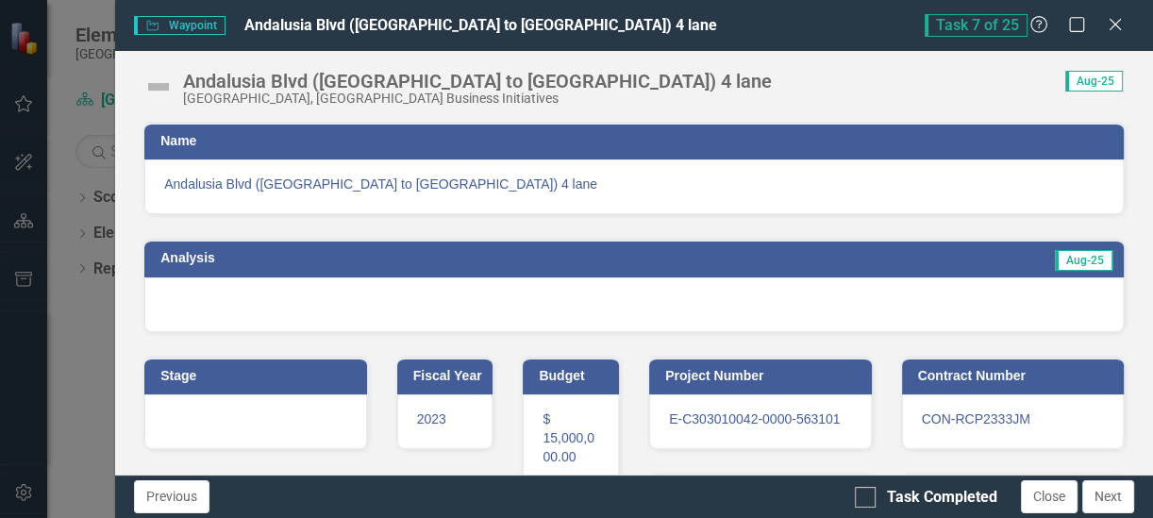
click at [403, 294] on div at bounding box center [634, 304] width 980 height 55
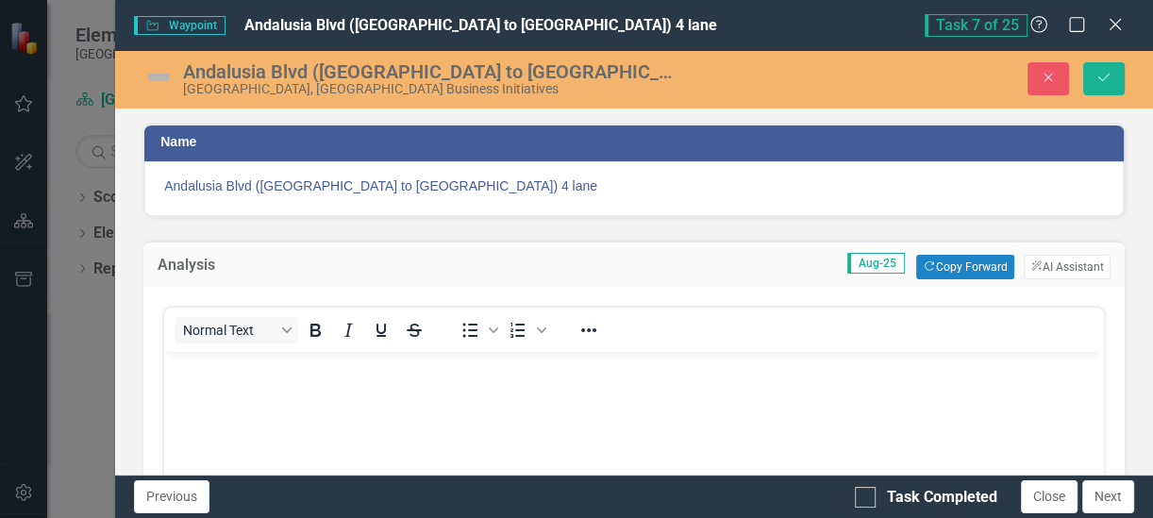
scroll to position [0, 0]
click at [847, 263] on span "Aug-25" at bounding box center [876, 263] width 58 height 21
click at [938, 263] on button "Copy Forward Copy Forward" at bounding box center [964, 267] width 97 height 25
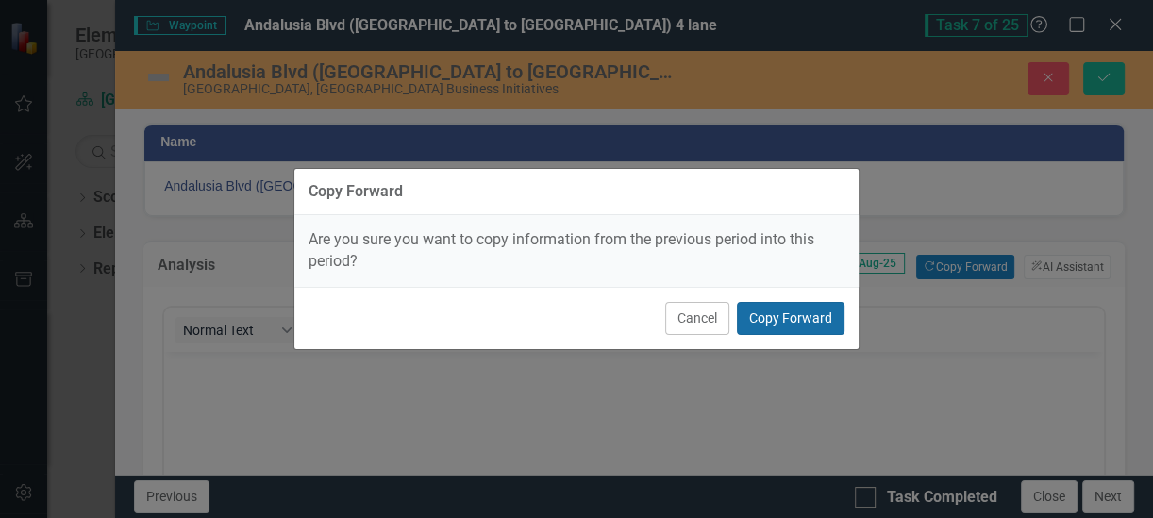
click at [800, 323] on button "Copy Forward" at bounding box center [791, 318] width 108 height 33
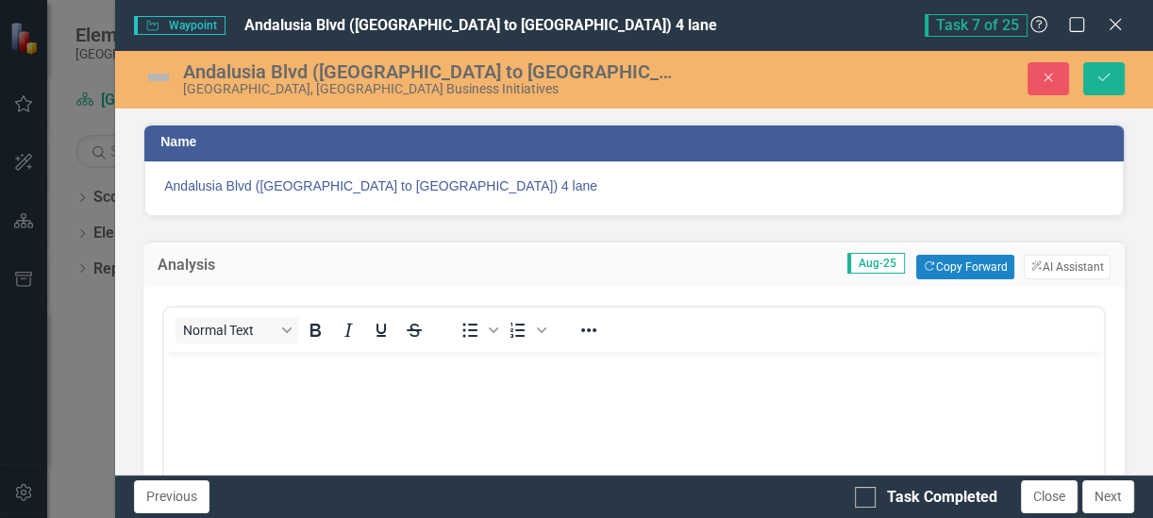
drag, startPoint x: 790, startPoint y: 22, endPoint x: 765, endPoint y: 33, distance: 27.0
click at [765, 33] on div "[GEOGRAPHIC_DATA] to [GEOGRAPHIC_DATA]) 4 lane" at bounding box center [529, 26] width 790 height 22
click at [872, 265] on span "Aug-25" at bounding box center [876, 263] width 58 height 21
click at [1051, 87] on button "Close" at bounding box center [1049, 78] width 42 height 33
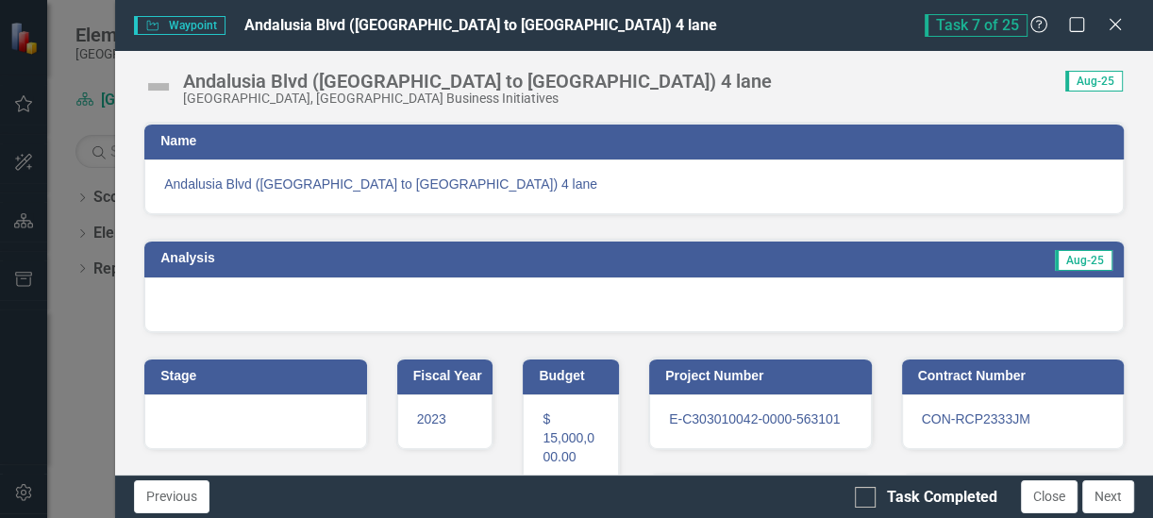
click at [665, 291] on div at bounding box center [634, 304] width 980 height 55
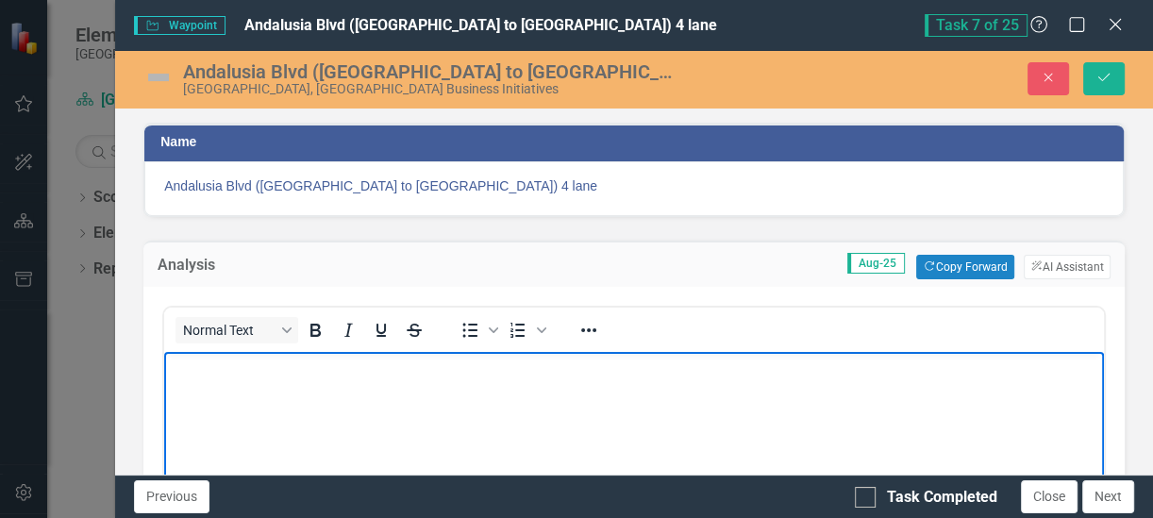
click at [606, 396] on body "Rich Text Area. Press ALT-0 for help." at bounding box center [634, 492] width 940 height 283
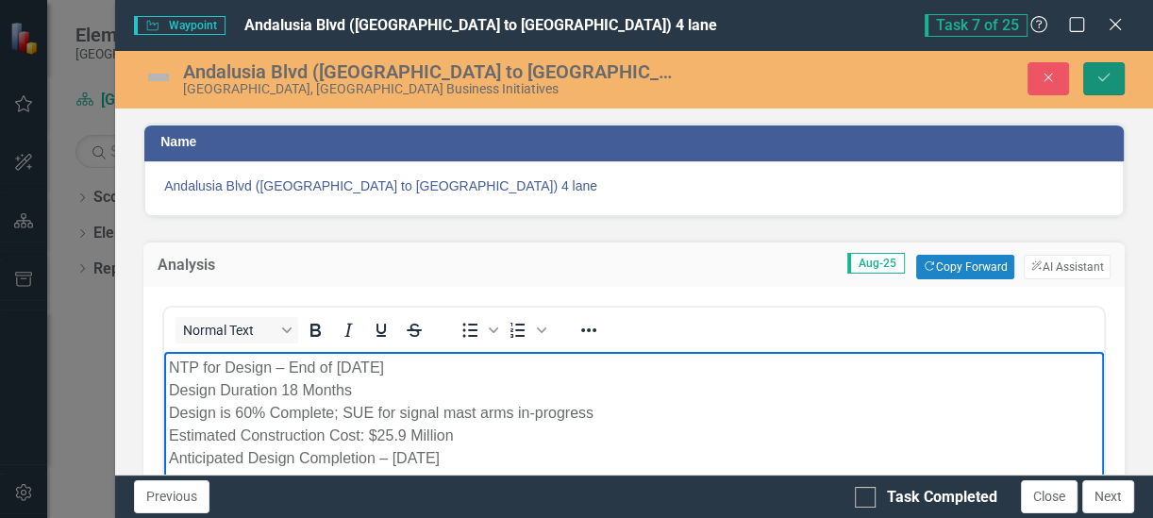
click at [1097, 76] on icon "Save" at bounding box center [1104, 77] width 17 height 13
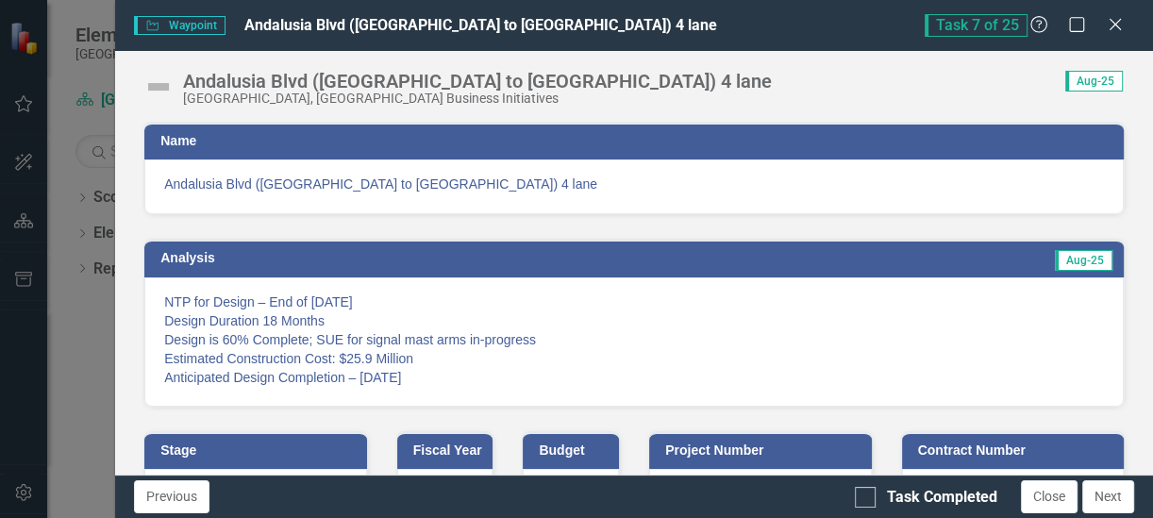
click at [926, 224] on div "Analysis Aug-25 NTP for Design – End of [DATE] Design Duration 18 Months Design…" at bounding box center [634, 311] width 1010 height 192
